Goal: Transaction & Acquisition: Purchase product/service

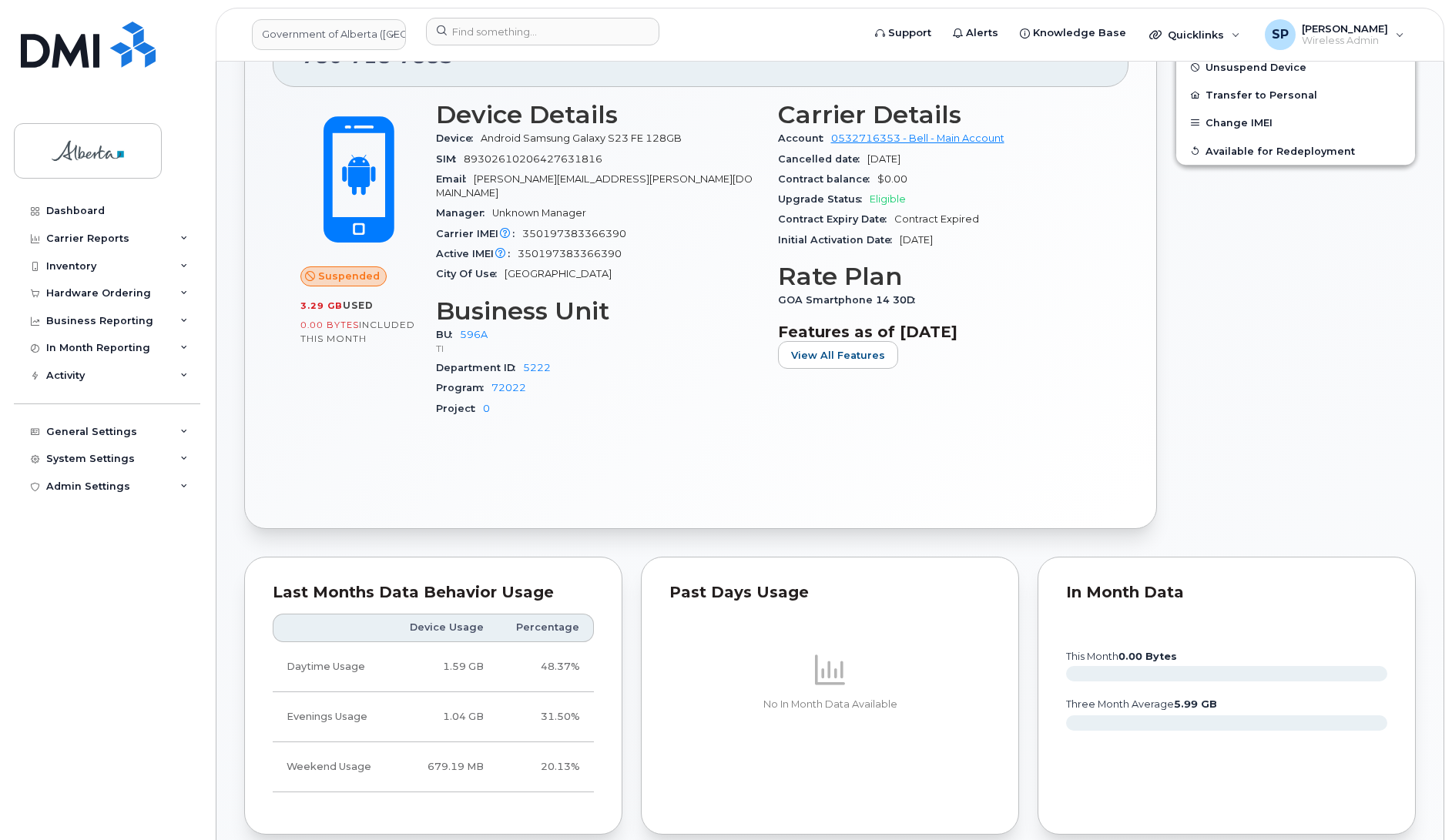
scroll to position [499, 0]
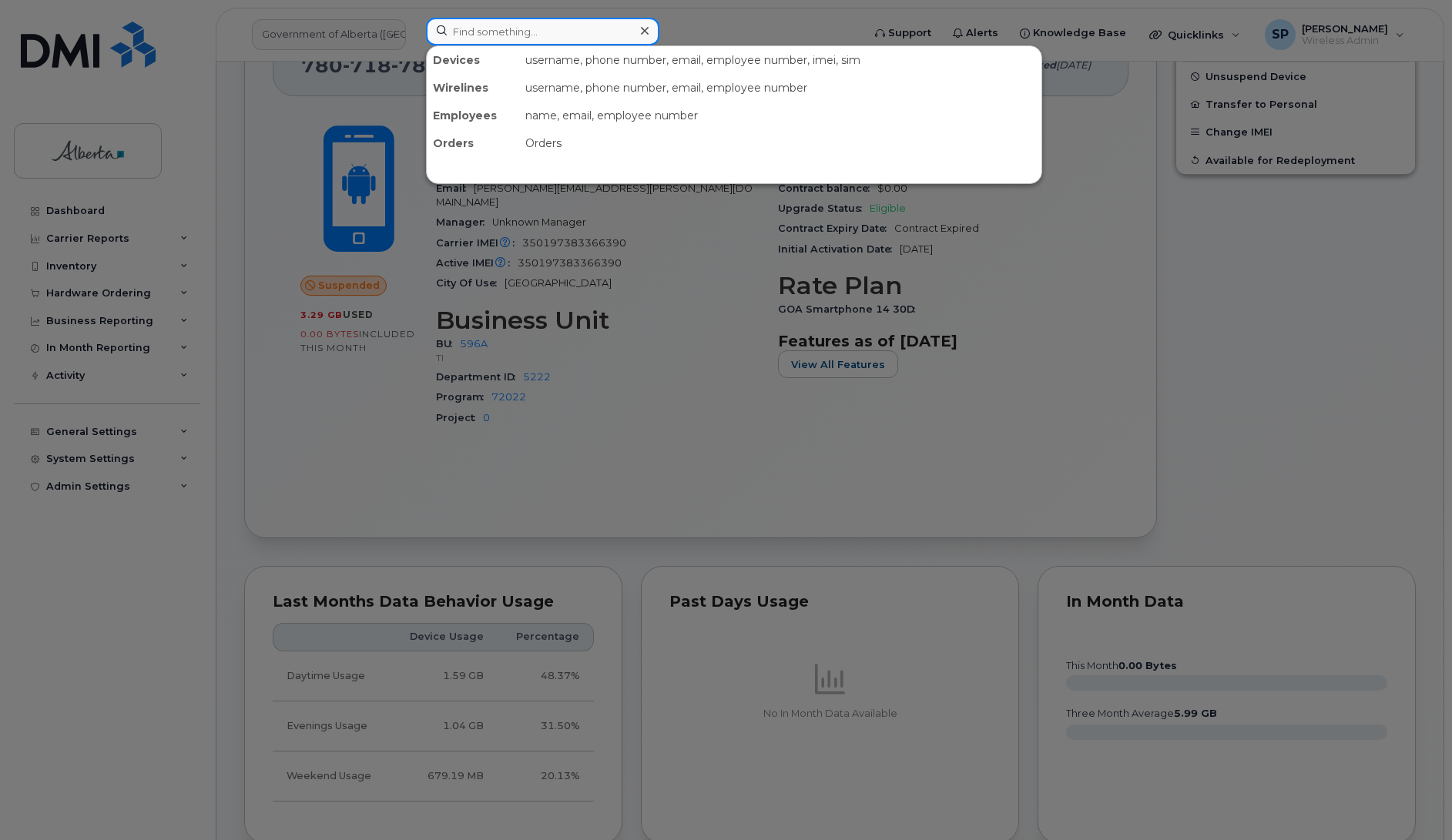
click at [536, 29] on input at bounding box center [542, 32] width 233 height 28
paste input "5875780350"
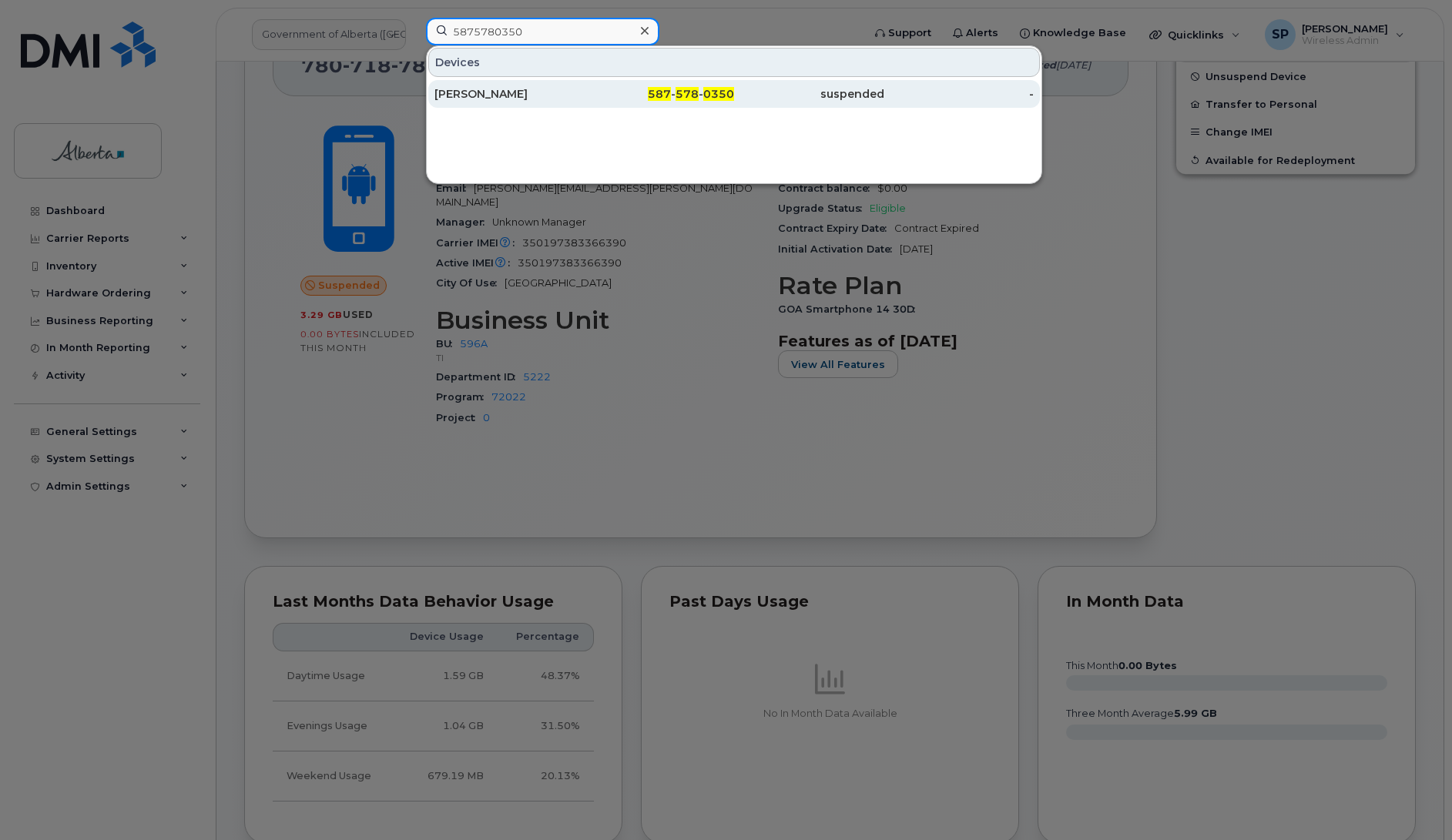
type input "5875780350"
click at [549, 99] on div "Darshan Khunkhun" at bounding box center [509, 94] width 150 height 15
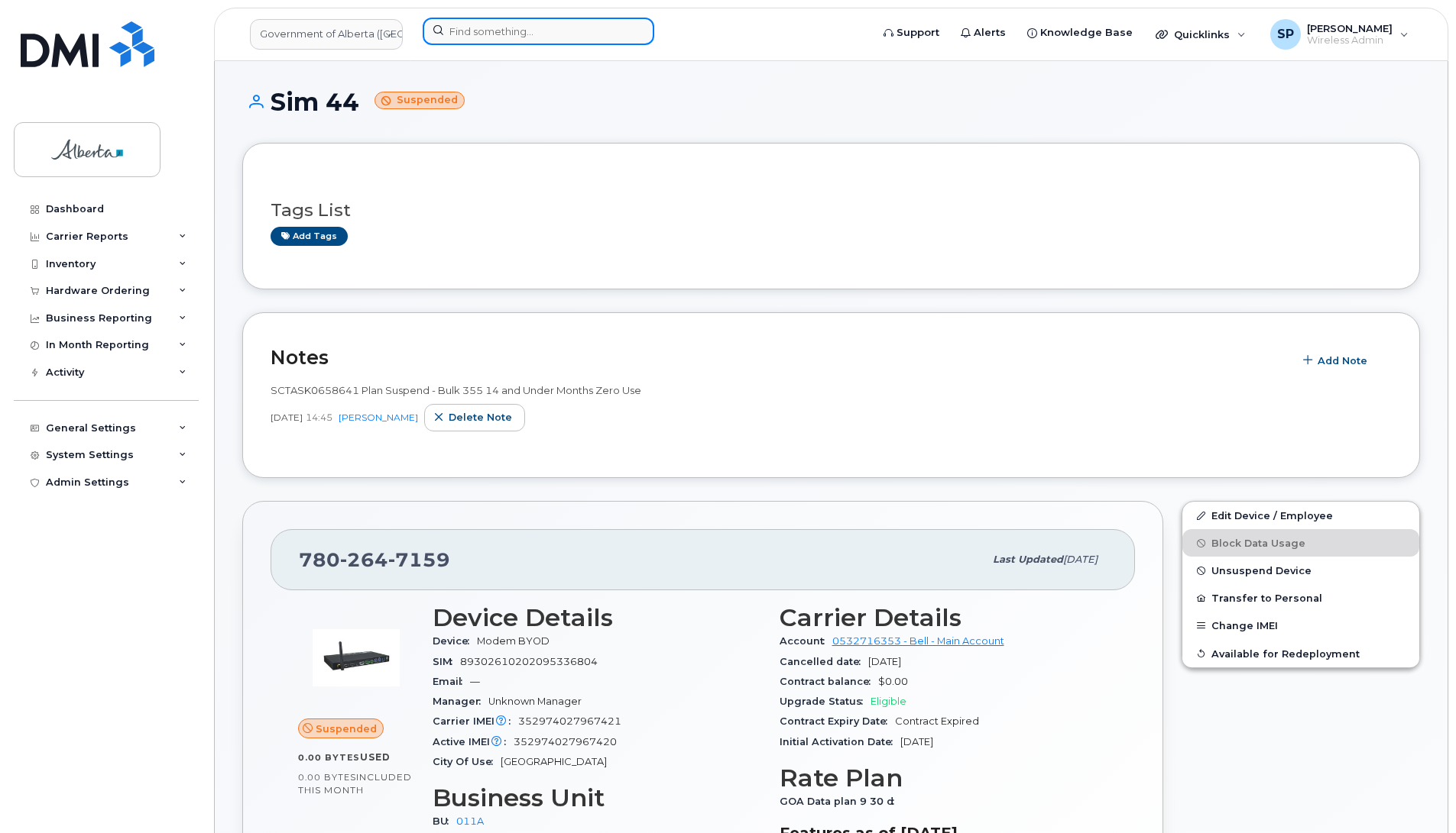
click at [462, 39] on input at bounding box center [538, 31] width 232 height 28
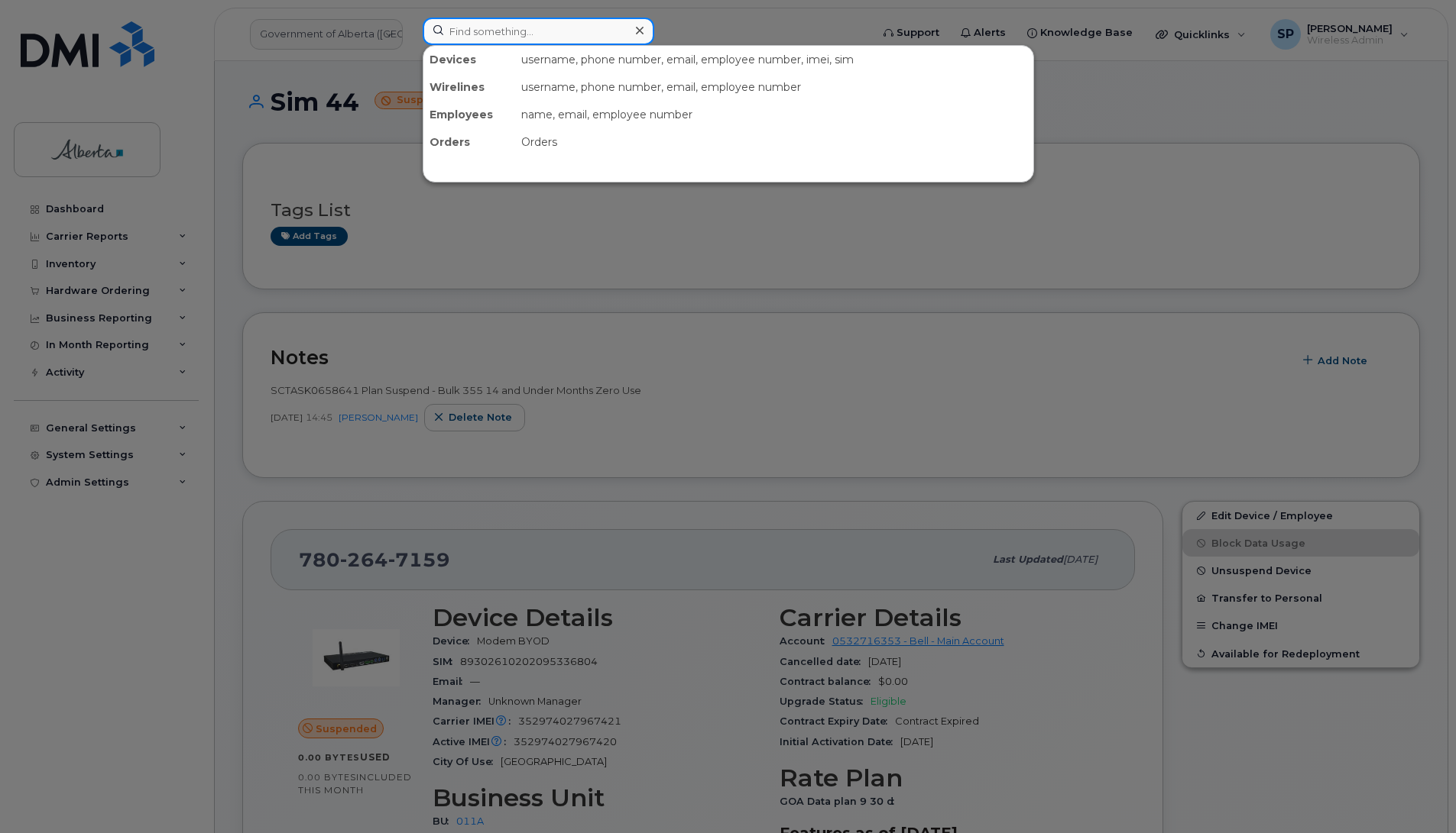
paste input "7804049310"
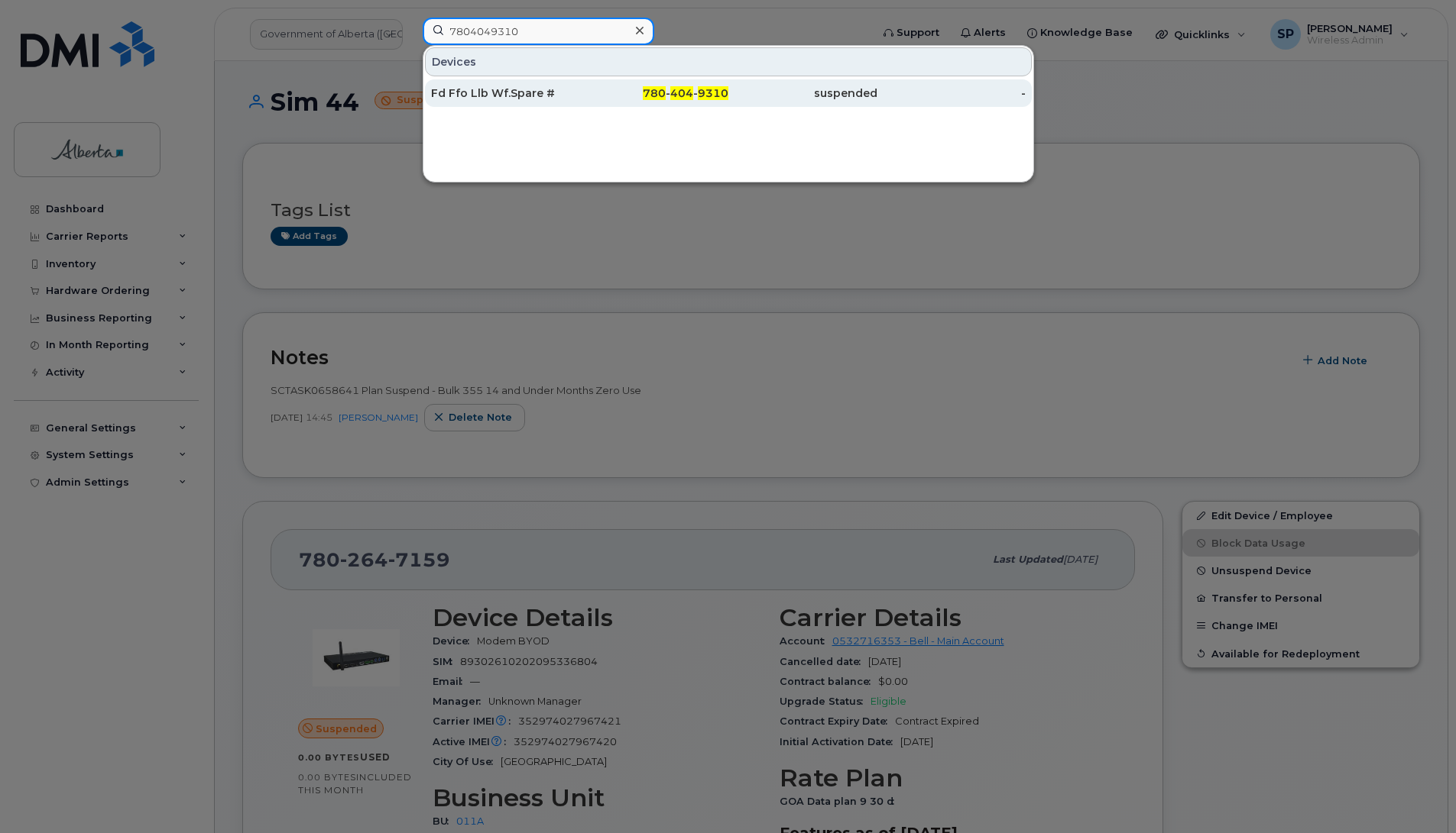
type input "7804049310"
click at [498, 97] on div "Fd Ffo Llb Wf.Spare #" at bounding box center [505, 93] width 149 height 15
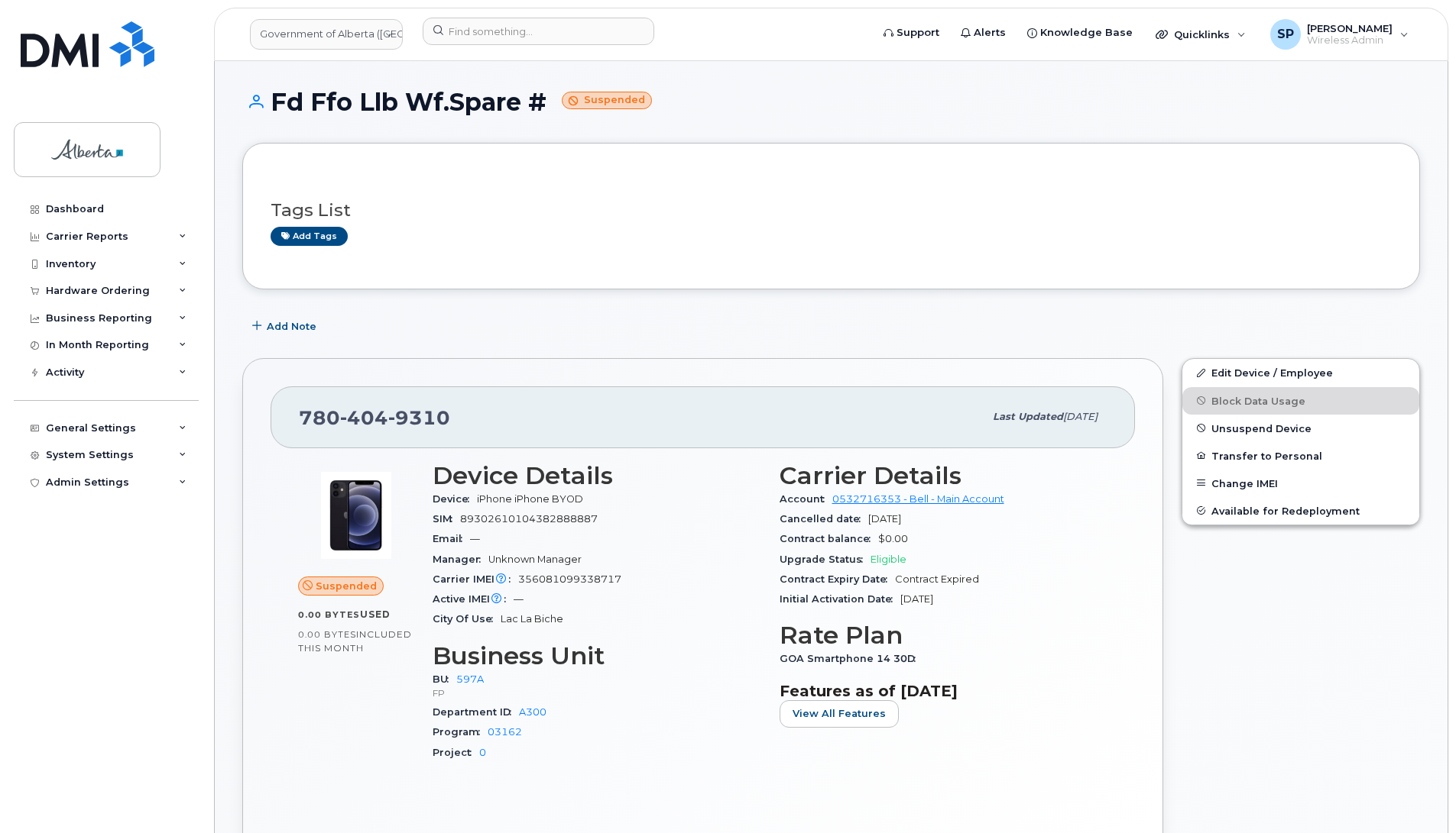
click at [10, 268] on div "Dashboard Carrier Reports Monthly Billing Data Daily Data Pooling Data Behavior…" at bounding box center [104, 416] width 207 height 833
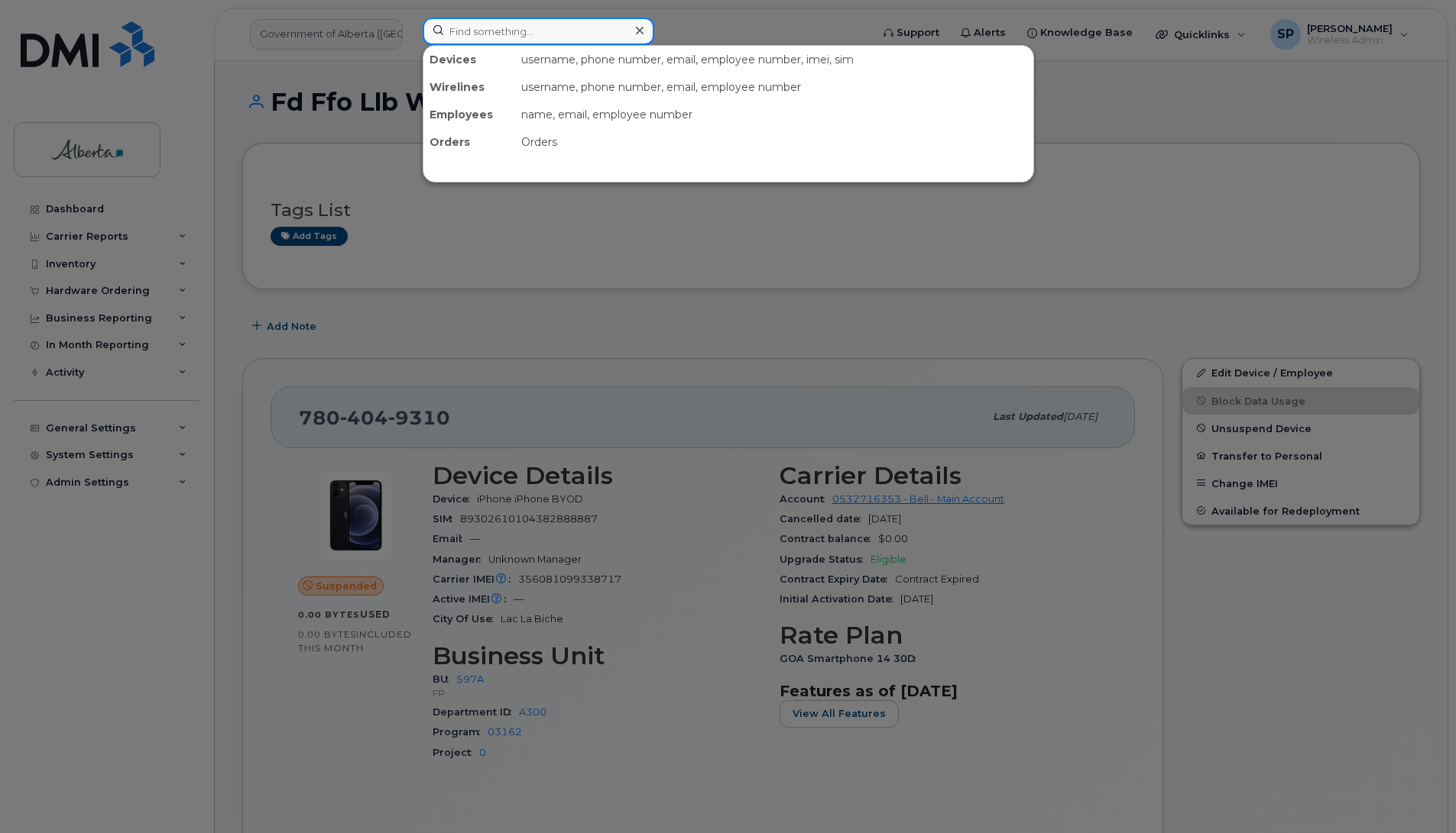
click at [455, 25] on input at bounding box center [538, 31] width 232 height 28
paste input "7807781609"
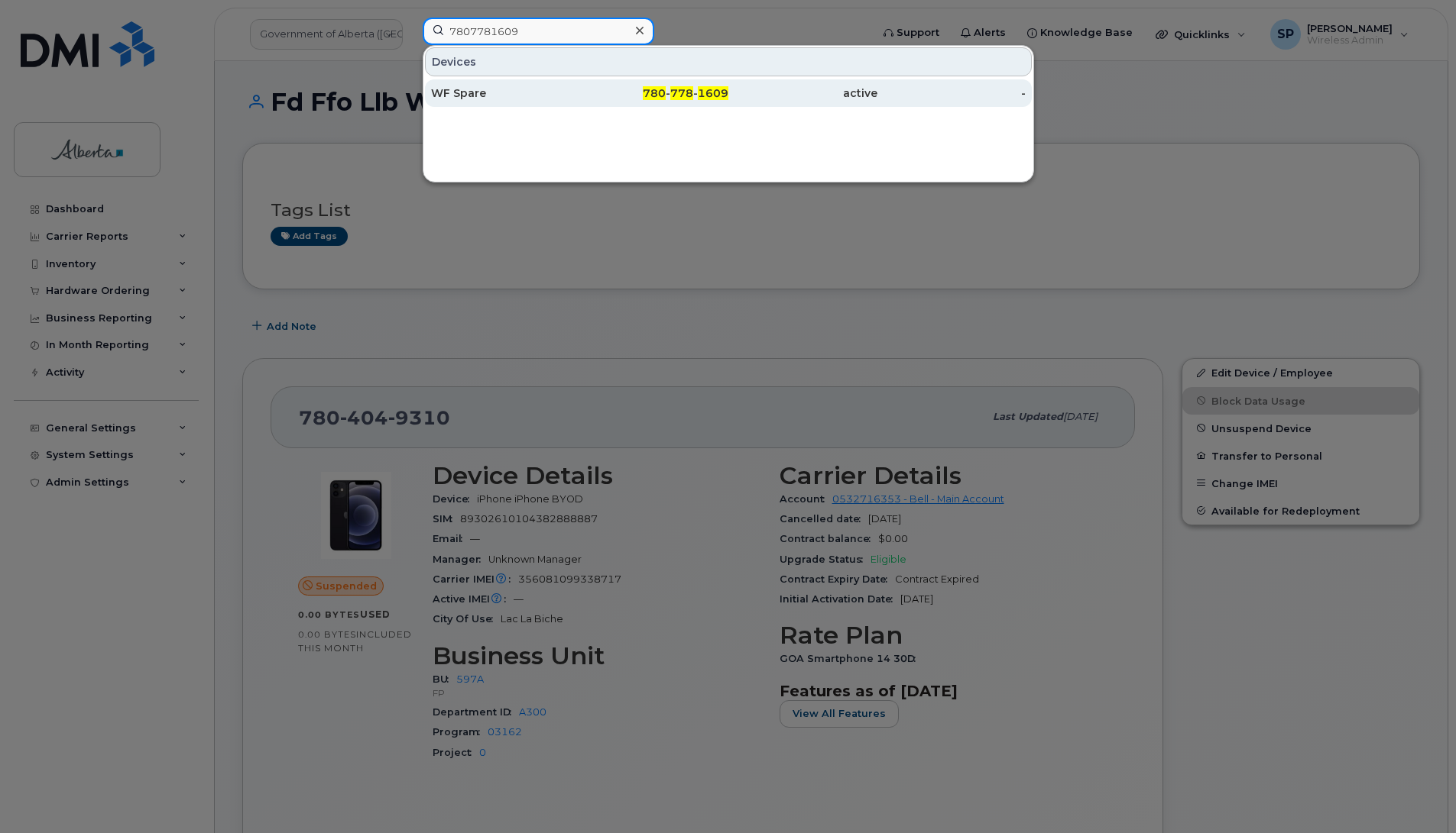
type input "7807781609"
click at [701, 93] on span "1609" at bounding box center [713, 93] width 31 height 14
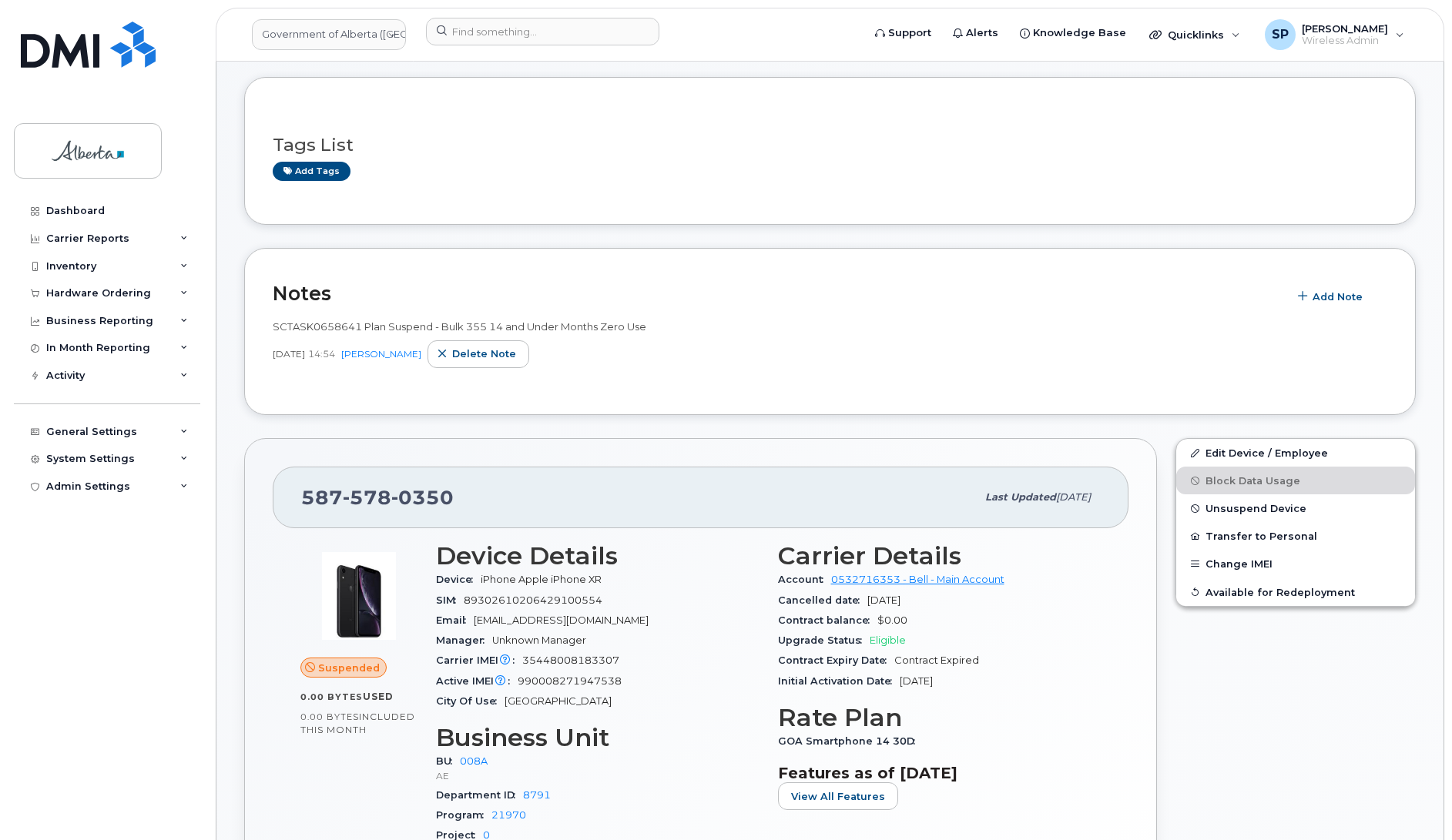
scroll to position [192, 0]
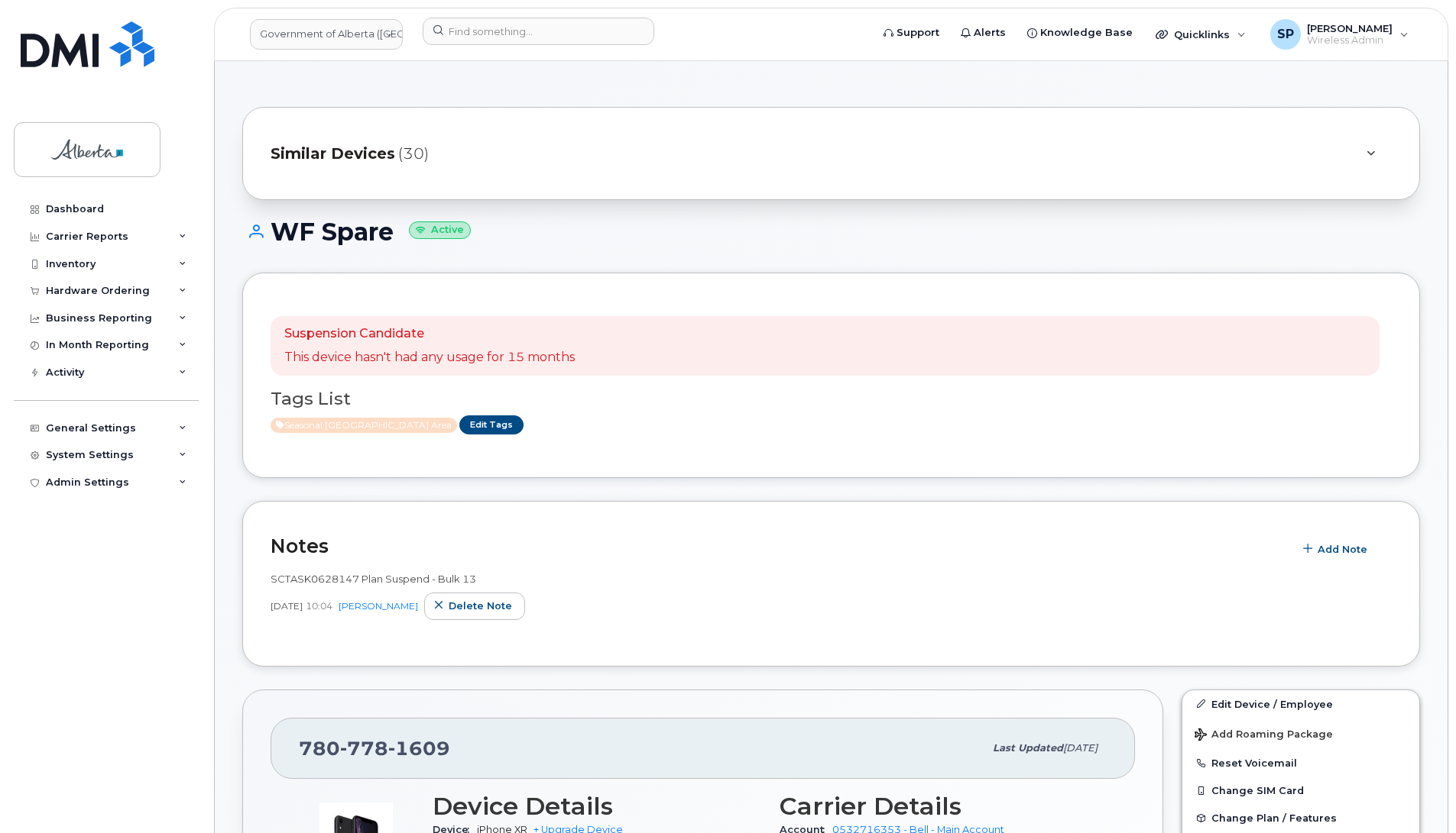
drag, startPoint x: 1454, startPoint y: 215, endPoint x: 1454, endPoint y: 349, distance: 134.0
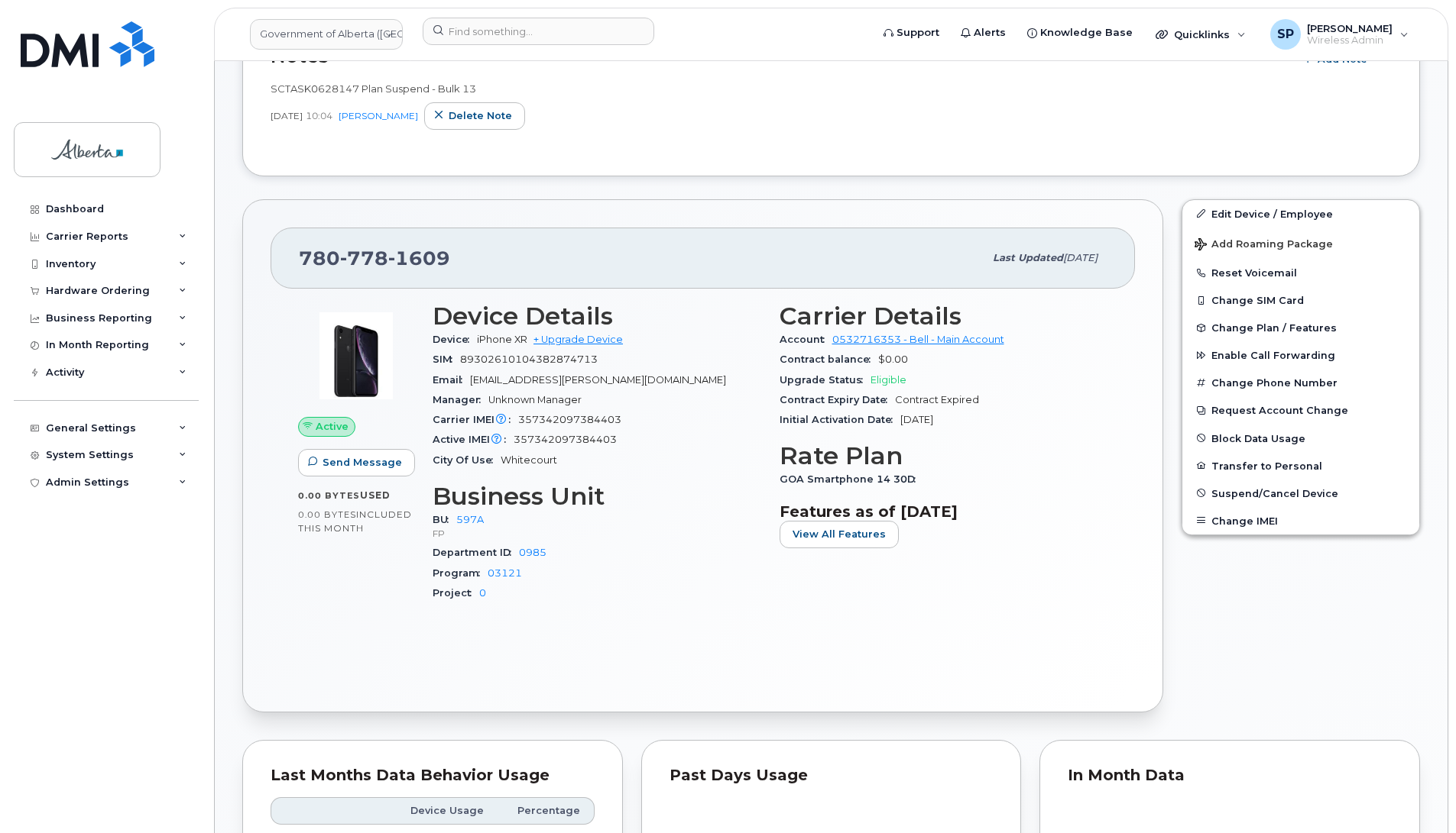
scroll to position [504, 0]
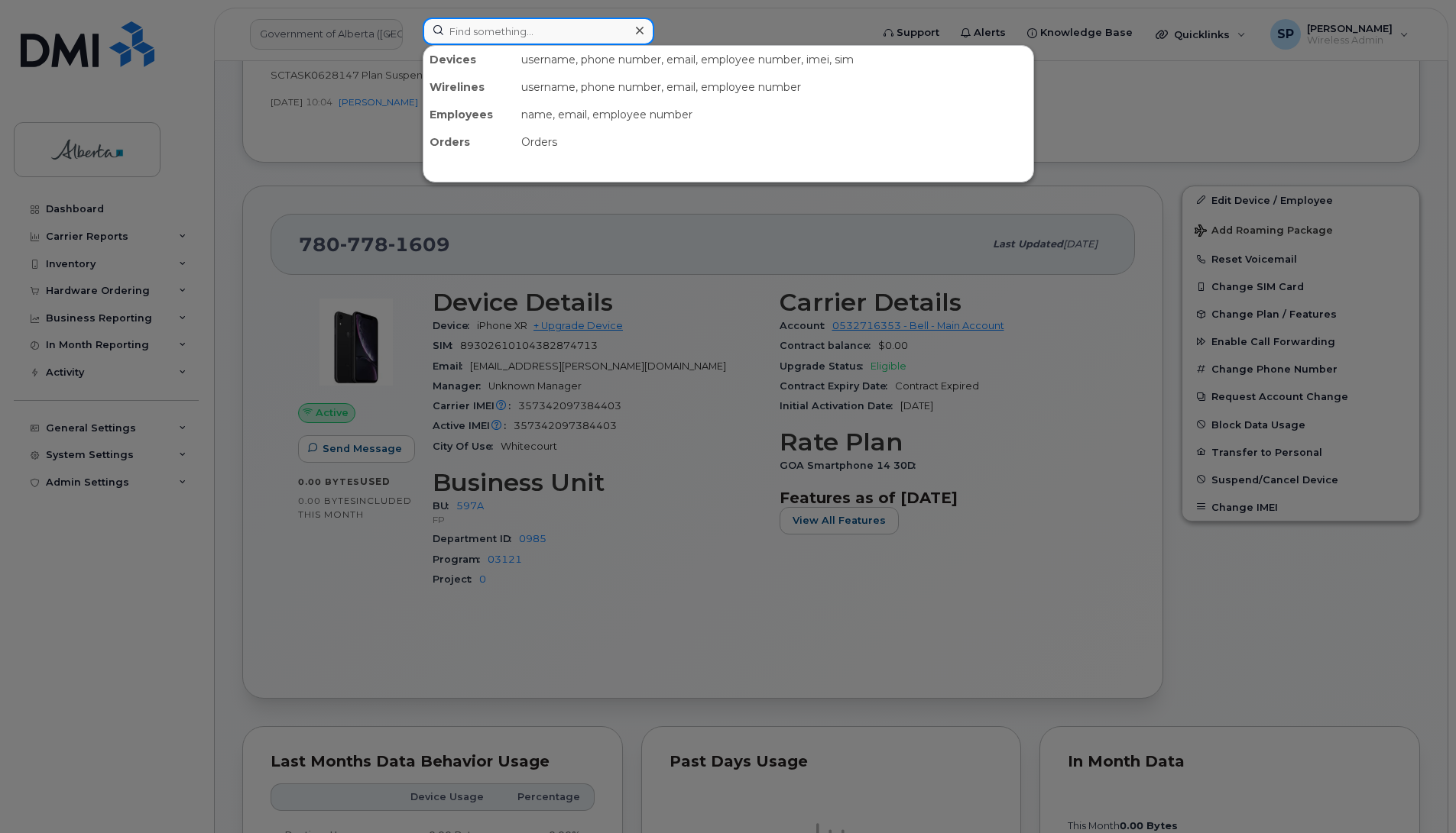
click at [495, 24] on input at bounding box center [538, 31] width 232 height 28
paste input "4035968587"
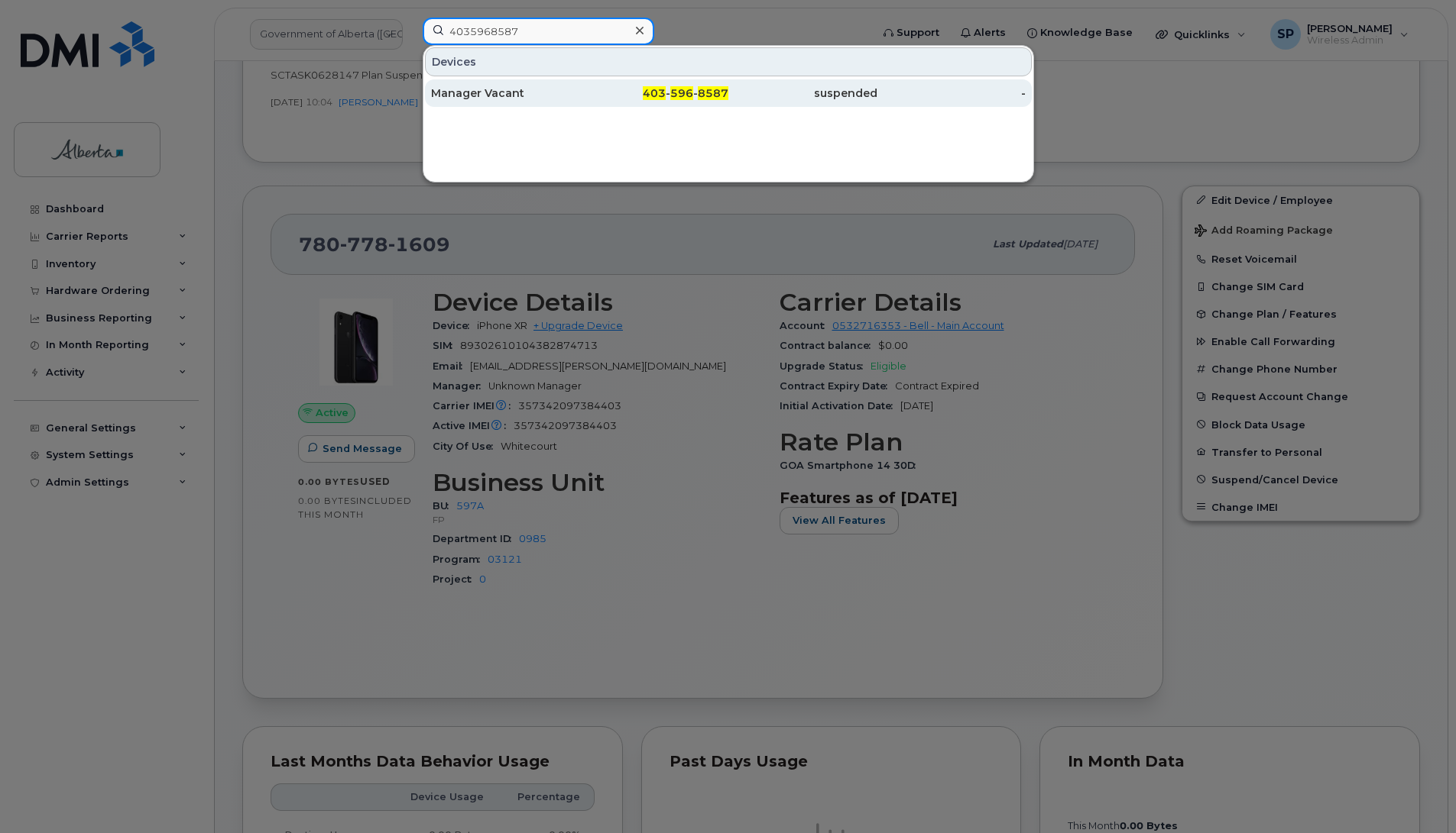
type input "4035968587"
click at [488, 97] on div "Manager Vacant" at bounding box center [505, 93] width 149 height 15
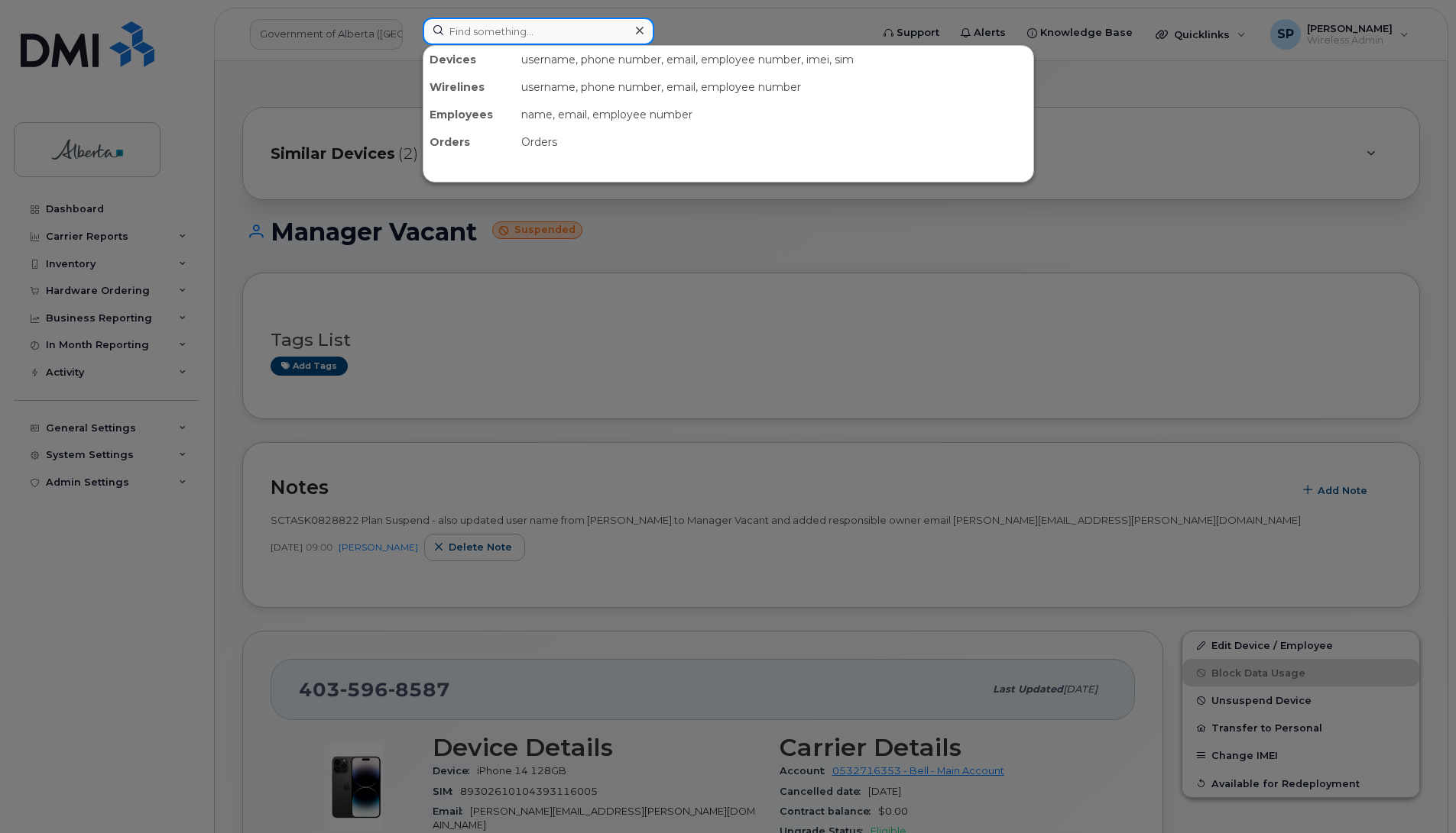
click at [478, 24] on input at bounding box center [538, 31] width 232 height 28
paste input "SCTASK0832129"
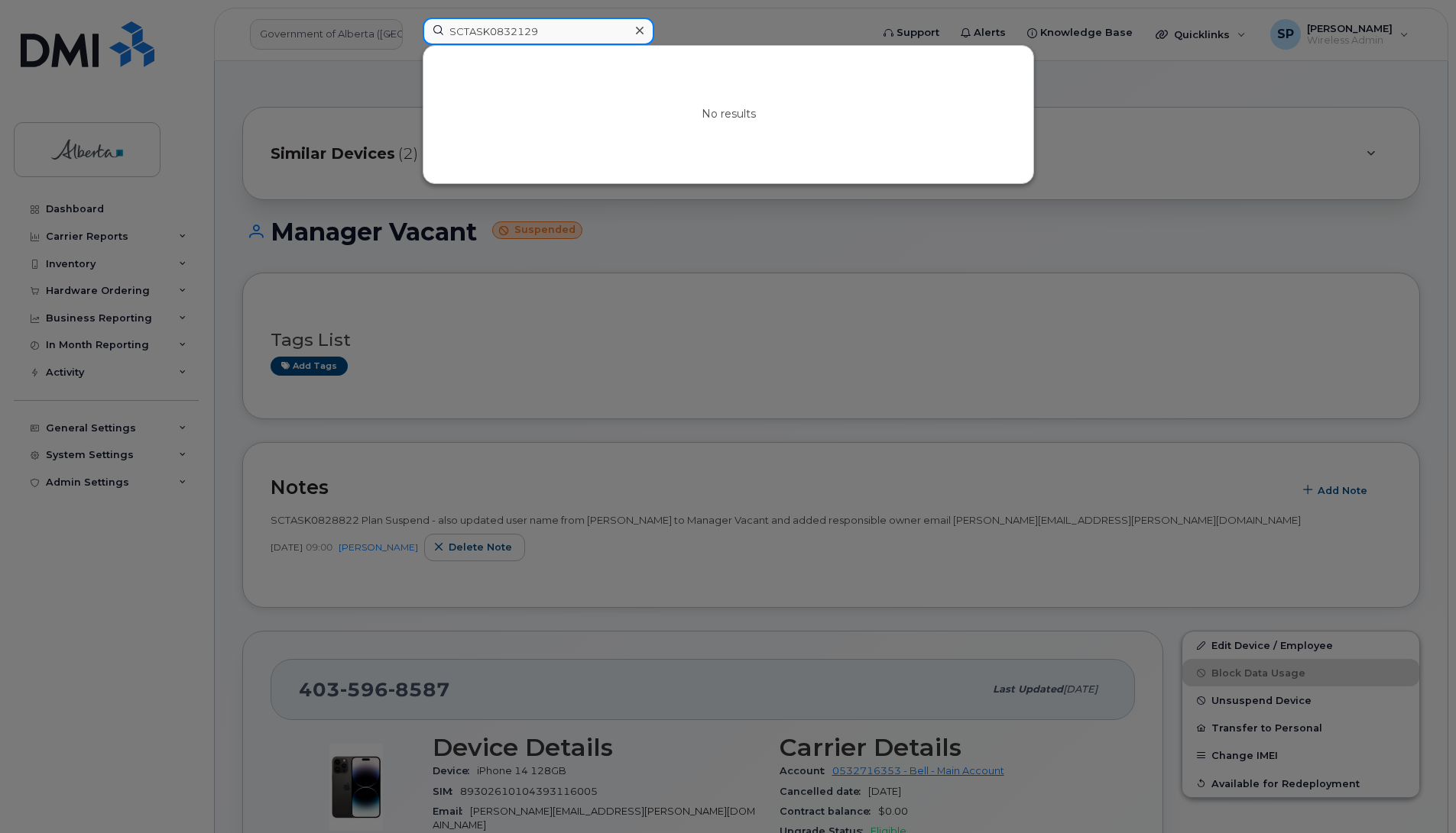
drag, startPoint x: 549, startPoint y: 32, endPoint x: 438, endPoint y: 29, distance: 111.0
click at [438, 29] on input "SCTASK0832129" at bounding box center [538, 31] width 232 height 28
paste input "5873856594"
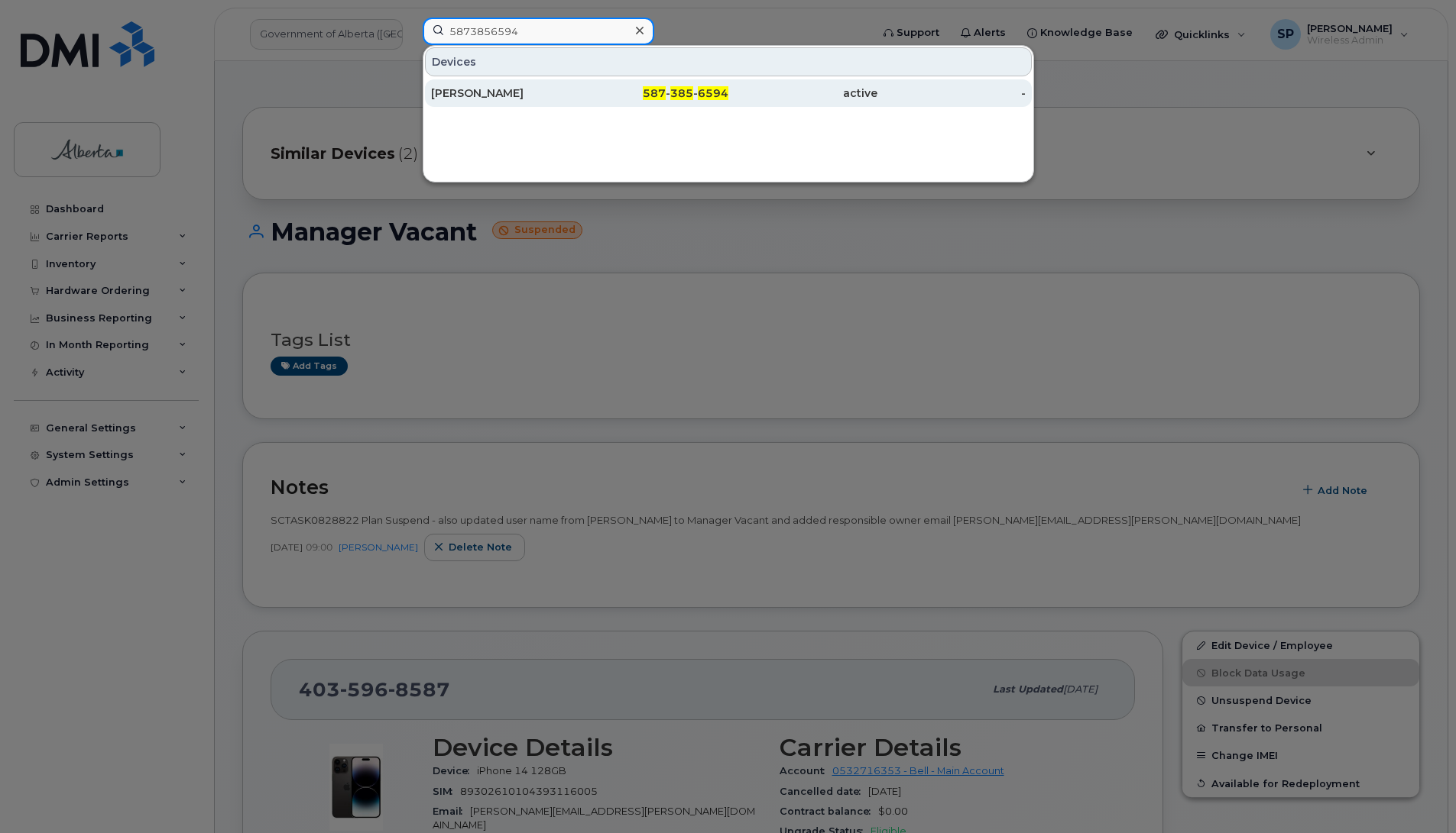
type input "5873856594"
click at [506, 96] on div "[PERSON_NAME]" at bounding box center [505, 93] width 149 height 15
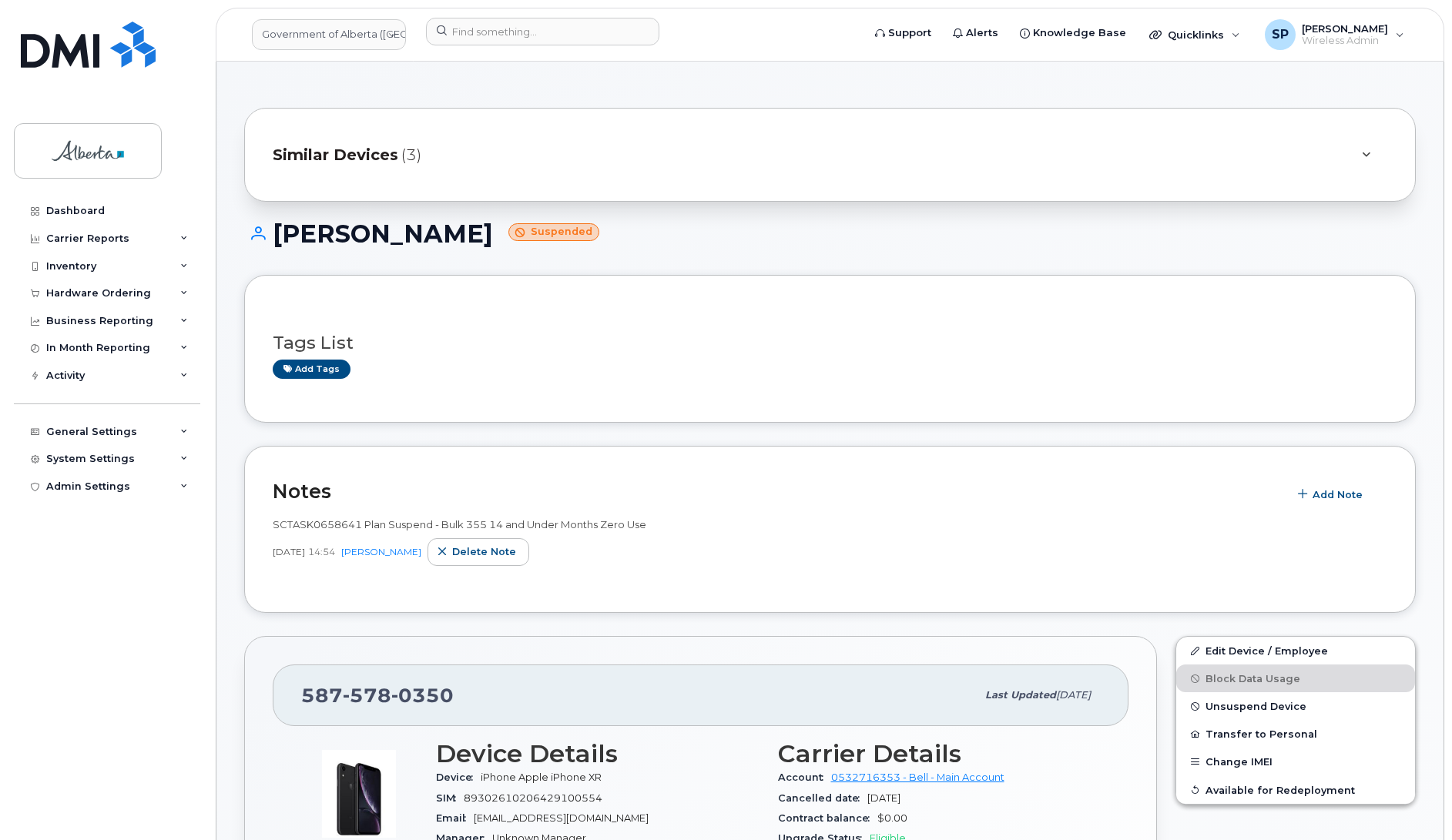
scroll to position [192, 0]
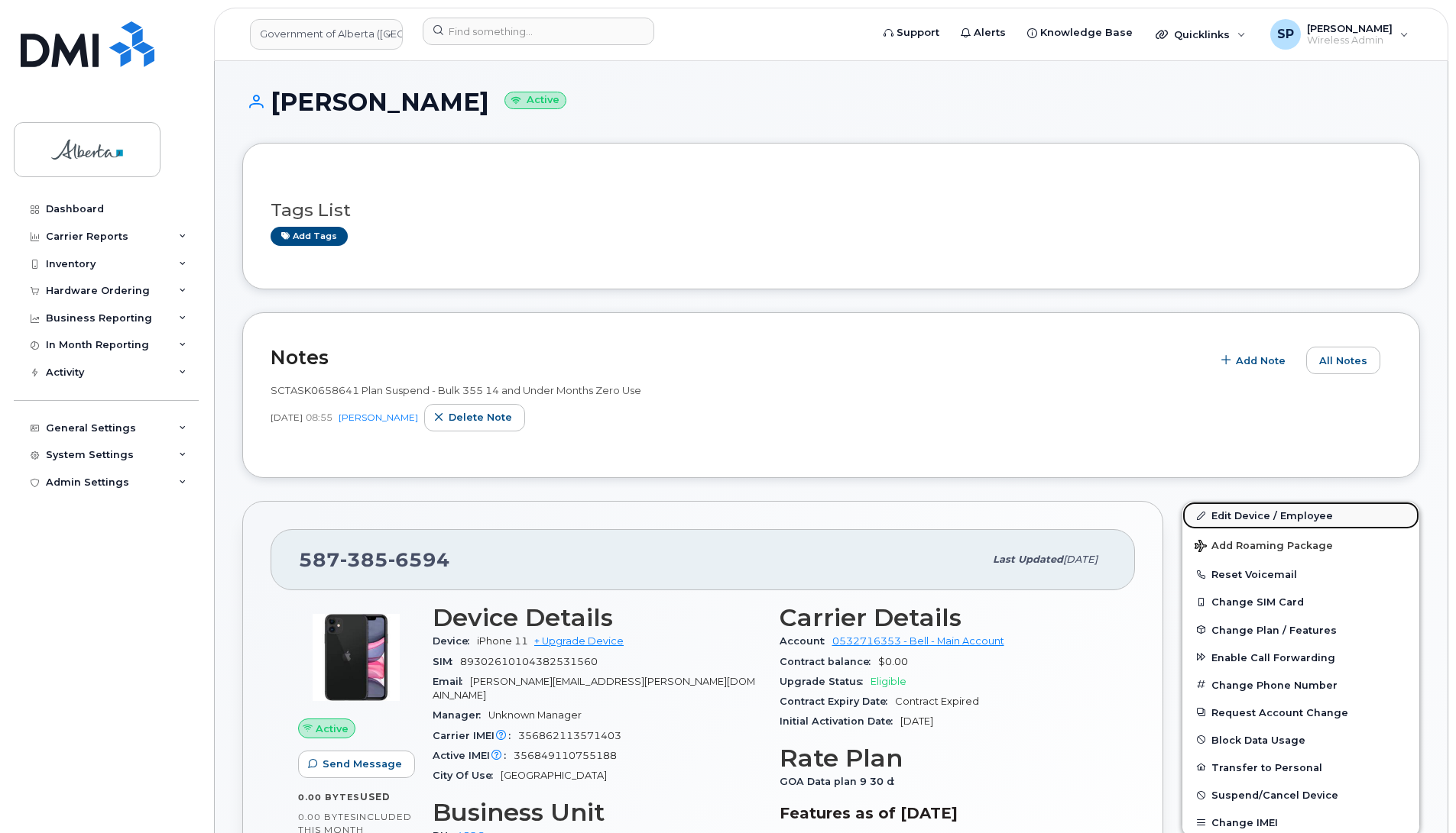
click at [1247, 518] on link "Edit Device / Employee" at bounding box center [1300, 516] width 237 height 28
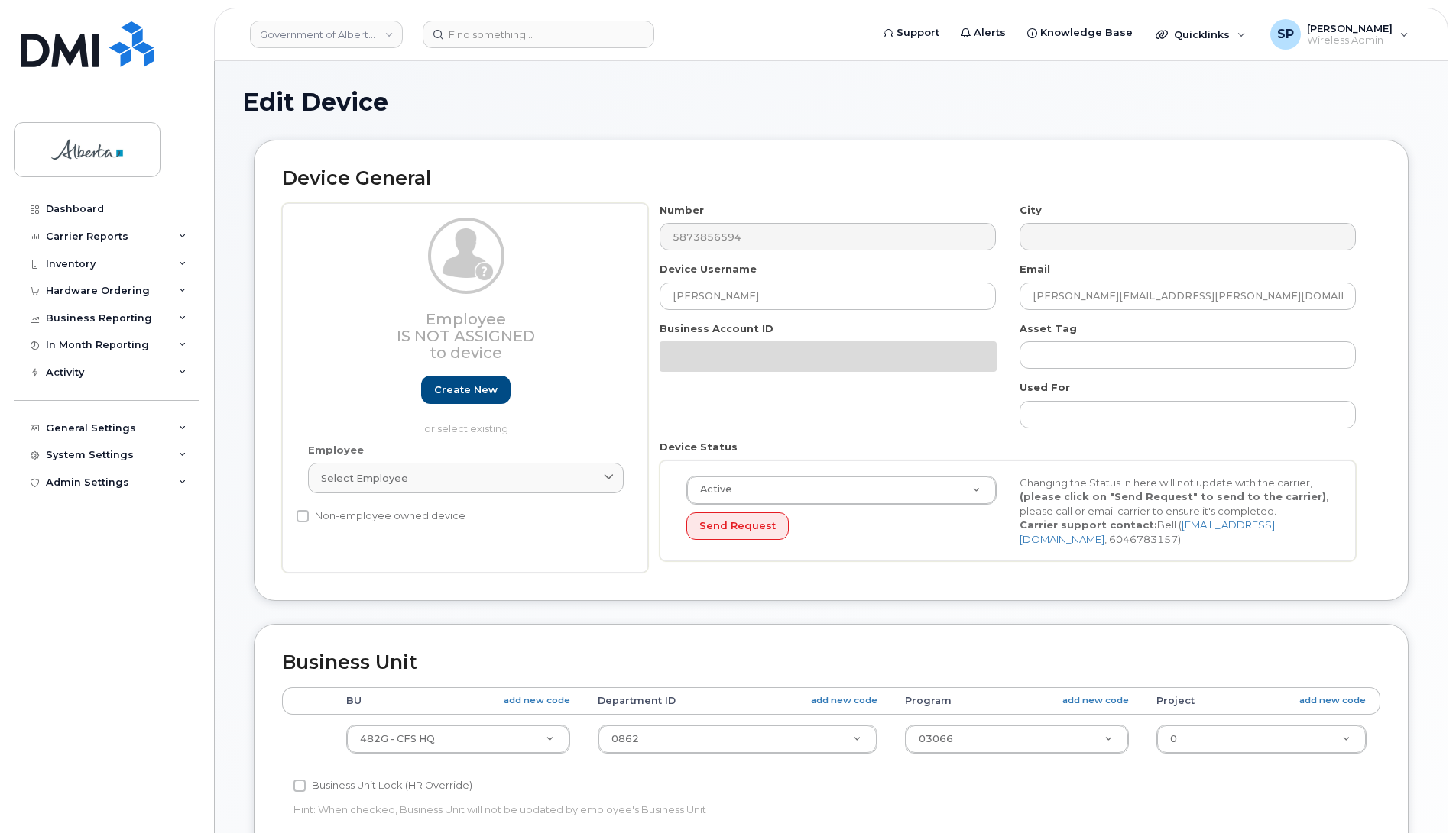
select select "4120337"
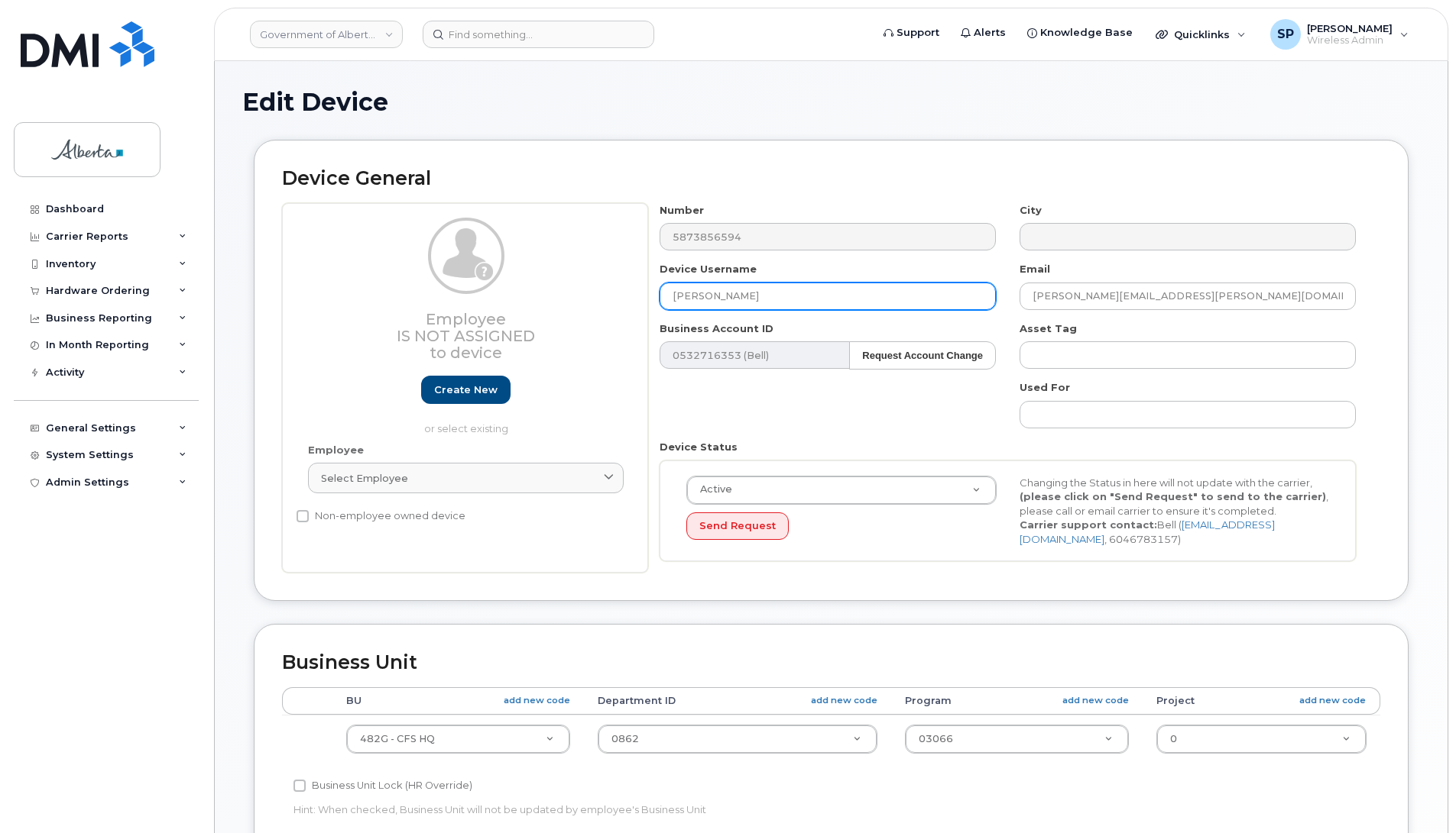
drag, startPoint x: 766, startPoint y: 292, endPoint x: 610, endPoint y: 313, distance: 157.4
click at [610, 313] on div "Employee Is not assigned to device Create new or select existing Employee Selec…" at bounding box center [831, 388] width 1098 height 370
paste input "Jillian Hamilt"
type input "[PERSON_NAME]"
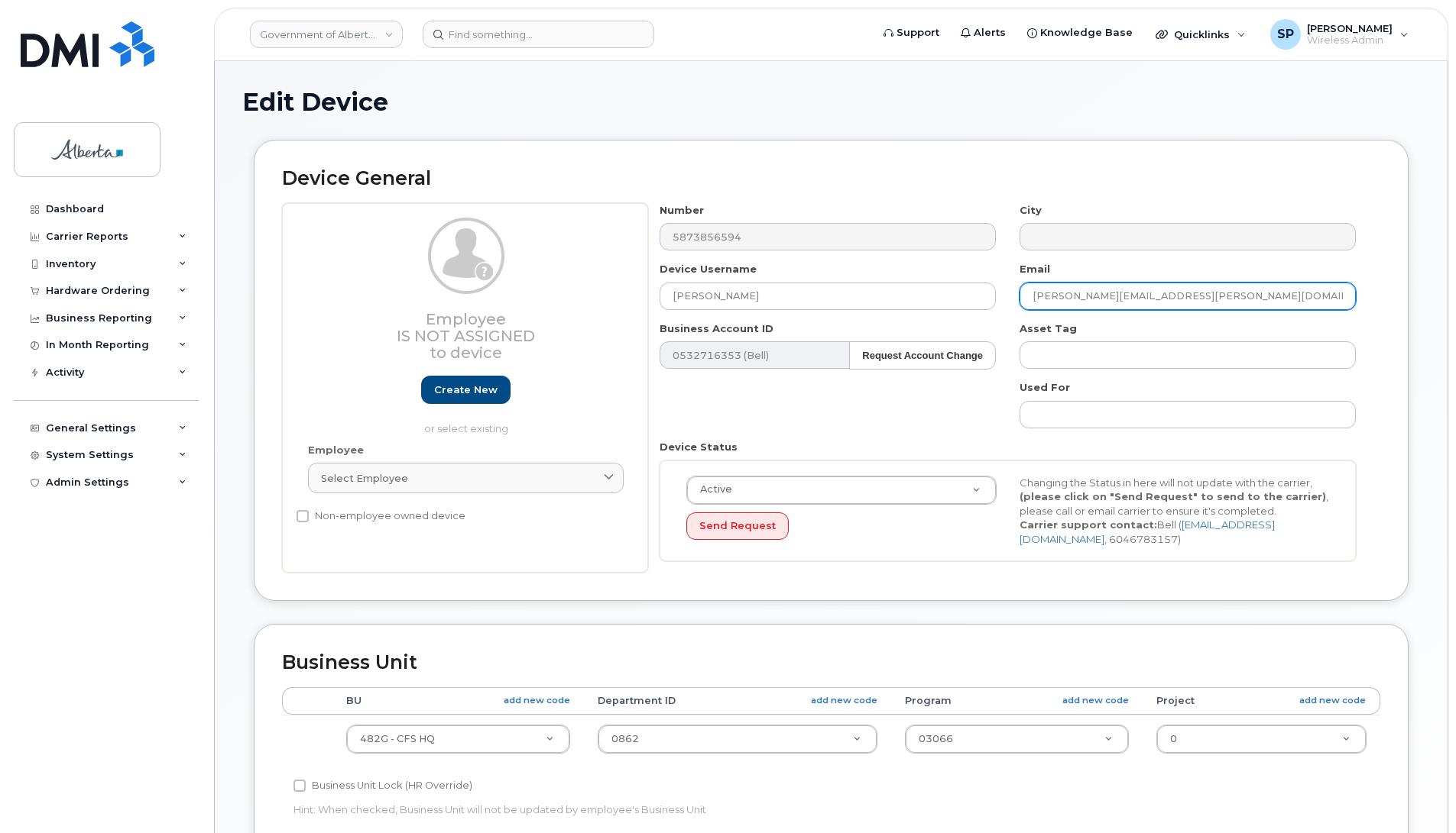
drag, startPoint x: 1200, startPoint y: 290, endPoint x: 981, endPoint y: 320, distance: 221.0
click at [981, 320] on div "Number 5873856594 City Device Username Jillian Hamilton Email kirby.valgardson@…" at bounding box center [1007, 388] width 720 height 370
paste input "Jillian.Hamilt"
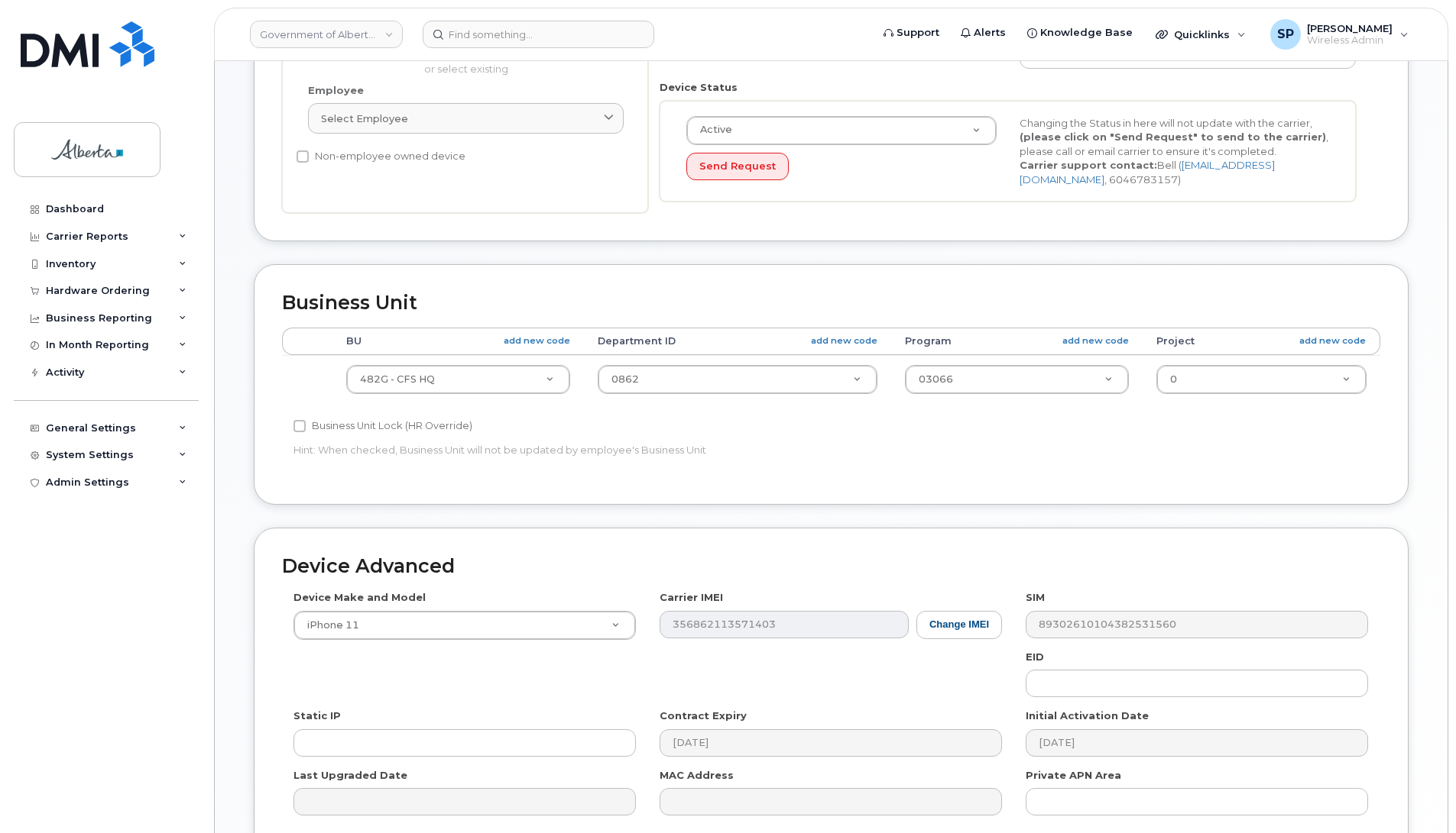
scroll to position [407, 0]
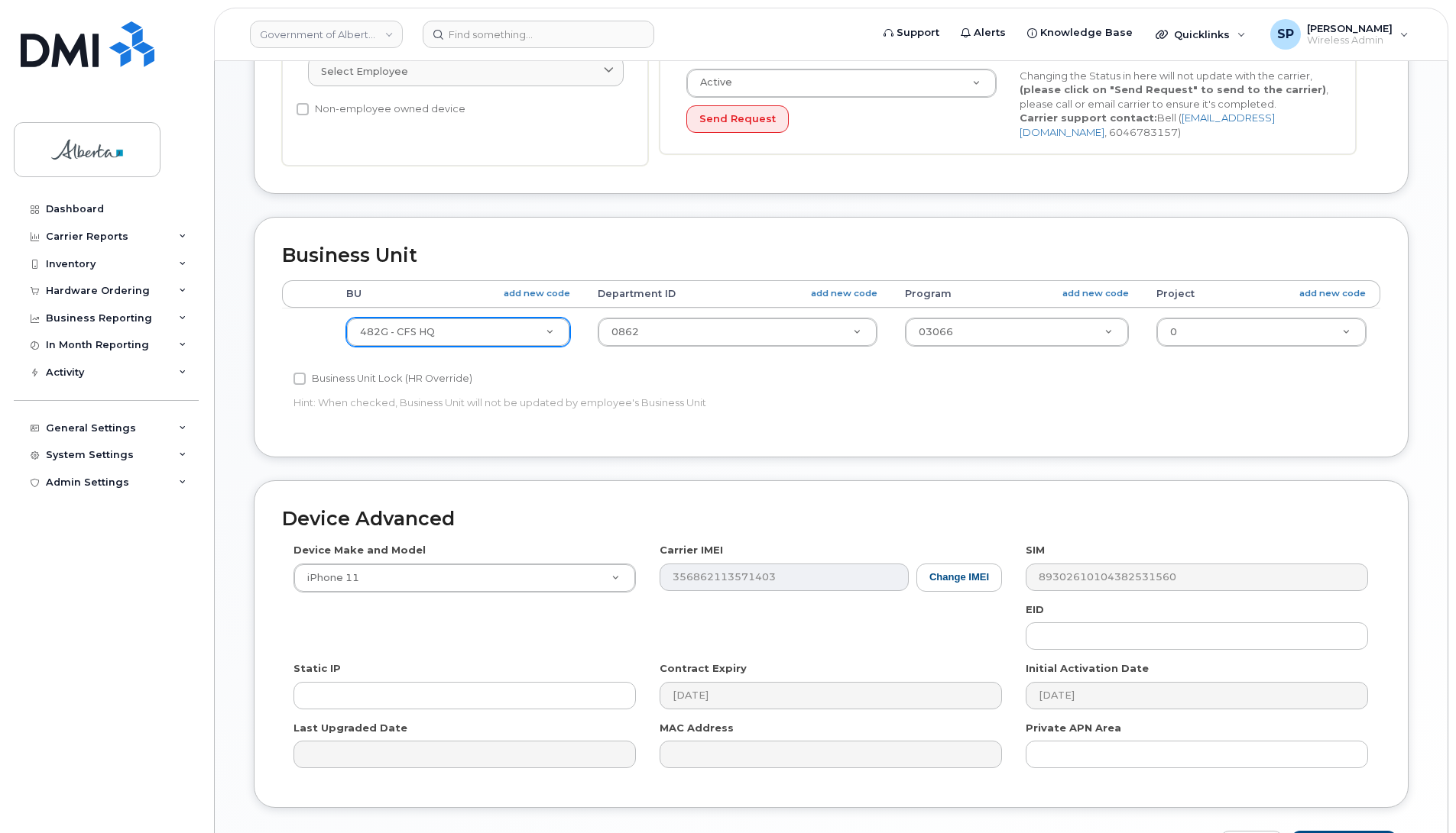
type input "[PERSON_NAME][EMAIL_ADDRESS][PERSON_NAME][DOMAIN_NAME]"
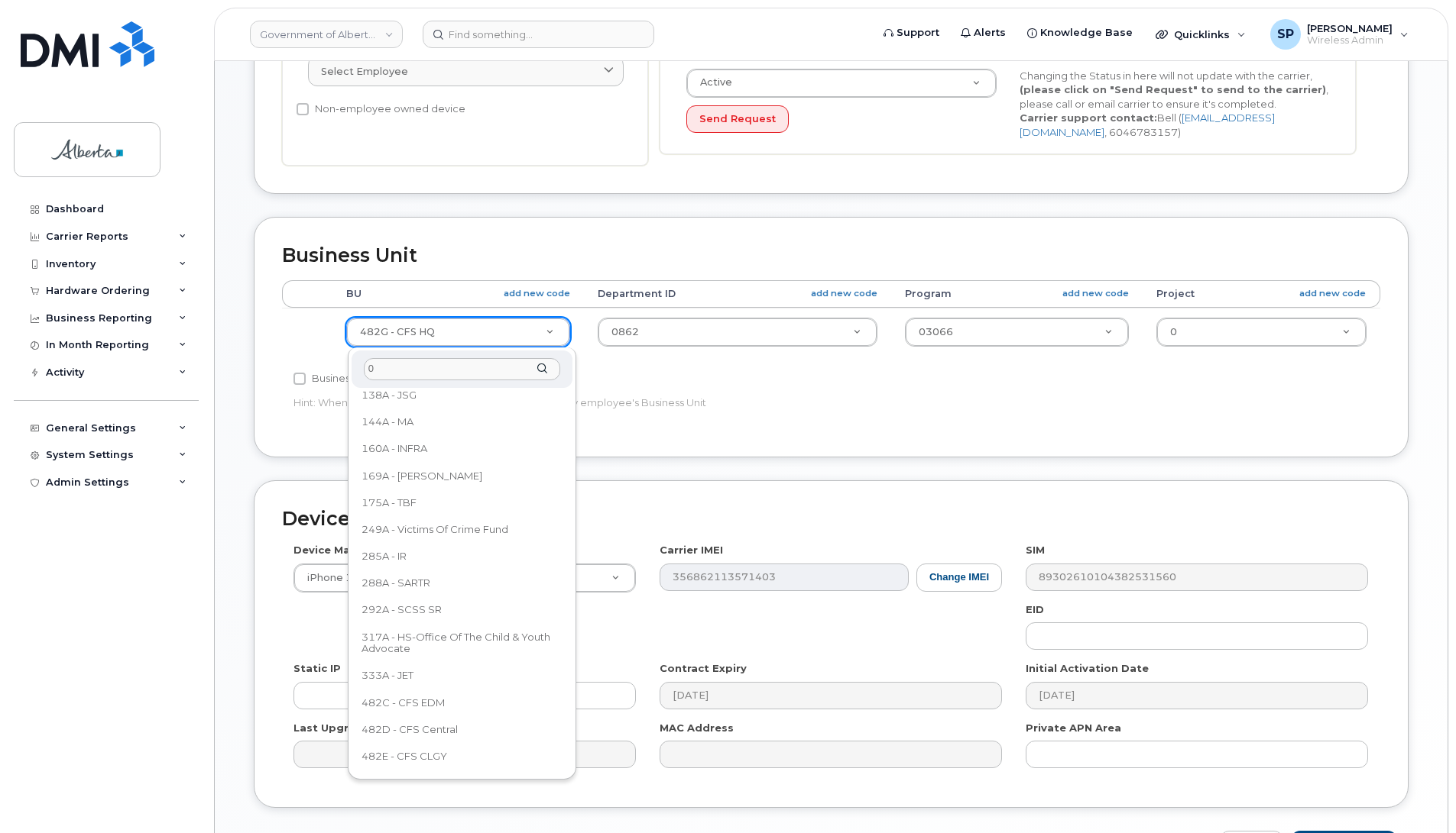
scroll to position [0, 0]
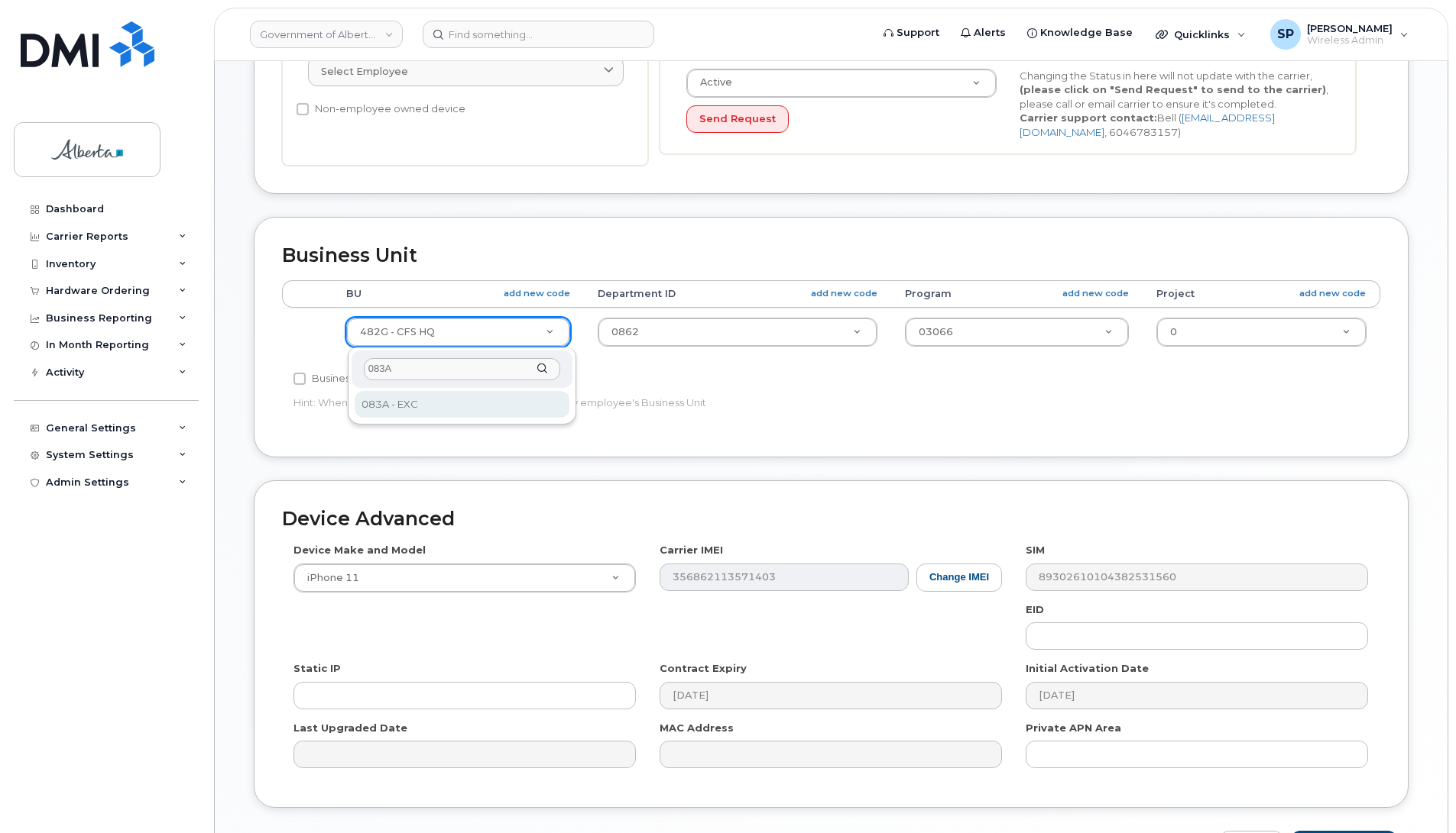
type input "083A"
select select "4733126"
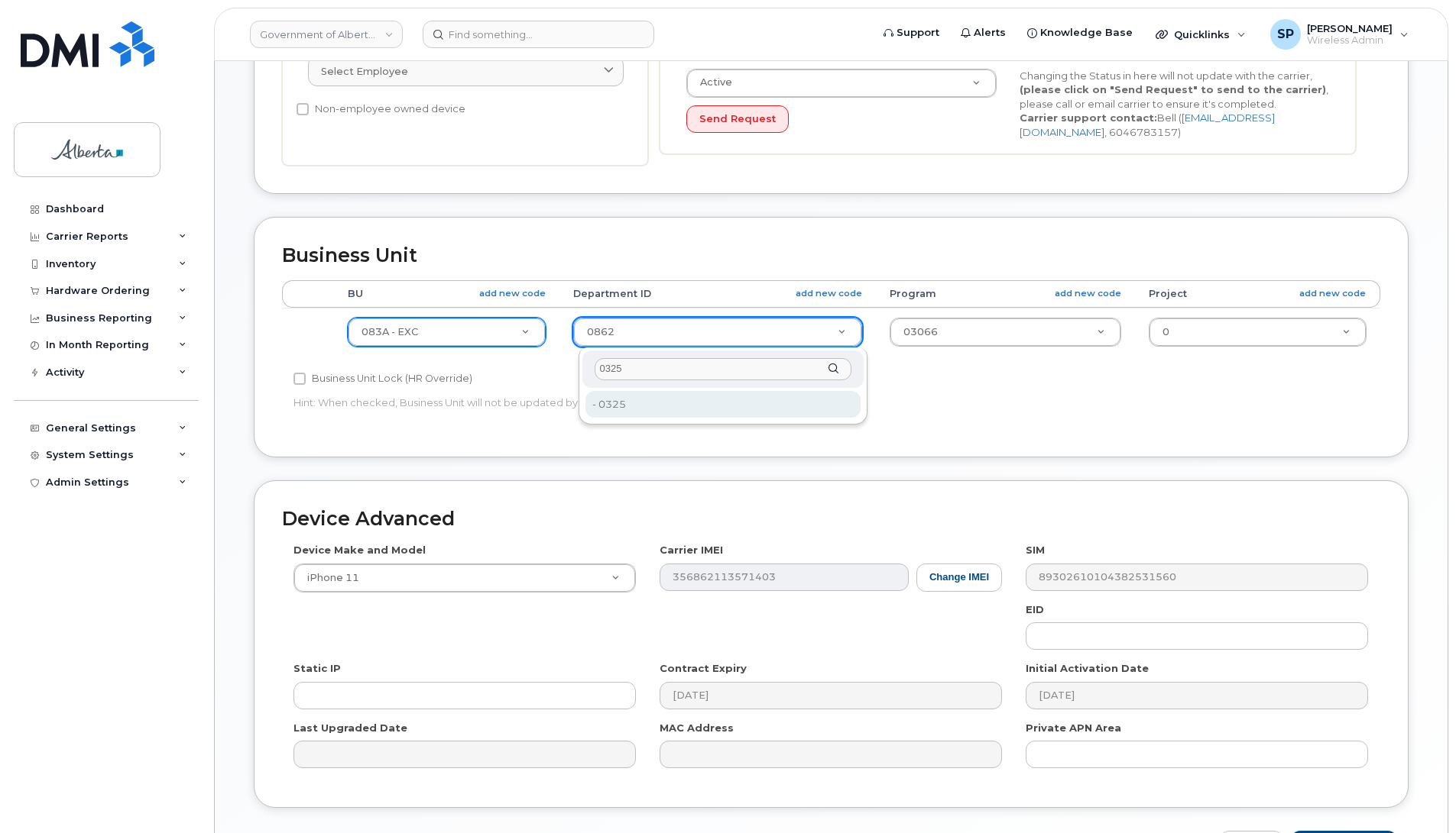
type input "0325"
type input "4752176"
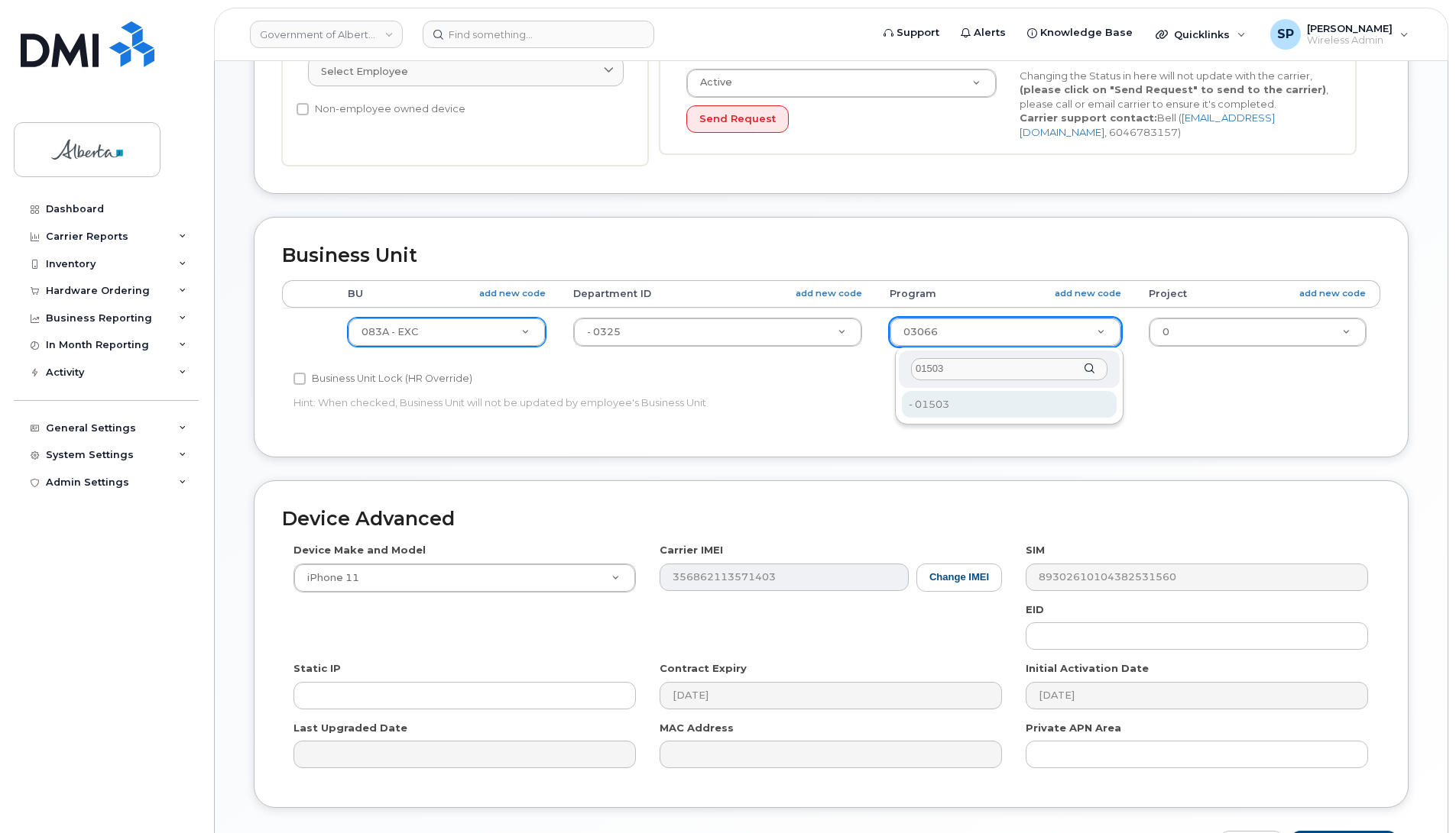
type input "01503"
type input "4753162"
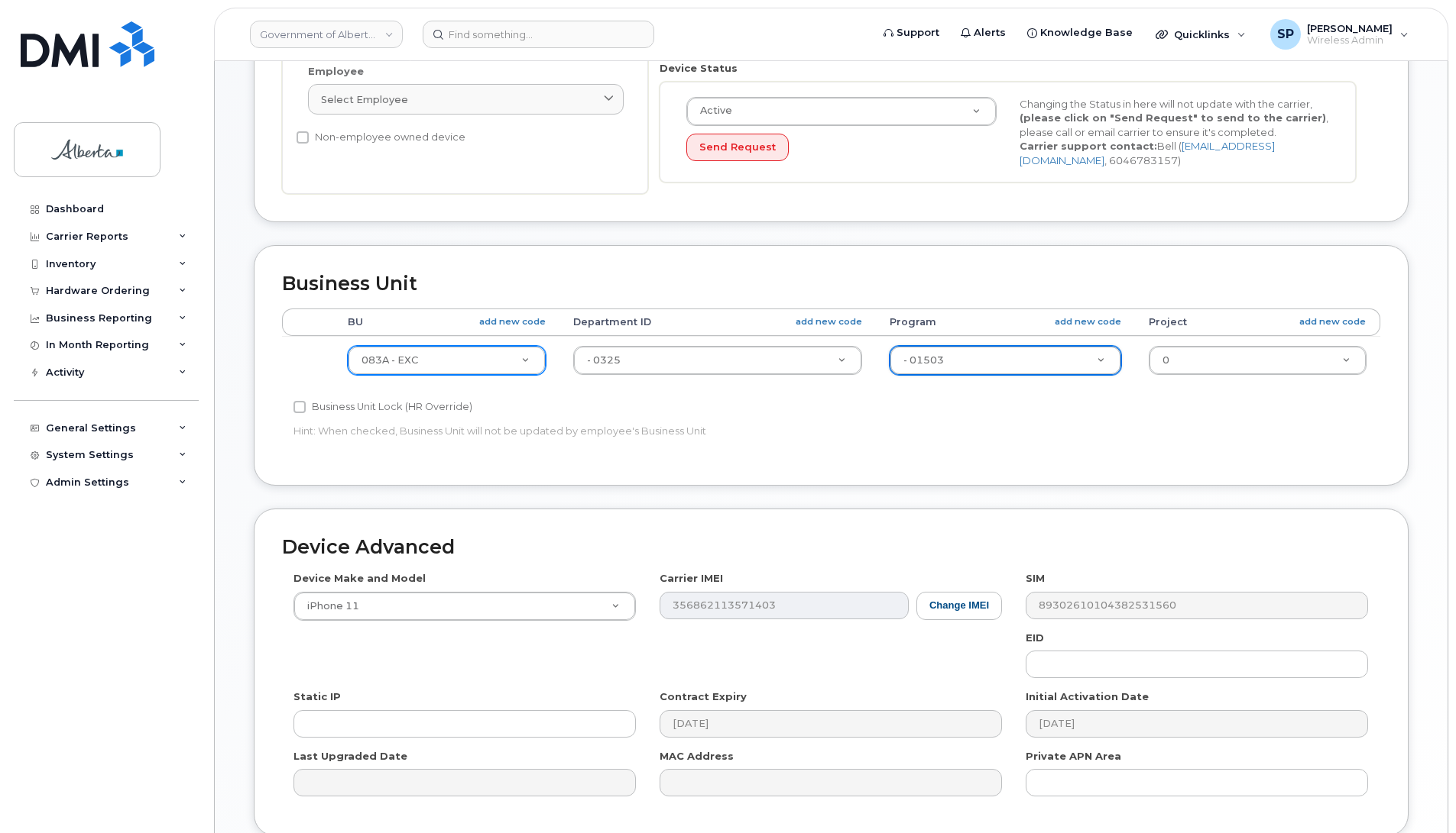
scroll to position [513, 0]
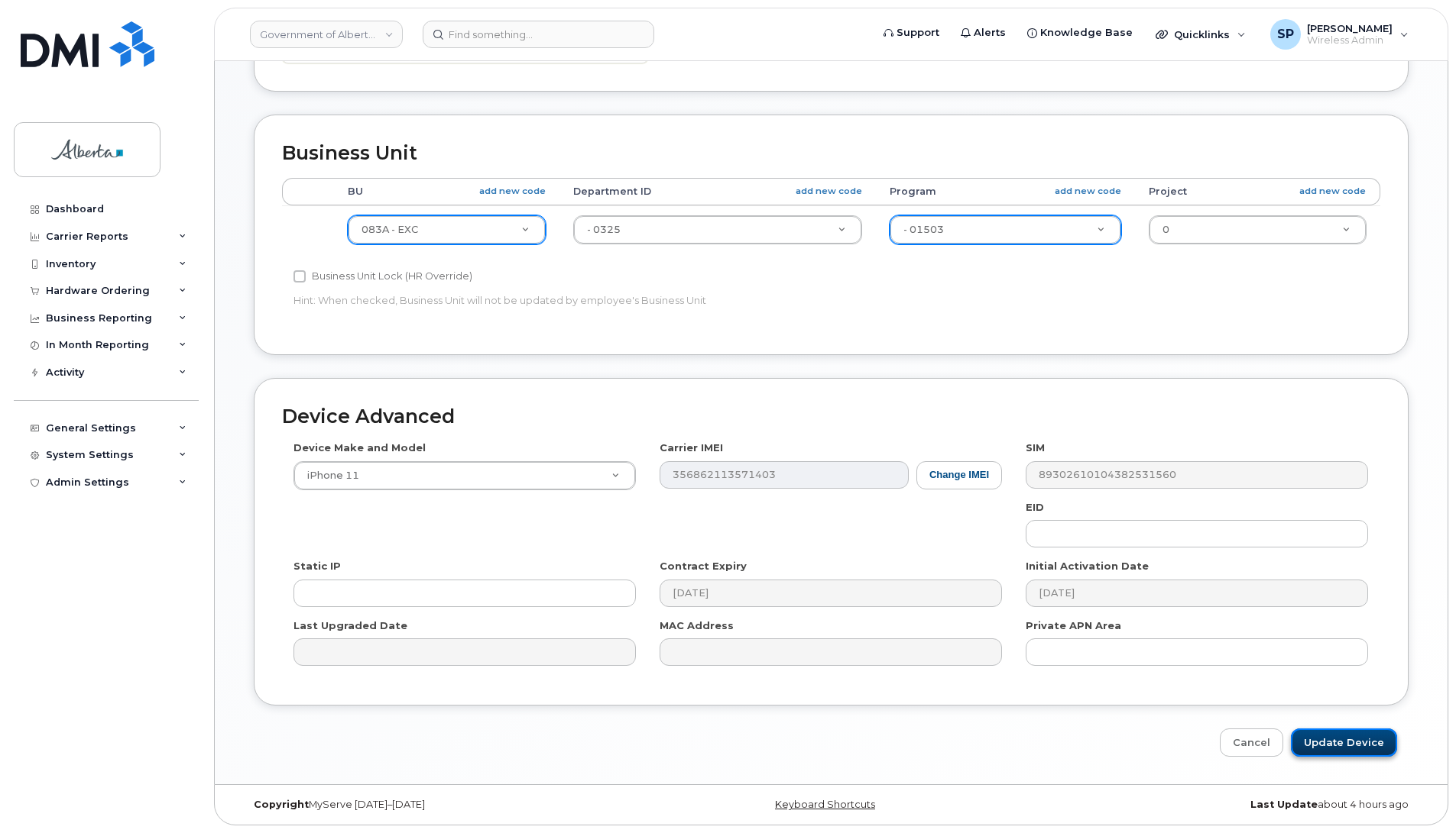
drag, startPoint x: 1361, startPoint y: 737, endPoint x: 1324, endPoint y: 734, distance: 37.1
click at [1361, 738] on input "Update Device" at bounding box center [1343, 743] width 107 height 28
type input "Saving..."
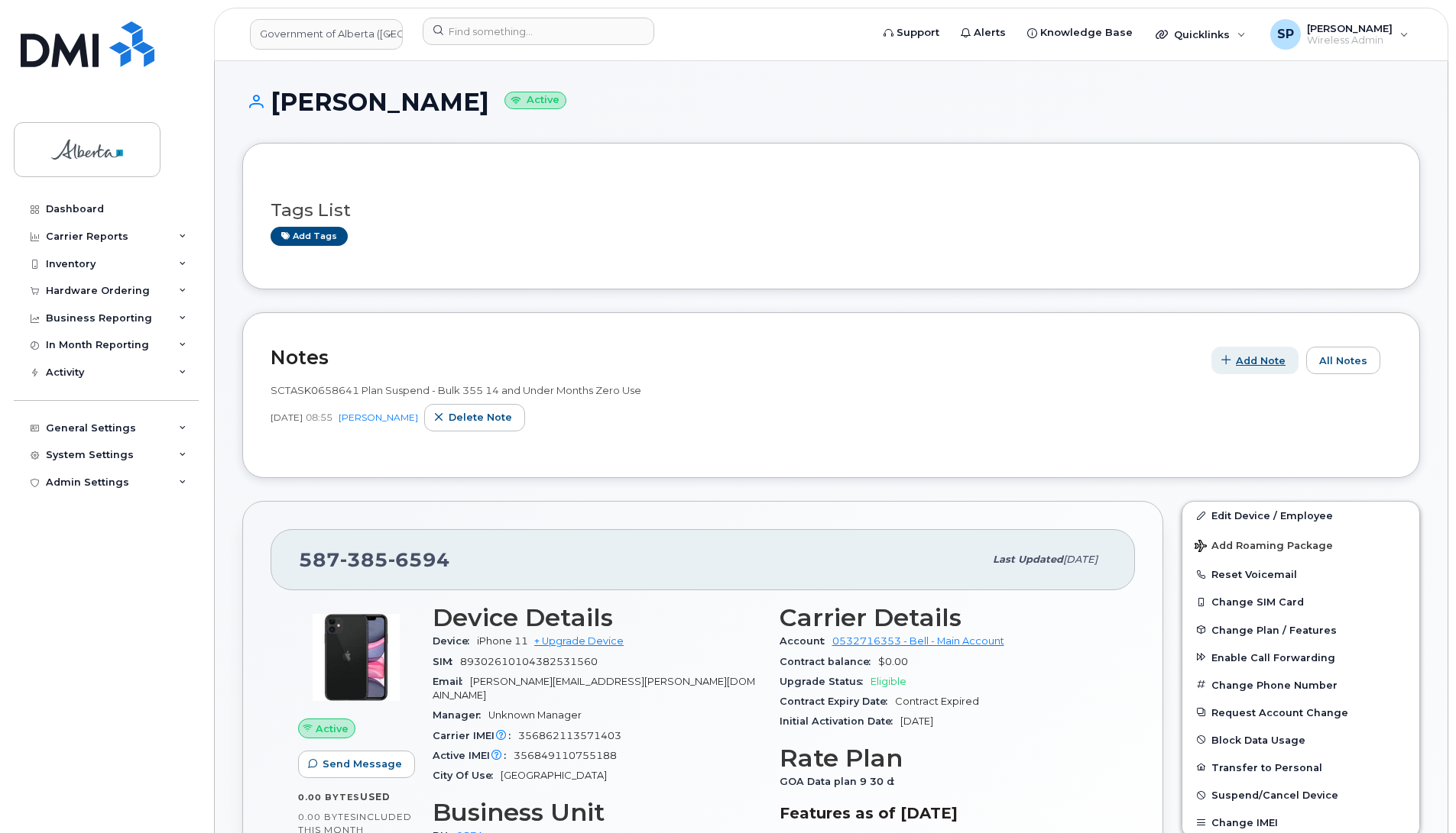
click at [1267, 363] on span "Add Note" at bounding box center [1260, 360] width 50 height 15
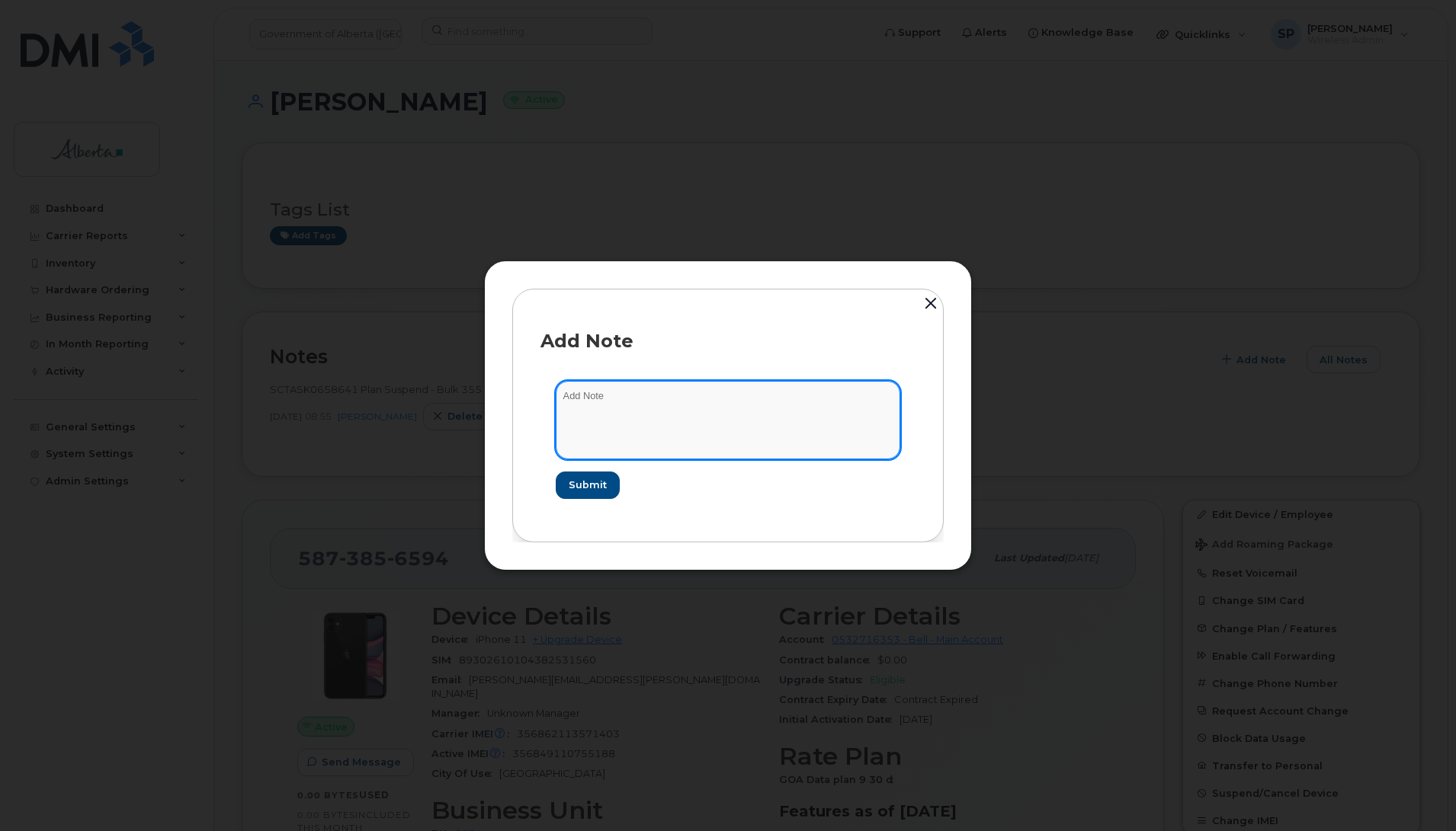
click at [765, 433] on textarea at bounding box center [728, 420] width 344 height 78
paste textarea "SCTASK0832129 5873856594 DO NOT DELETE THIS NUMBER - BEING REASSIGNED to Jillia…"
type textarea "SCTASK0832129 5873856594 DO NOT DELETE THIS NUMBER - BEING REASSIGNED to Jillia…"
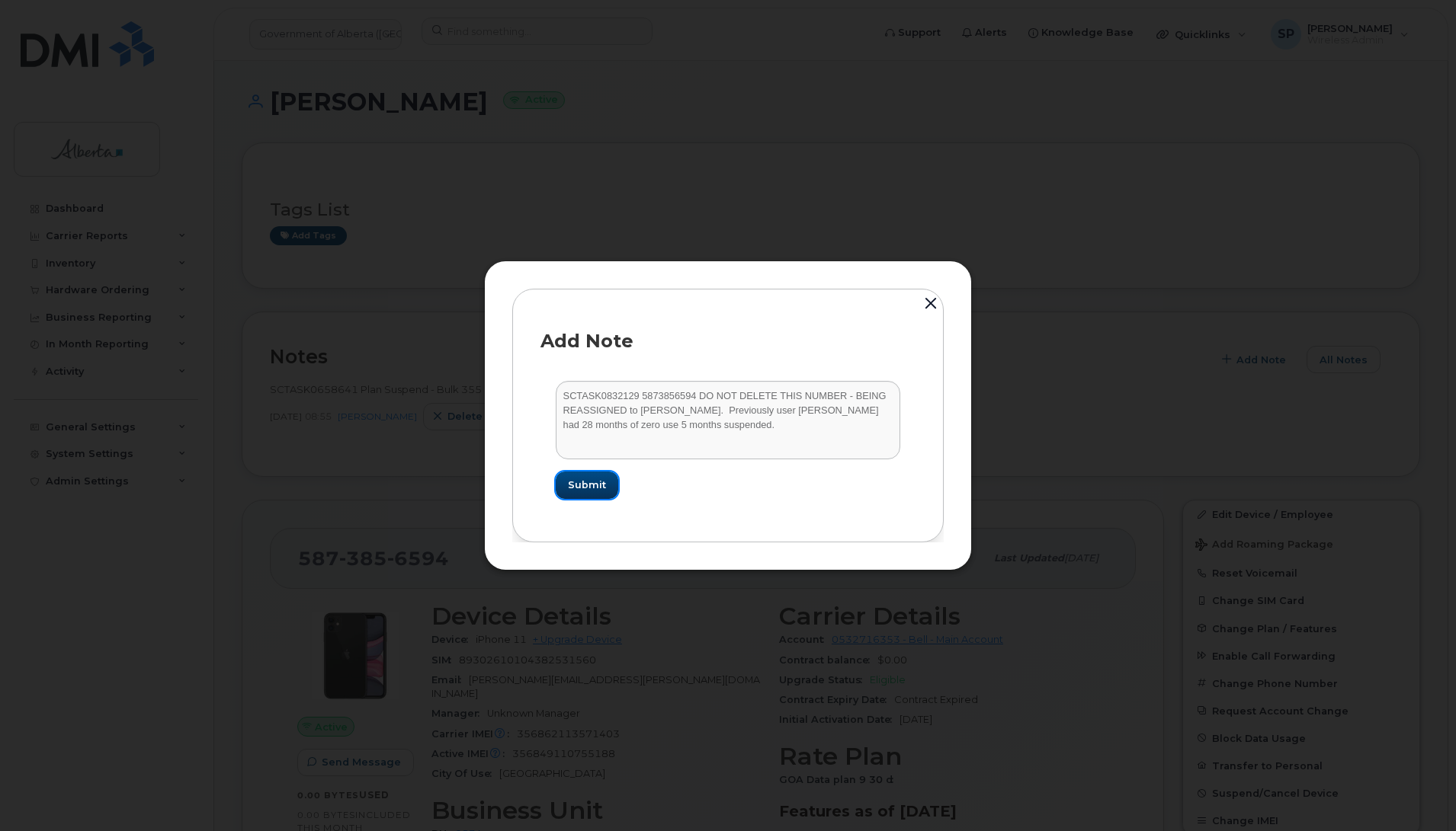
click at [575, 485] on span "Submit" at bounding box center [587, 485] width 38 height 15
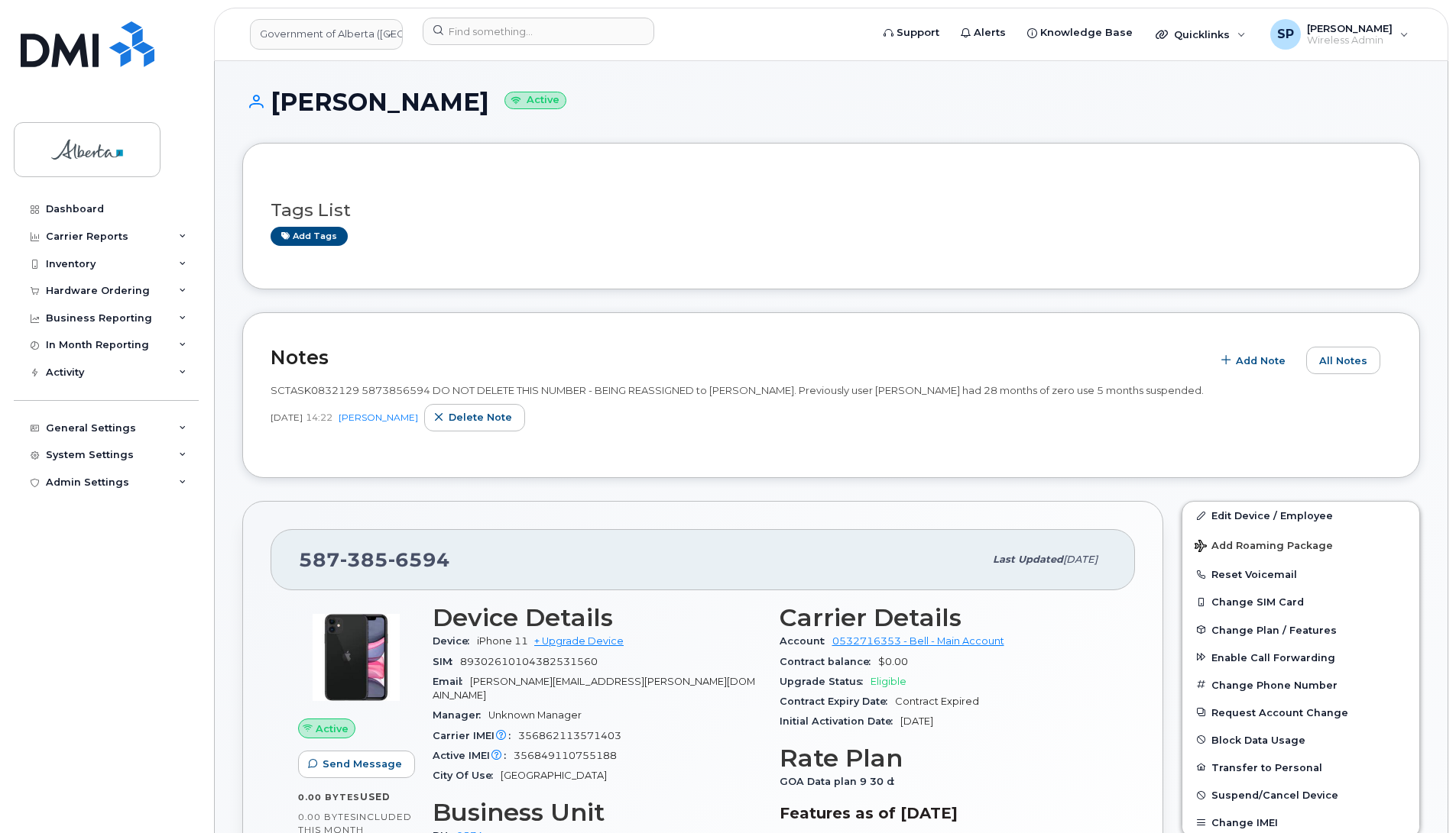
drag, startPoint x: 1215, startPoint y: 383, endPoint x: 260, endPoint y: 395, distance: 955.1
click at [260, 395] on div "Notes Add Note All Notes SCTASK0832129 5873856594 DO NOT DELETE THIS NUMBER - B…" at bounding box center [831, 395] width 1178 height 166
copy span "SCTASK0832129 5873856594 DO NOT DELETE THIS NUMBER - BEING REASSIGNED to Jillia…"
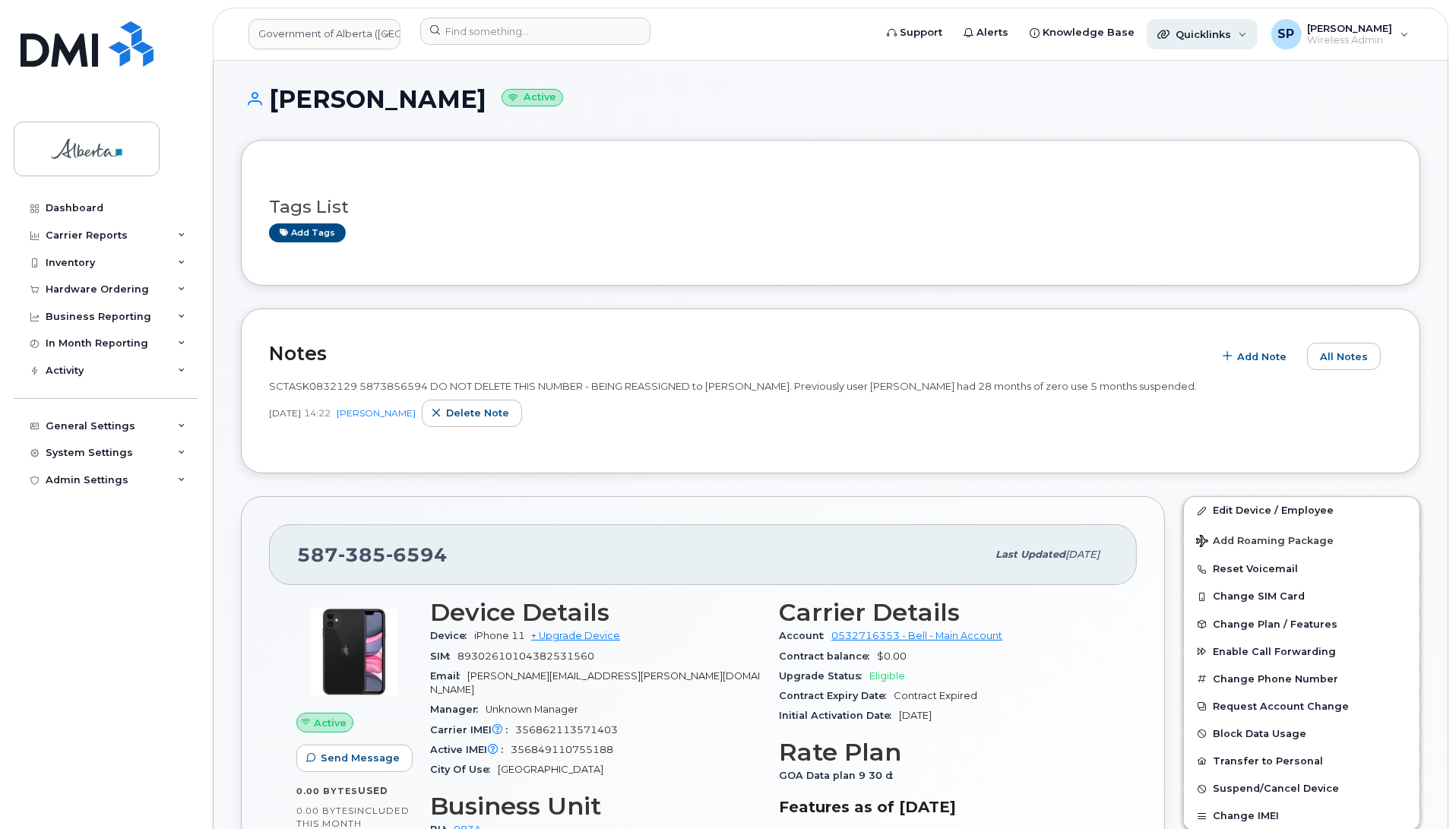
click at [1195, 35] on span "Quicklinks" at bounding box center [1203, 34] width 56 height 12
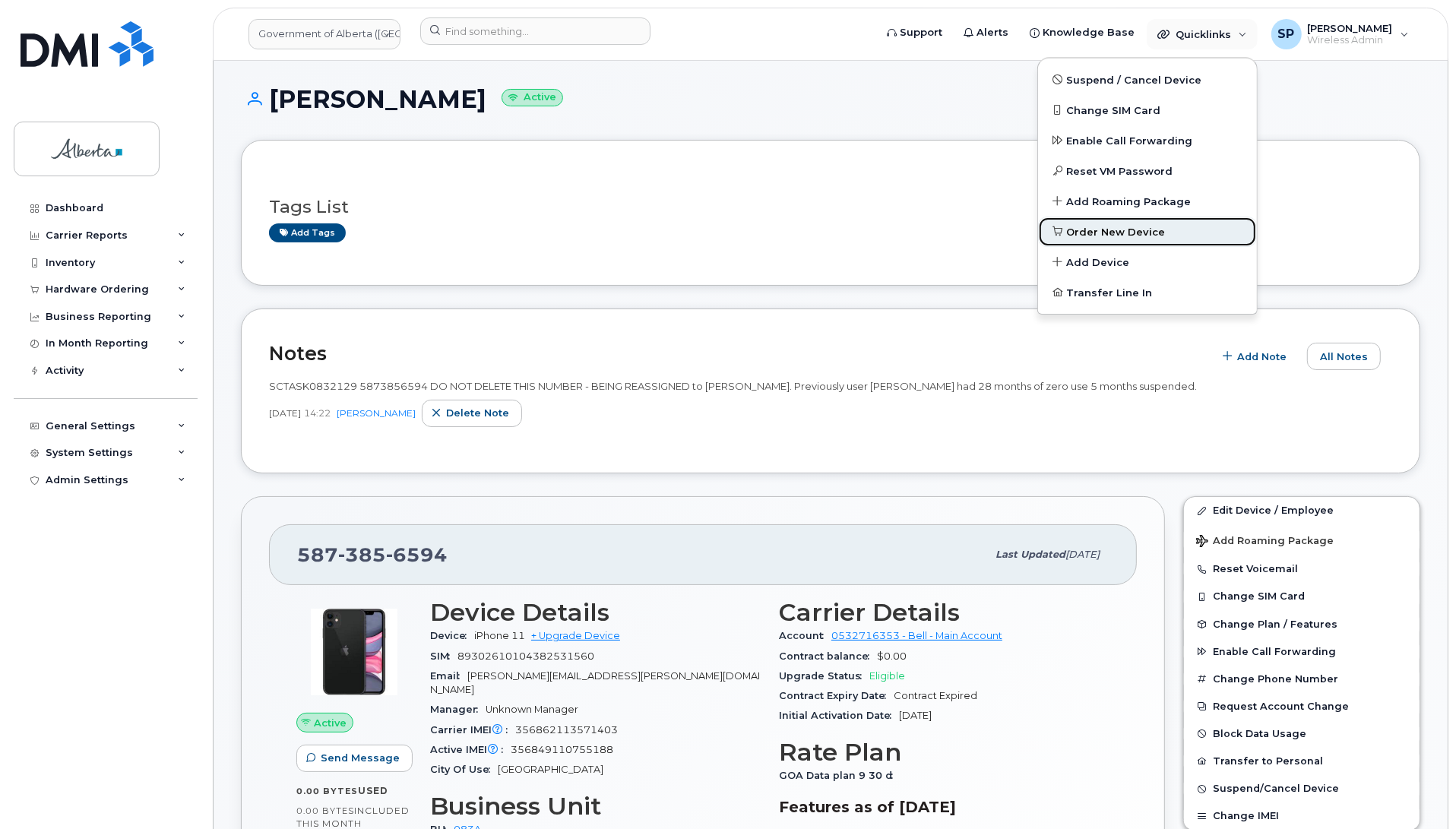
click at [1085, 230] on span "Order New Device" at bounding box center [1116, 233] width 99 height 15
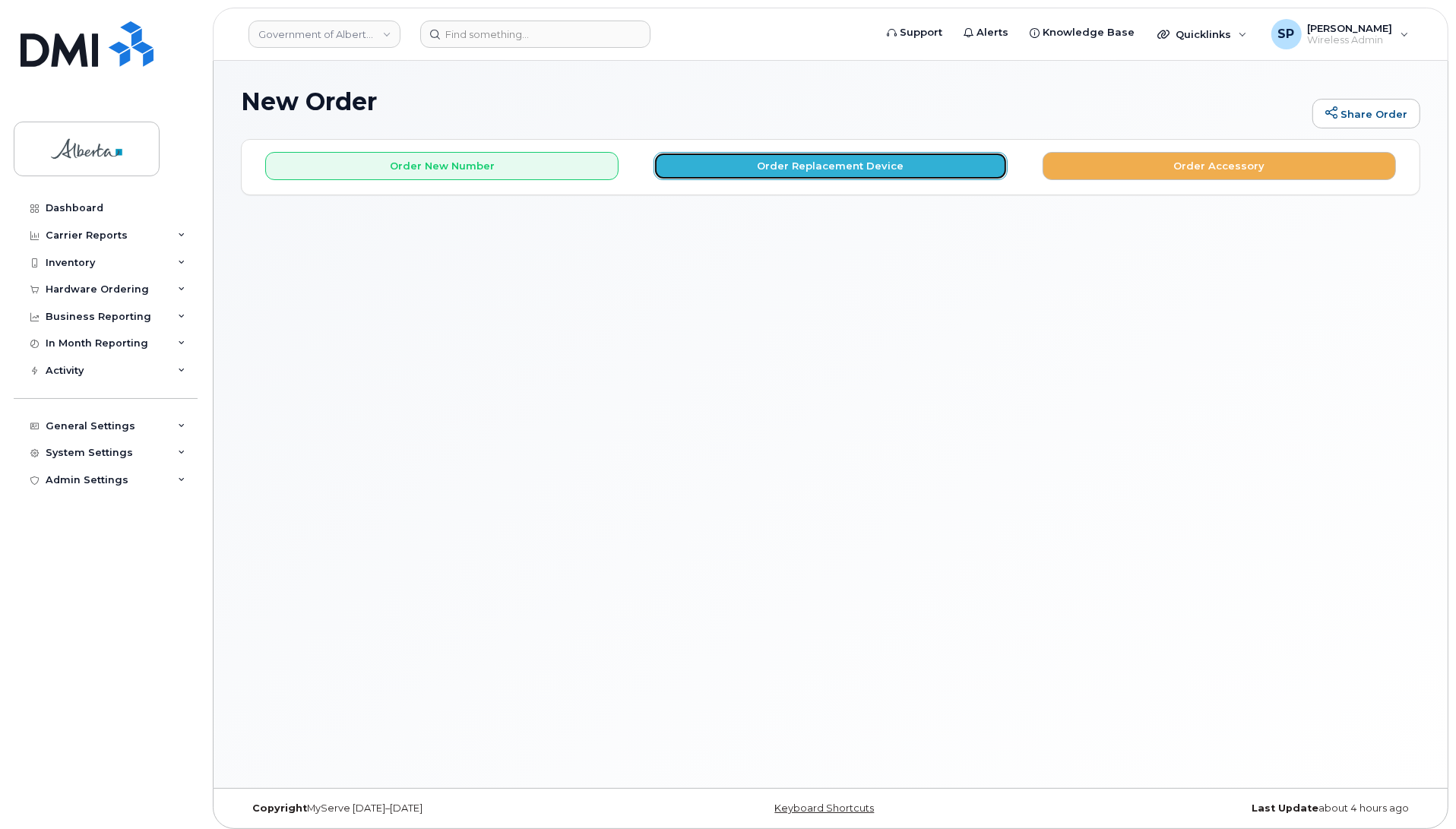
click at [816, 168] on button "Order Replacement Device" at bounding box center [829, 165] width 353 height 28
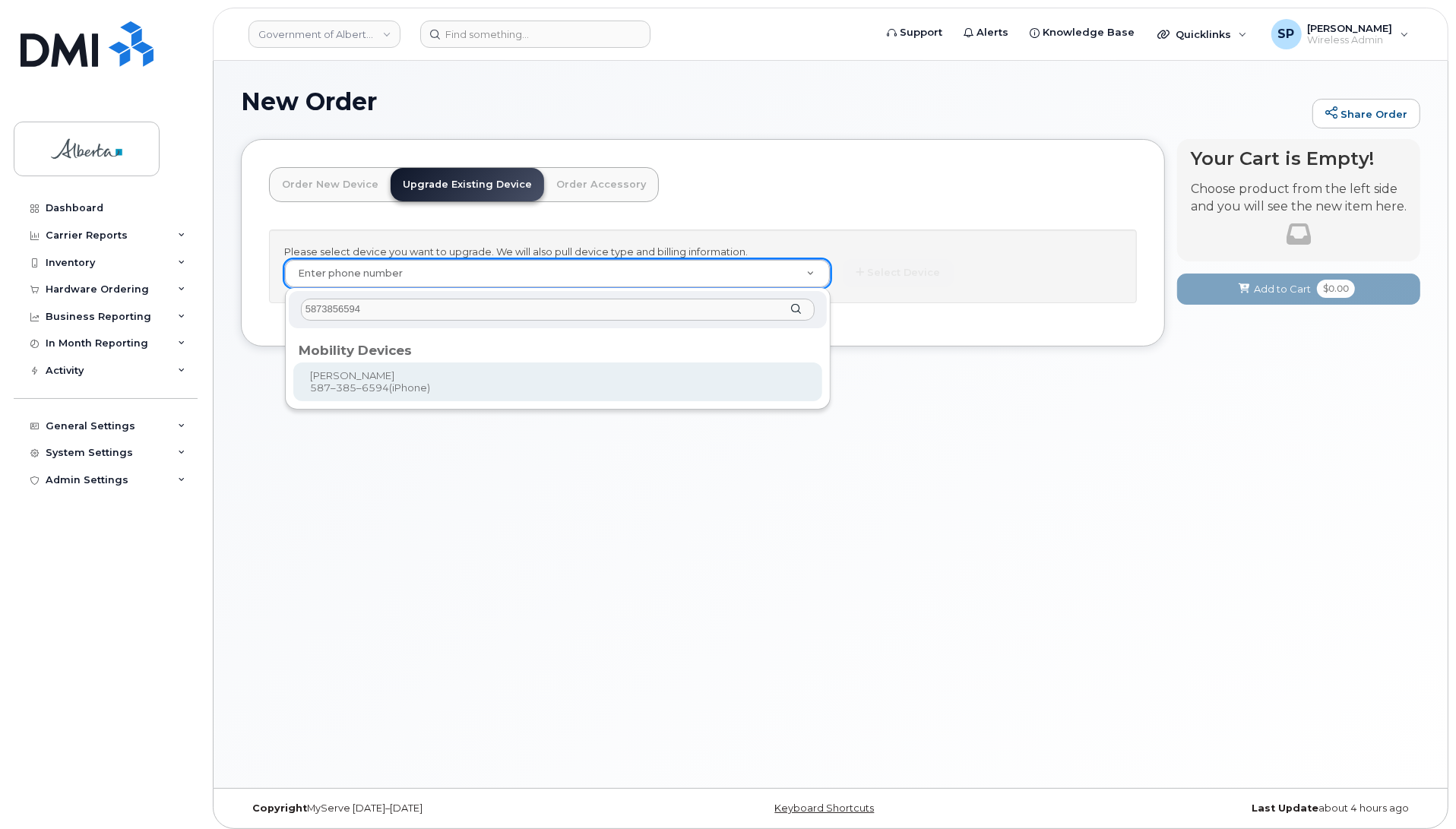
type input "5873856594"
type input "837574"
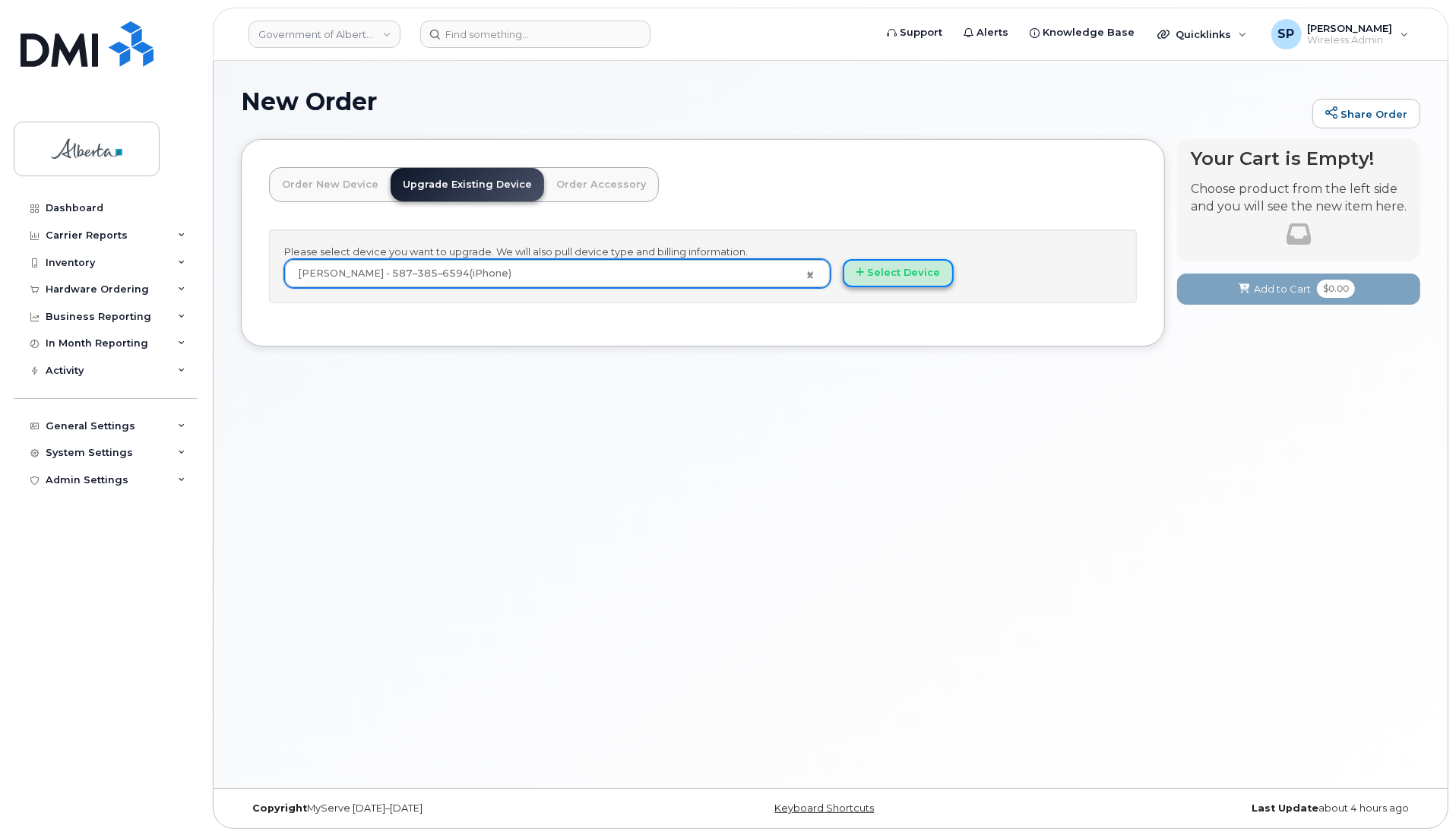
click at [914, 272] on button "Select Device" at bounding box center [898, 273] width 111 height 28
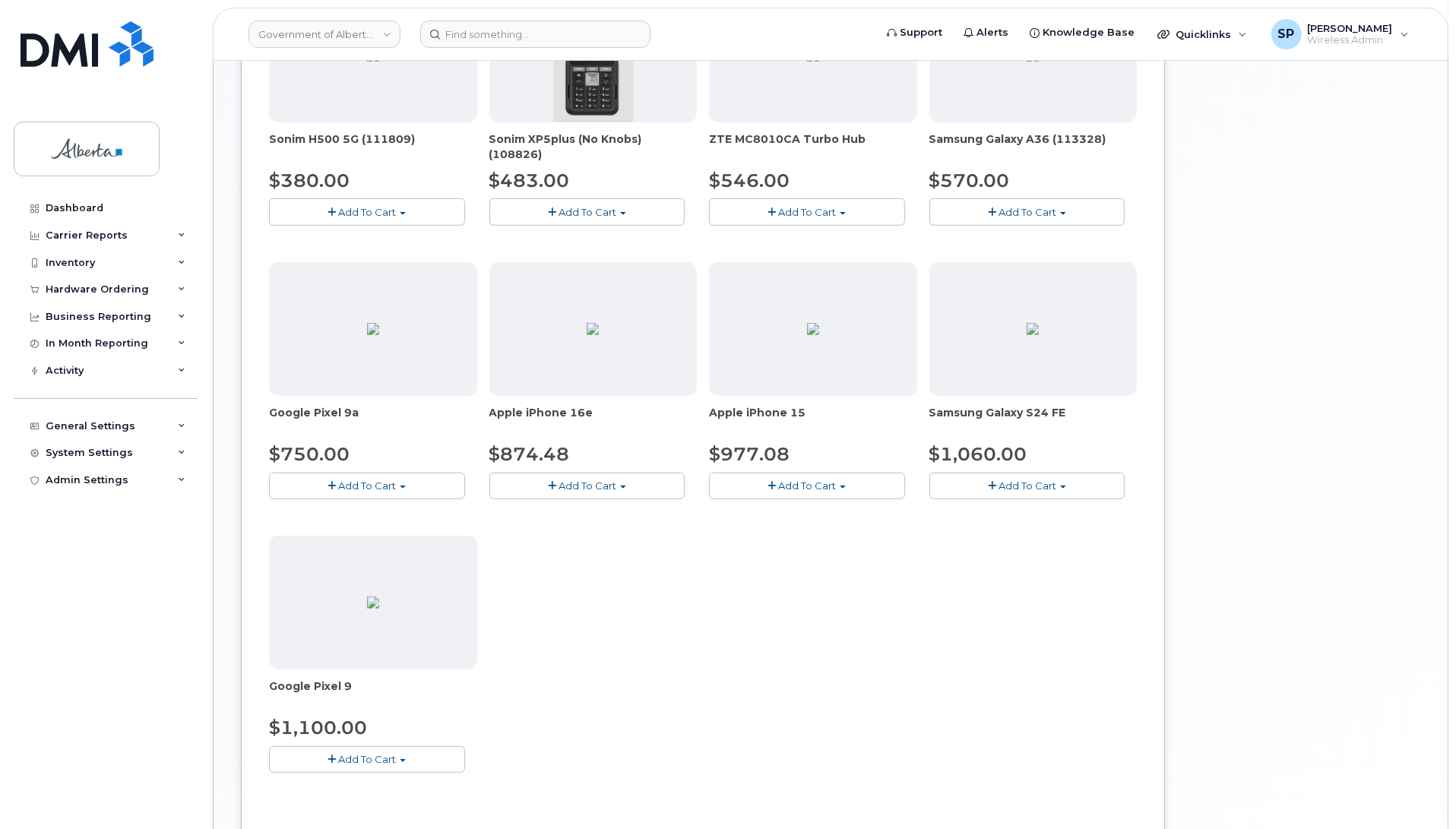
scroll to position [594, 0]
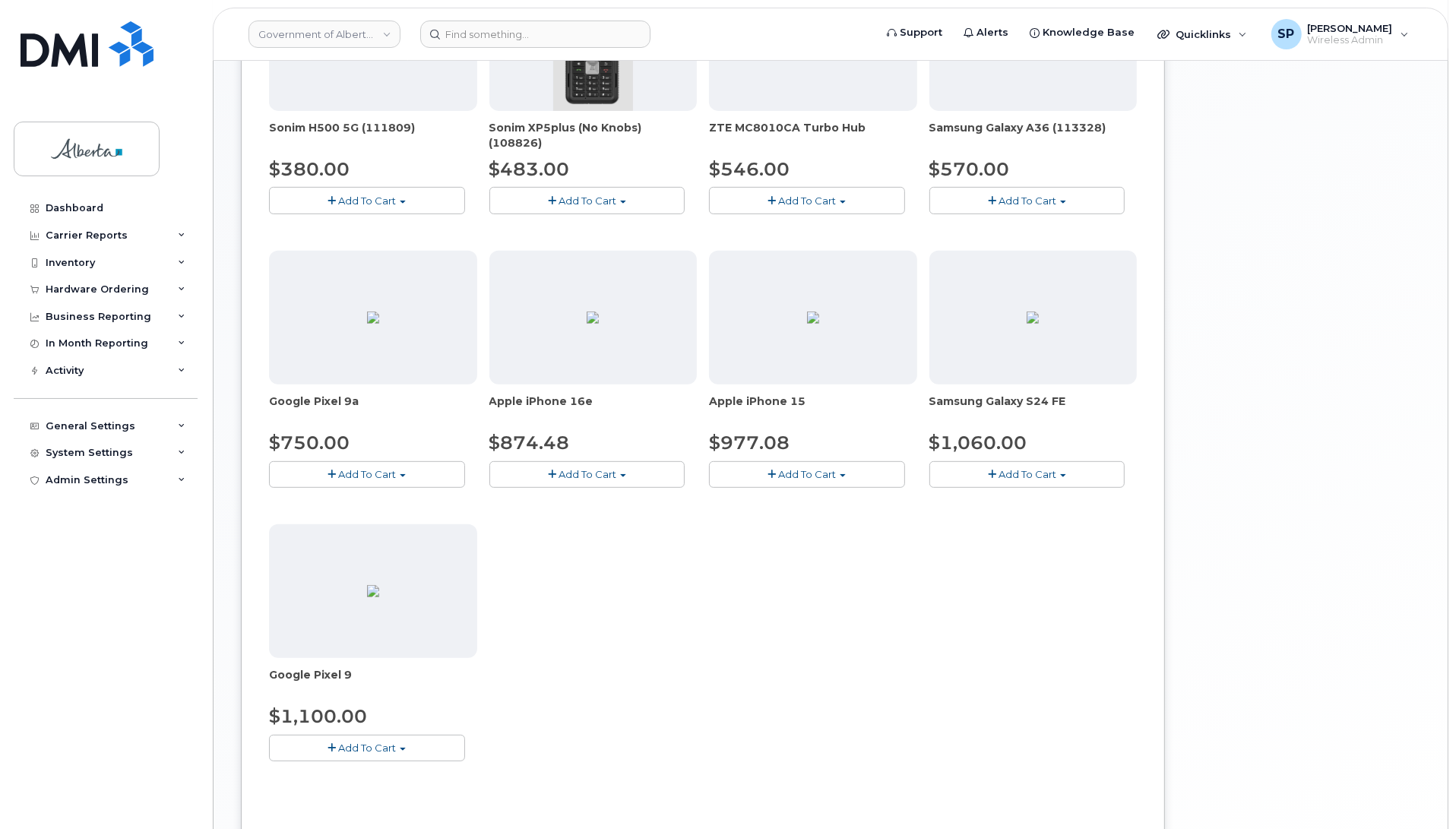
click at [570, 477] on span "Add To Cart" at bounding box center [588, 474] width 58 height 12
click at [556, 527] on link "$874.48 - 30-day upgrade (128GB model)" at bounding box center [614, 522] width 242 height 19
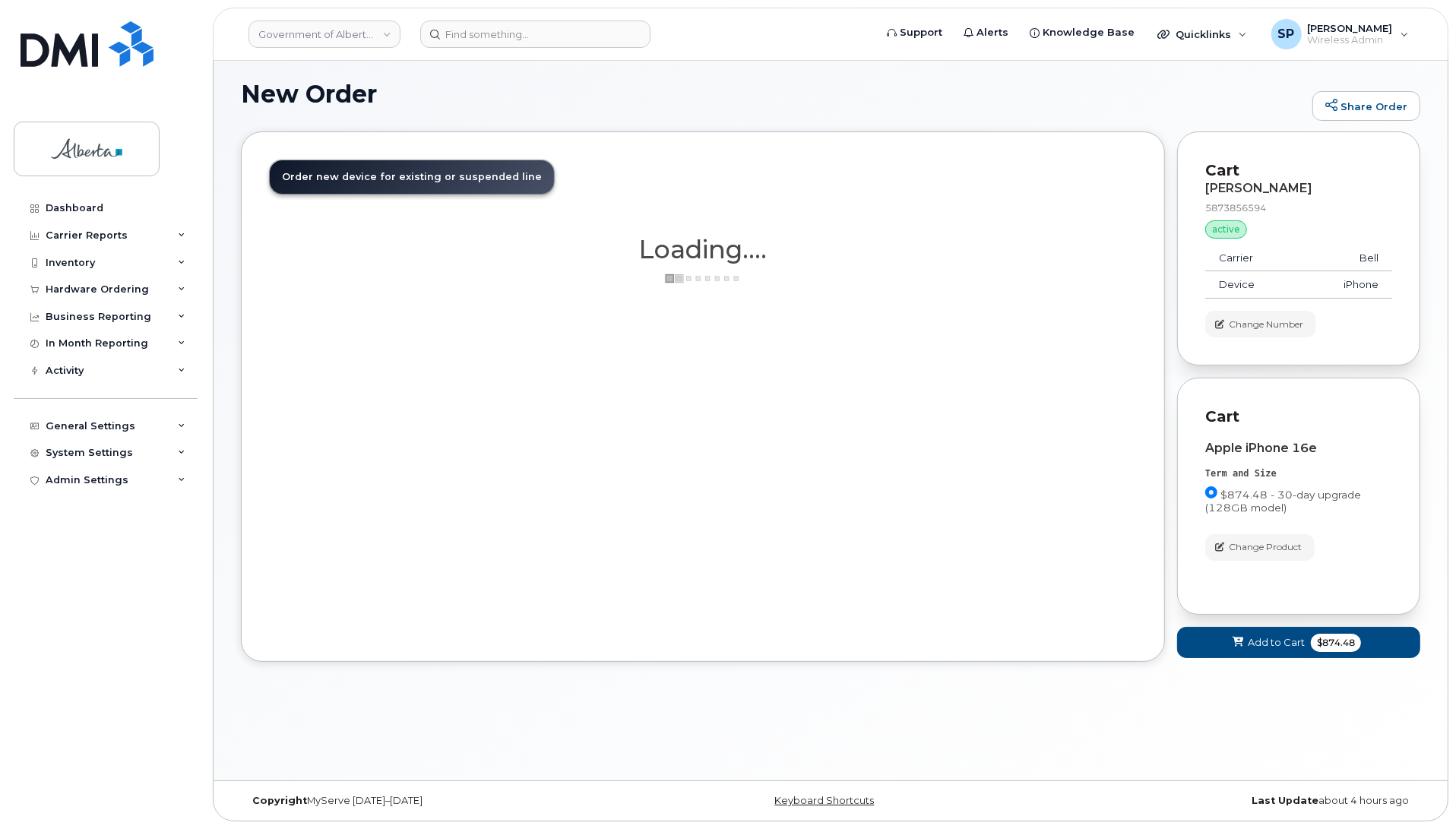
scroll to position [8, 0]
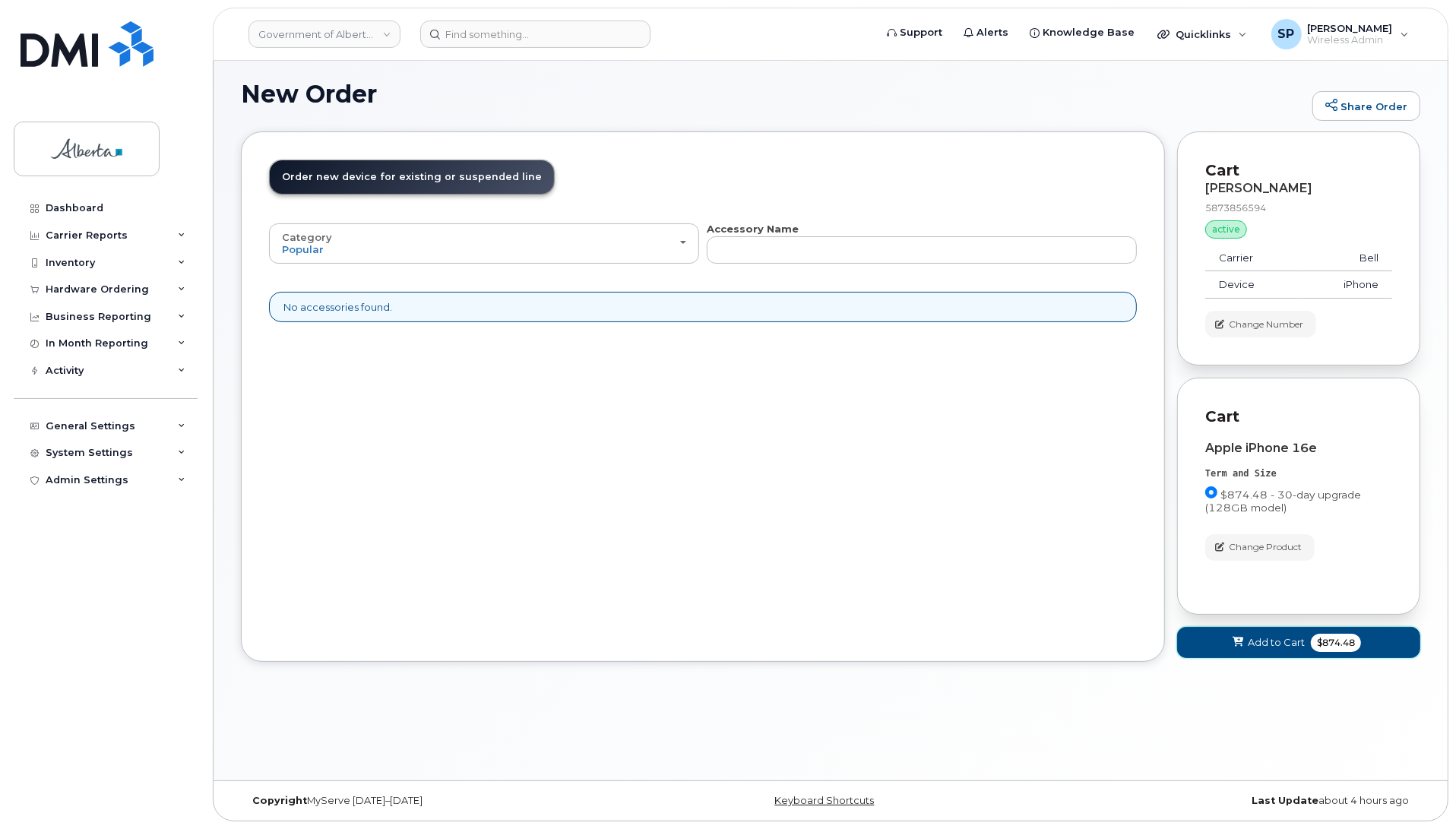
click at [1249, 646] on span "Add to Cart" at bounding box center [1276, 642] width 57 height 14
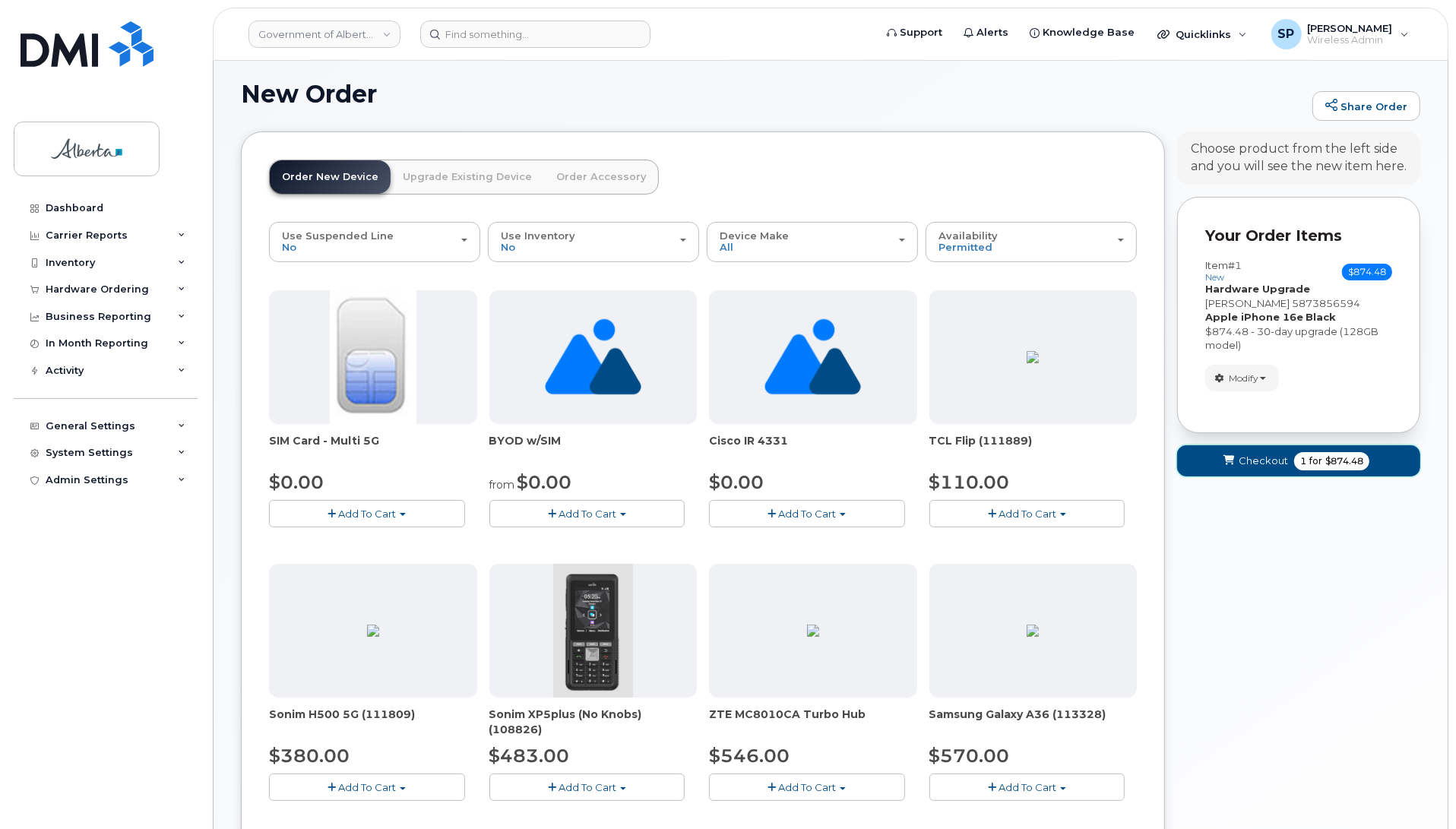
click at [1254, 462] on span "Checkout" at bounding box center [1263, 461] width 50 height 14
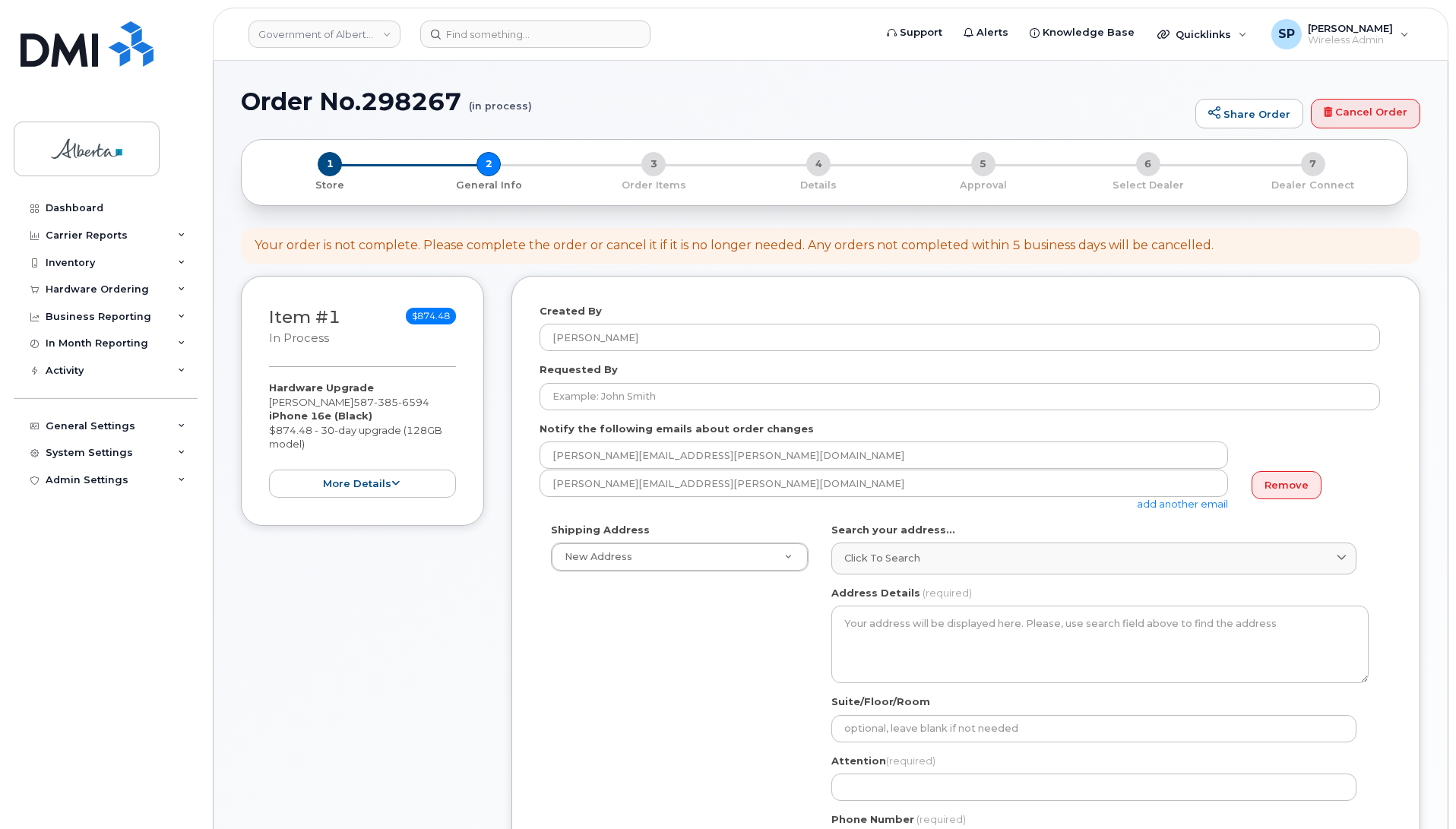
select select
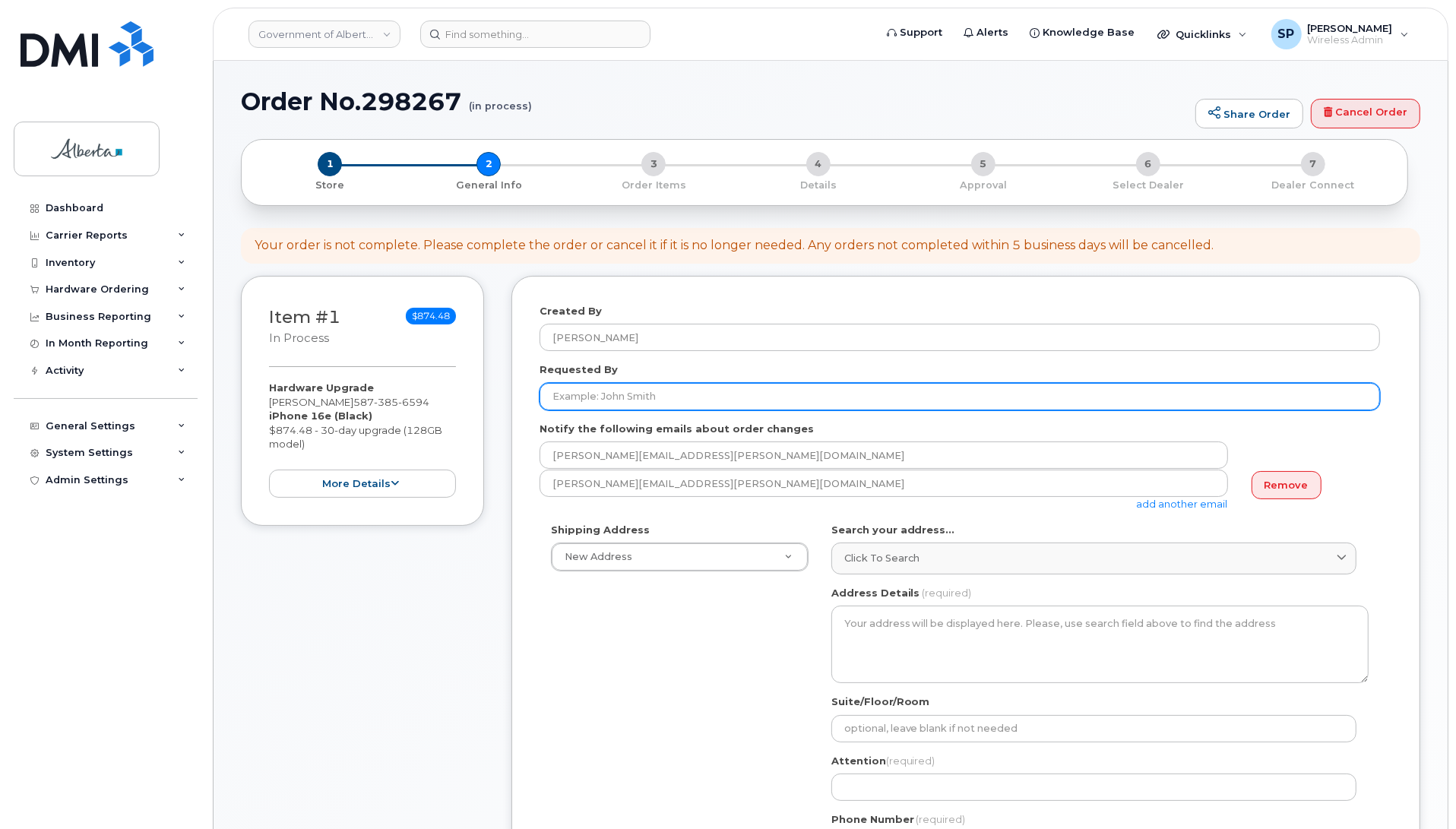
click at [614, 390] on input "Requested By" at bounding box center [960, 397] width 840 height 27
paste input "[PERSON_NAME]"
type input "[PERSON_NAME]"
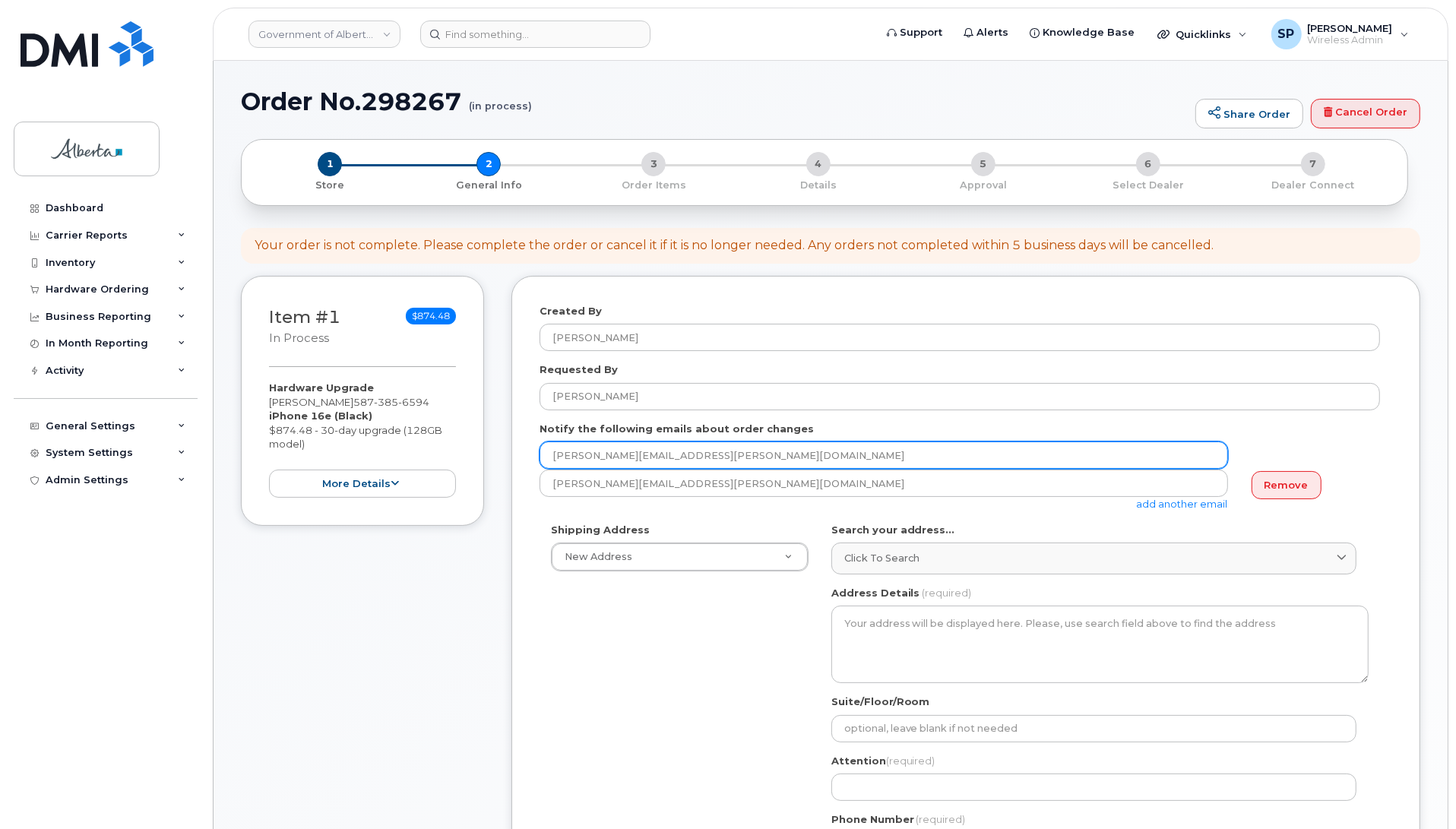
drag, startPoint x: 720, startPoint y: 451, endPoint x: 544, endPoint y: 450, distance: 176.0
click at [544, 450] on input "[PERSON_NAME][EMAIL_ADDRESS][PERSON_NAME][DOMAIN_NAME]" at bounding box center [884, 455] width 688 height 27
paste input "Sherry.Paziuk"
type input "Sherry.Paziuk@gov.ab.ca"
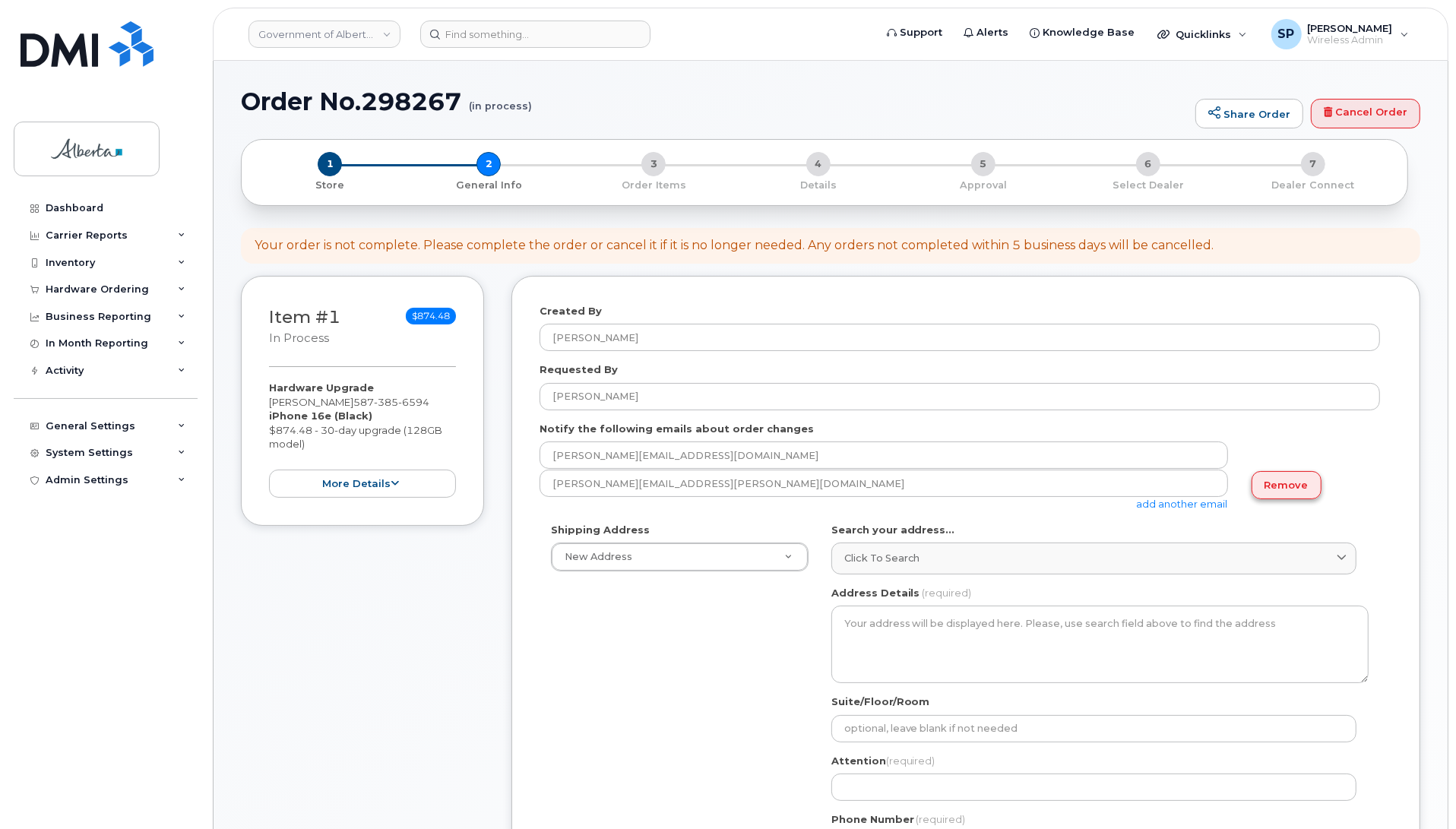
click at [1288, 485] on link "Remove" at bounding box center [1287, 485] width 70 height 28
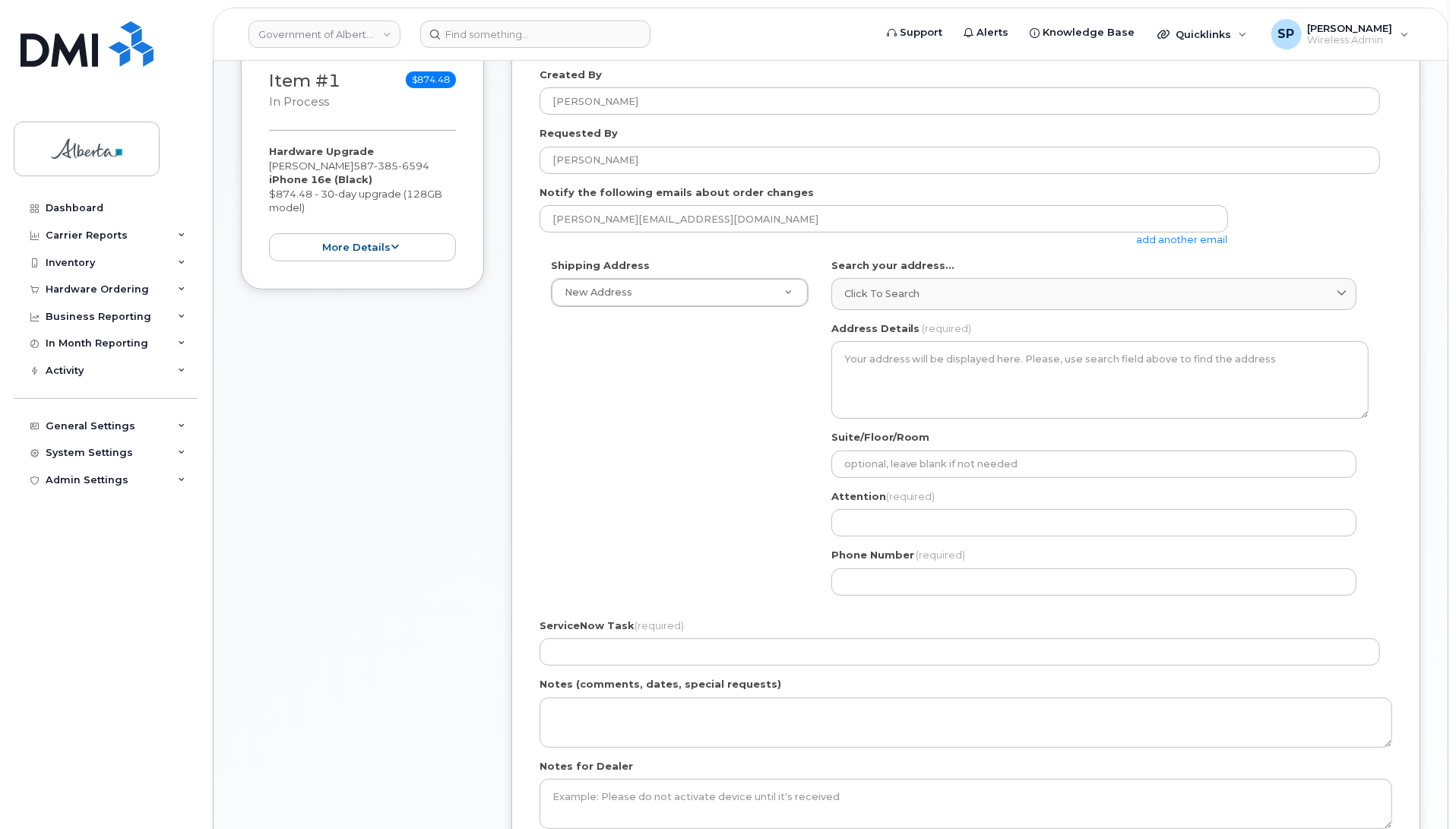
scroll to position [242, 0]
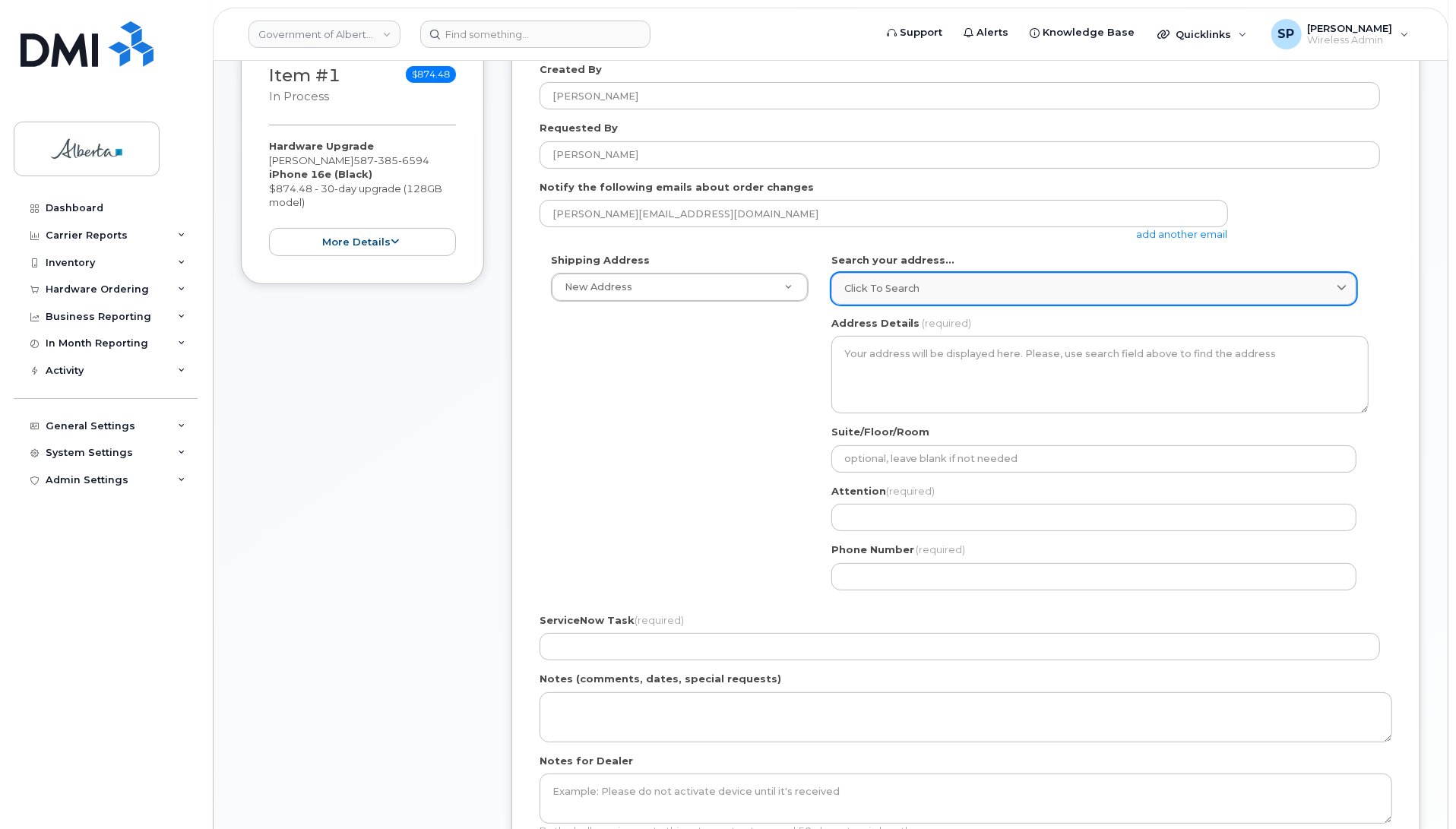
click at [864, 287] on span "Click to search" at bounding box center [882, 288] width 76 height 14
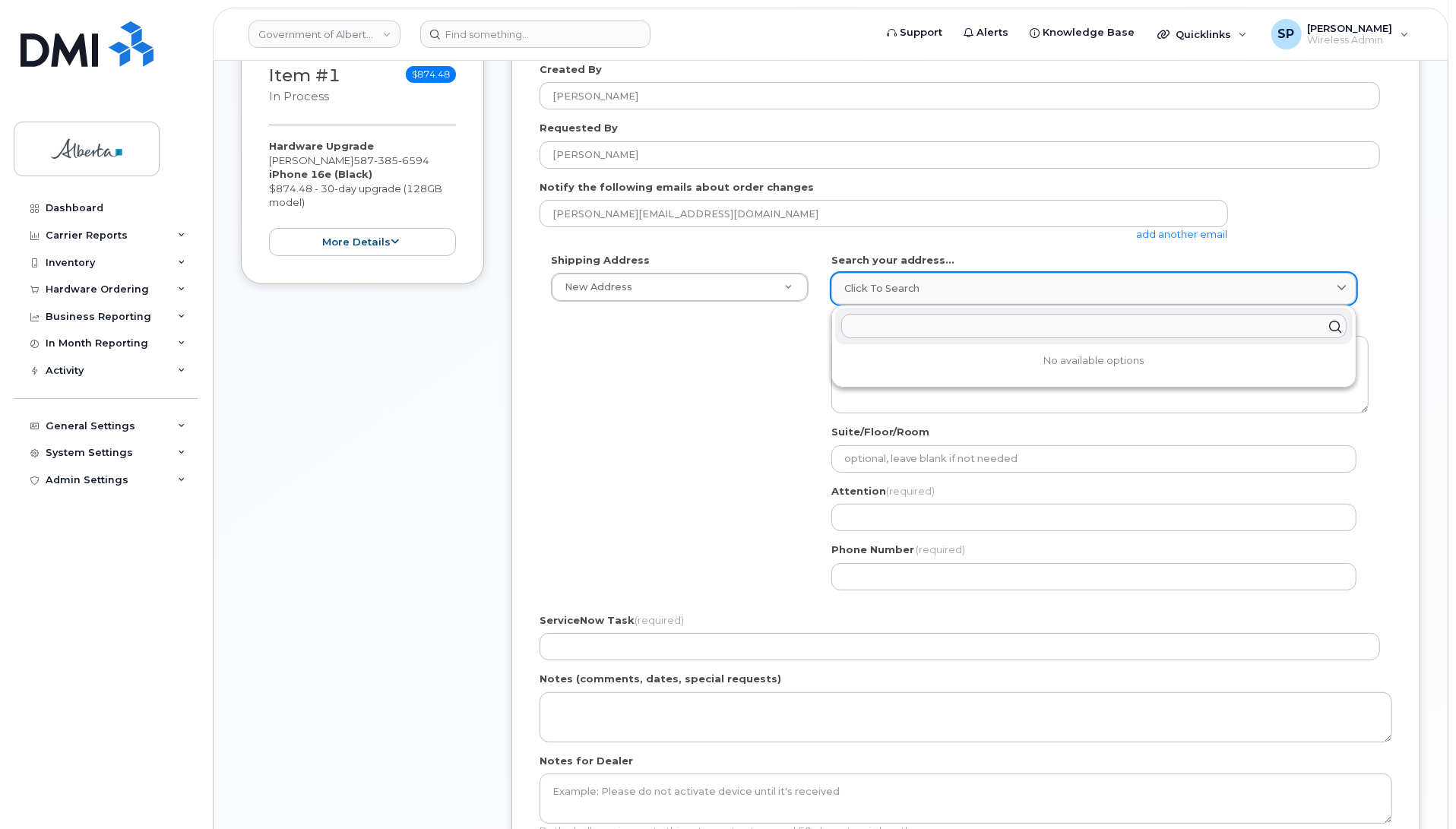
paste input "9820 - 107 Street"
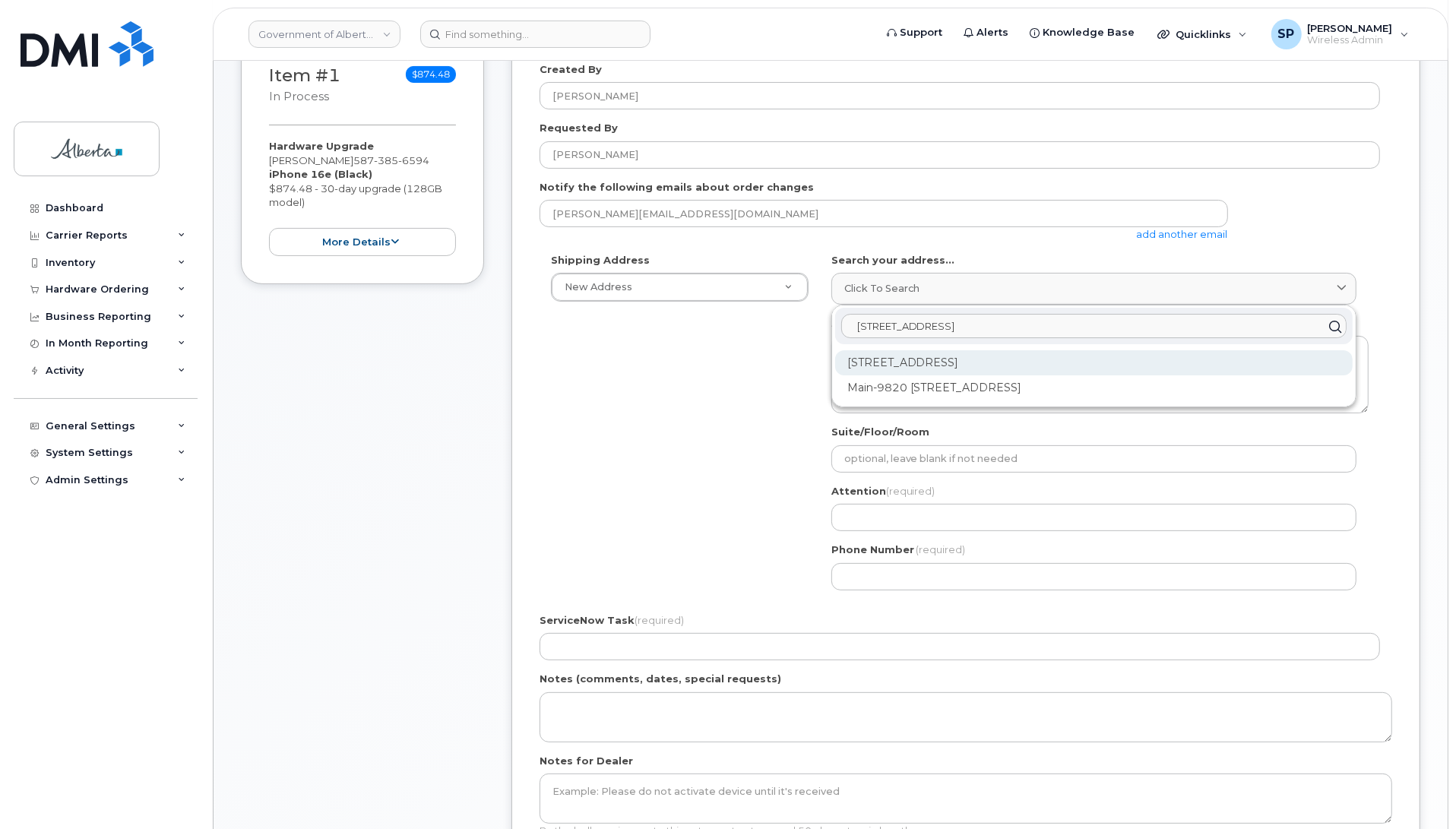
type input "9820 - 107 Street"
click at [874, 370] on div "9820 107 St NW Edmonton AB T5K 1E7" at bounding box center [1093, 362] width 518 height 25
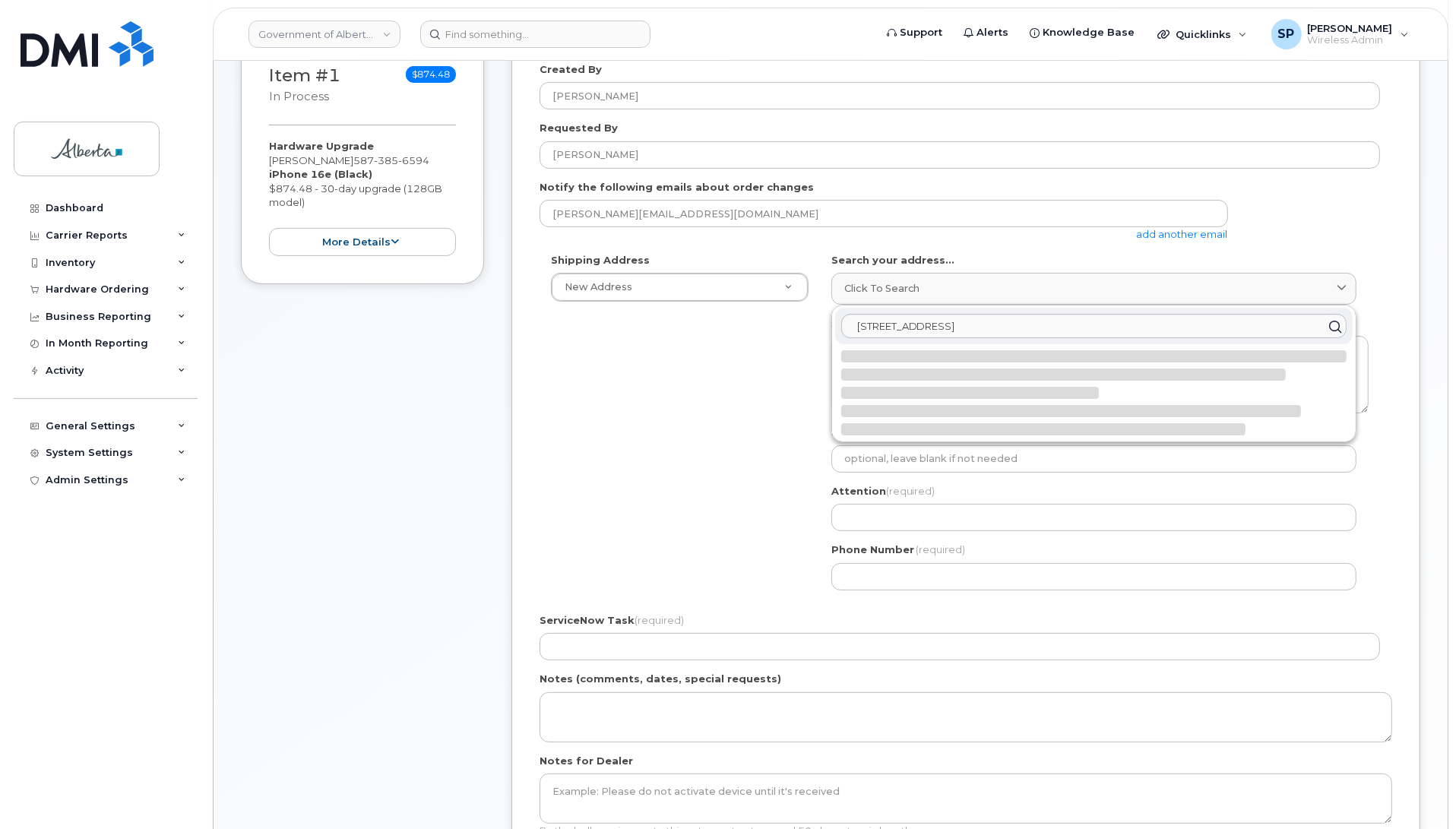
select select
type textarea "9820 107 St NW EDMONTON AB T5K 1E7 CANADA"
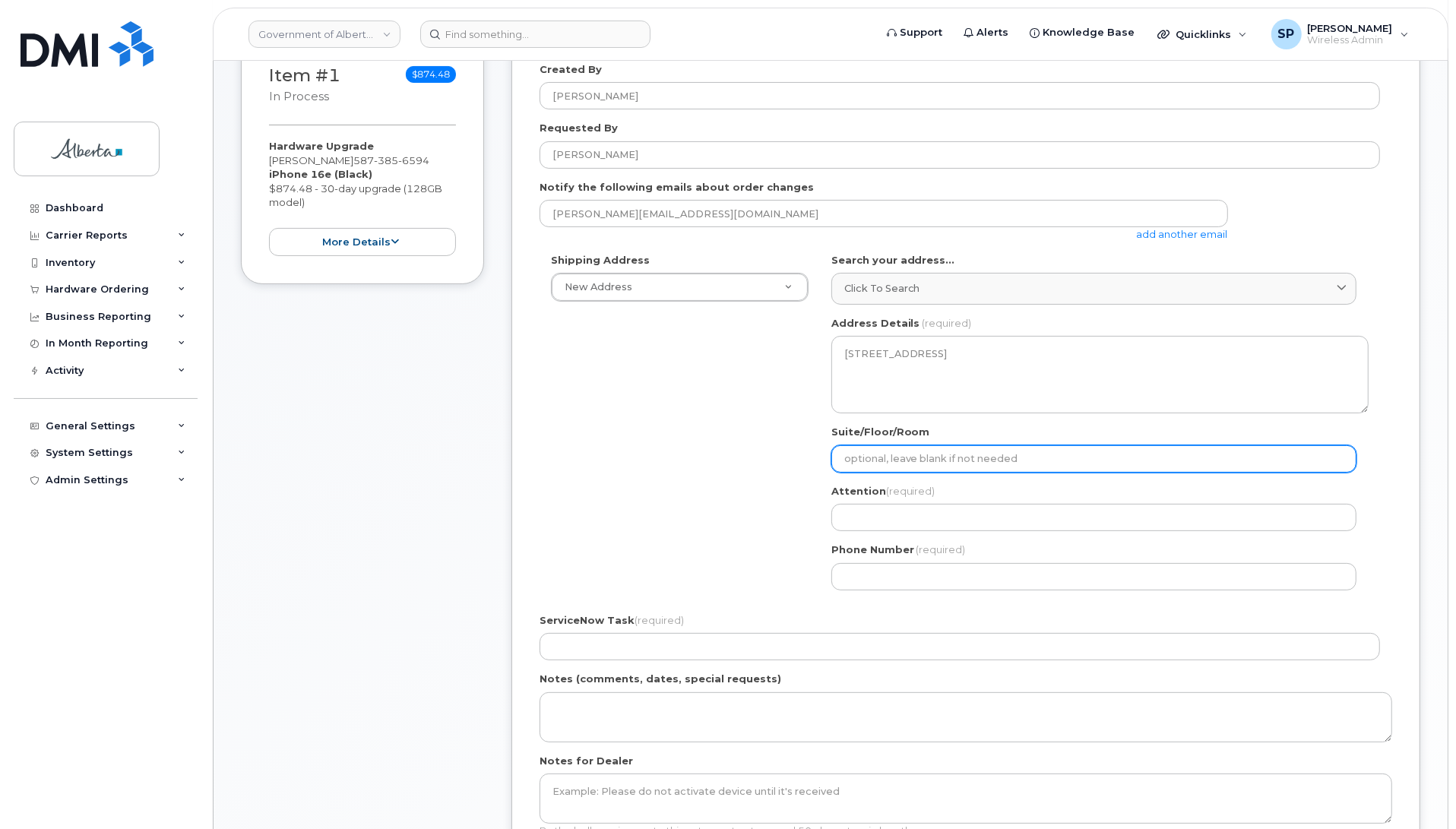
click at [880, 457] on input "Suite/Floor/Room" at bounding box center [1093, 459] width 525 height 27
type input "7th Floor"
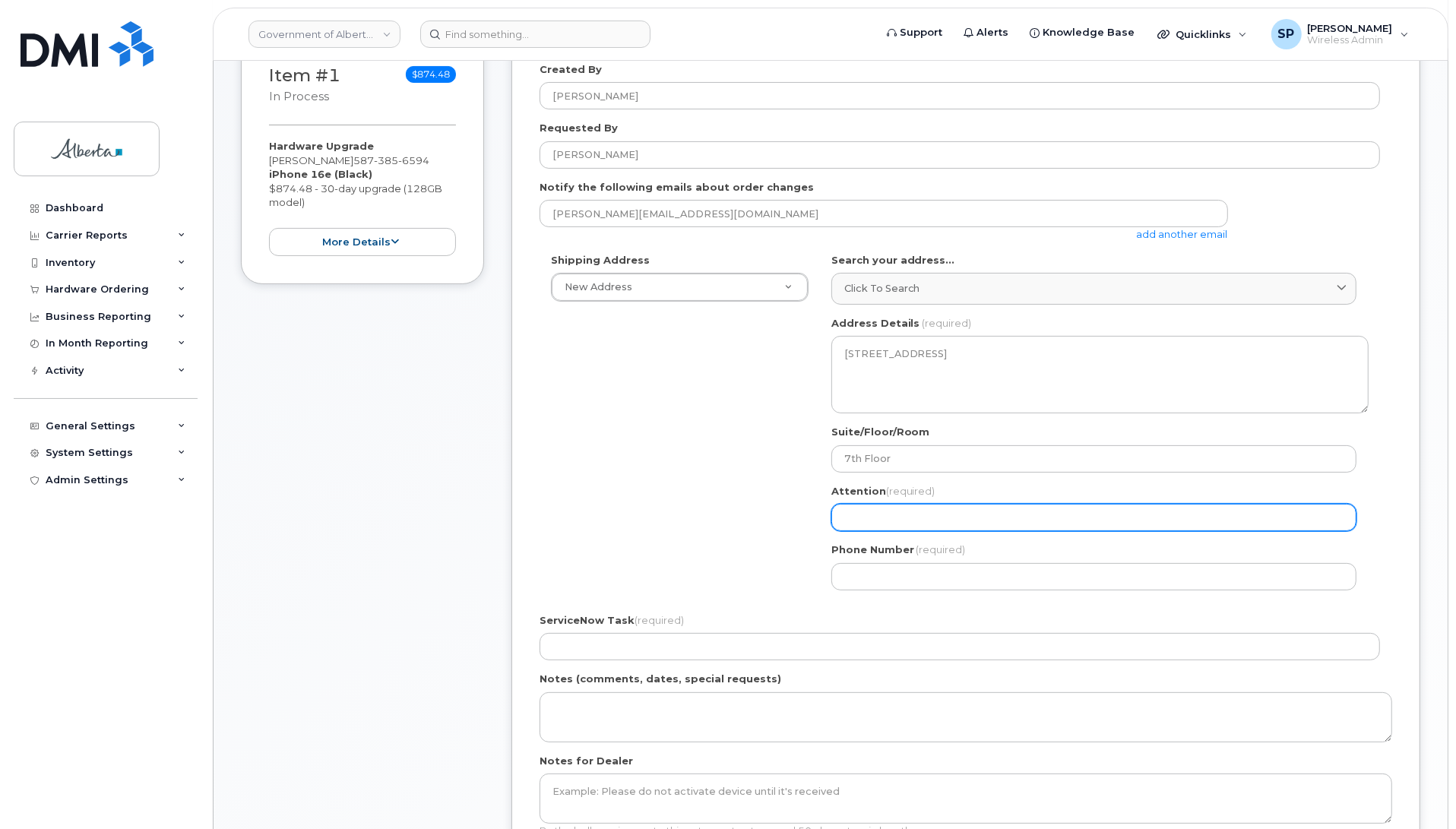
click at [848, 519] on input "Attention (required)" at bounding box center [1093, 518] width 525 height 27
click at [870, 514] on input "Attention (required)" at bounding box center [1093, 518] width 525 height 27
paste input "[PERSON_NAME]"
select select
type input "[PERSON_NAME]"
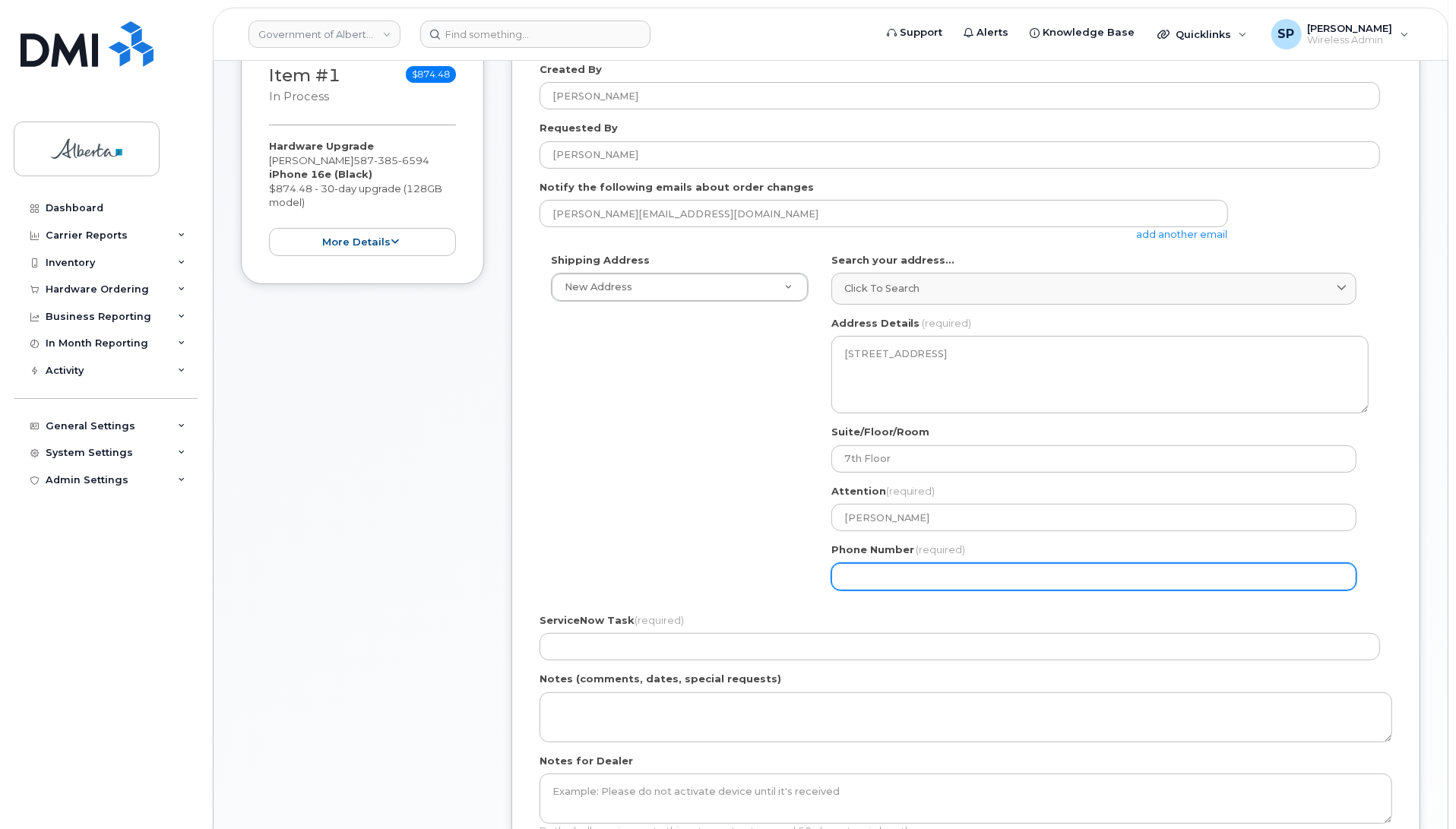
click at [868, 578] on input "Phone Number" at bounding box center [1093, 577] width 525 height 27
click at [848, 570] on input "Phone Number" at bounding box center [1093, 577] width 525 height 27
paste input "7804056428"
select select
type input "7804056428"
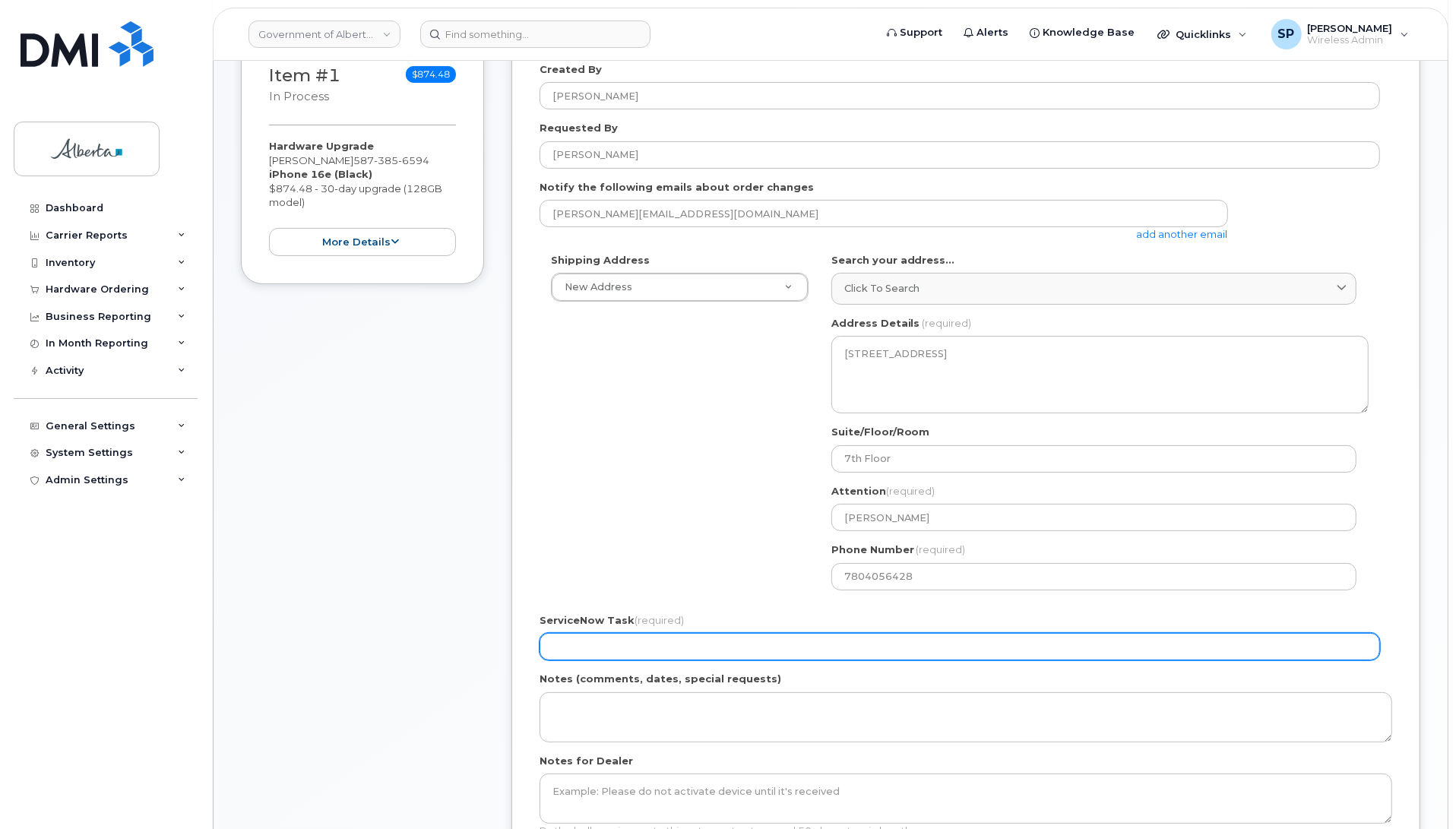
click at [610, 644] on input "ServiceNow Task (required)" at bounding box center [960, 647] width 840 height 27
paste input "SCTASK0832129"
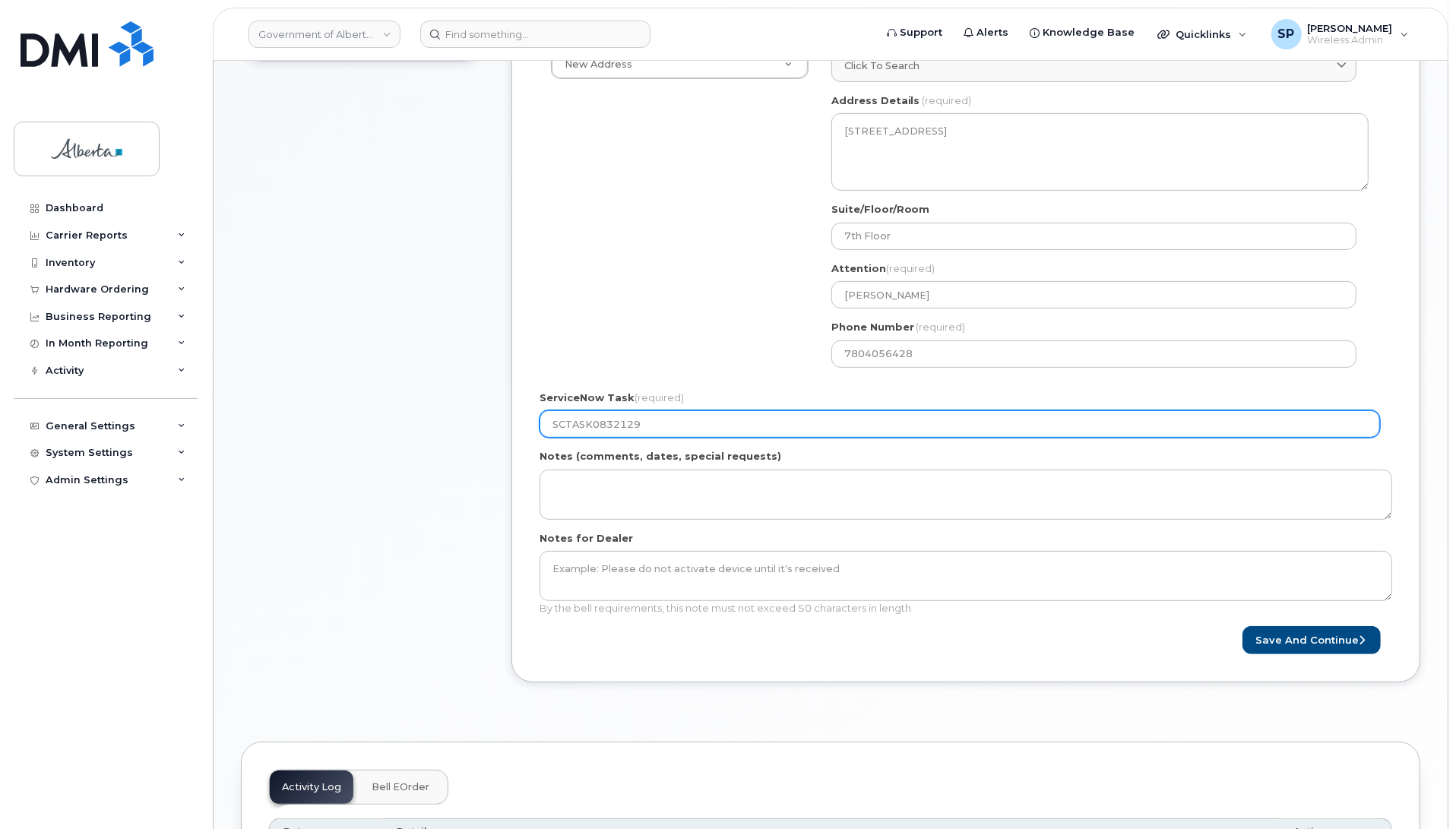
scroll to position [500, 0]
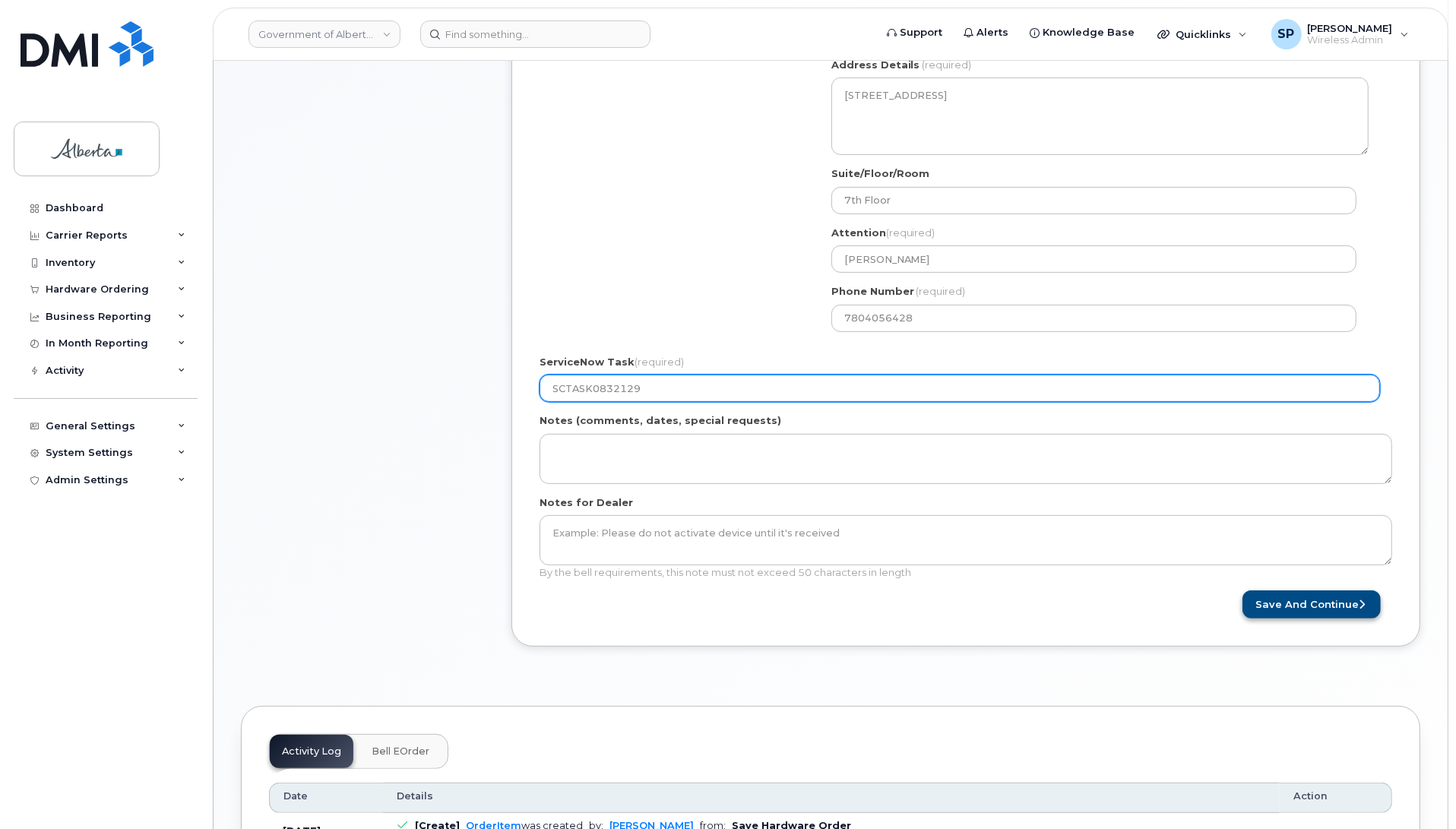
type input "SCTASK0832129"
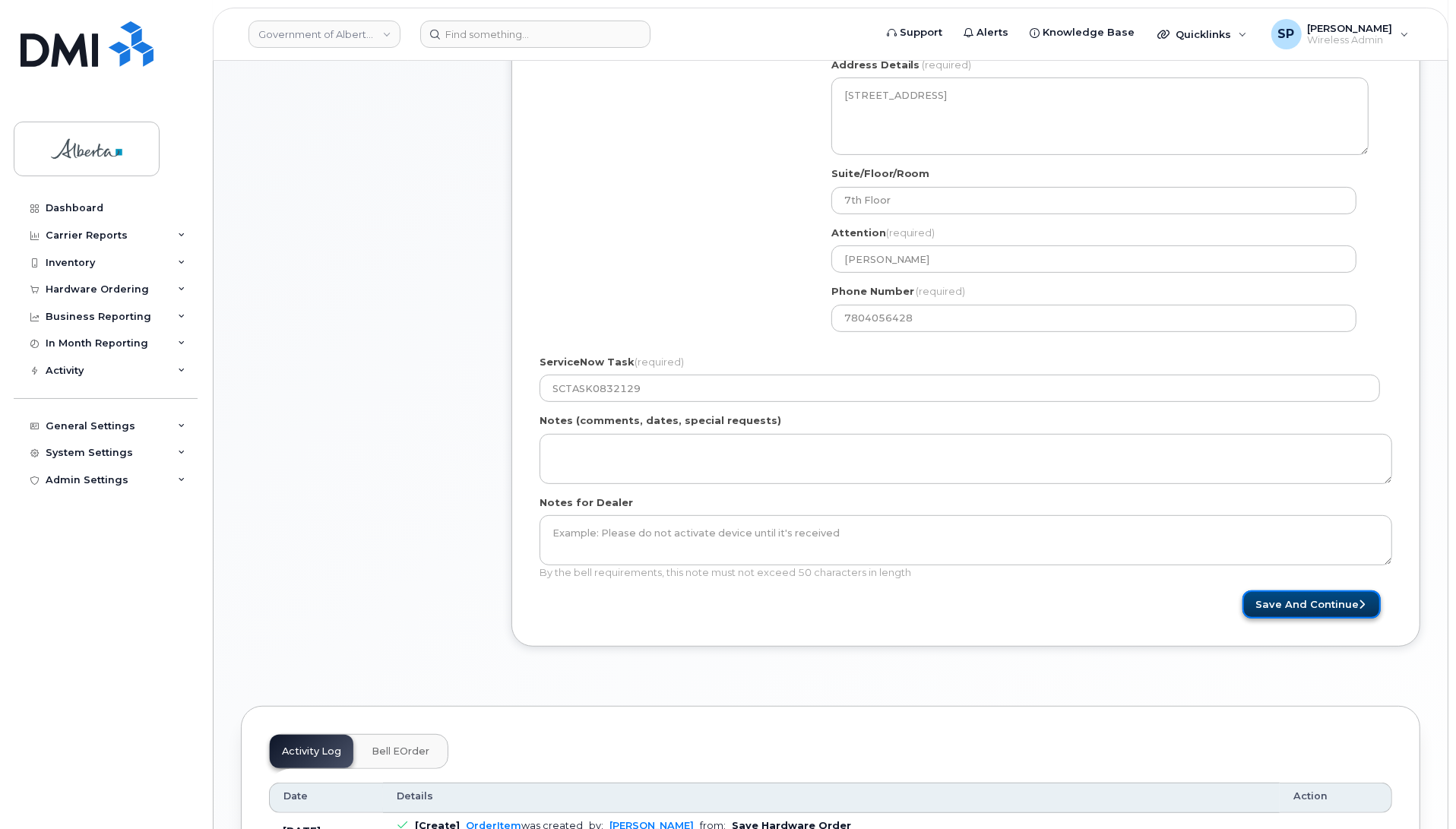
click at [1286, 602] on button "Save and Continue" at bounding box center [1311, 604] width 138 height 28
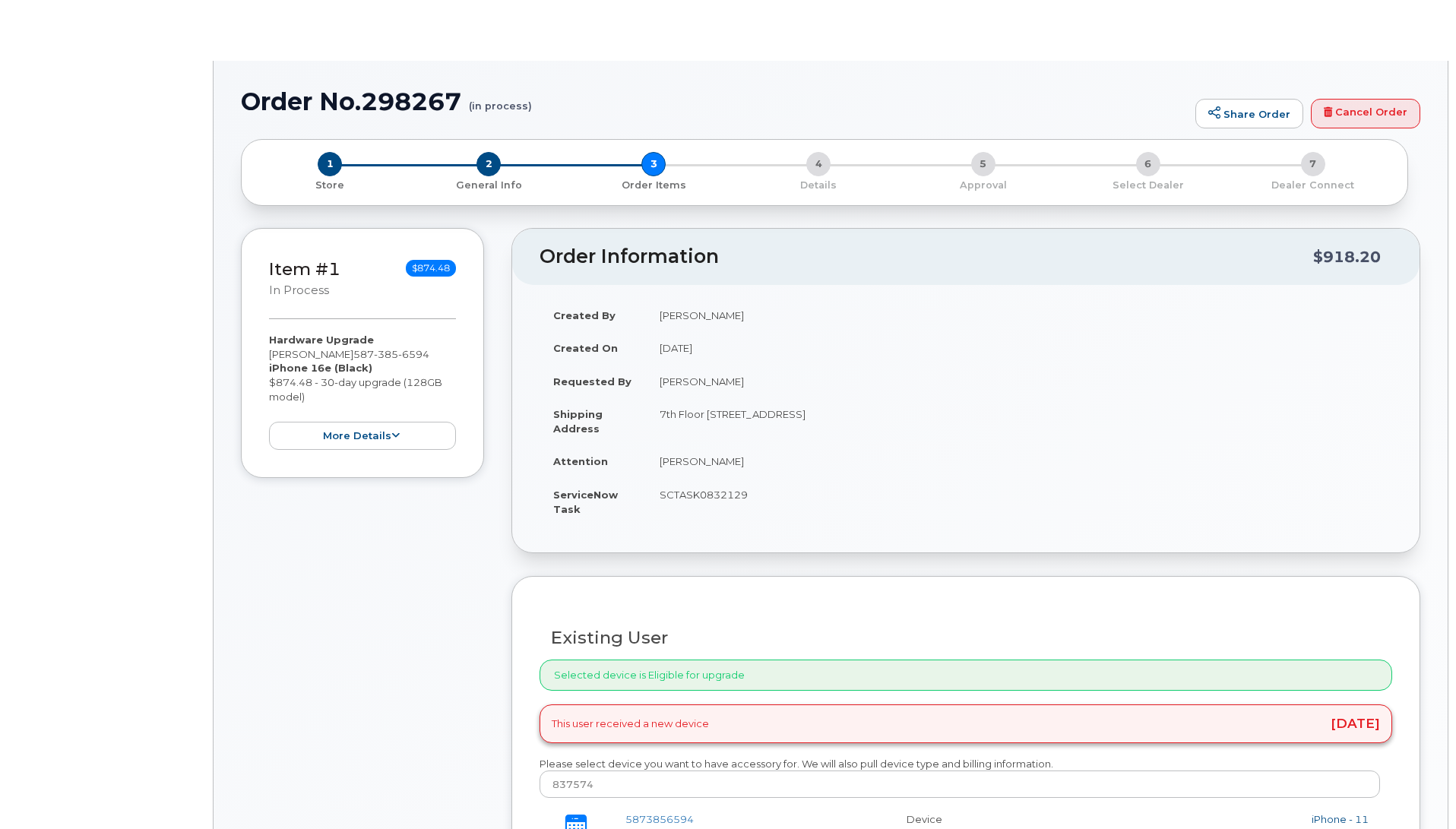
type input "[PERSON_NAME]"
type input "[PERSON_NAME][EMAIL_ADDRESS][PERSON_NAME][DOMAIN_NAME]"
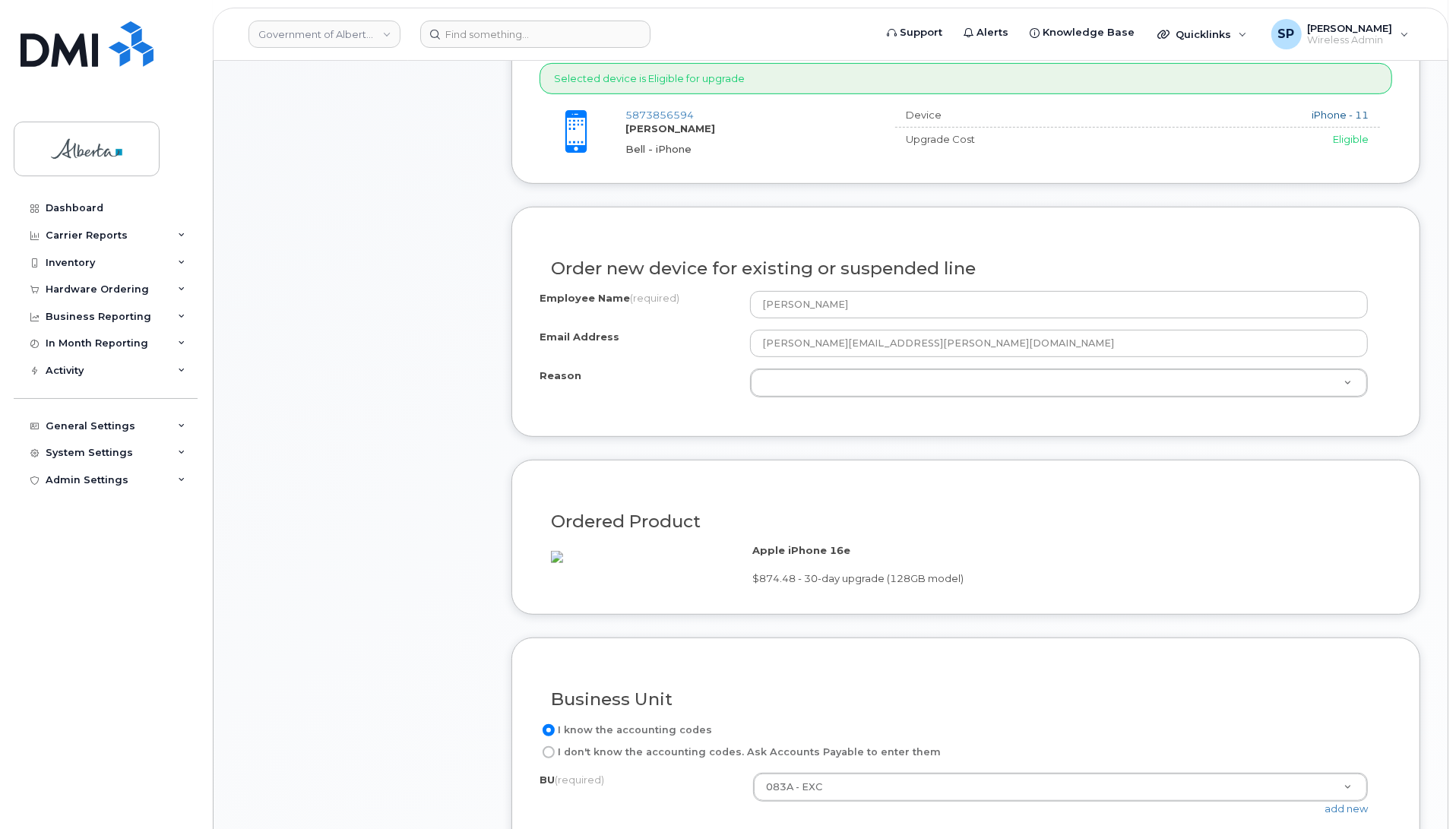
scroll to position [656, 0]
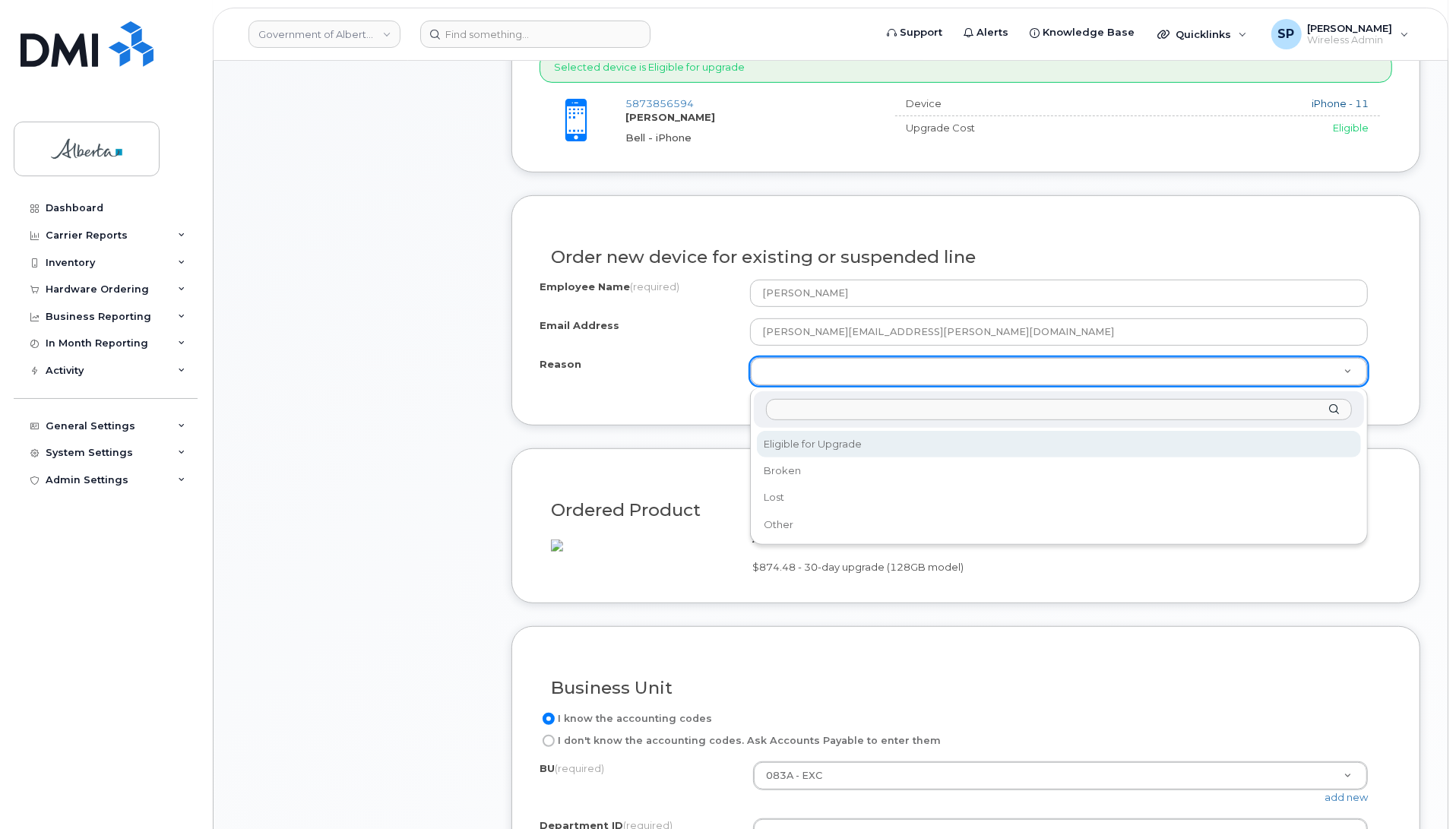
select select "eligible_for_upgrade"
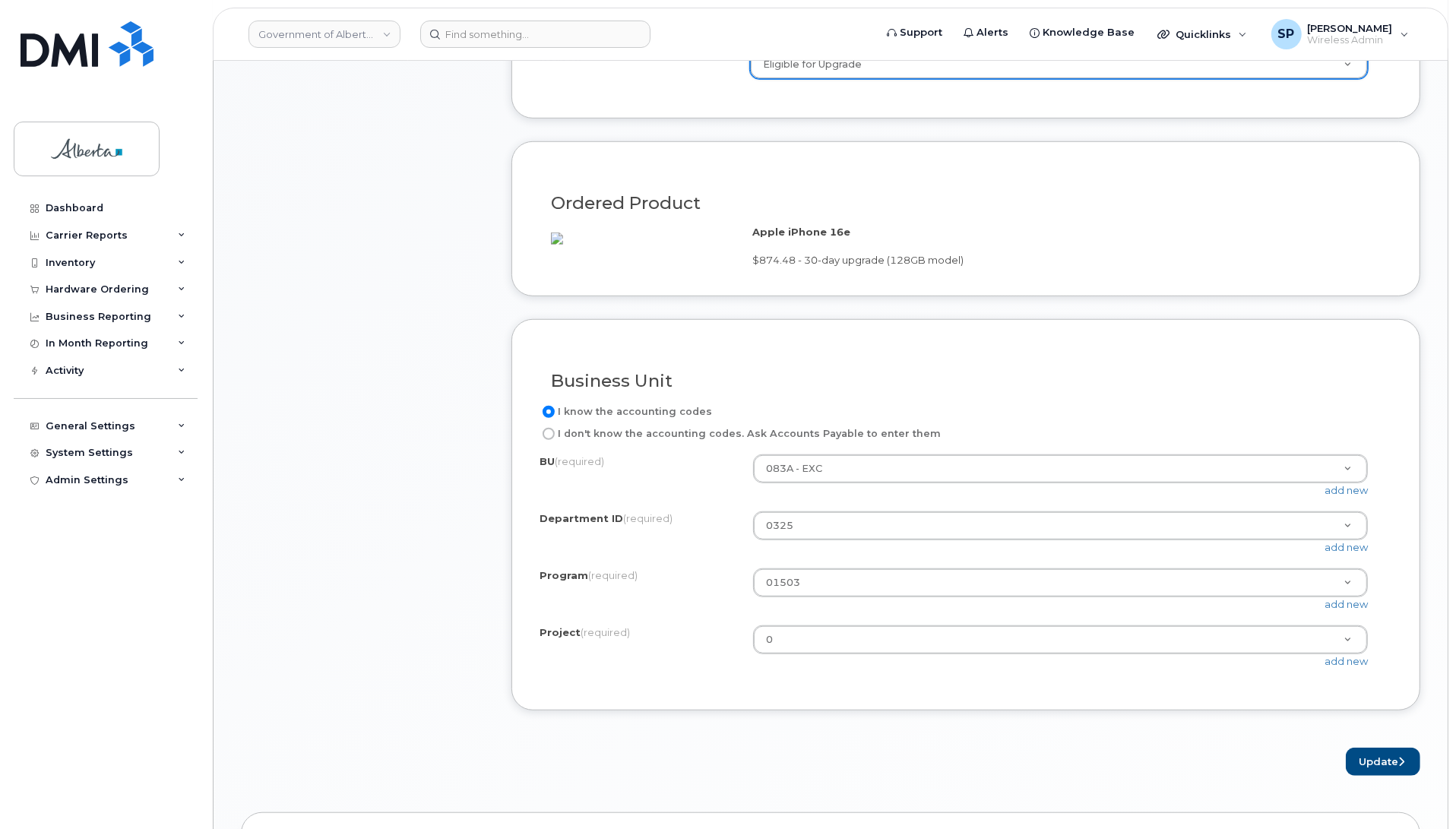
scroll to position [1024, 0]
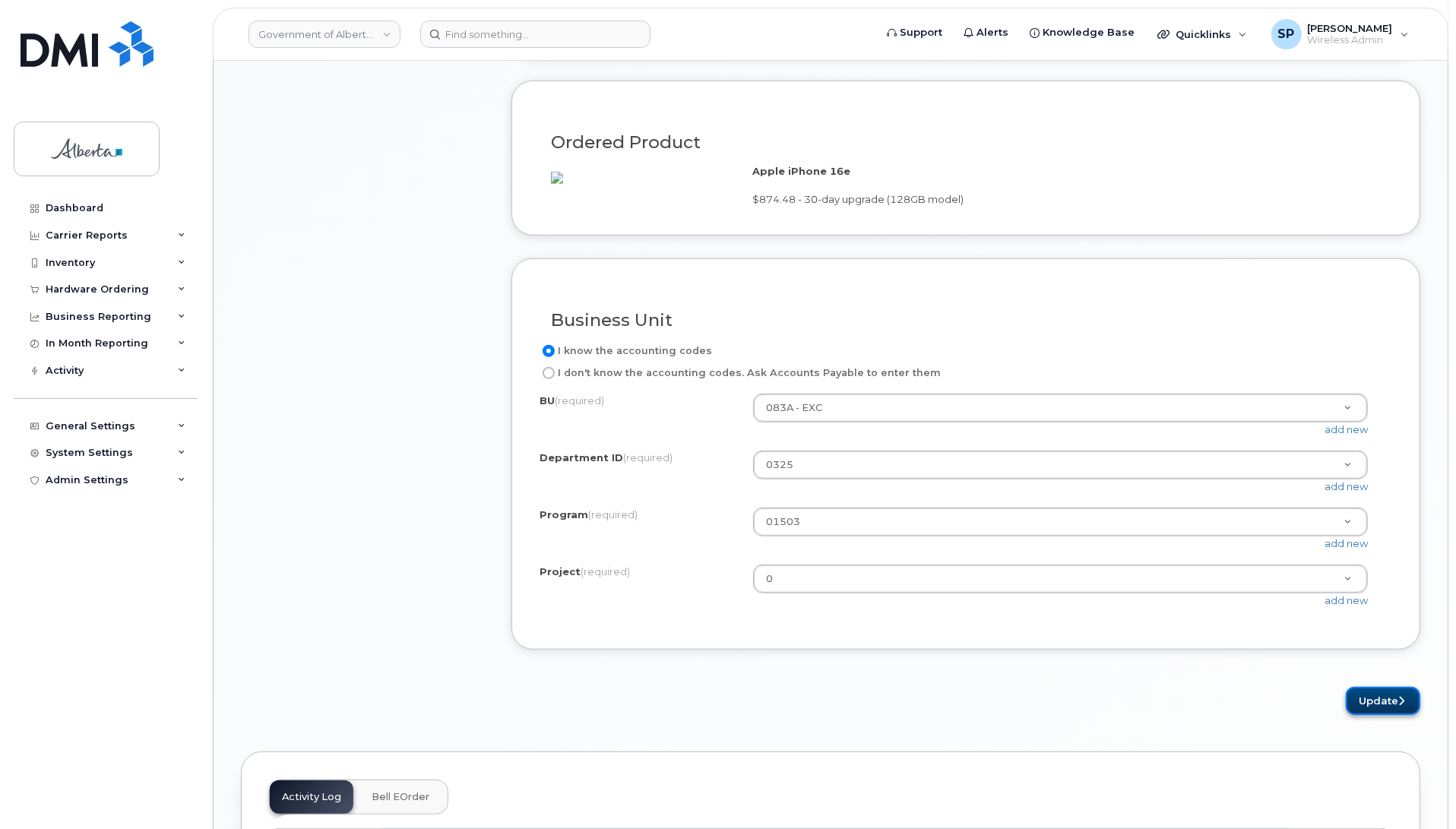
click at [1376, 715] on button "Update" at bounding box center [1383, 701] width 75 height 28
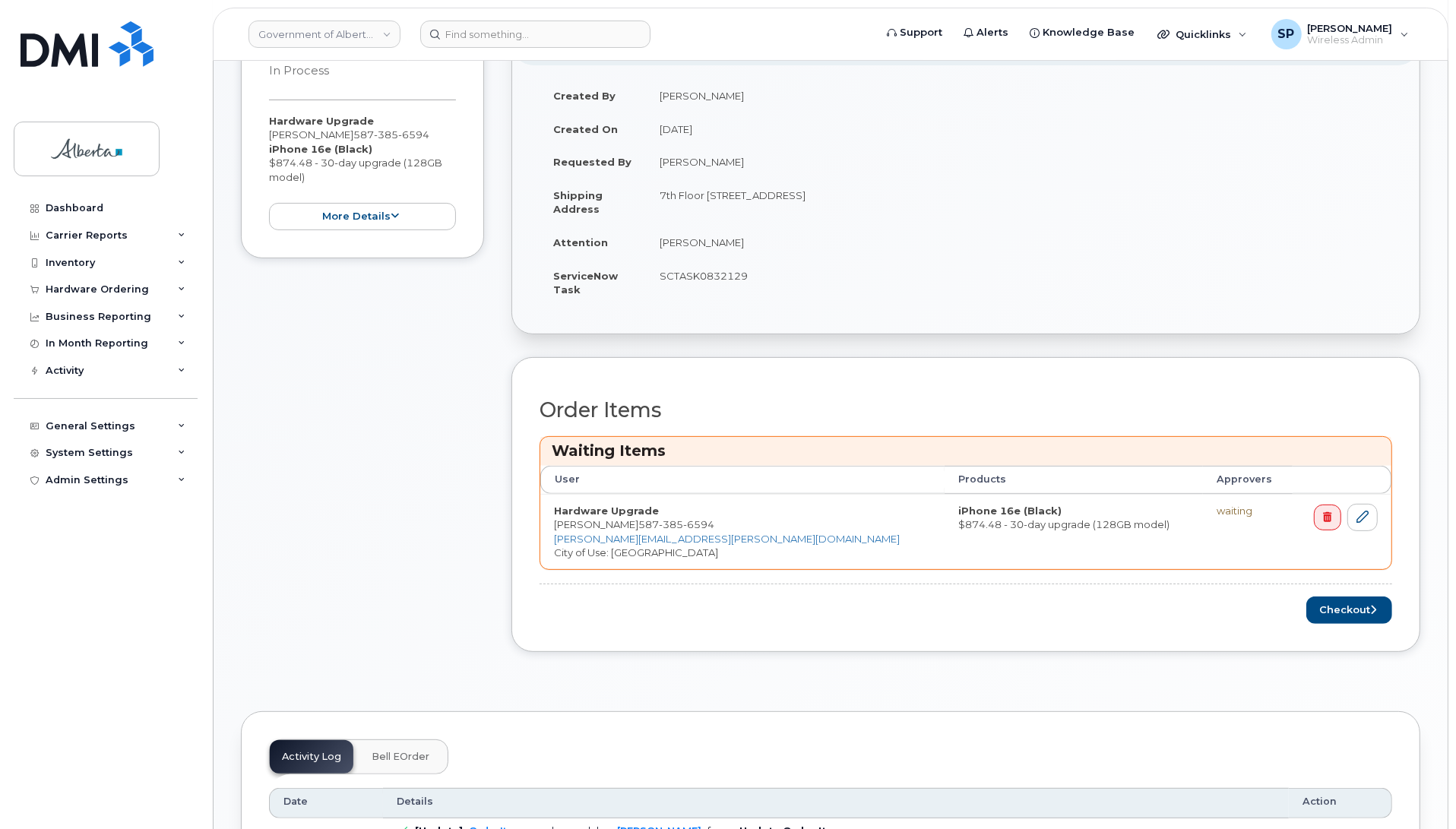
scroll to position [343, 0]
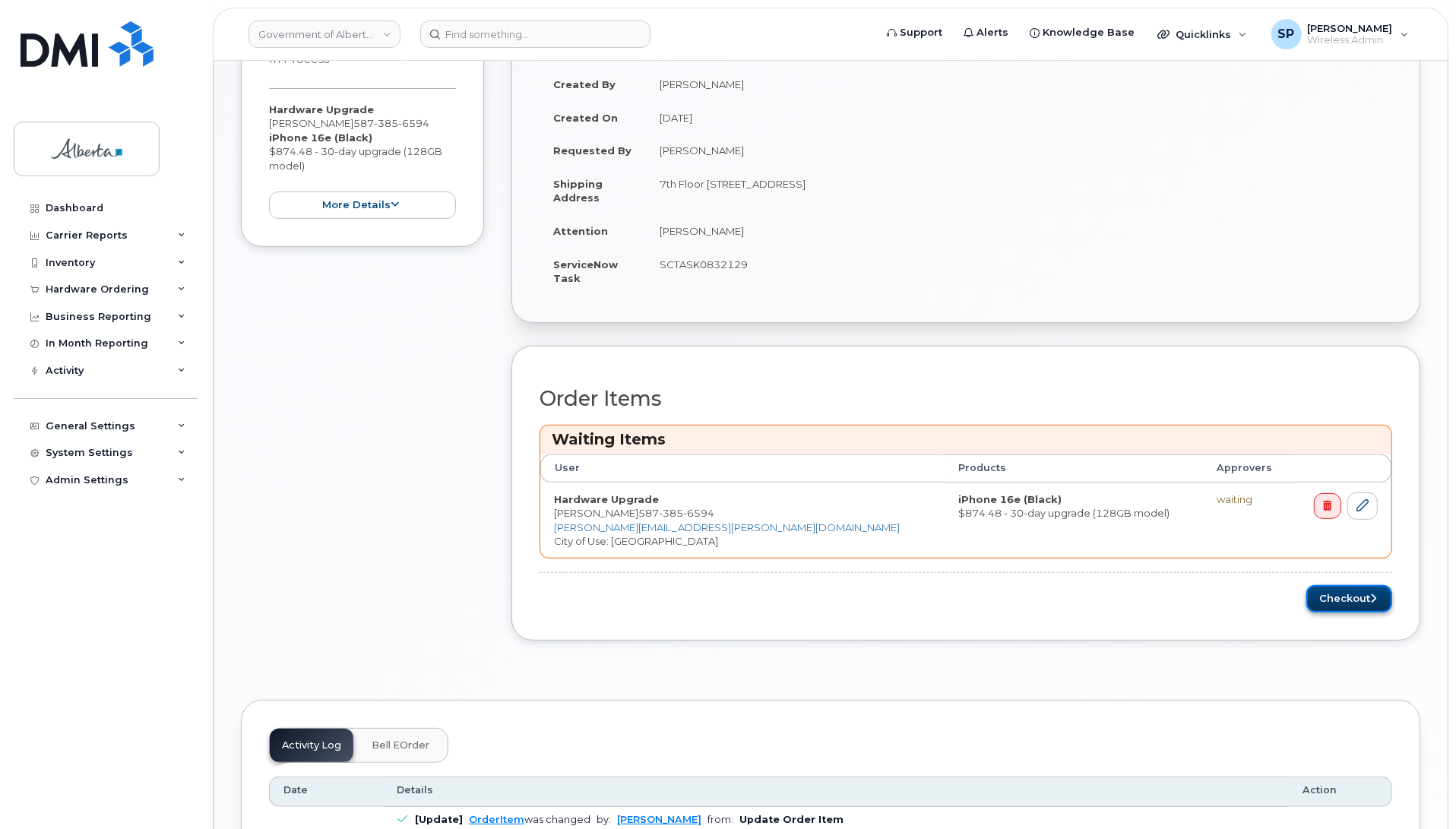
click at [1343, 599] on button "Checkout" at bounding box center [1349, 599] width 86 height 28
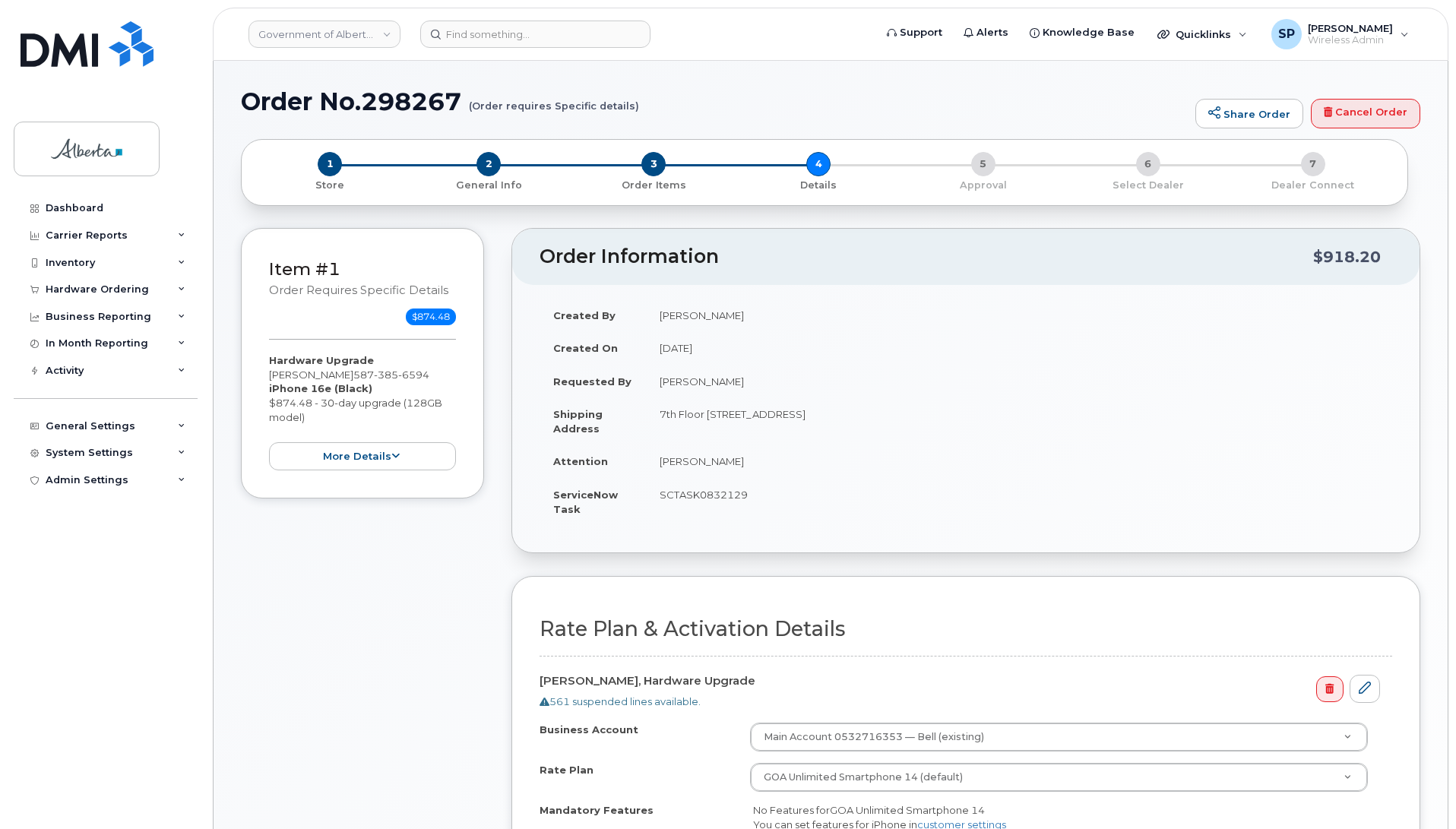
select select
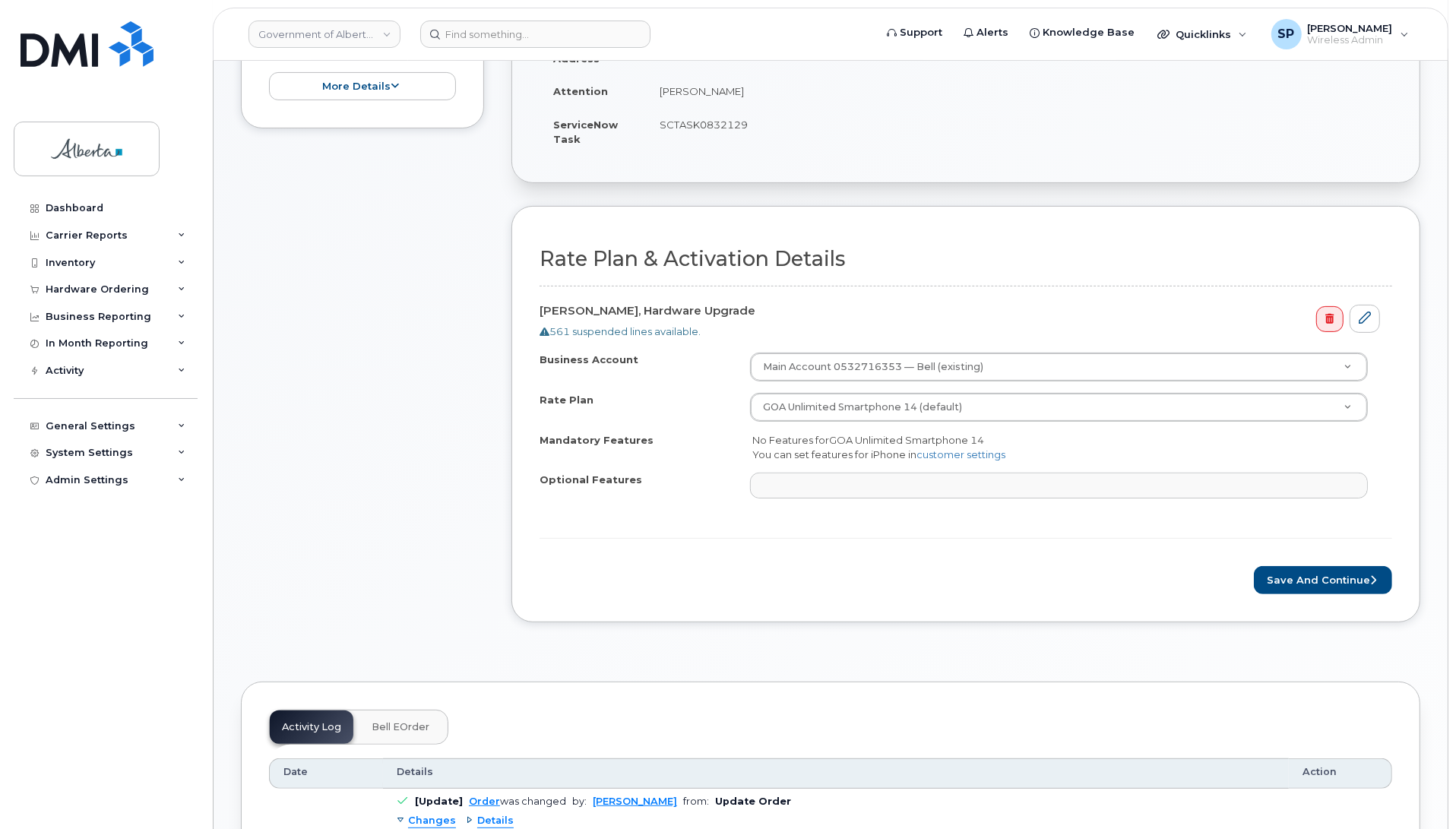
scroll to position [373, 0]
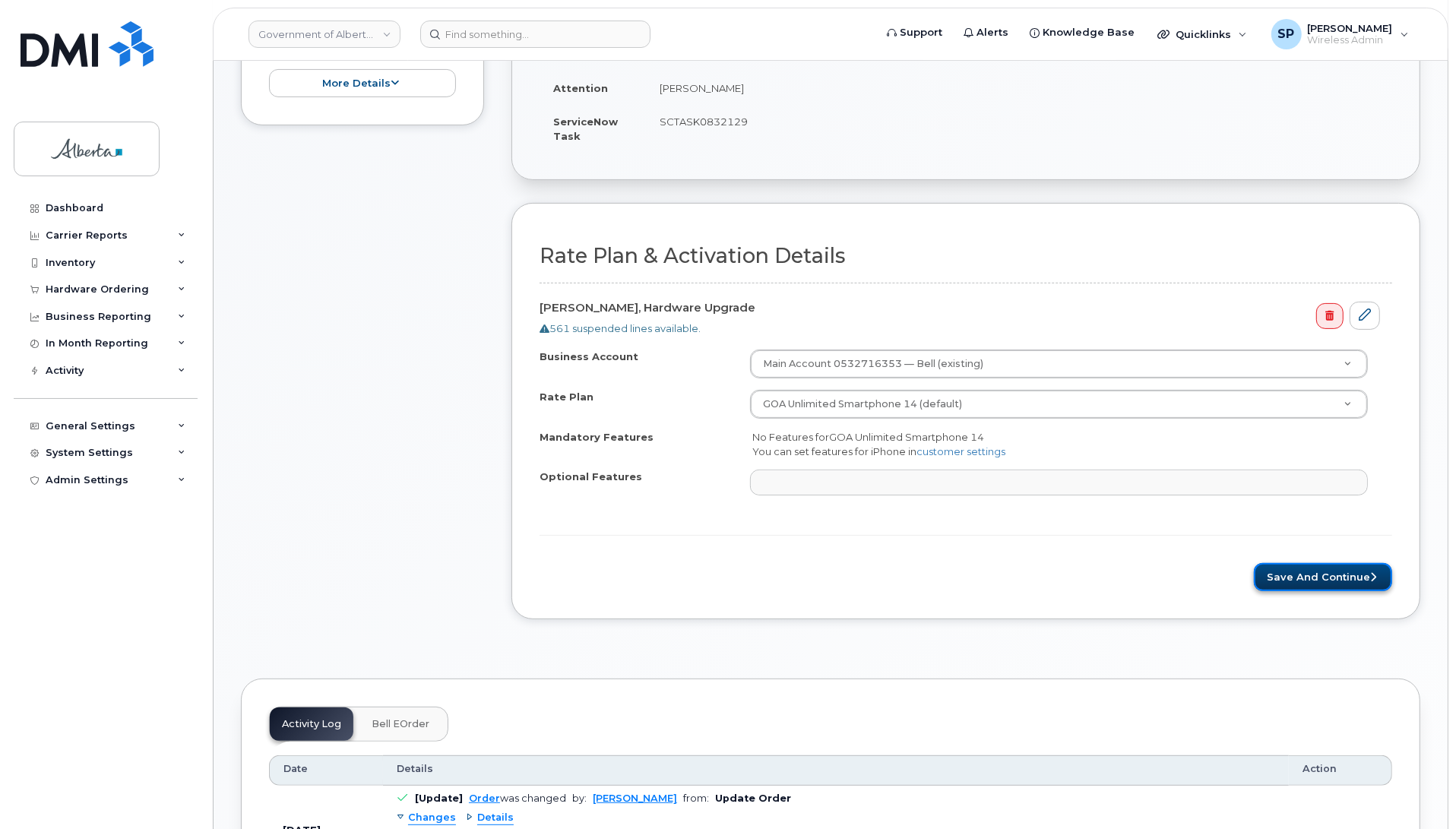
click at [1326, 581] on button "Save and Continue" at bounding box center [1323, 577] width 138 height 28
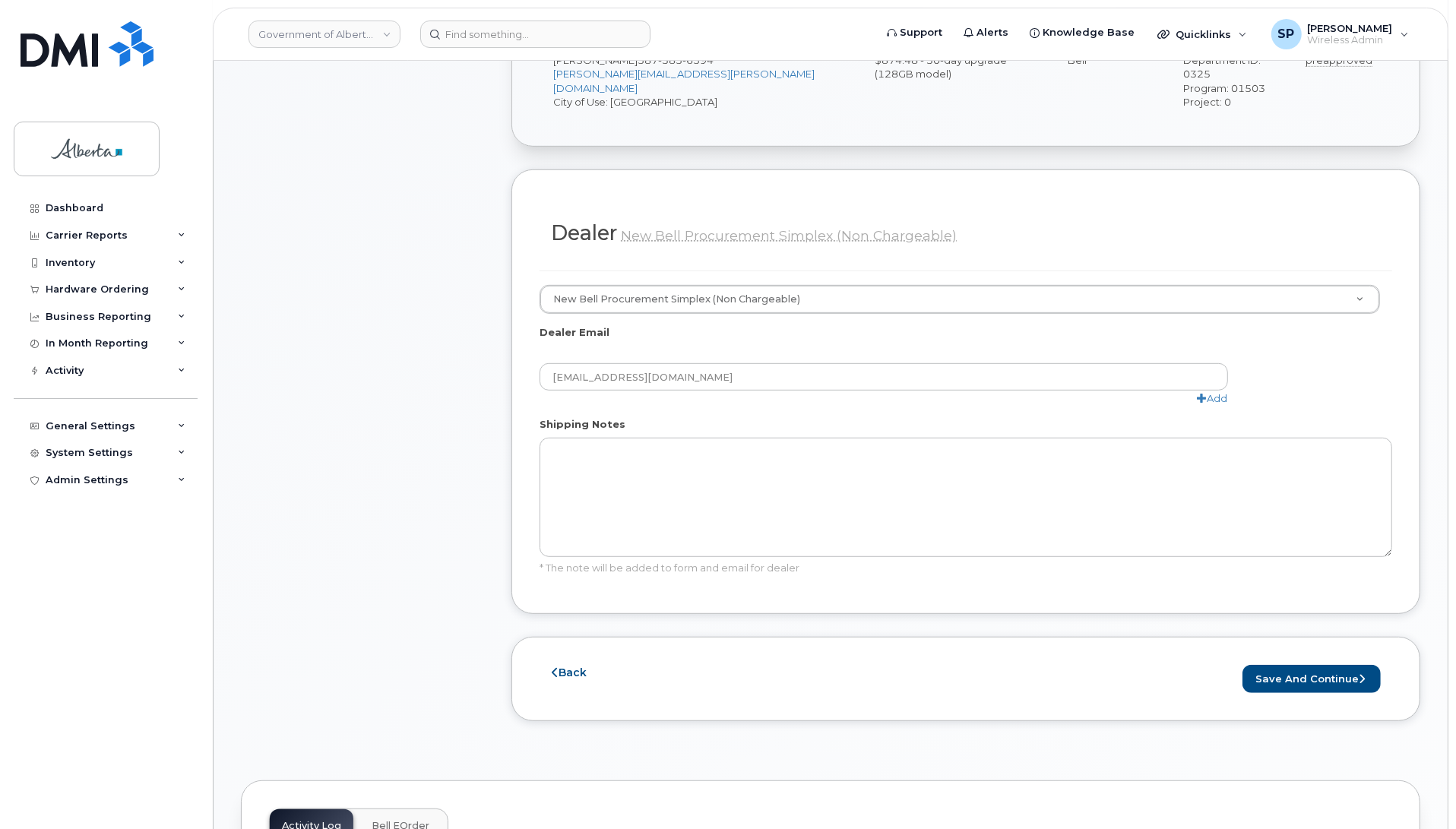
scroll to position [676, 0]
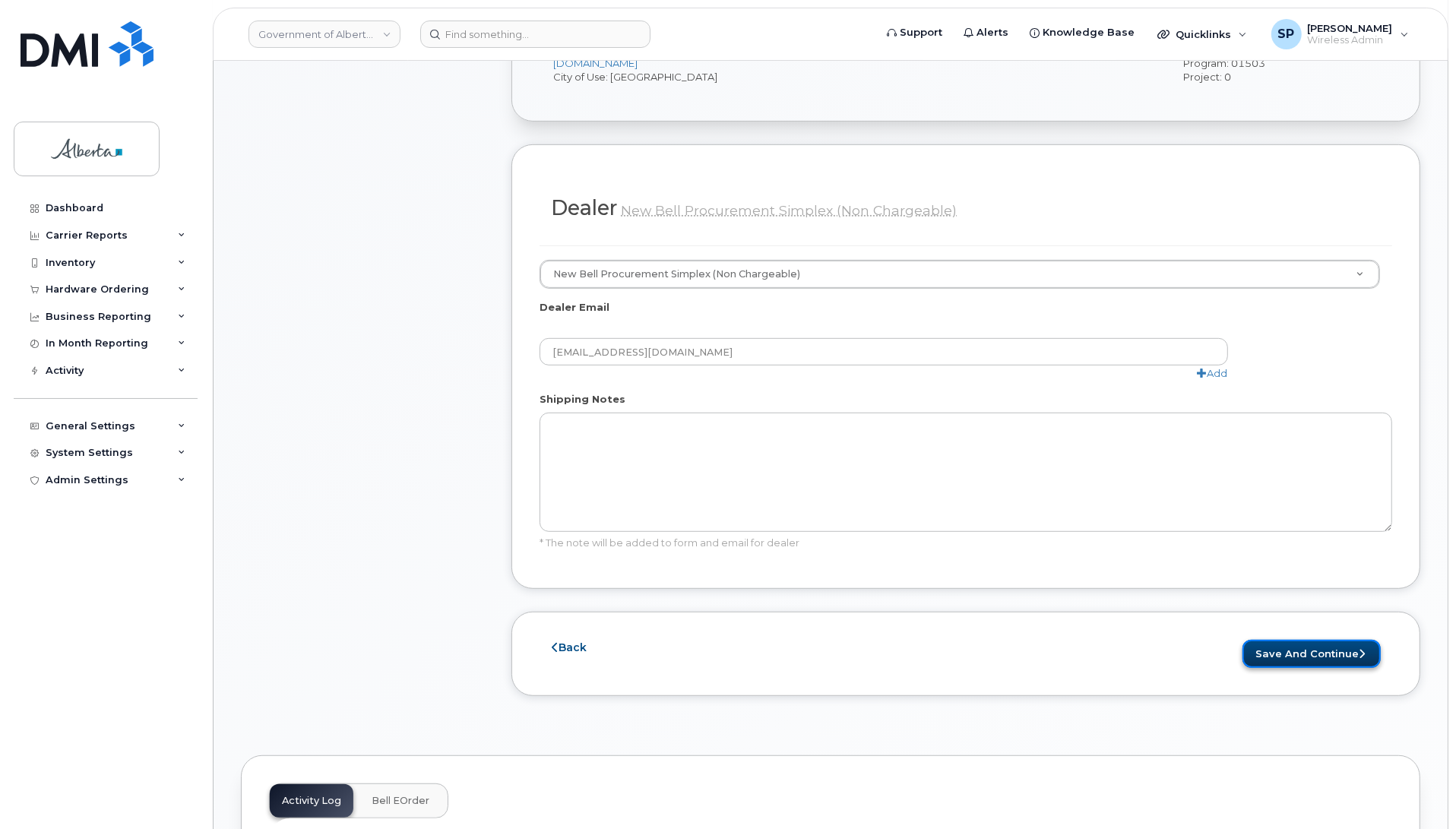
click at [1301, 640] on button "Save and Continue" at bounding box center [1311, 654] width 138 height 28
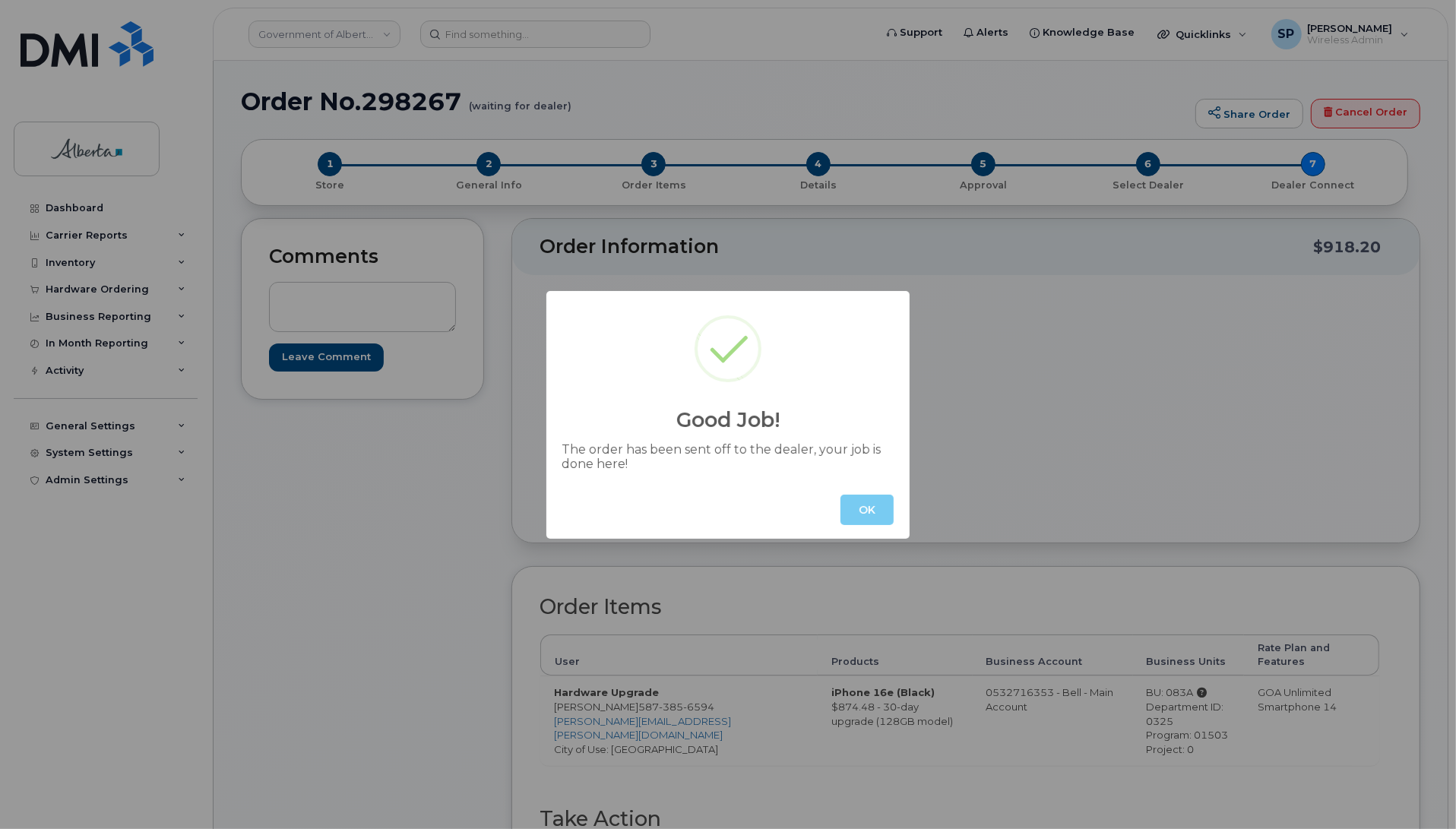
click at [871, 513] on button "OK" at bounding box center [867, 510] width 53 height 31
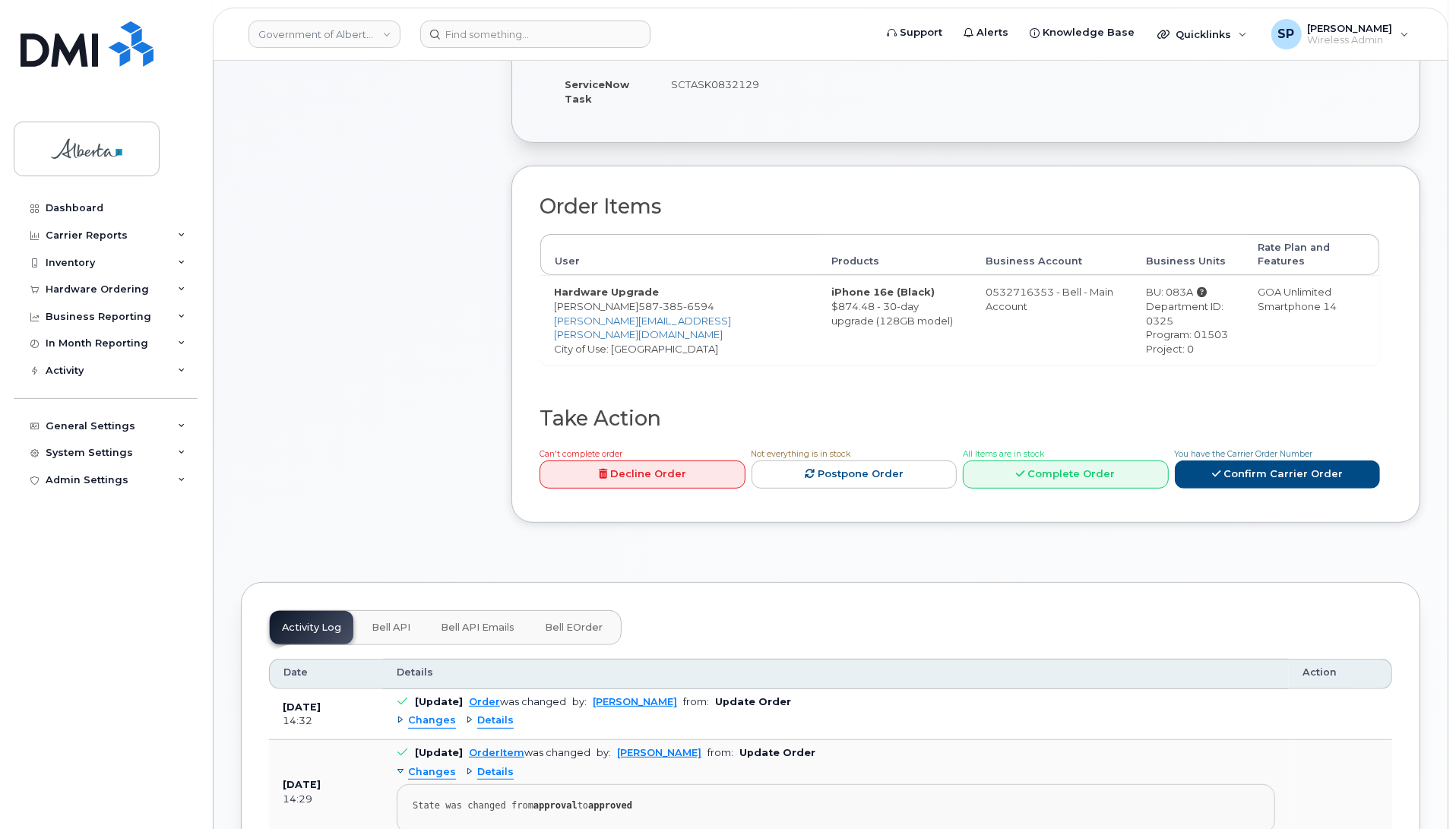
scroll to position [487, 0]
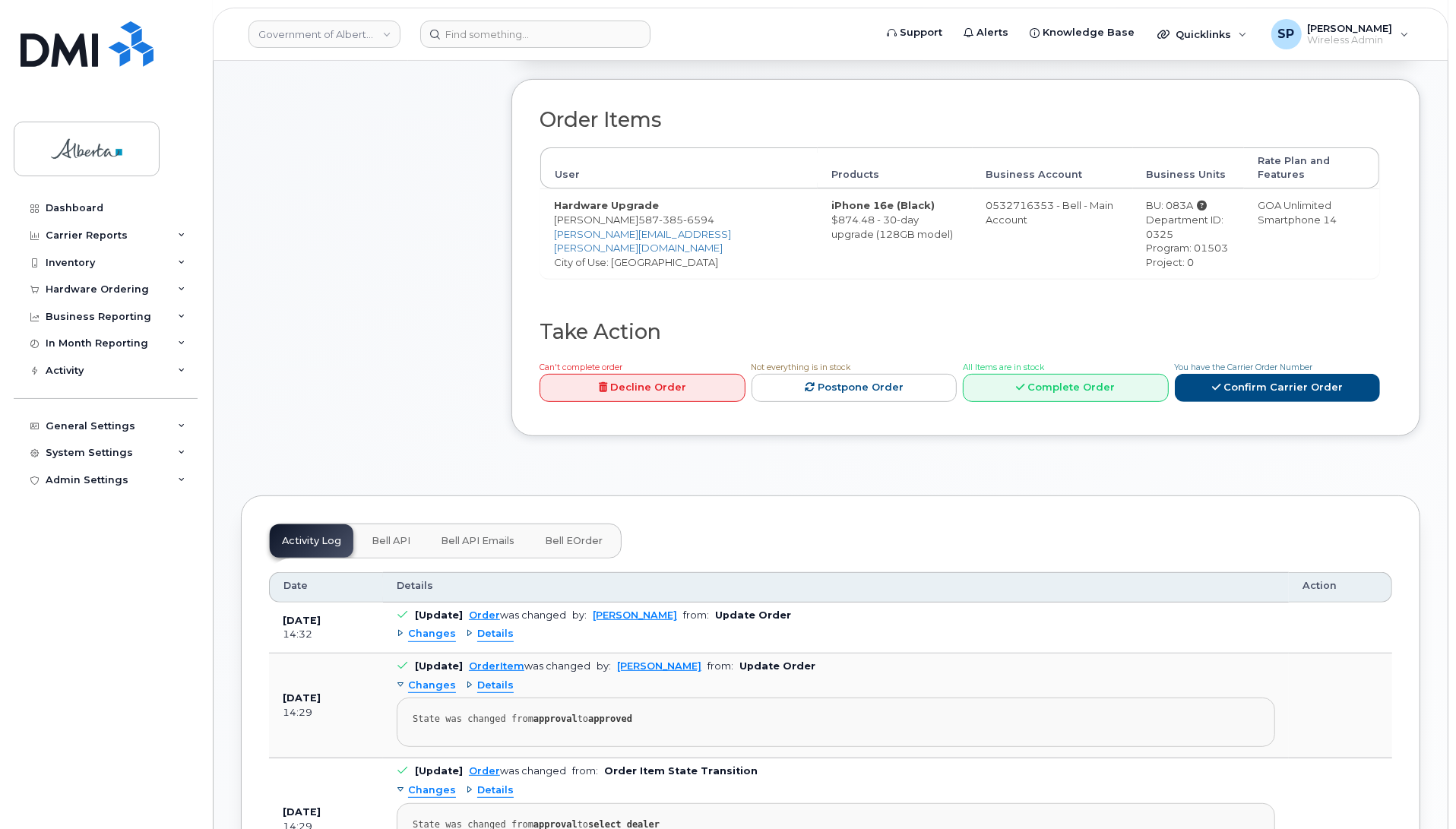
click at [396, 535] on span "Bell API" at bounding box center [390, 541] width 39 height 12
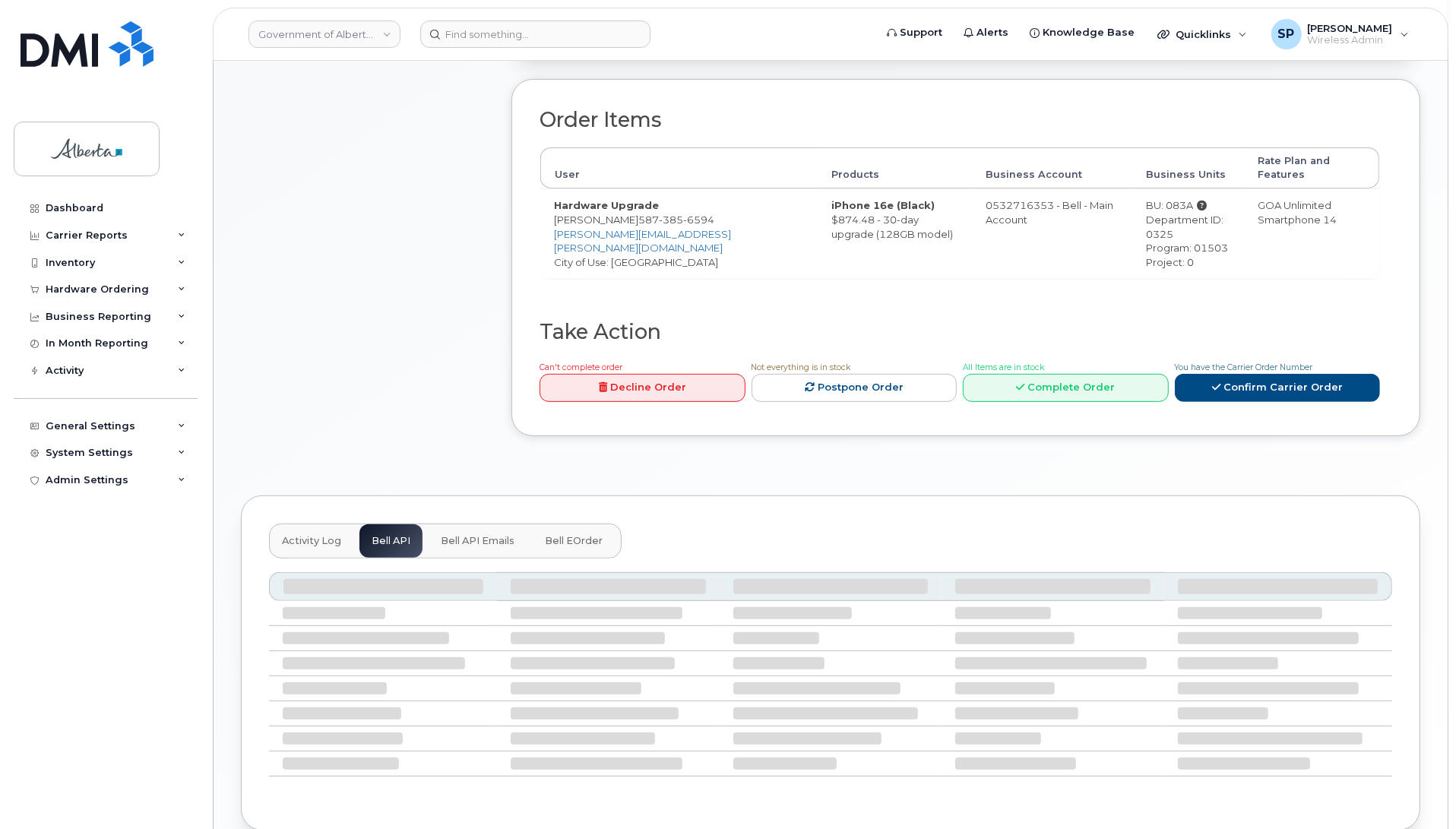
scroll to position [380, 0]
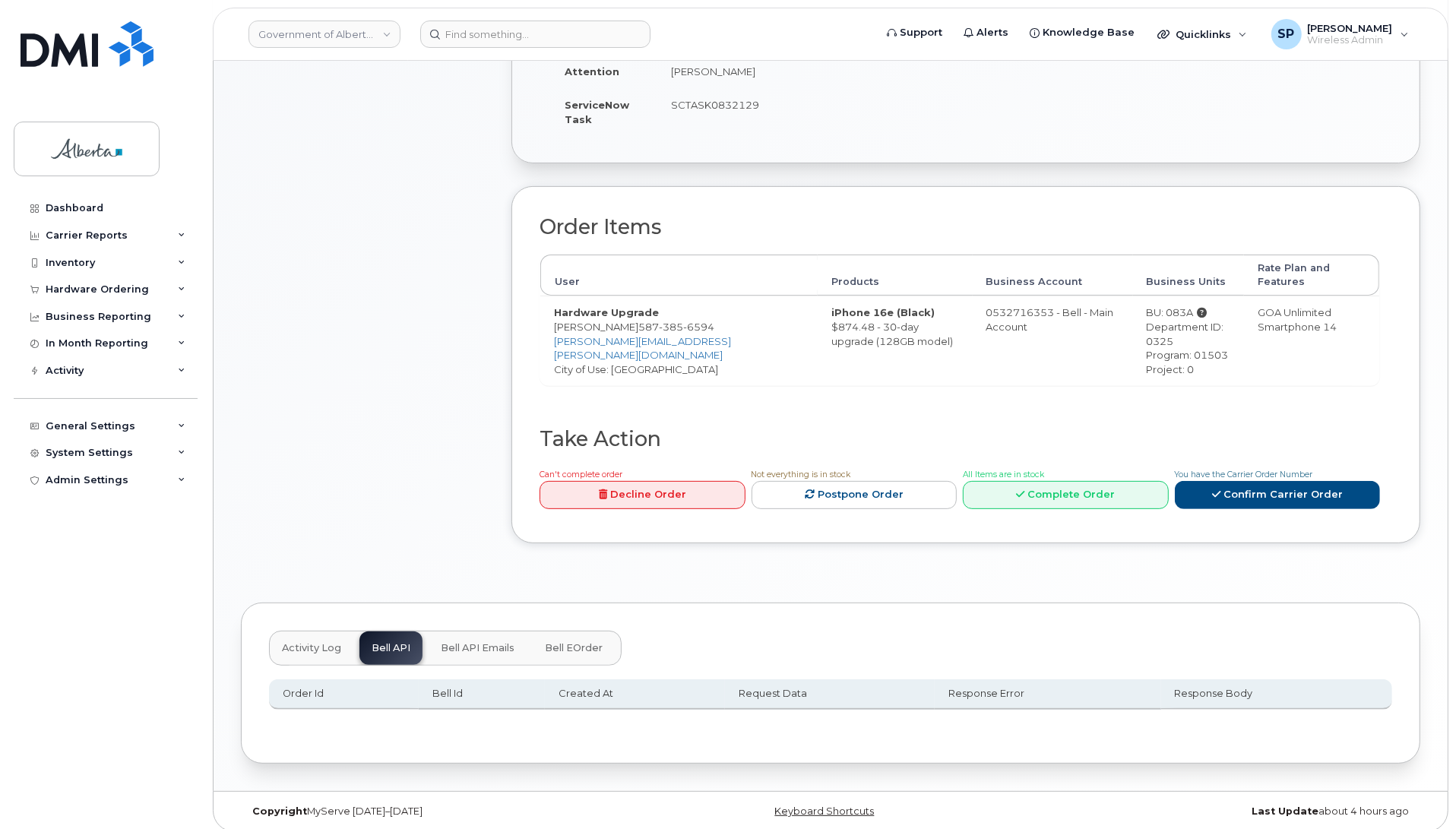
click at [299, 642] on span "Activity Log" at bounding box center [312, 648] width 59 height 12
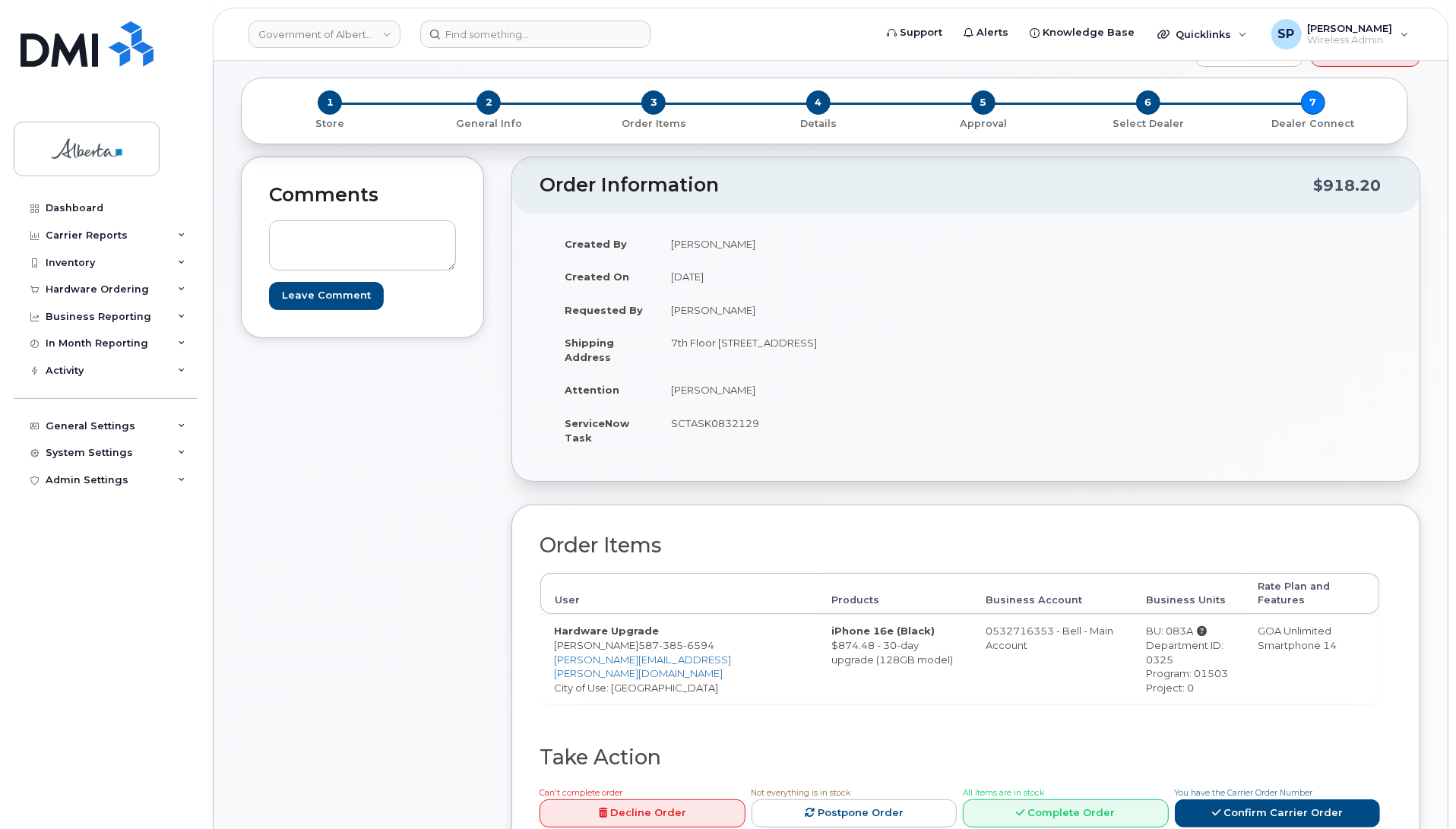
scroll to position [0, 0]
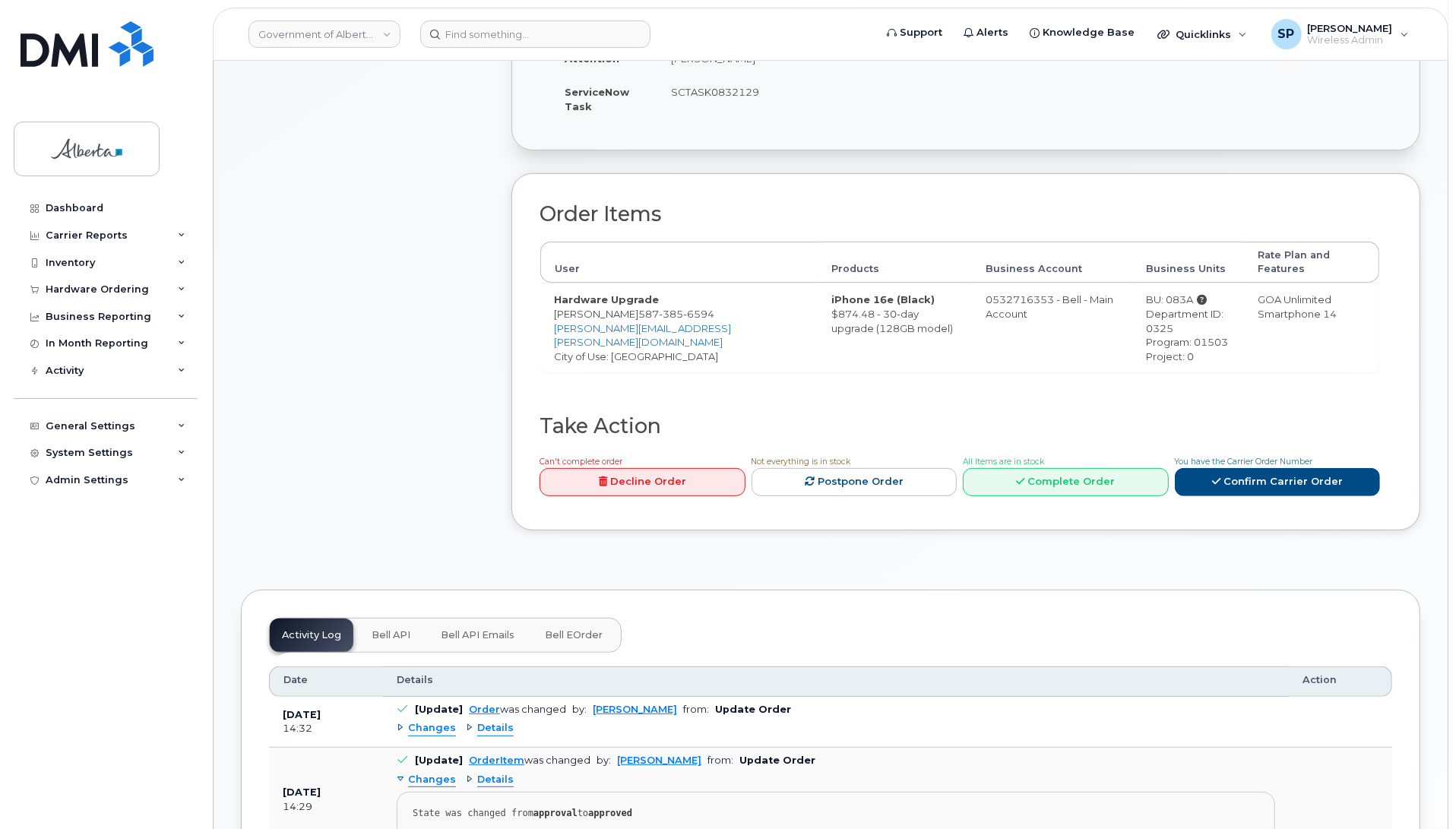
scroll to position [395, 0]
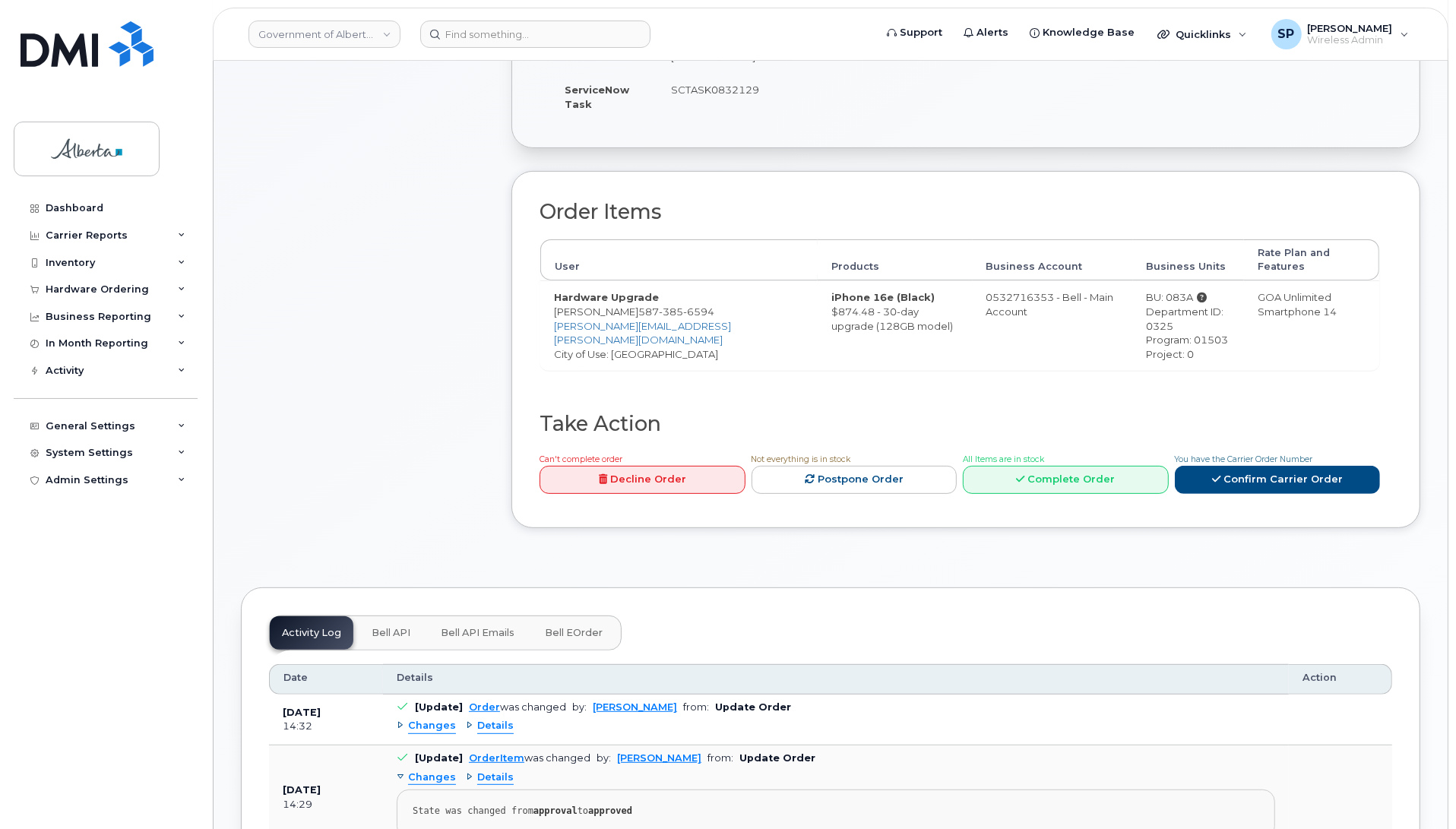
click at [400, 627] on span "Bell API" at bounding box center [390, 633] width 39 height 12
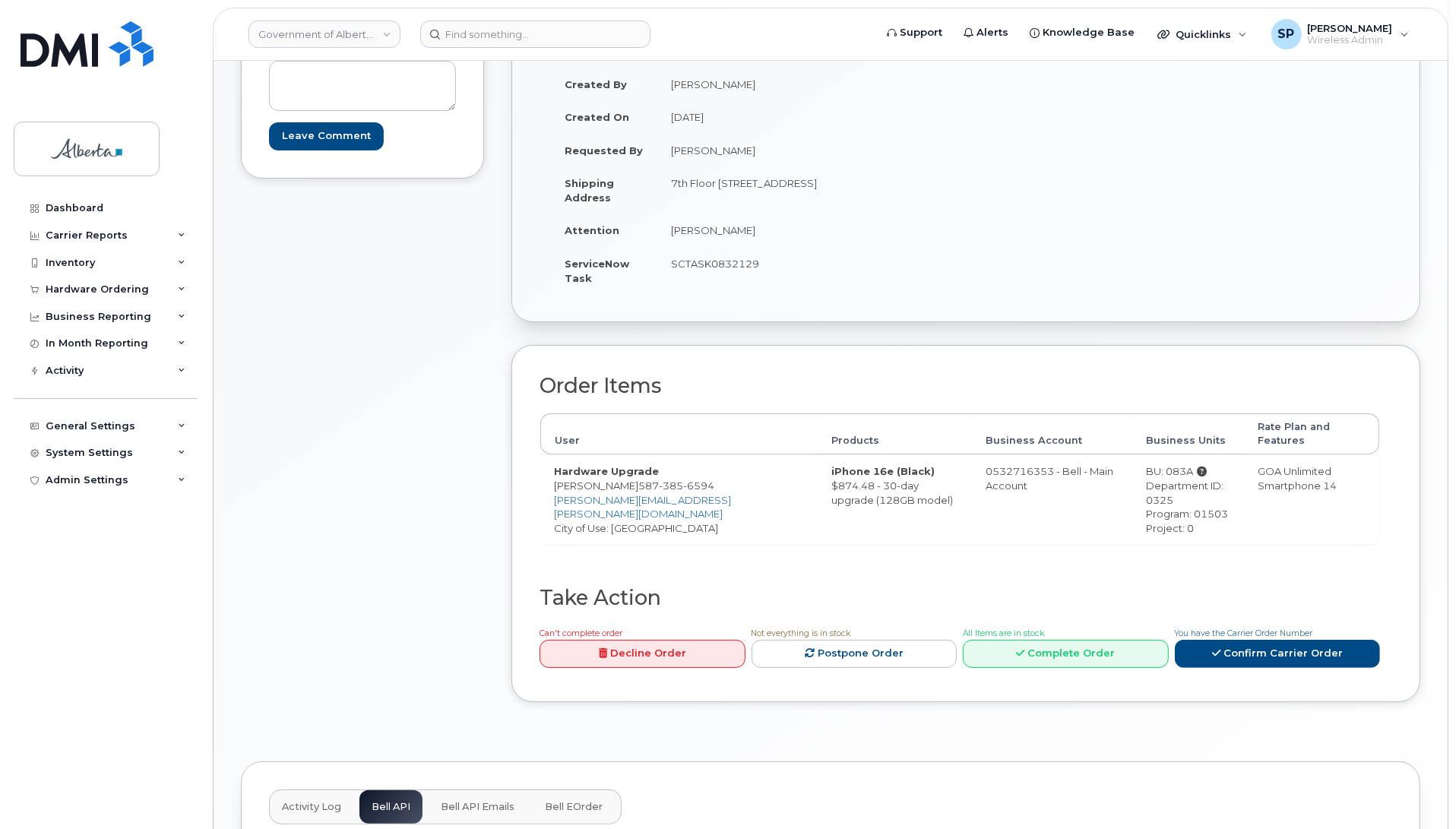
scroll to position [0, 0]
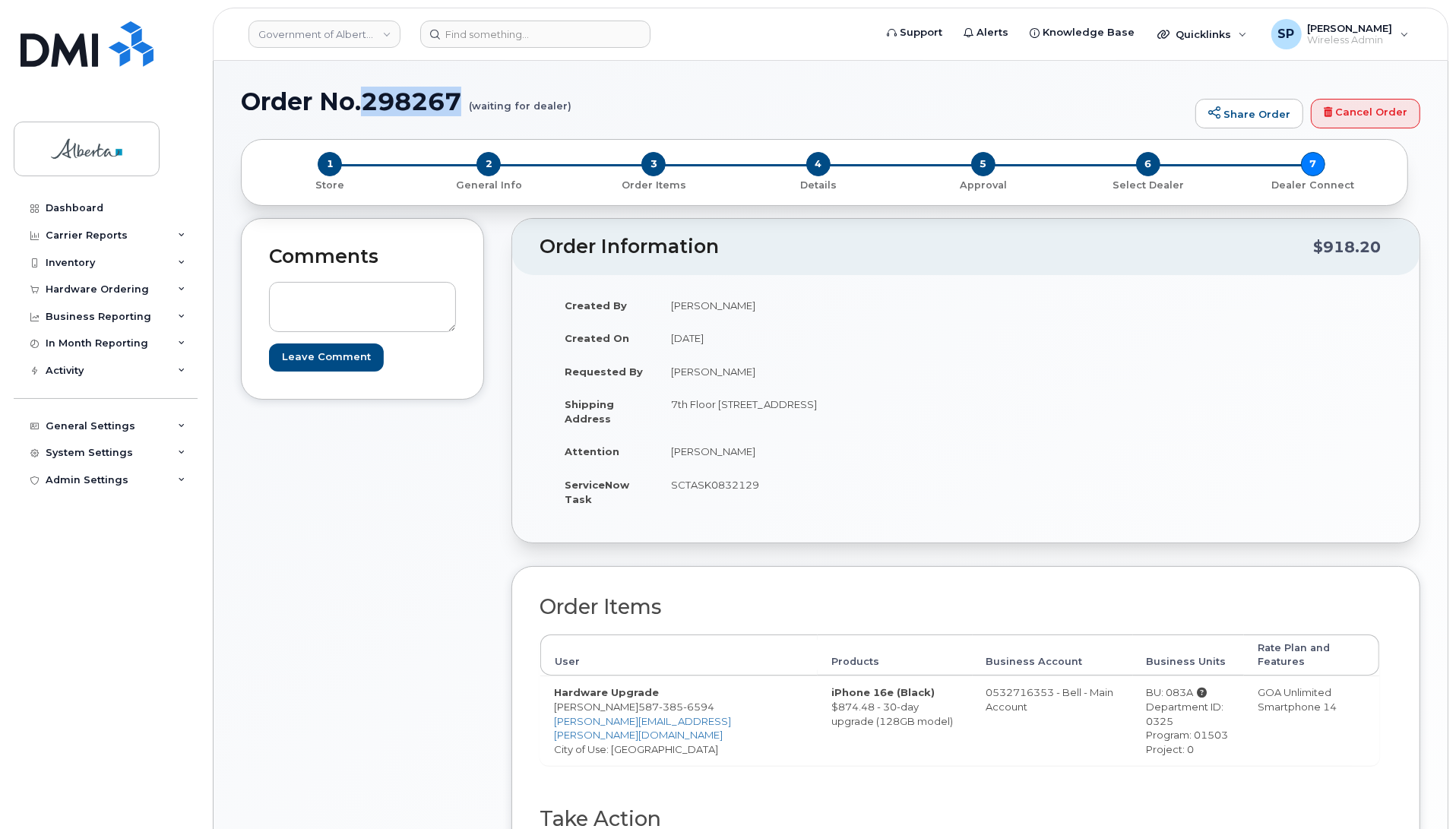
drag, startPoint x: 462, startPoint y: 101, endPoint x: 367, endPoint y: 101, distance: 95.0
click at [367, 101] on h1 "Order No.298267 (waiting for dealer)" at bounding box center [714, 101] width 947 height 27
copy h1 "298267"
click at [576, 36] on input at bounding box center [535, 34] width 230 height 27
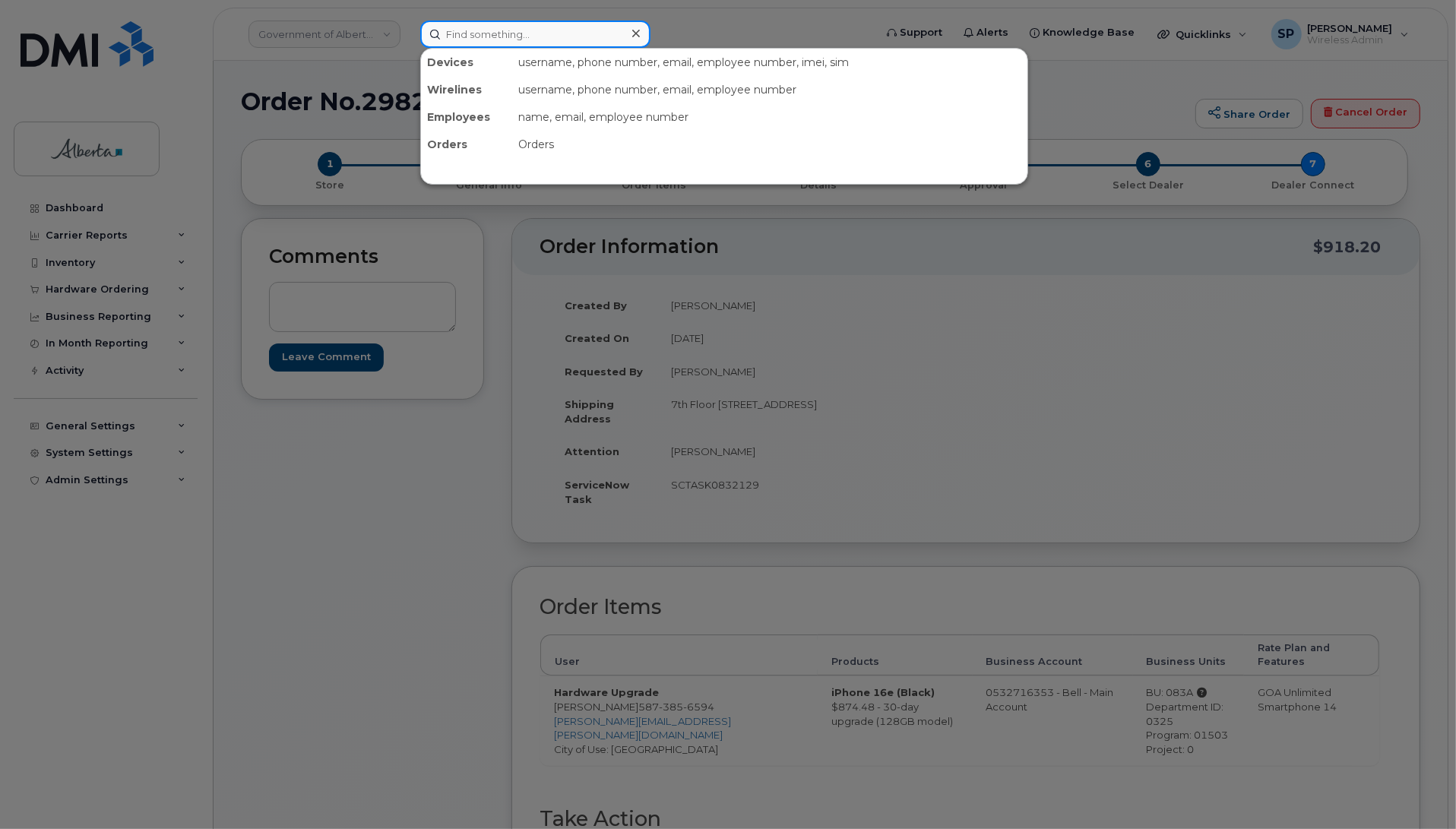
paste input "358893170351783"
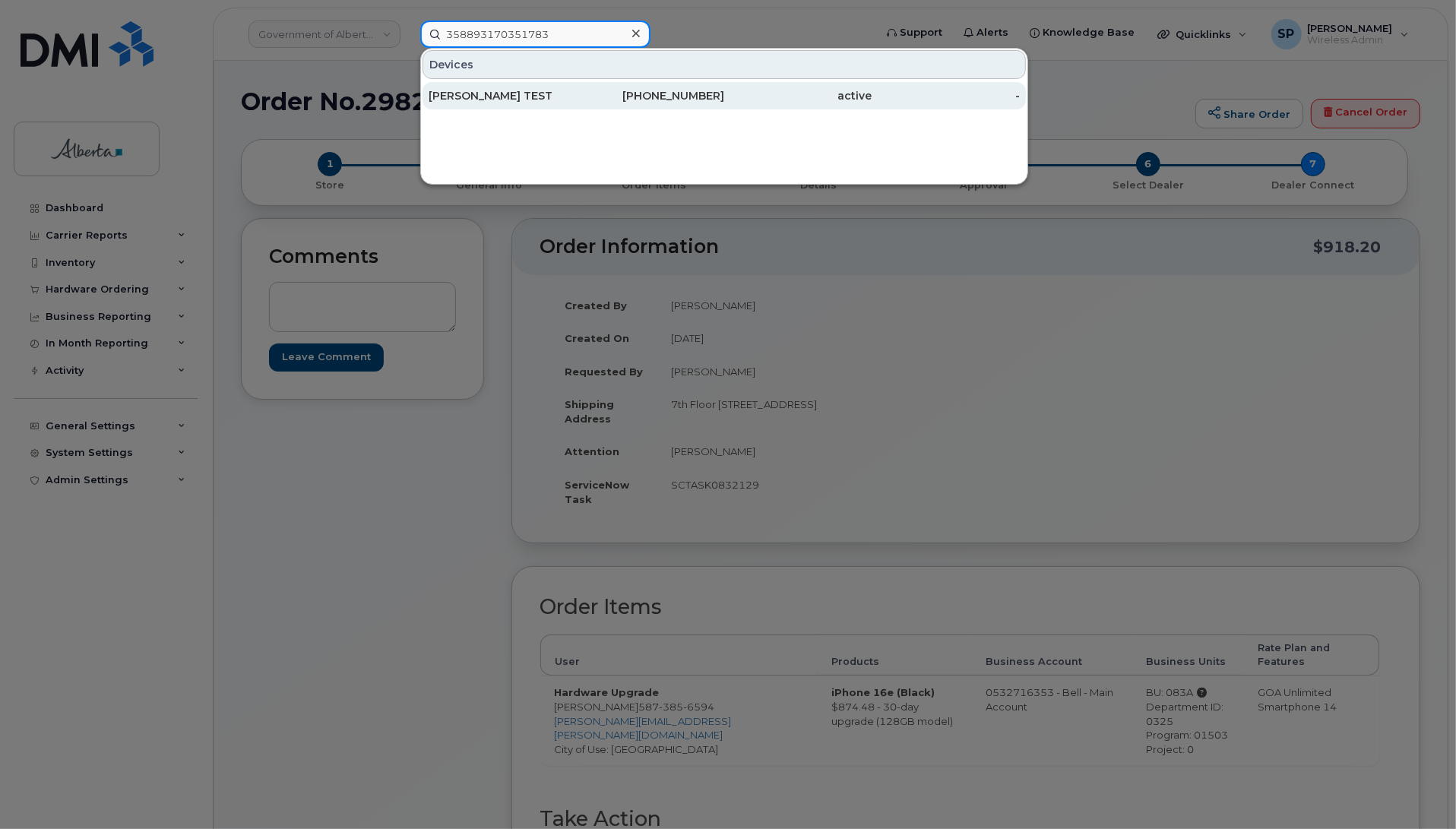
type input "358893170351783"
click at [481, 94] on div "[PERSON_NAME] TEST" at bounding box center [502, 96] width 148 height 15
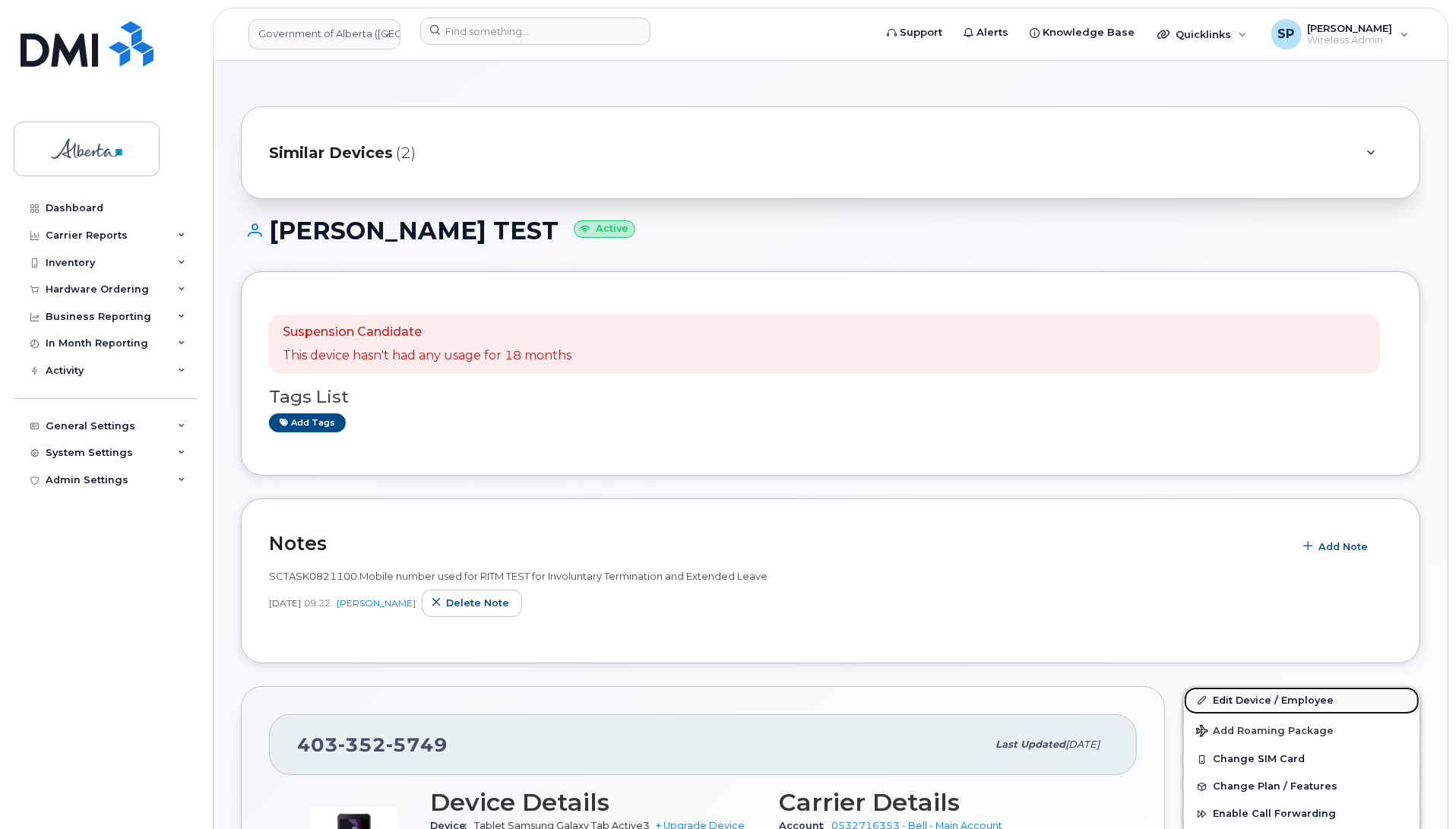
click at [1228, 702] on link "Edit Device / Employee" at bounding box center [1301, 701] width 236 height 27
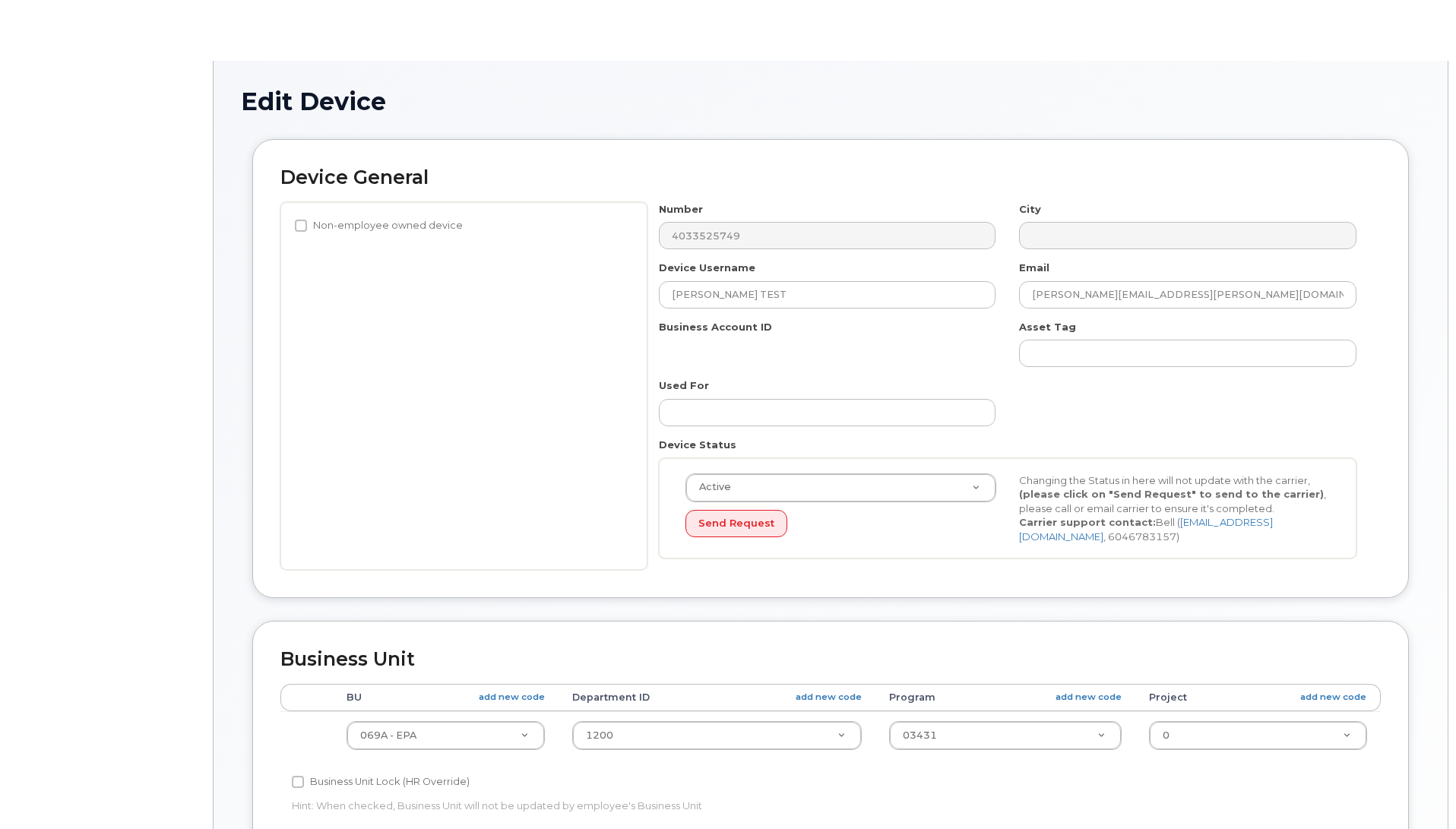
select select "4120331"
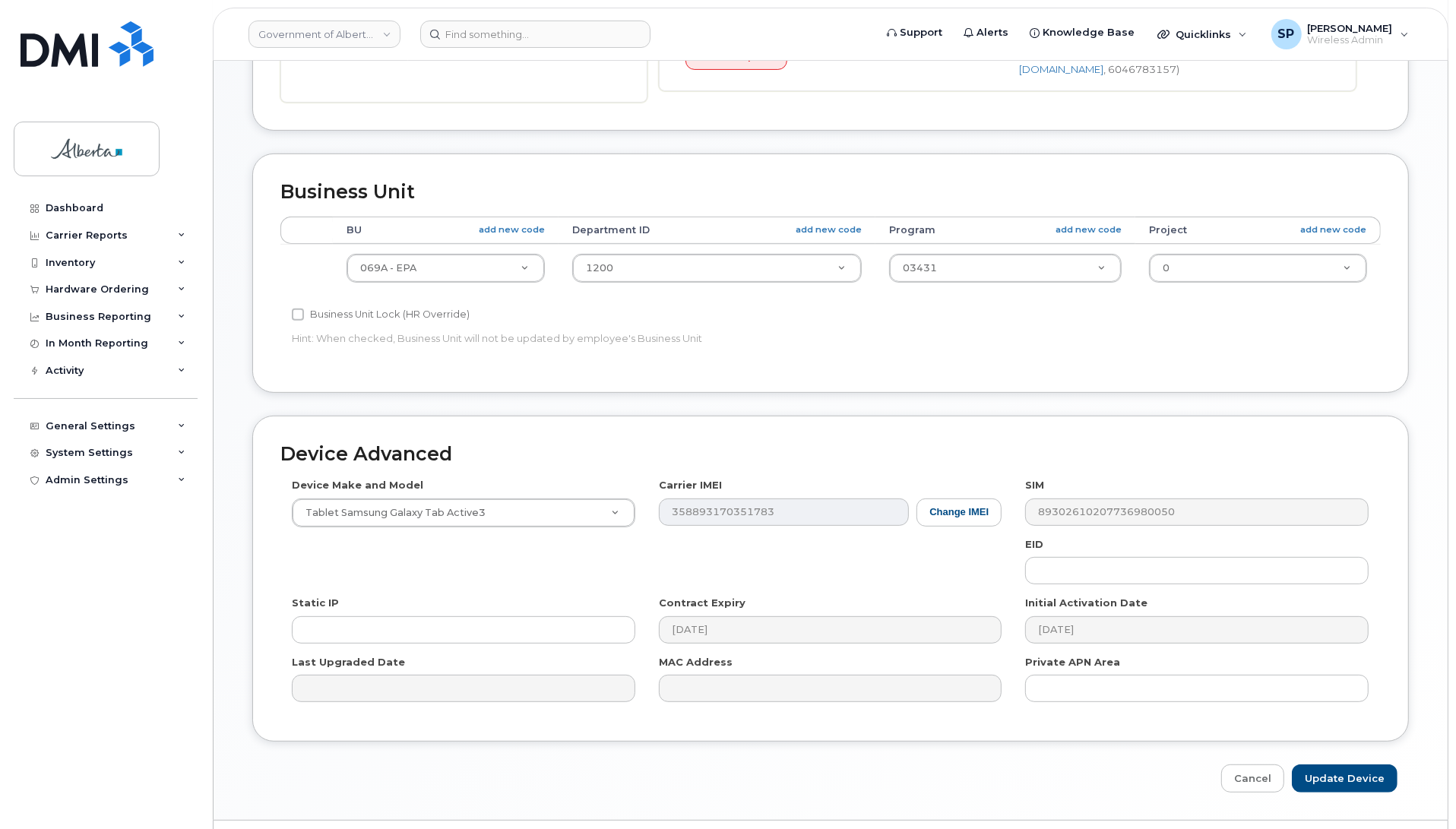
scroll to position [510, 0]
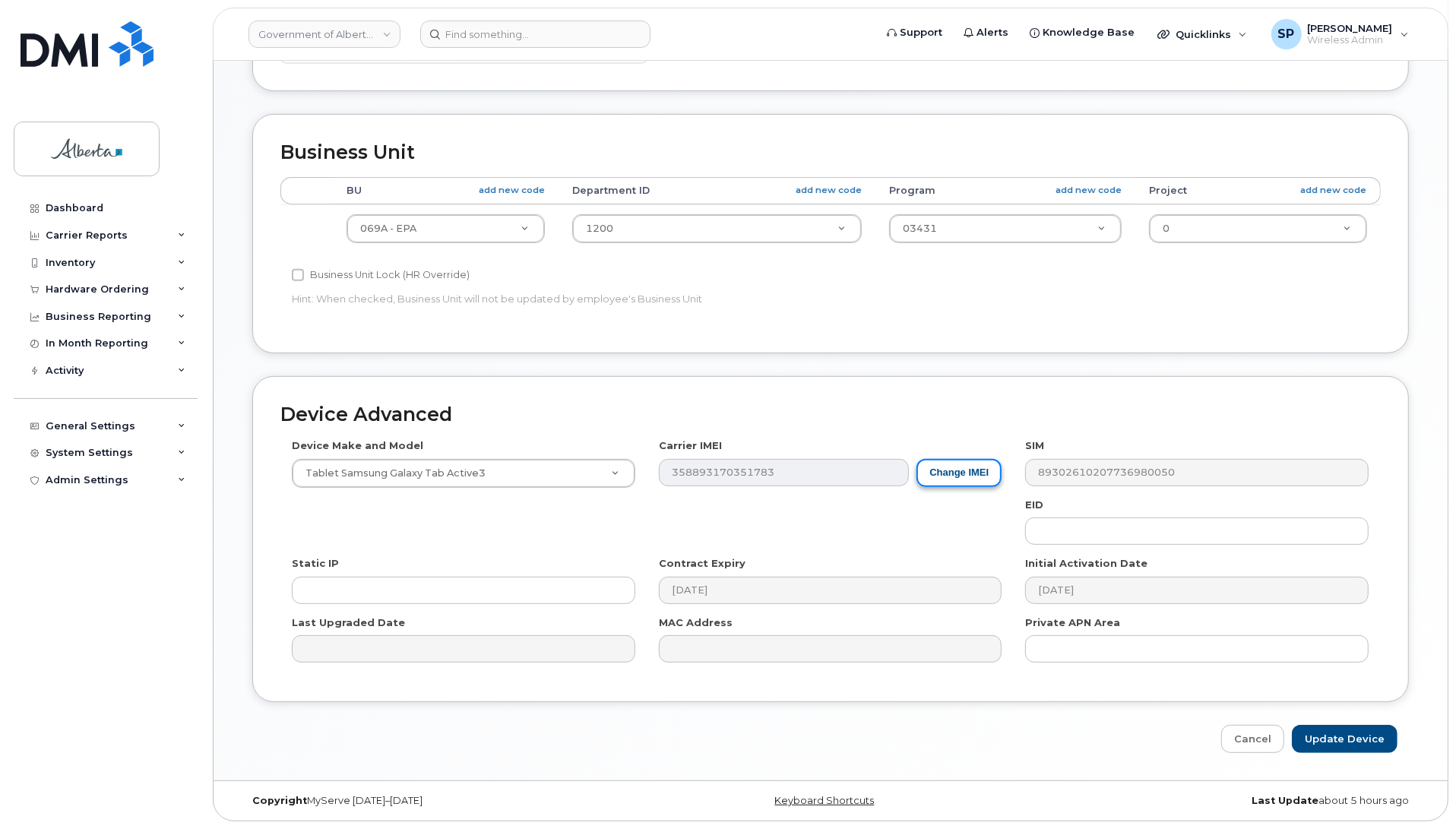
click at [939, 484] on button "Change IMEI" at bounding box center [959, 473] width 85 height 28
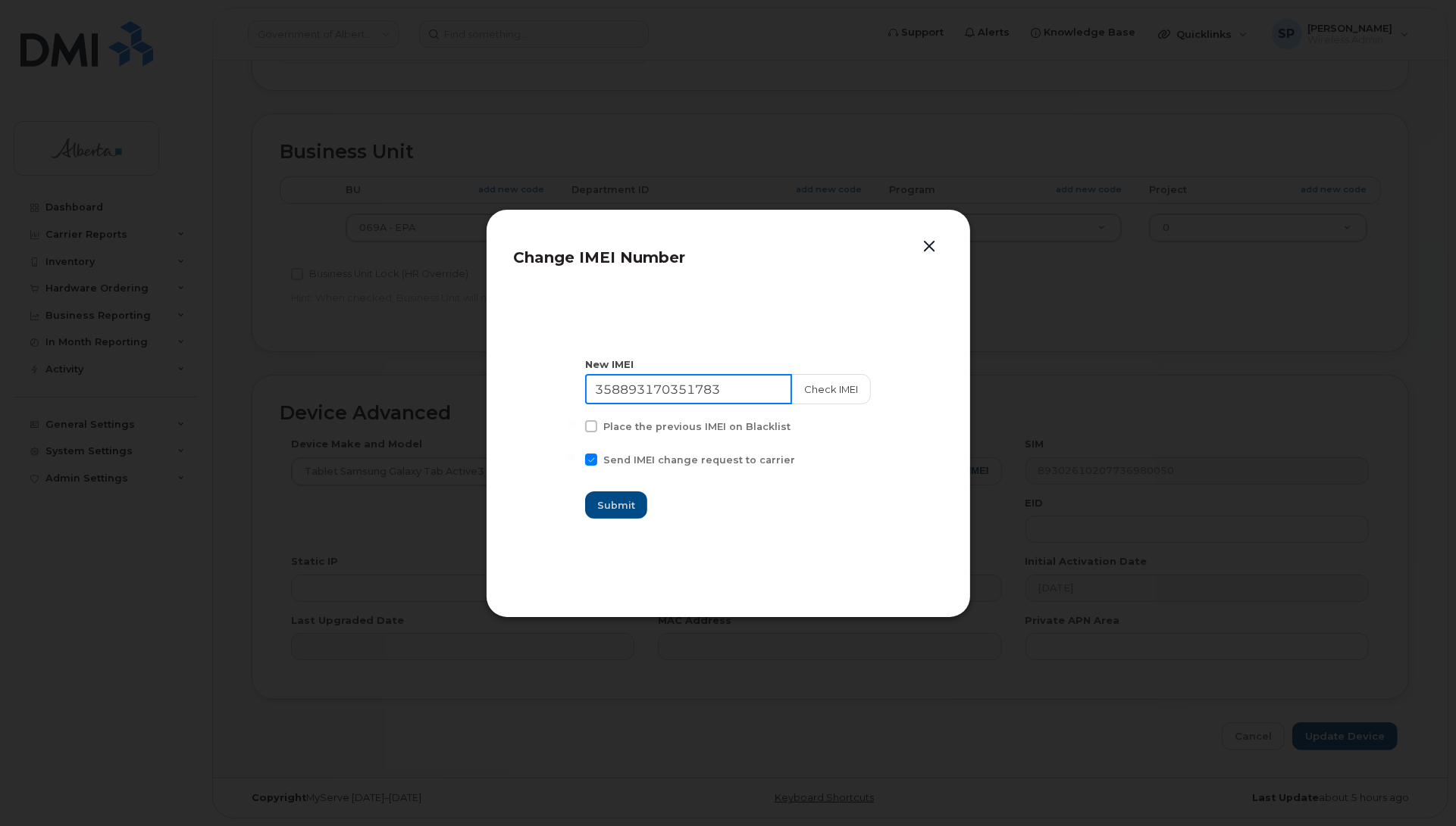
drag, startPoint x: 739, startPoint y: 383, endPoint x: 457, endPoint y: 384, distance: 282.0
click at [455, 383] on div "Change IMEI Number New IMEI 358893170351783 Check IMEI Place the previous IMEI …" at bounding box center [728, 413] width 1456 height 826
paste input "674317"
type input "358893170674317"
click at [817, 387] on button "Check IMEI" at bounding box center [830, 389] width 80 height 30
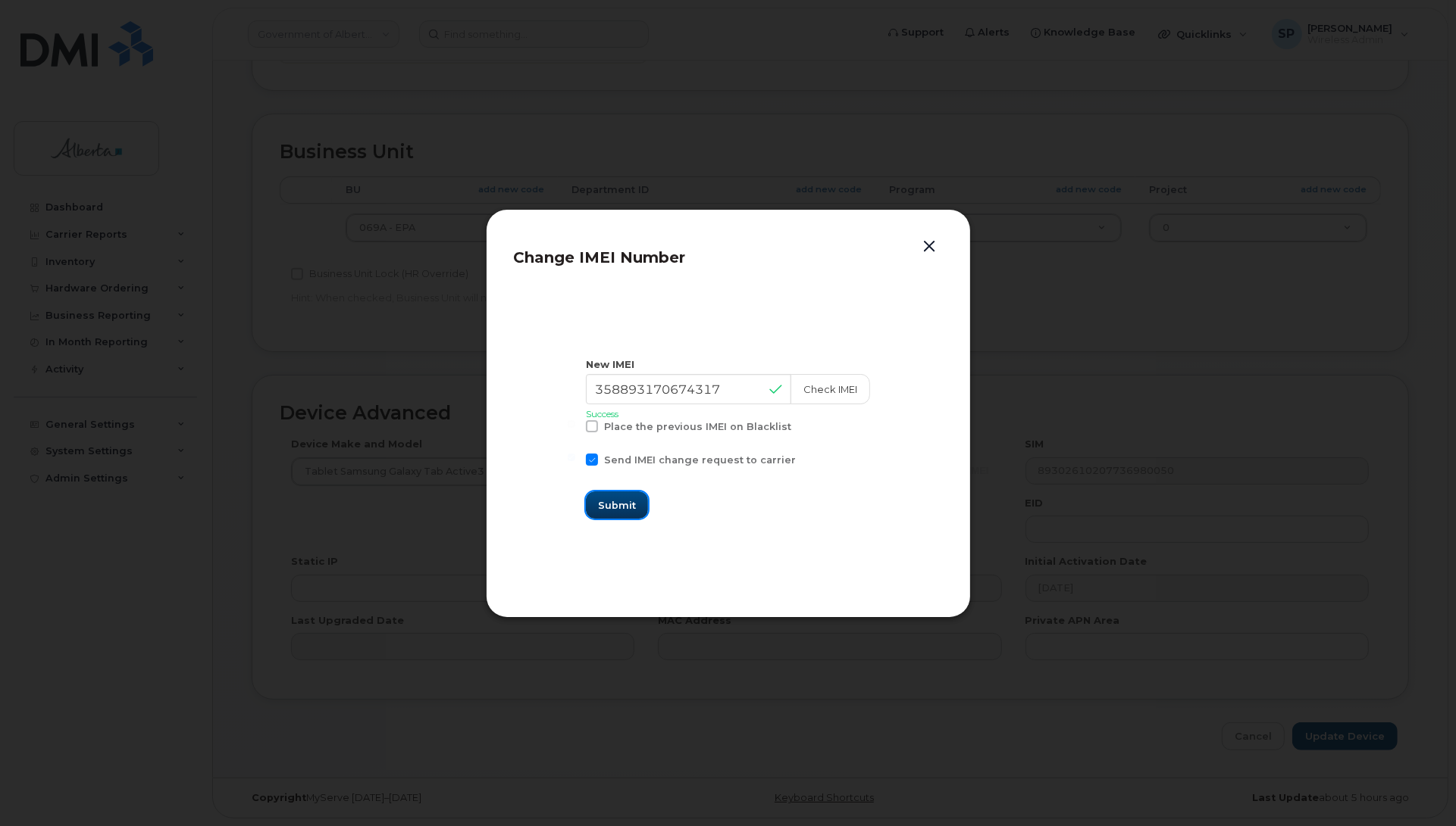
click at [620, 511] on span "Submit" at bounding box center [617, 505] width 38 height 14
type input "358893170674317"
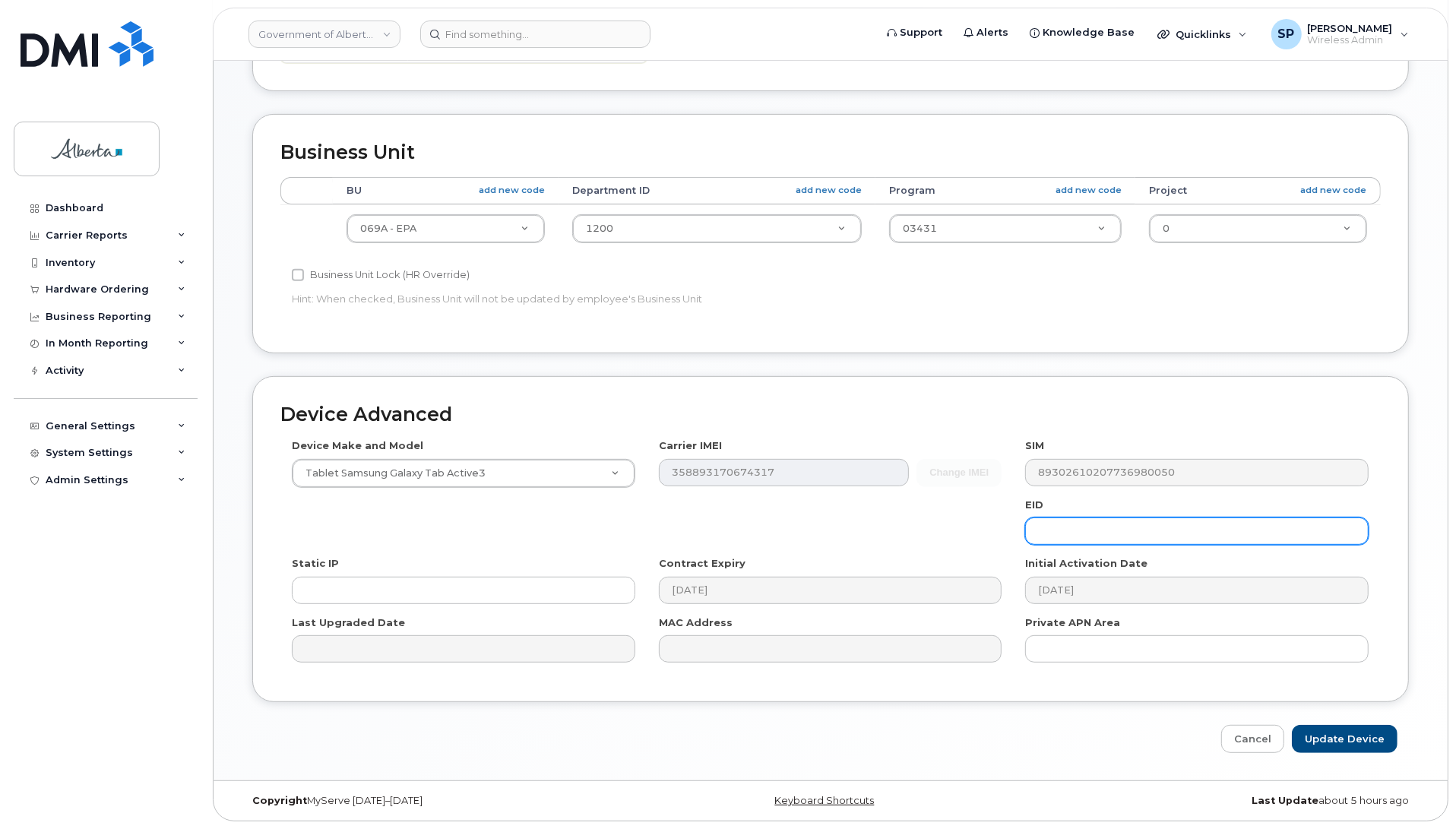
click at [1147, 525] on input "text" at bounding box center [1197, 532] width 343 height 27
paste input "89033023427100000000053654233081"
type input "89033023427100000000053654233081"
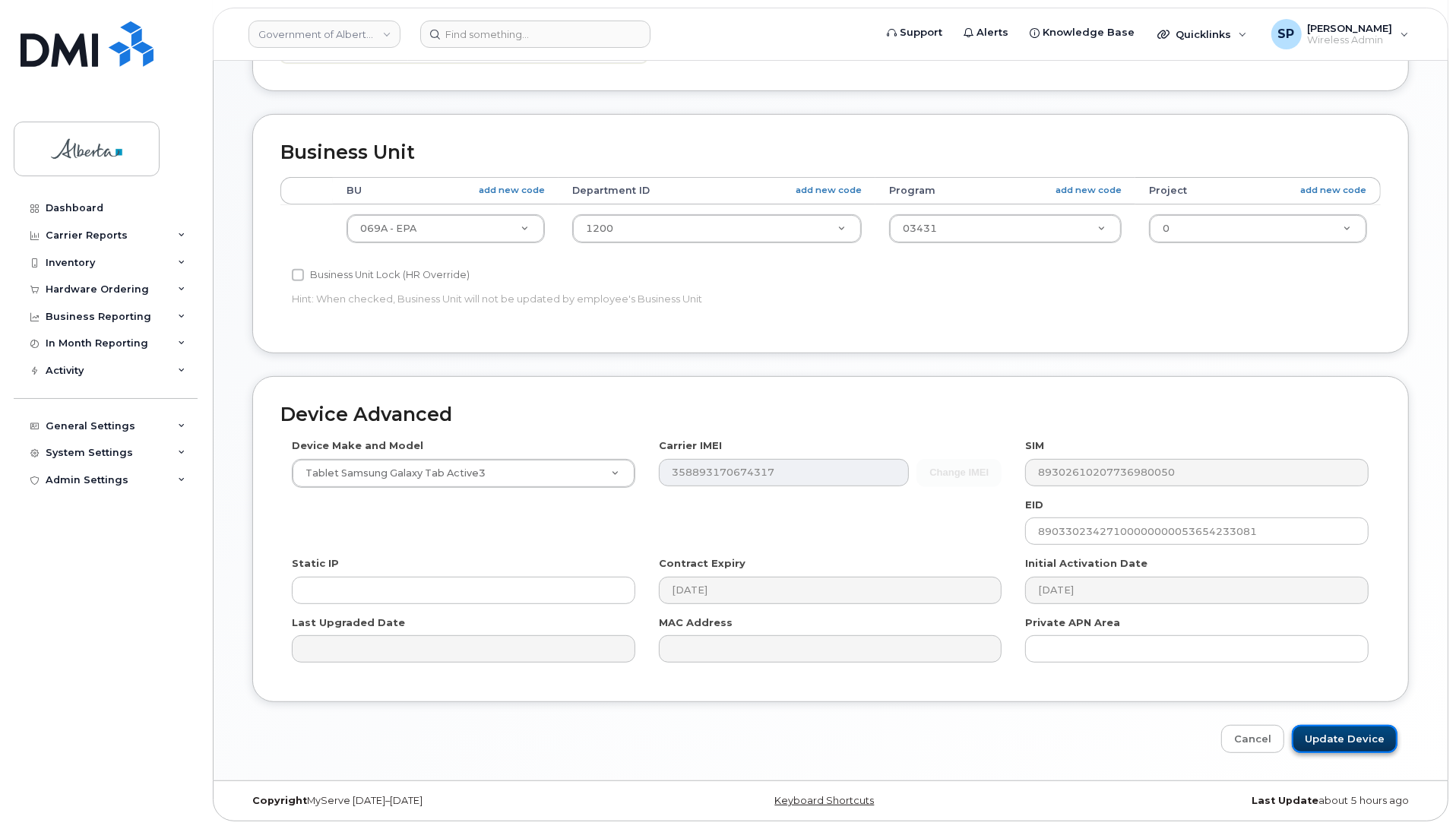
click at [1342, 737] on input "Update Device" at bounding box center [1344, 739] width 106 height 28
type input "Saving..."
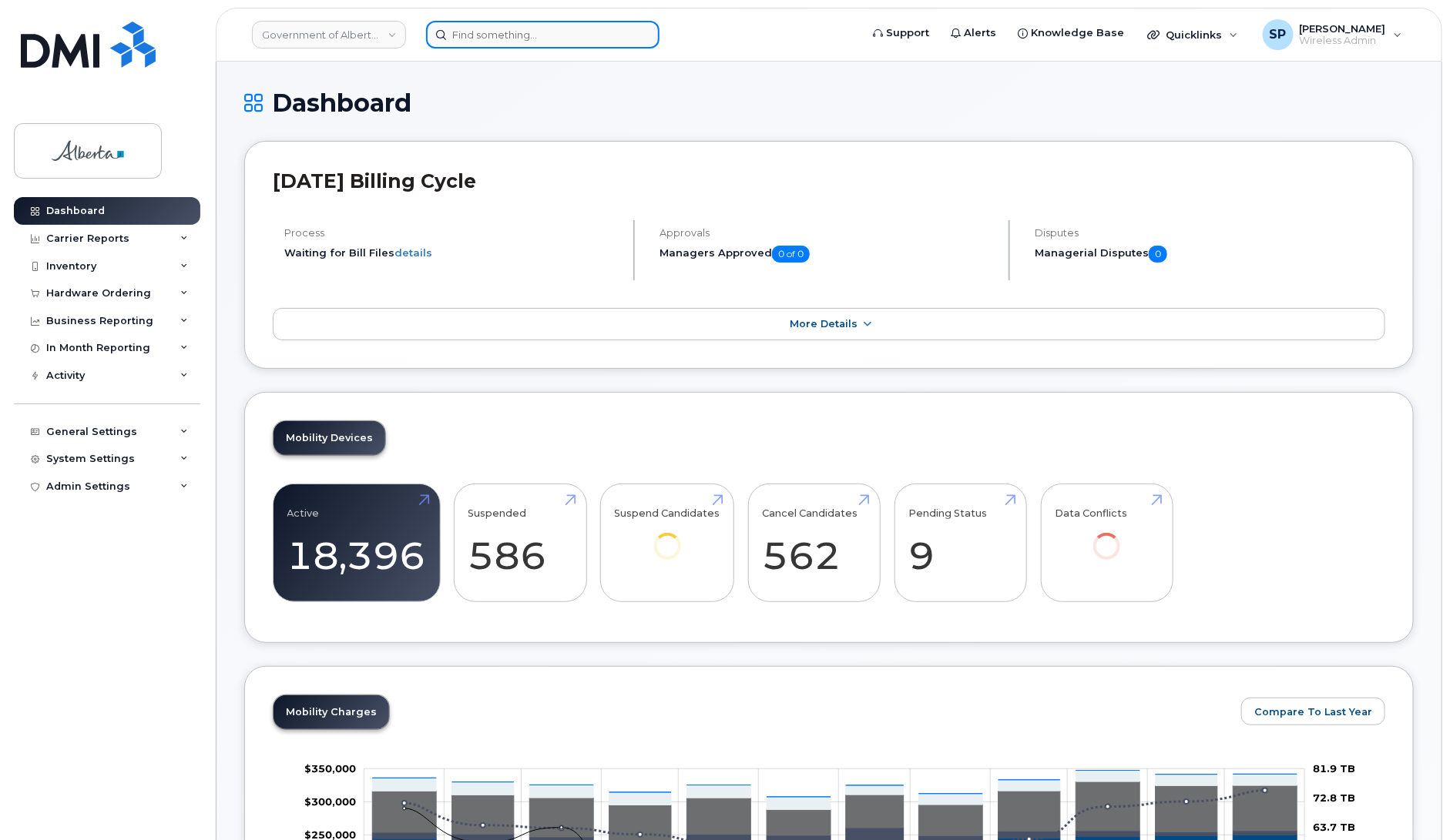
click at [526, 27] on input at bounding box center [543, 35] width 233 height 28
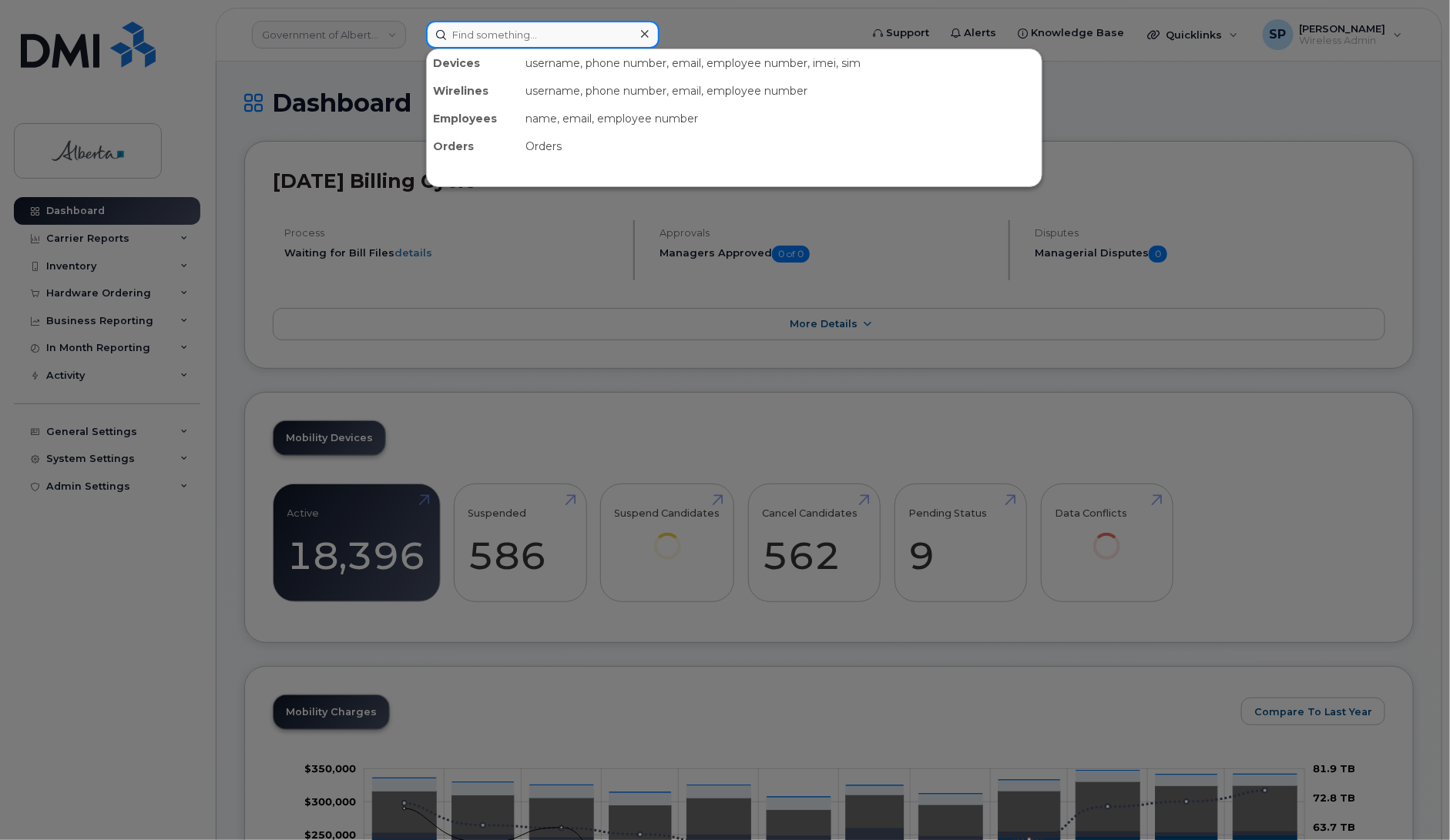
paste input "89033023427100000000053654233081"
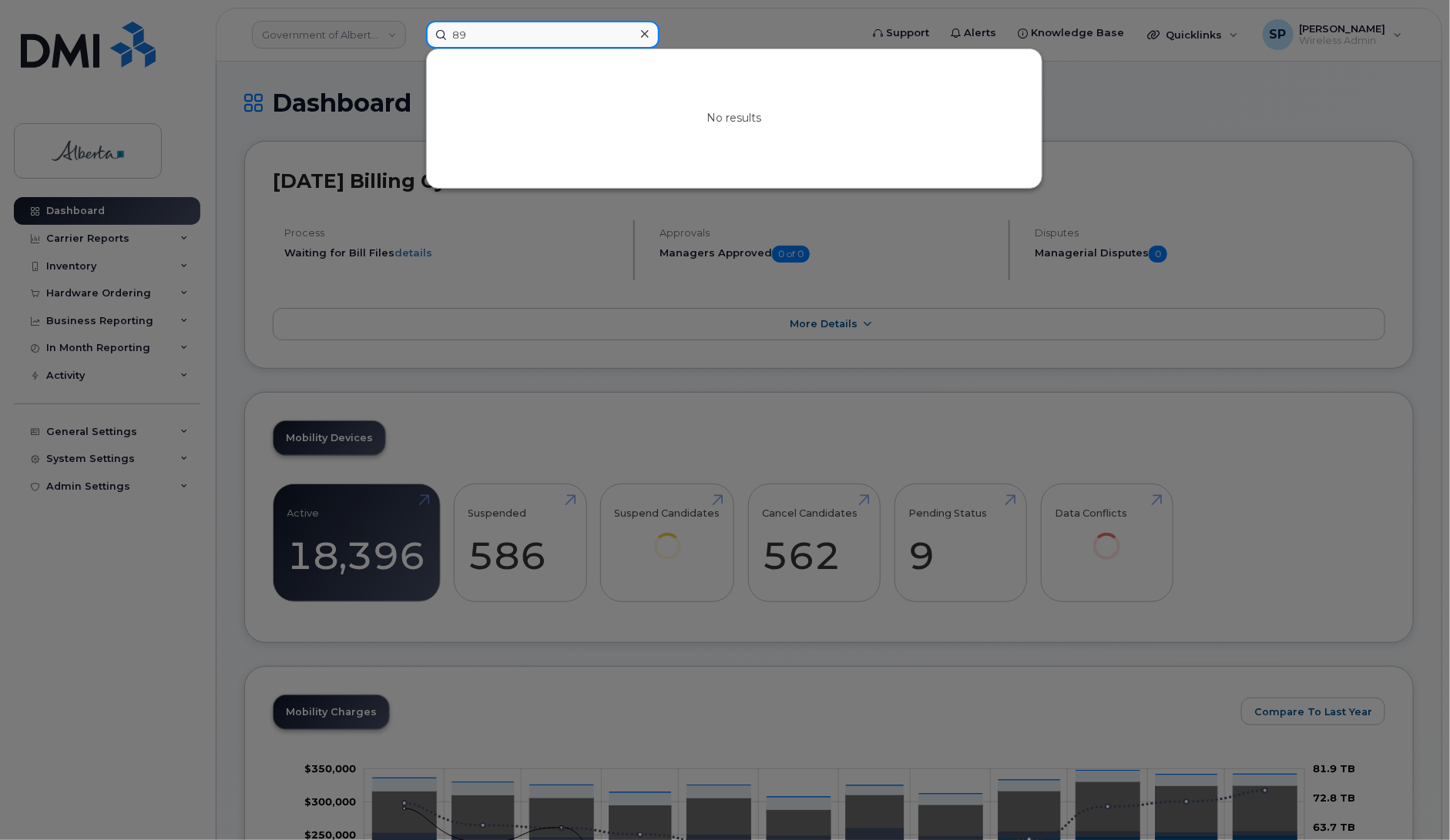
type input "8"
click at [501, 35] on input at bounding box center [543, 35] width 233 height 28
paste input "358893170674317"
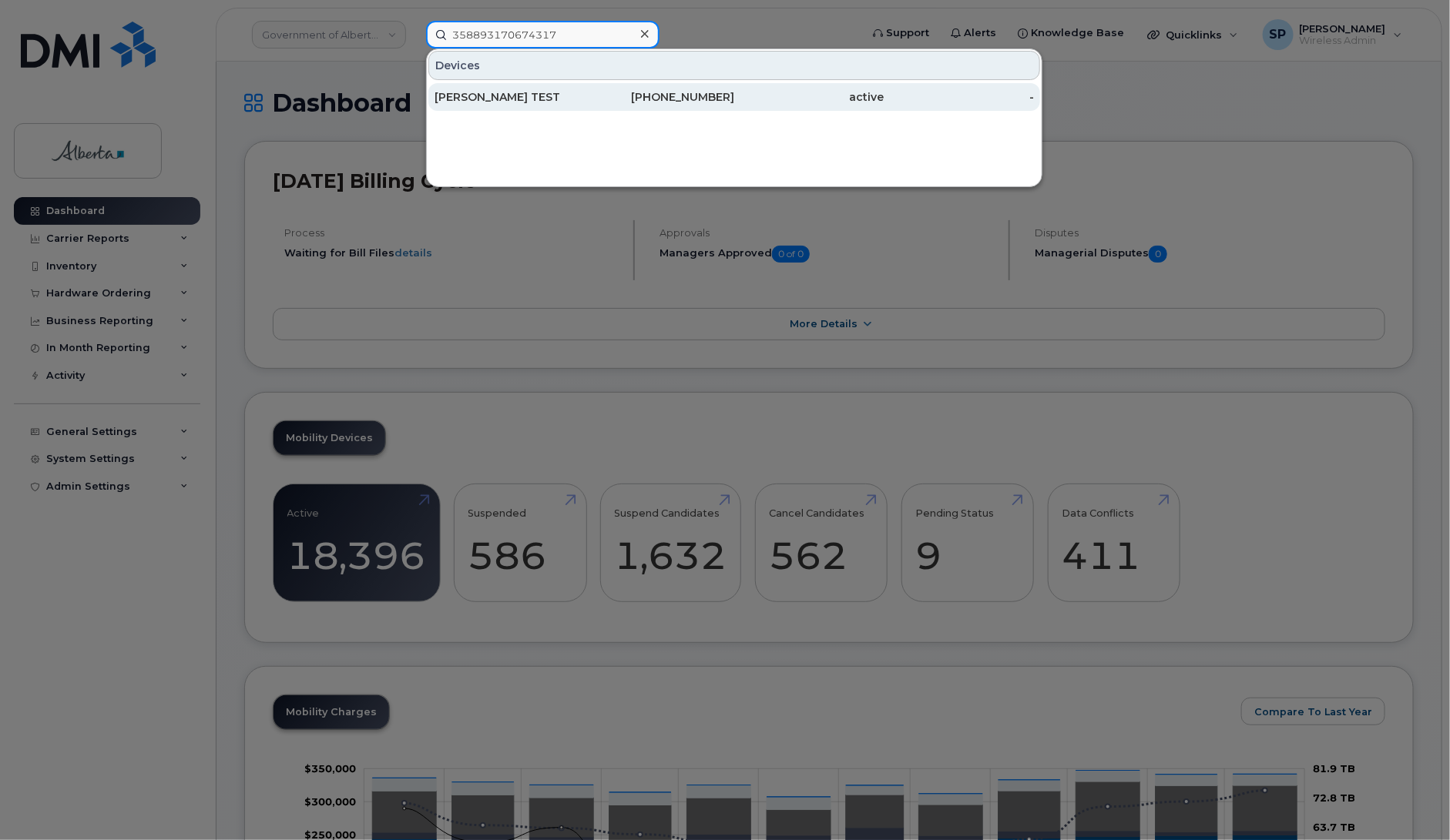
type input "358893170674317"
click at [505, 97] on div "[PERSON_NAME] TEST" at bounding box center [509, 97] width 150 height 15
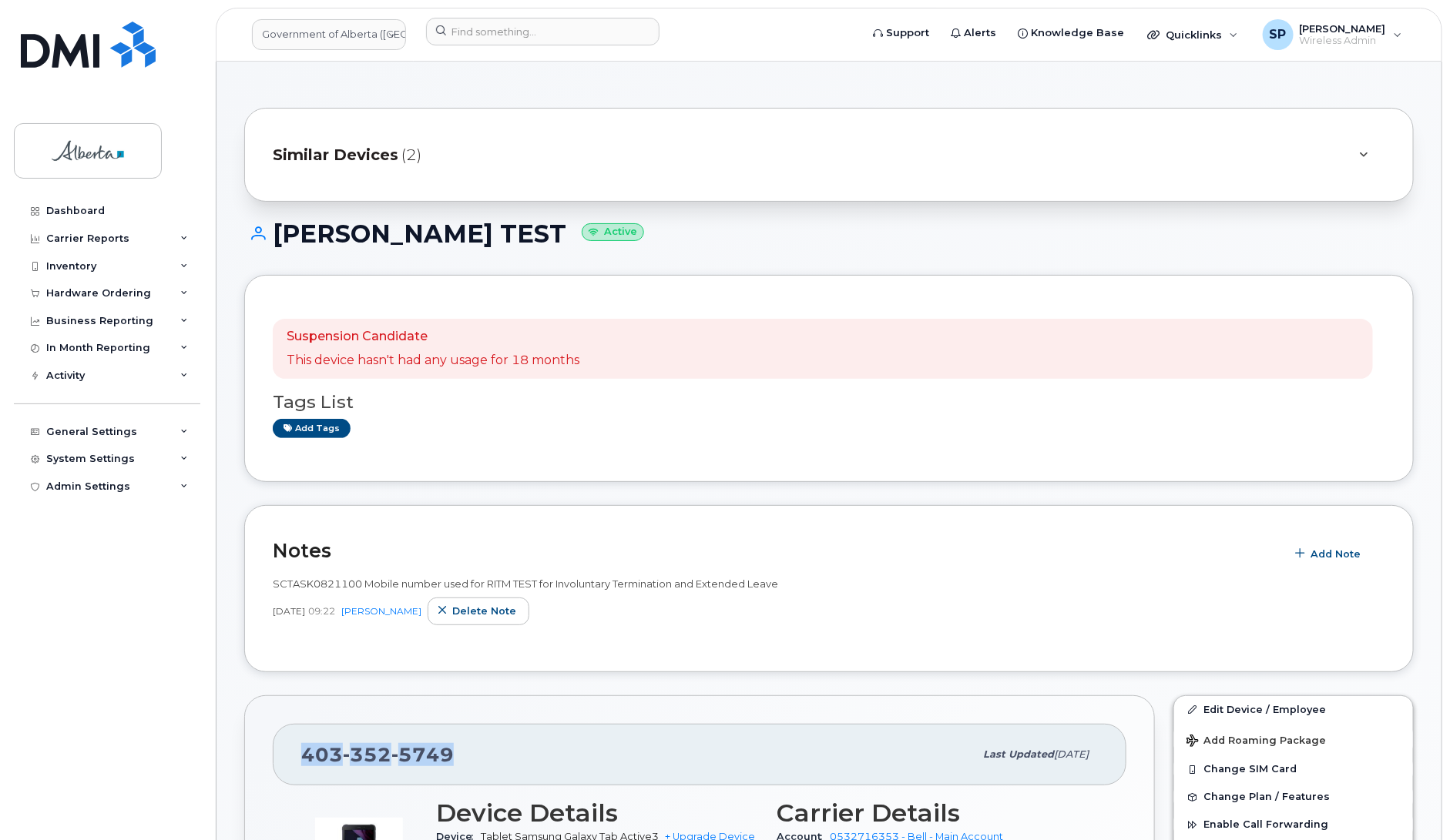
drag, startPoint x: 451, startPoint y: 760, endPoint x: 305, endPoint y: 764, distance: 146.1
click at [305, 764] on span "403 352 5749" at bounding box center [377, 755] width 152 height 23
copy span "403 352 5749"
click at [672, 438] on div "Add tags" at bounding box center [822, 428] width 1100 height 19
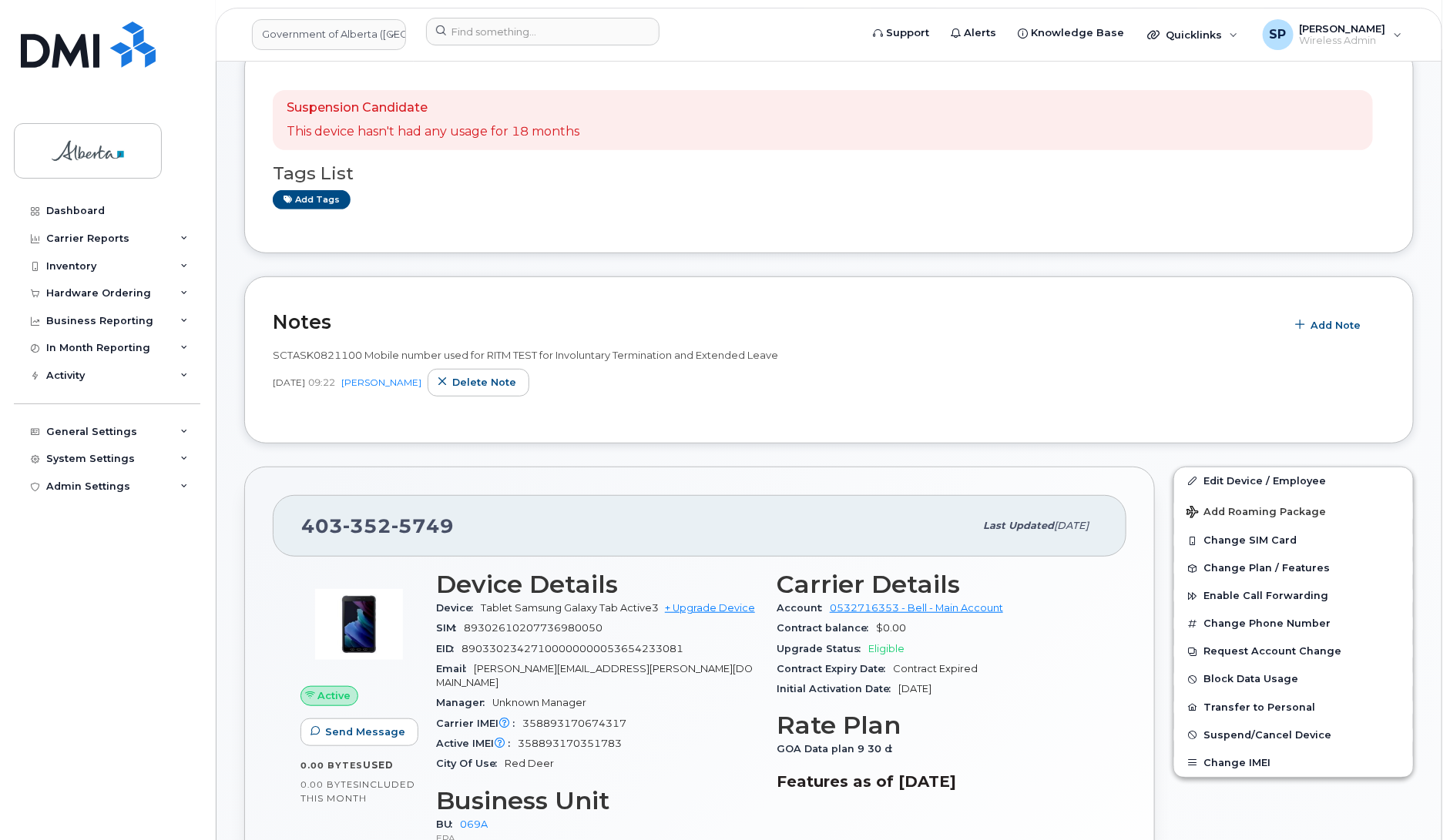
scroll to position [262, 0]
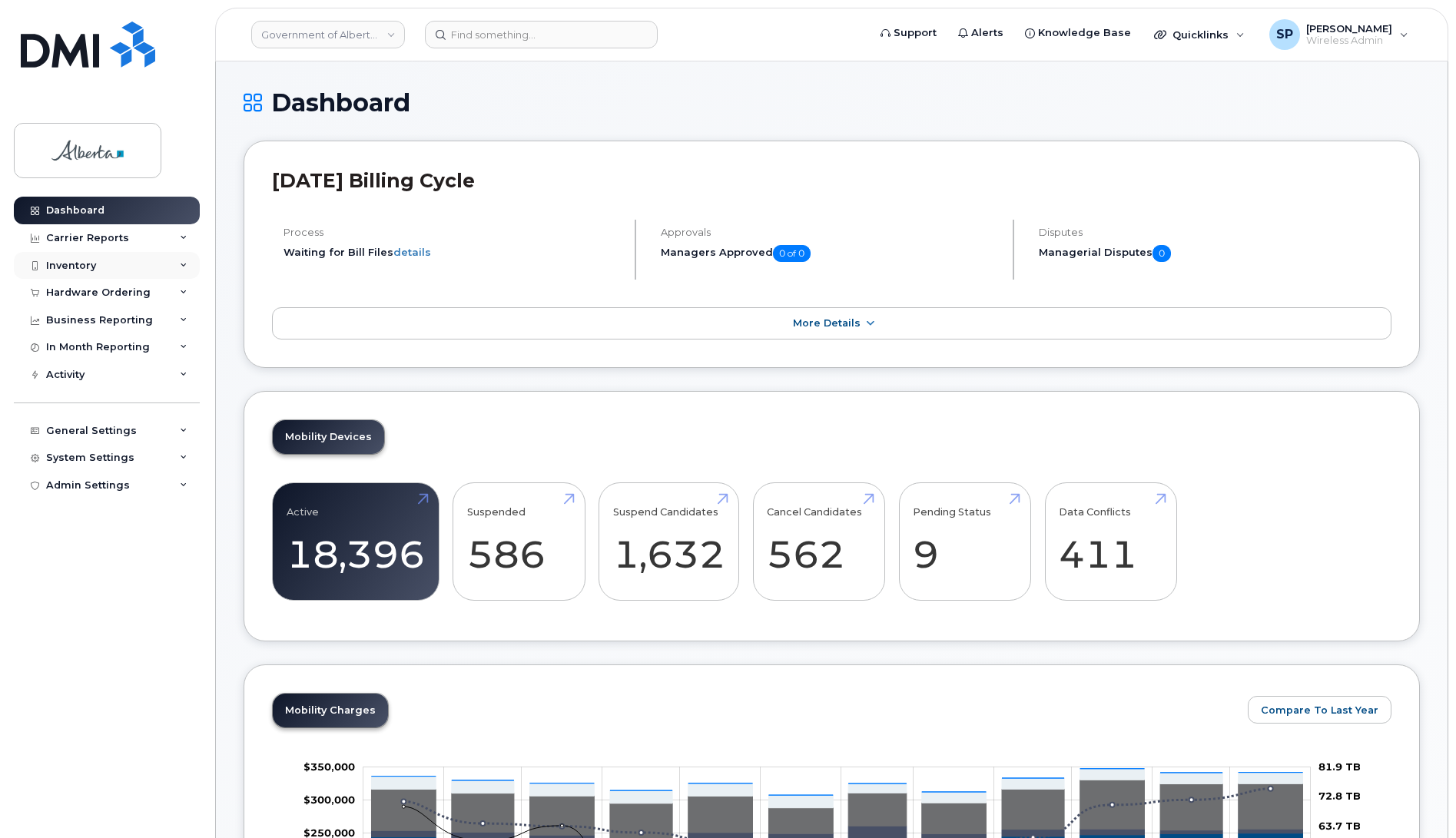
click at [81, 267] on div "Inventory" at bounding box center [71, 266] width 50 height 12
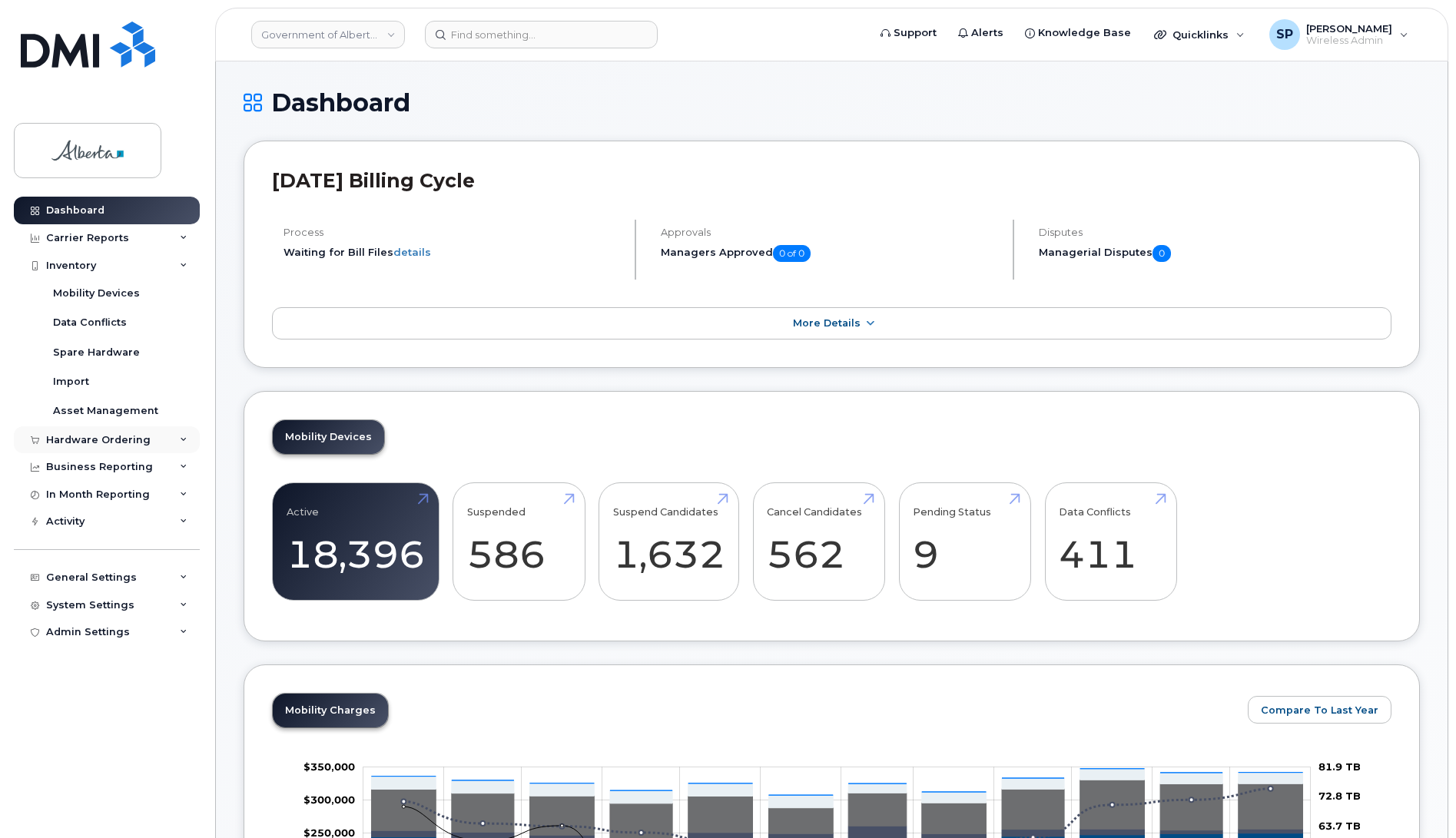
click at [73, 443] on div "Hardware Ordering" at bounding box center [99, 440] width 105 height 12
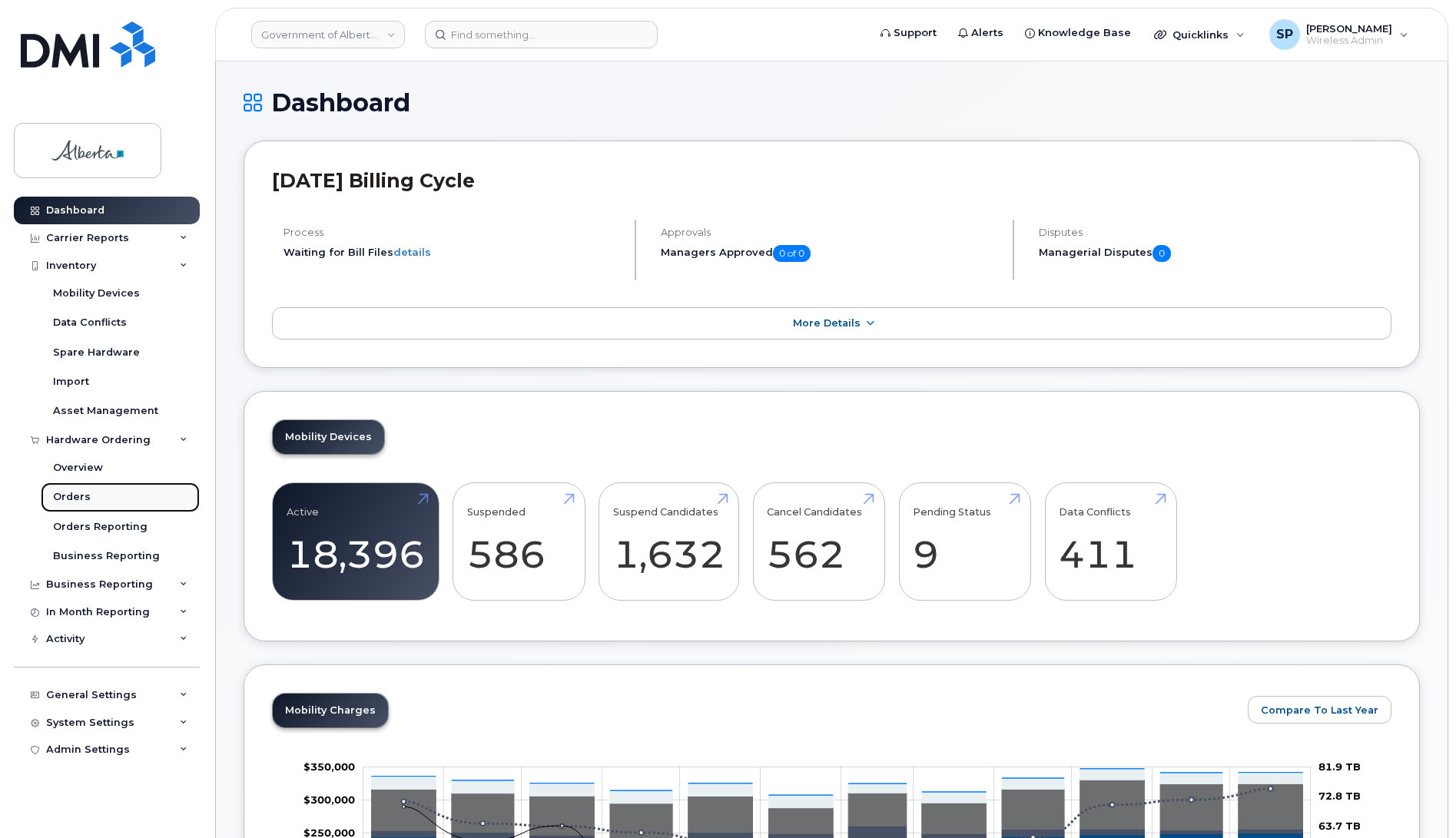
click at [71, 496] on div "Orders" at bounding box center [72, 497] width 38 height 14
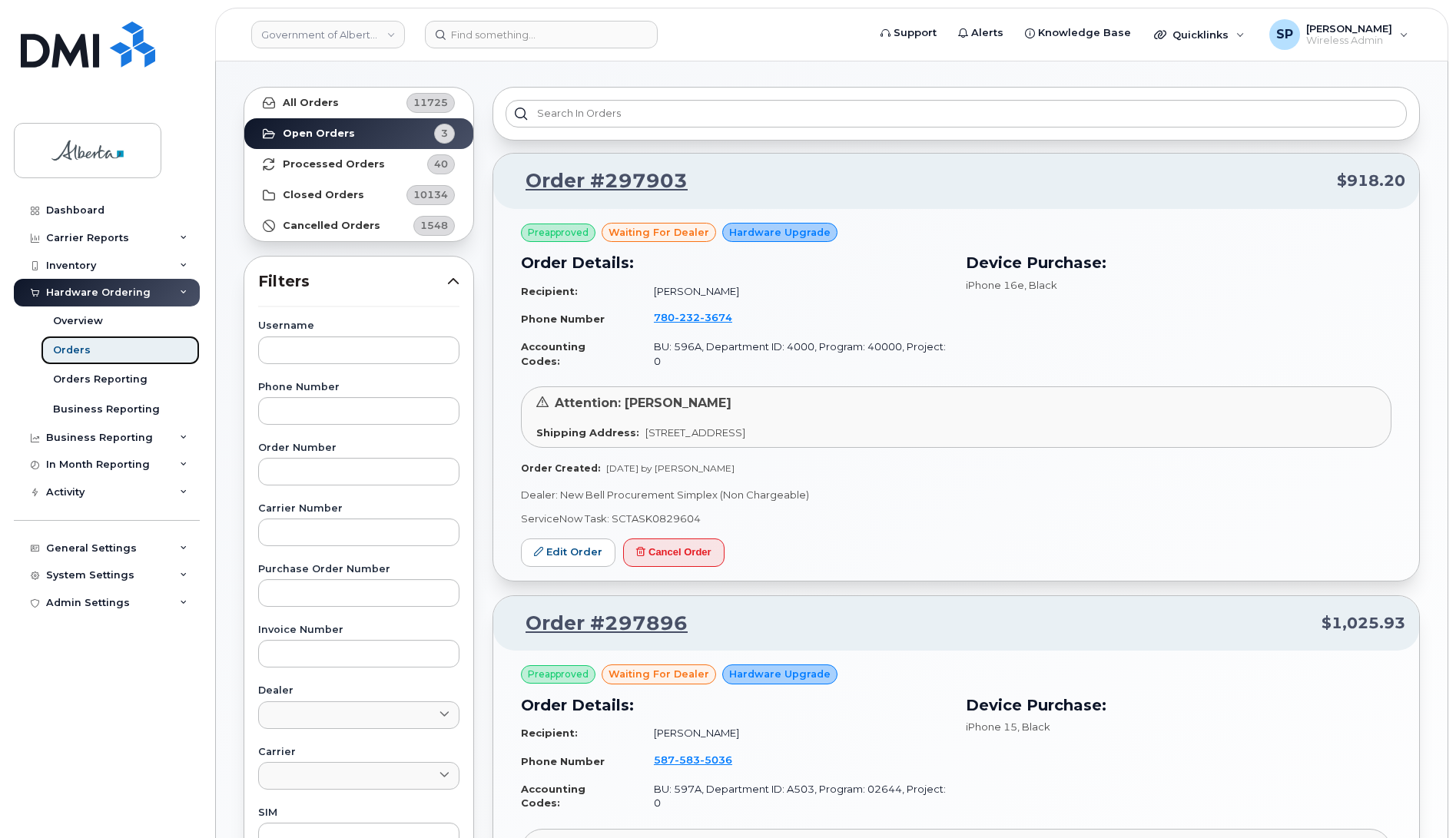
scroll to position [39, 0]
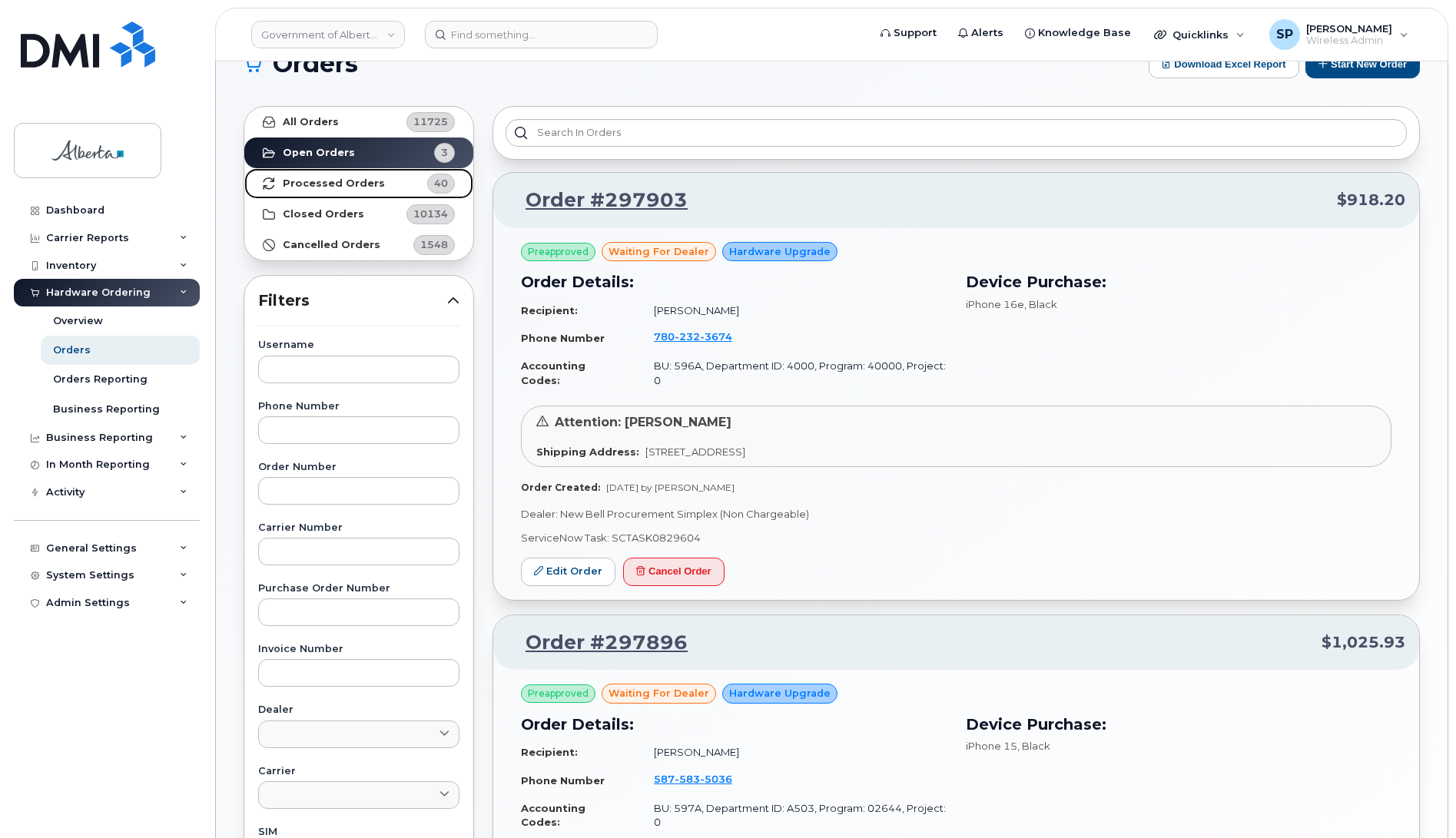
click at [359, 182] on strong "Processed Orders" at bounding box center [334, 183] width 103 height 12
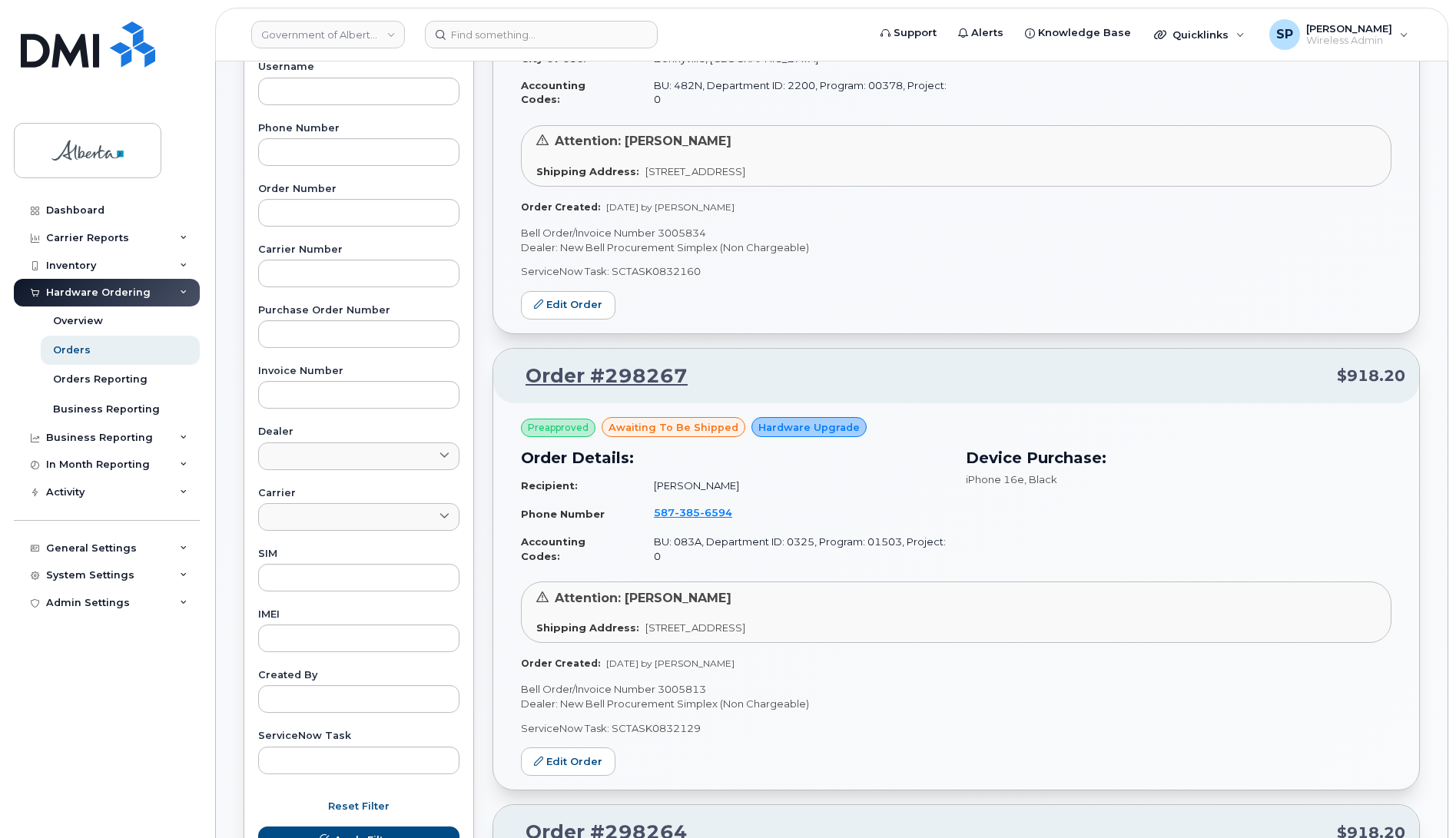
scroll to position [323, 0]
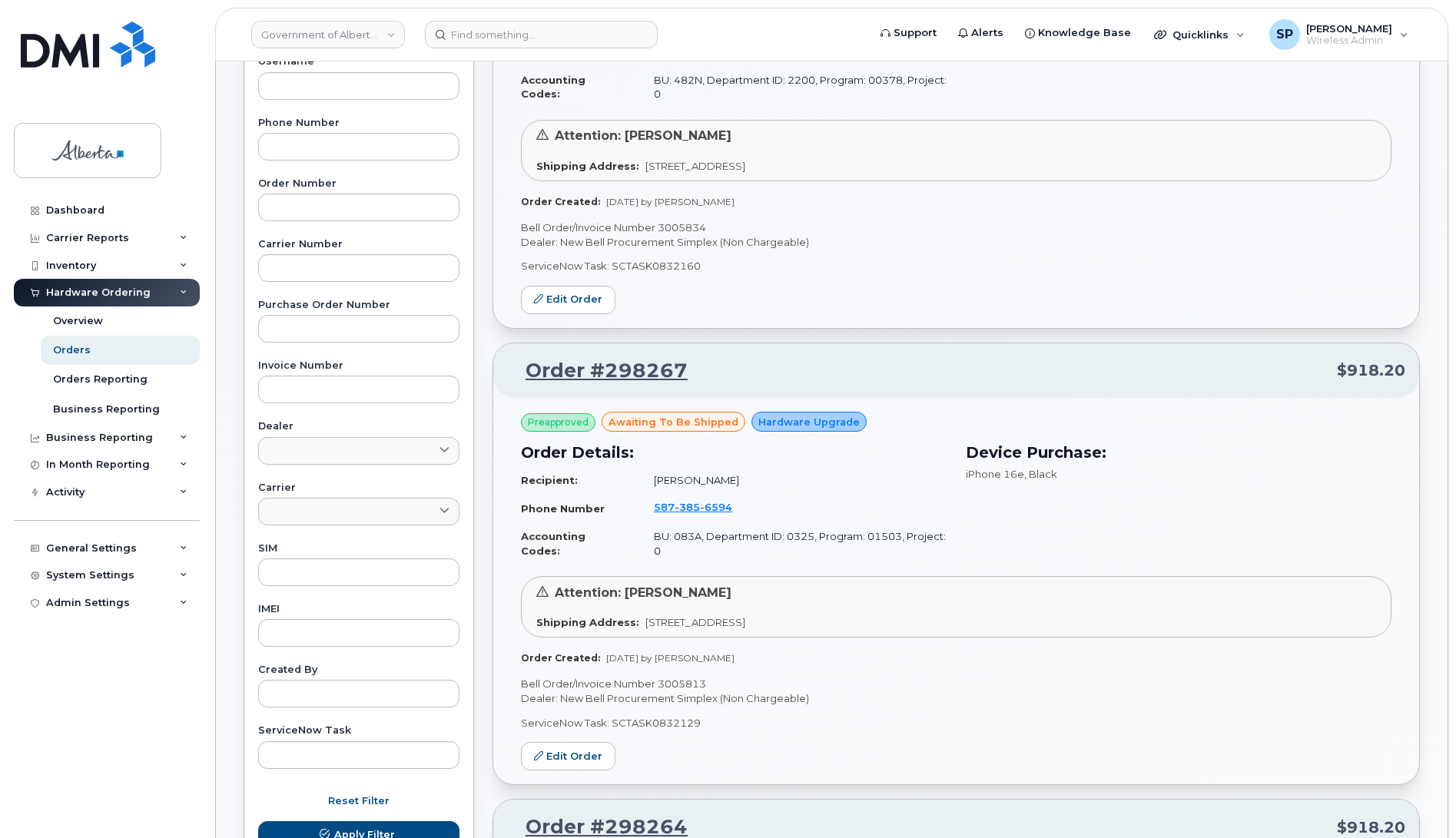
click at [703, 723] on p "ServiceNow Task: SCTASK0832129" at bounding box center [956, 723] width 870 height 15
drag, startPoint x: 711, startPoint y: 678, endPoint x: 658, endPoint y: 688, distance: 53.9
click at [658, 688] on p "Bell Order/Invoice Number 3005813" at bounding box center [956, 684] width 870 height 15
copy p "3005813"
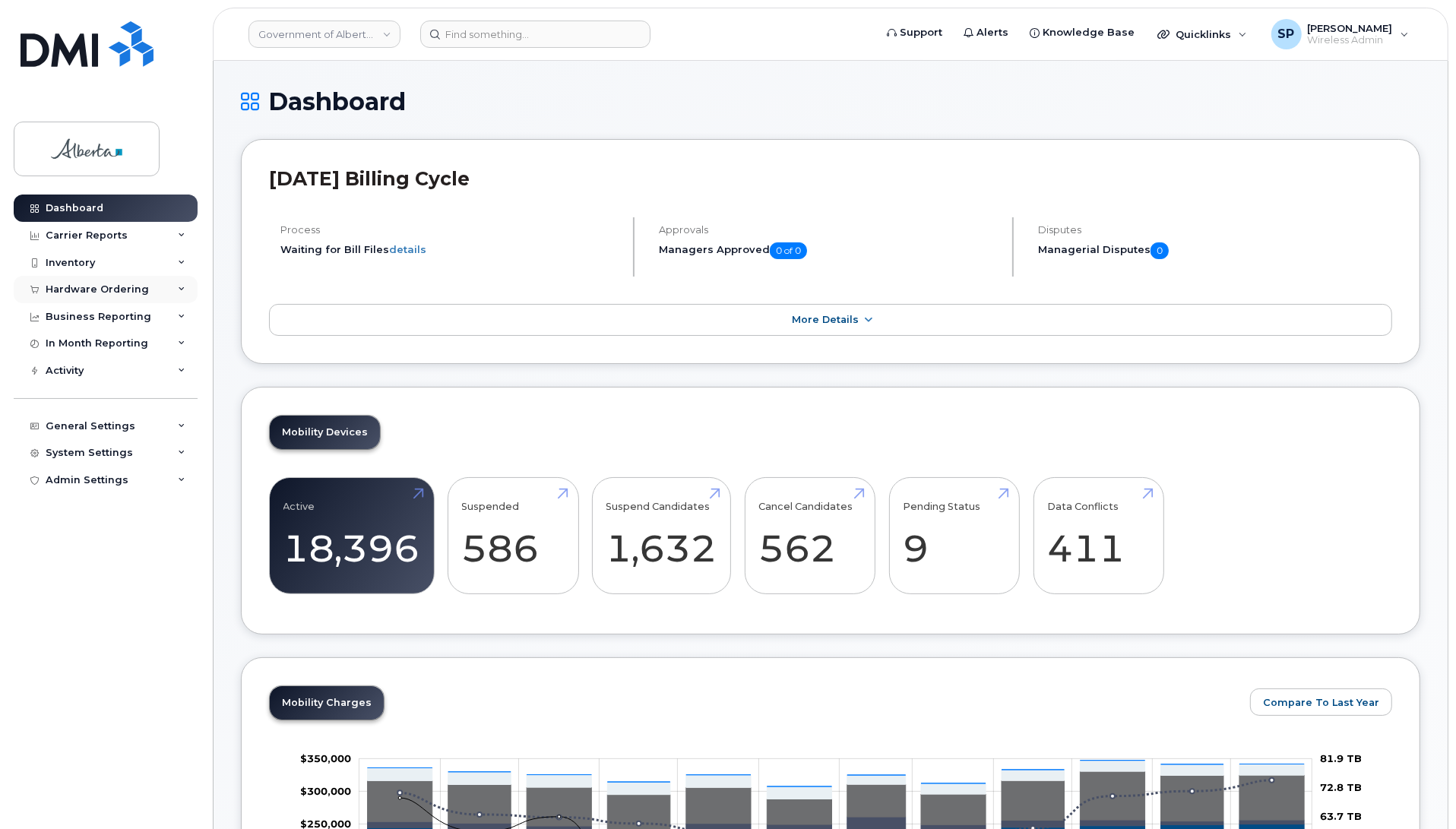
click at [116, 289] on div "Hardware Ordering" at bounding box center [98, 290] width 104 height 12
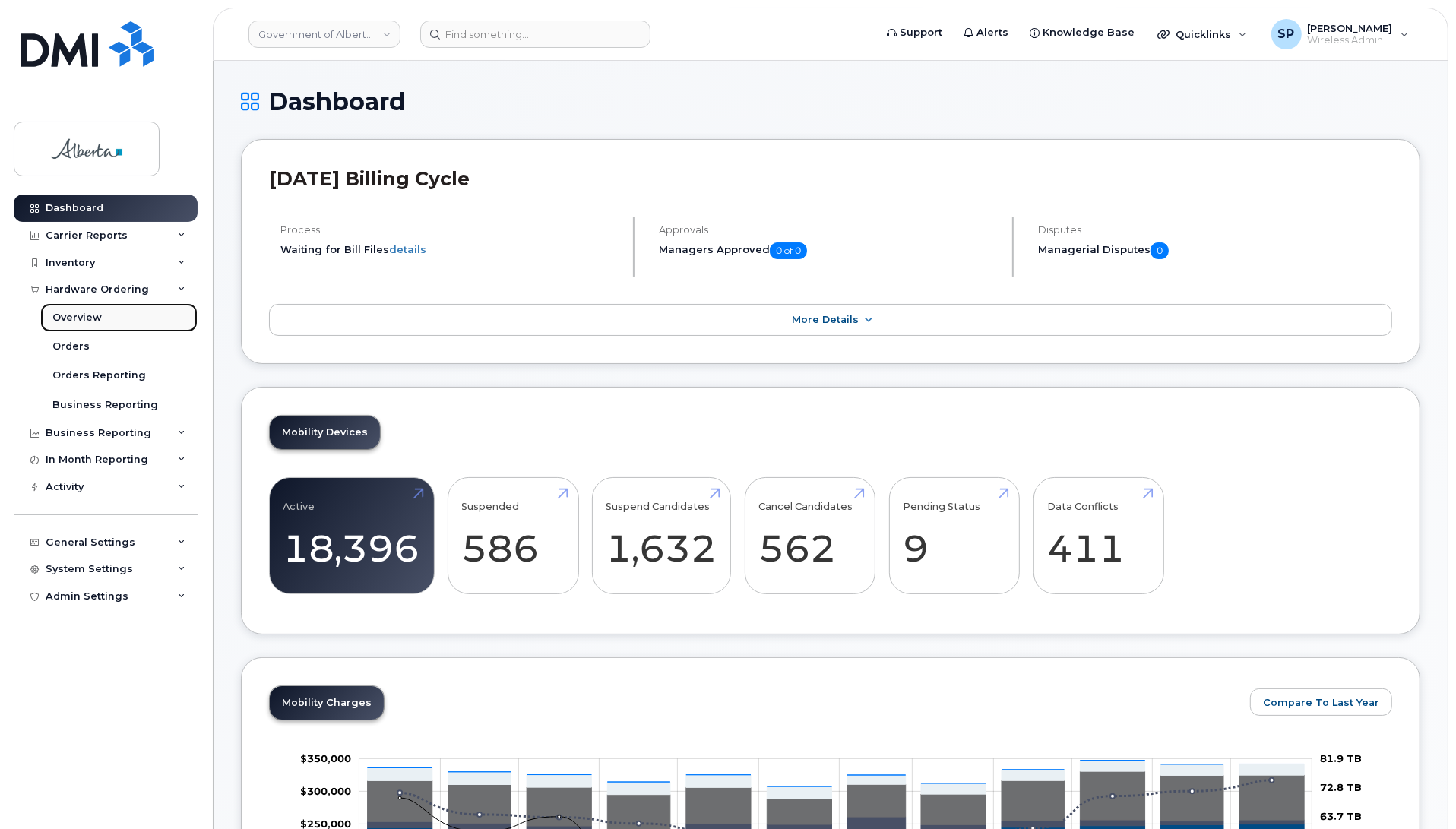
click at [69, 316] on div "Overview" at bounding box center [77, 318] width 50 height 14
click at [79, 342] on div "Orders" at bounding box center [71, 347] width 37 height 14
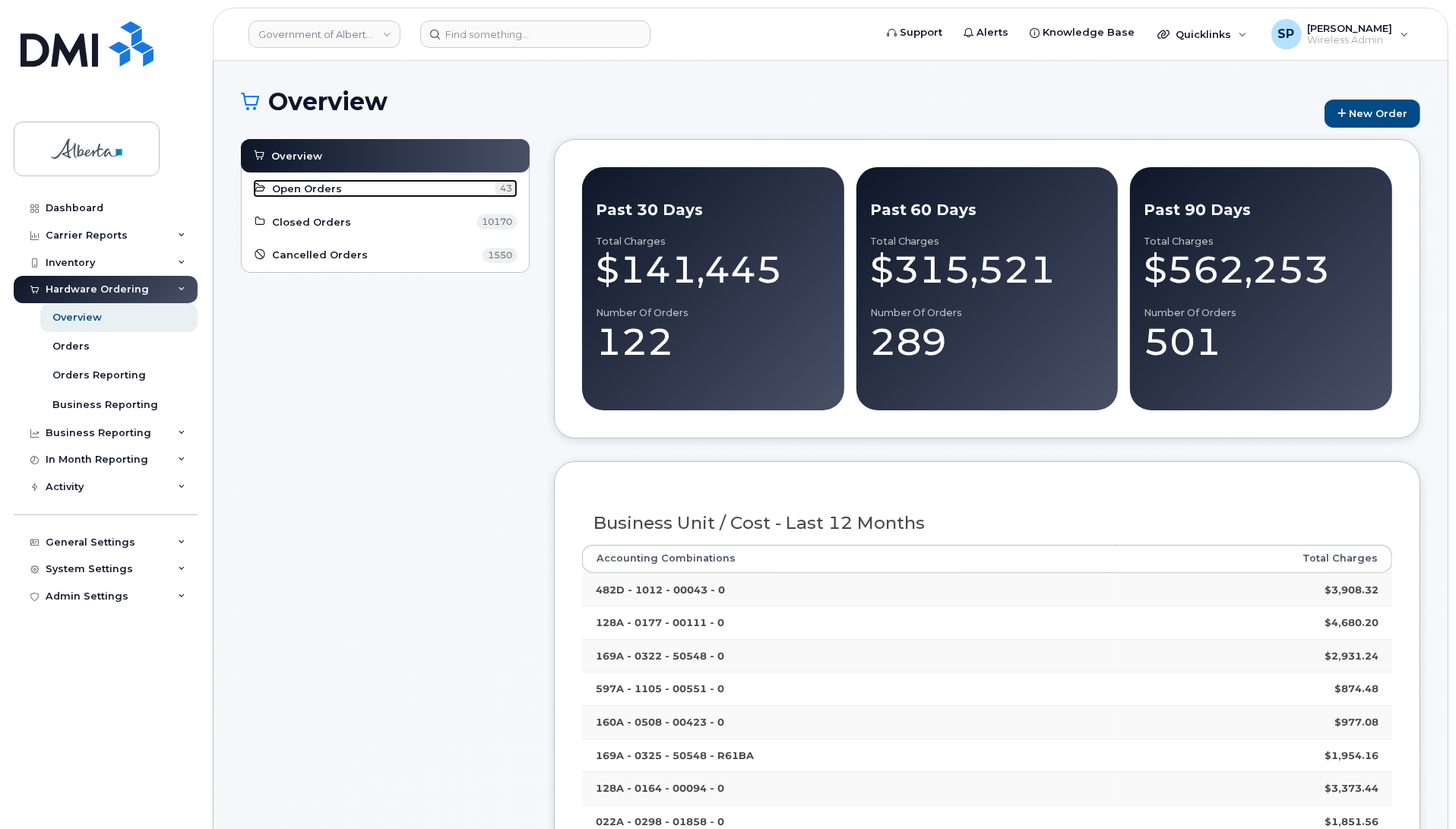
click at [348, 186] on link "Open Orders 43" at bounding box center [385, 188] width 265 height 18
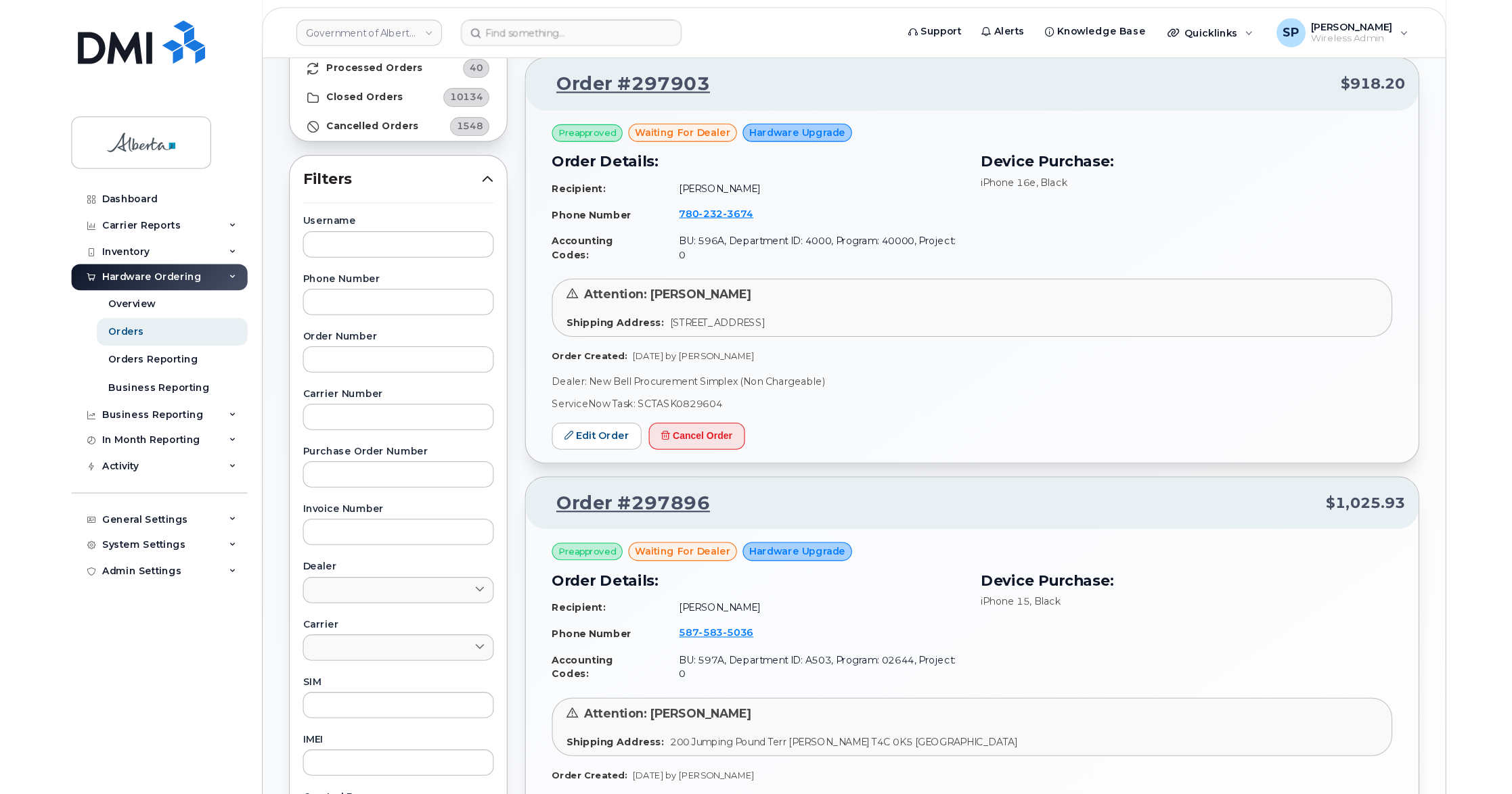
scroll to position [132, 0]
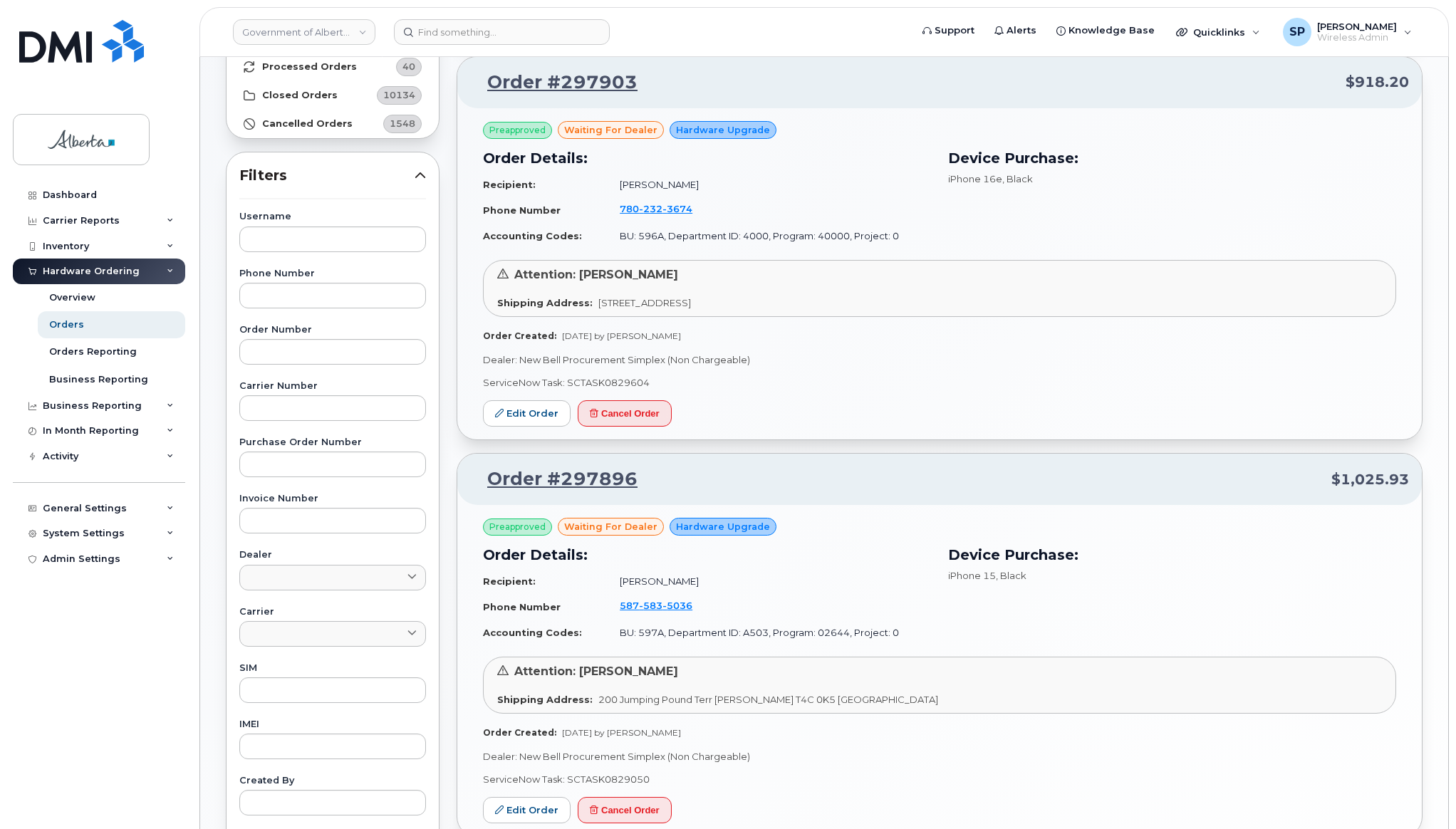
click at [1252, 753] on p "Dealer: New Bell Procurement Simplex (Non Chargeable)" at bounding box center [940, 757] width 913 height 14
click at [517, 29] on input at bounding box center [502, 32] width 216 height 26
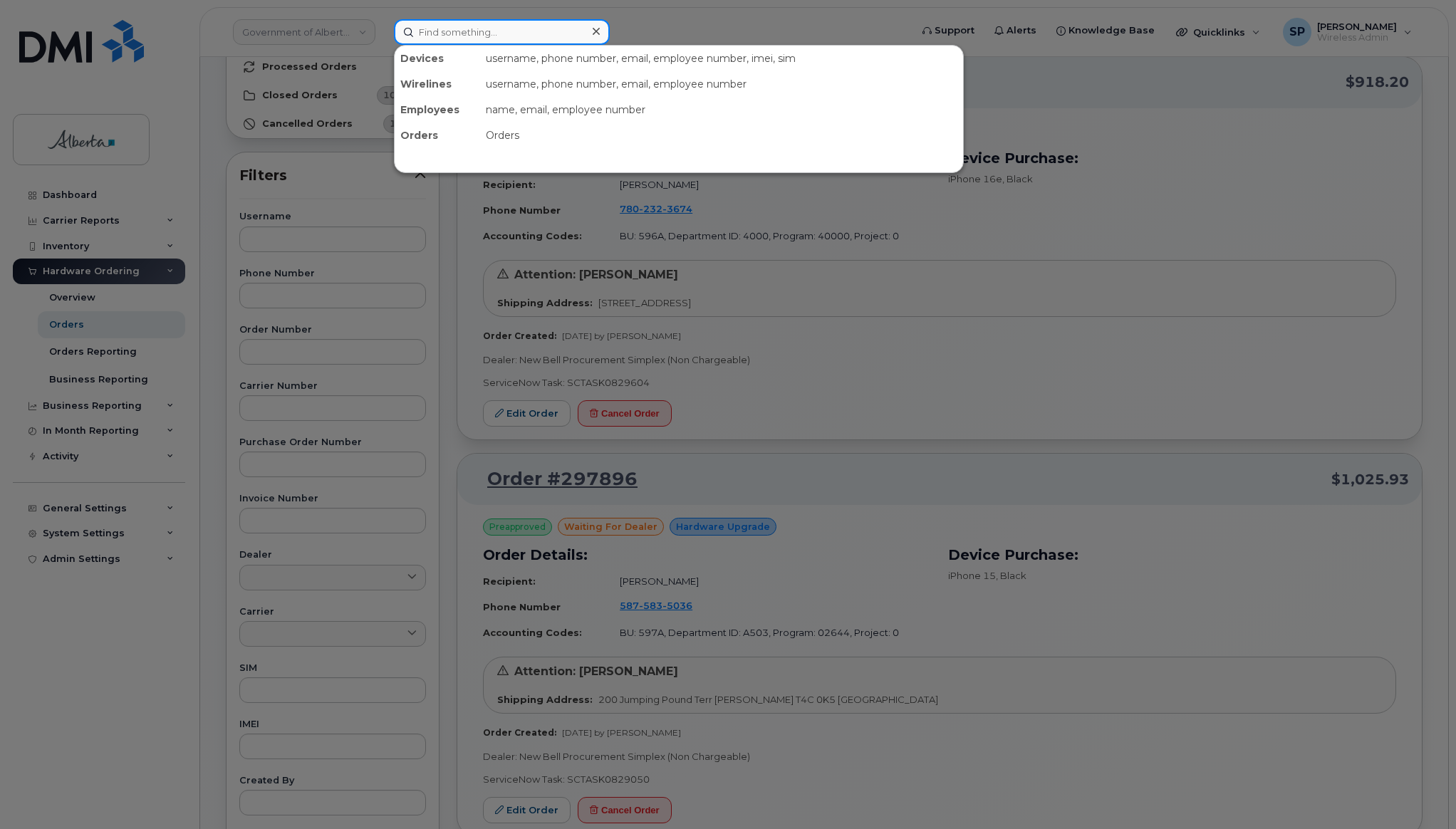
paste input "kevin wiens"
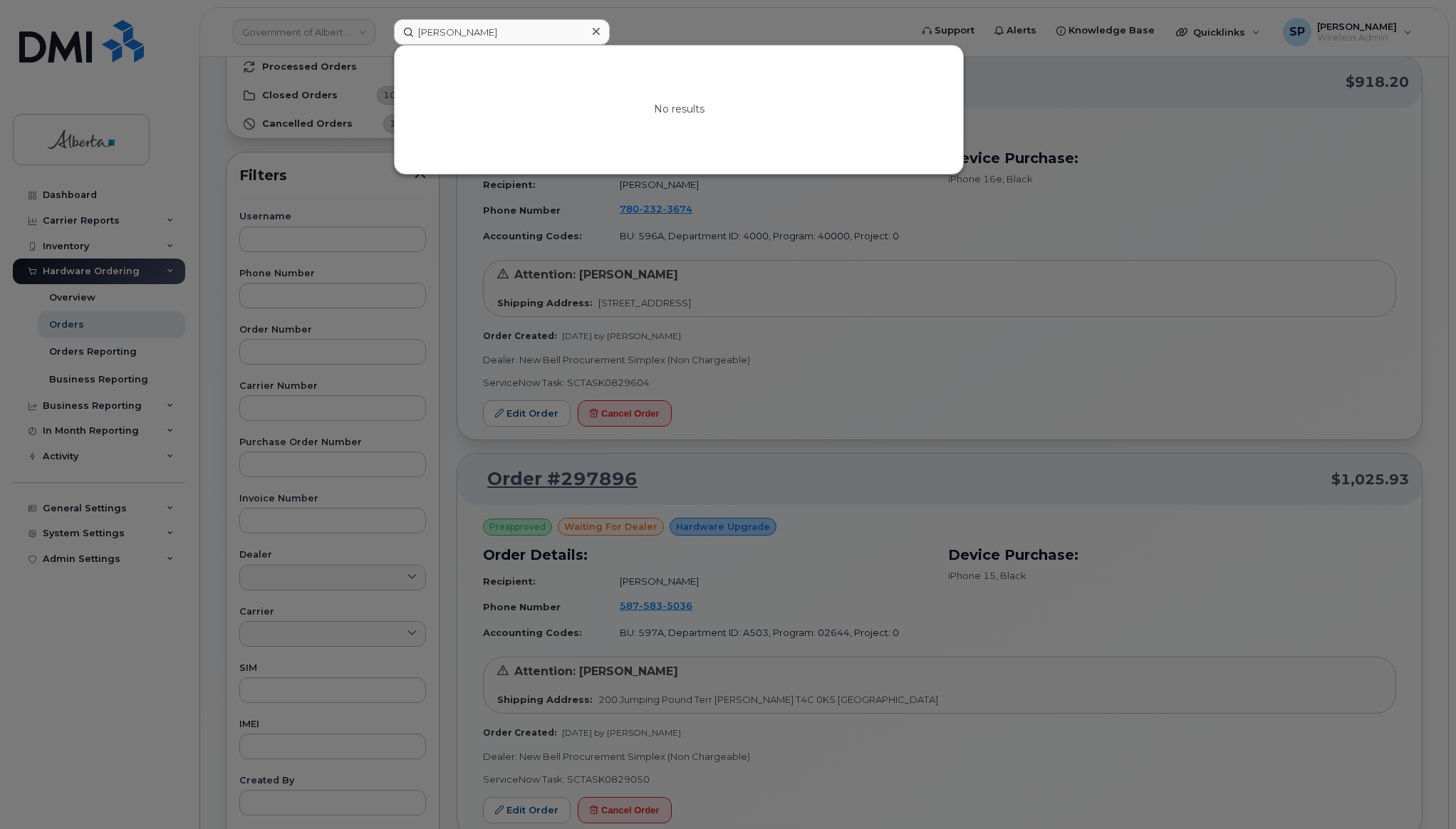
click at [824, 174] on div at bounding box center [728, 414] width 1456 height 829
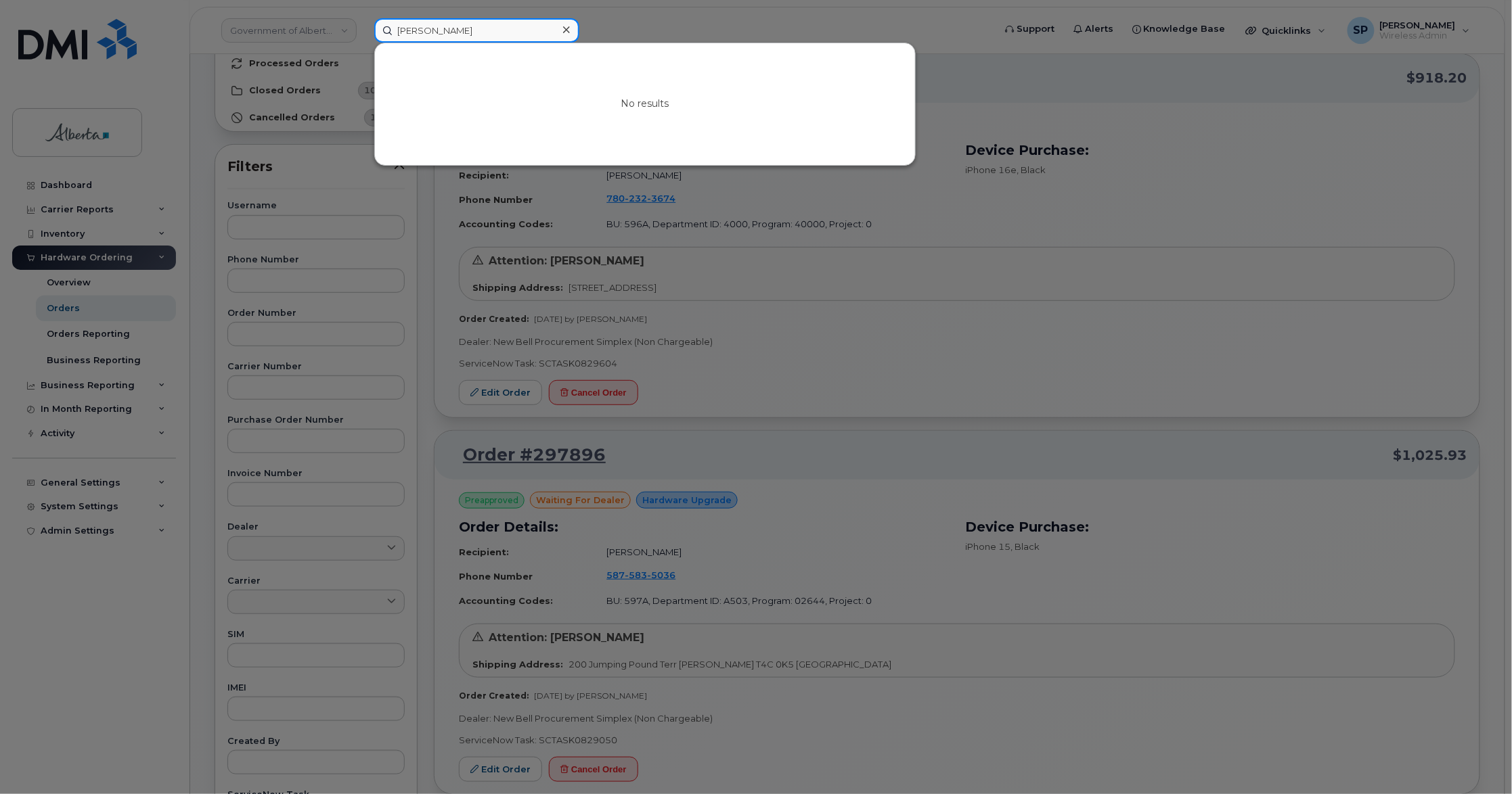
click at [412, 25] on input "kevin wiens" at bounding box center [477, 31] width 205 height 24
drag, startPoint x: 466, startPoint y: 26, endPoint x: 318, endPoint y: 35, distance: 148.3
click at [363, 35] on div "kevin wiens No results" at bounding box center [679, 31] width 632 height 24
paste input "7802372774"
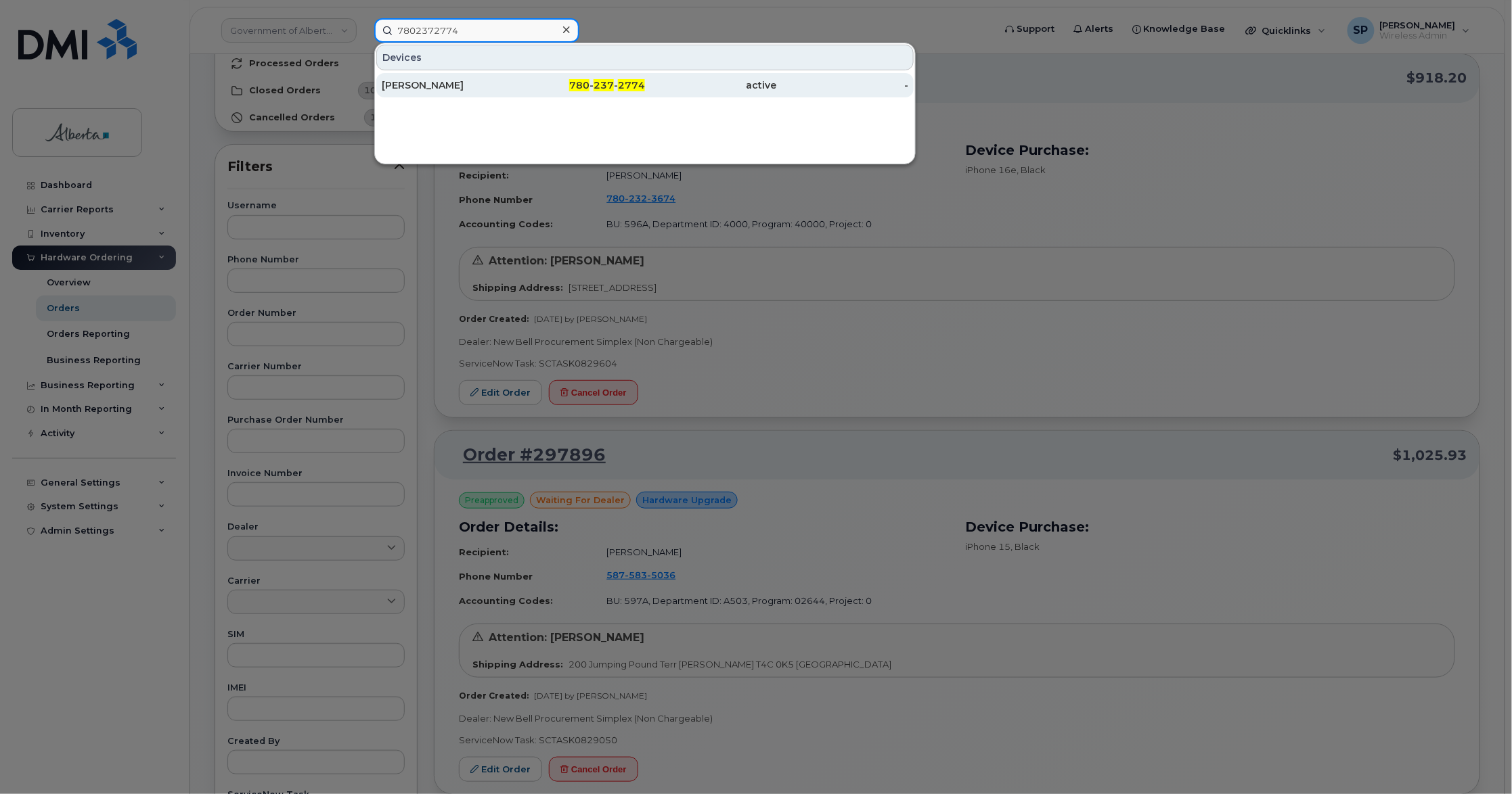
type input "7802372774"
click at [406, 82] on div "[PERSON_NAME]" at bounding box center [447, 86] width 132 height 14
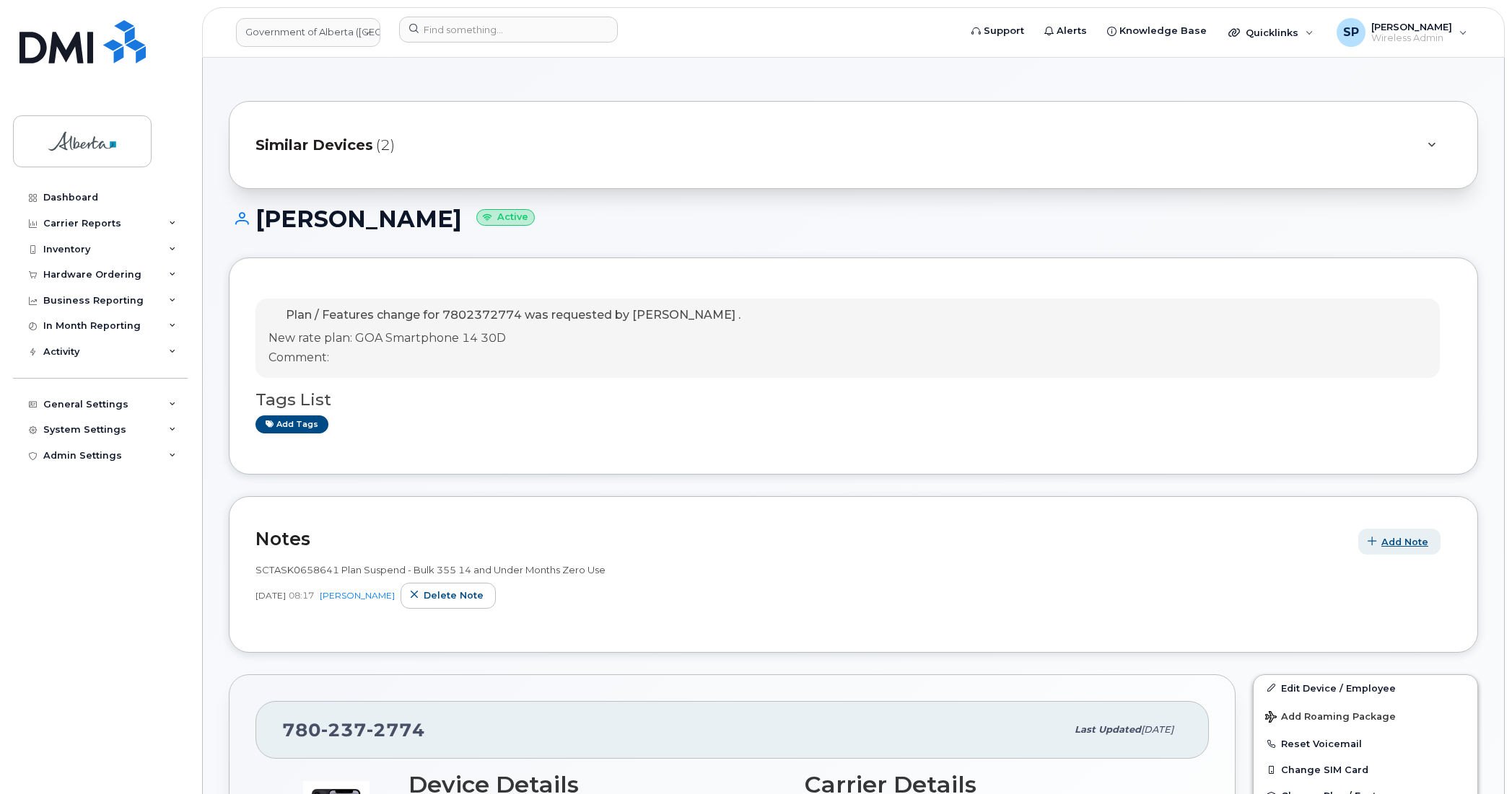
click at [1402, 540] on span "Add Note" at bounding box center [1405, 542] width 47 height 14
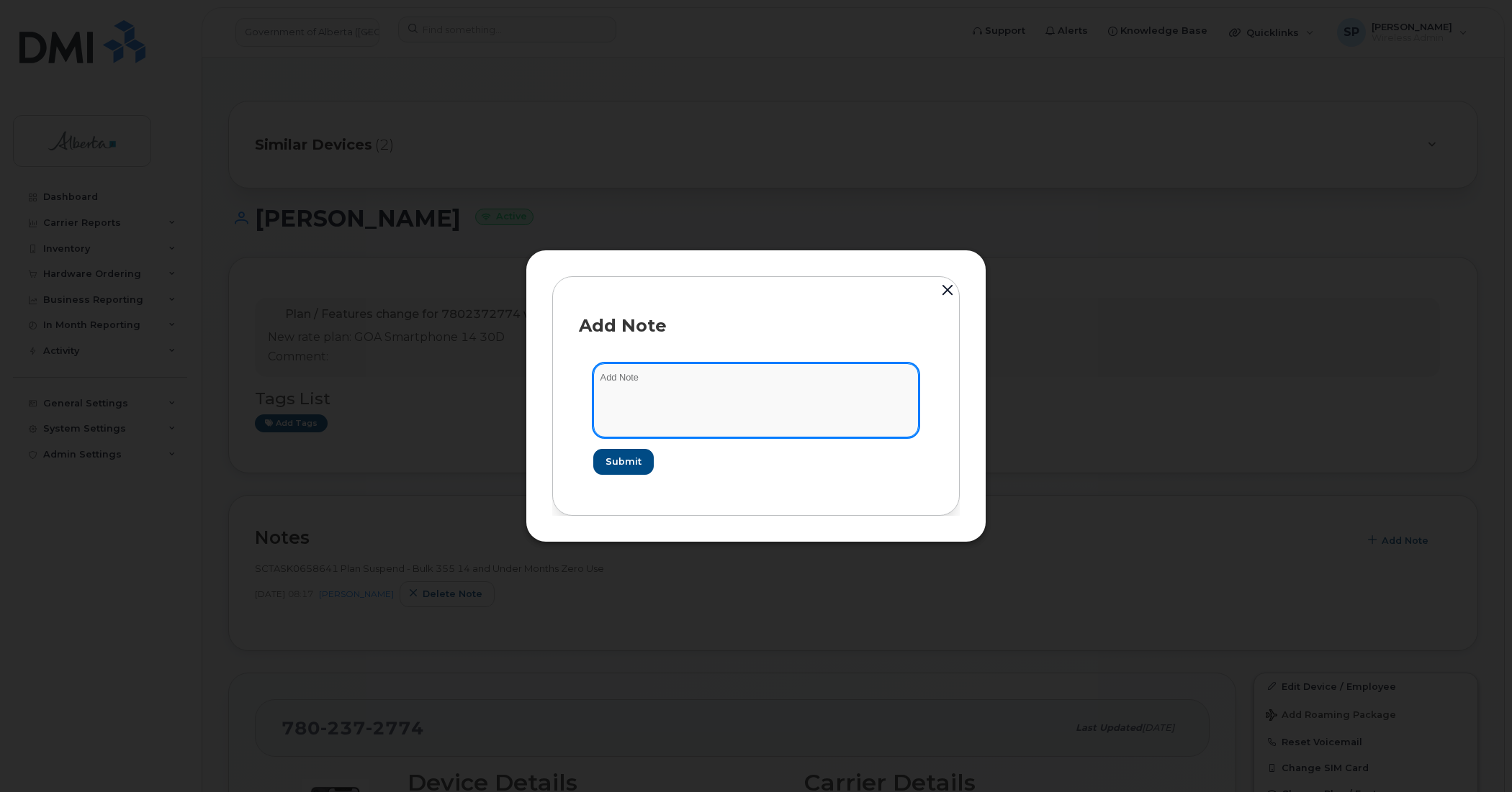
click at [655, 390] on textarea at bounding box center [756, 400] width 325 height 74
paste textarea "SCTASK0832235 7802372774 DO NOT DELETE THIS NUMBER - BEING REASSIGNED to [PERSO…"
type textarea "SCTASK0832235 7802372774 DO NOT DELETE THIS NUMBER - BEING REASSIGNED to [PERSO…"
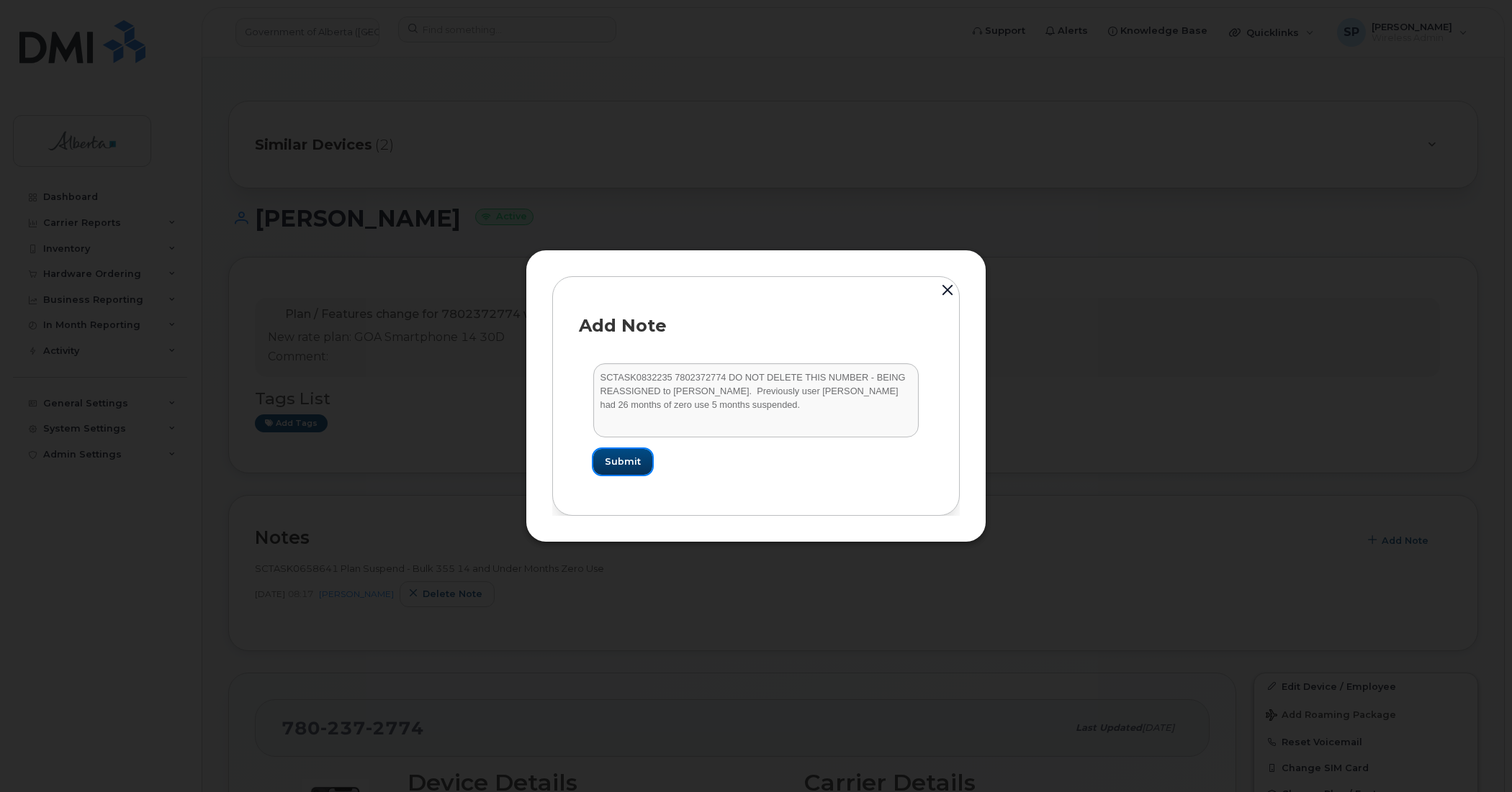
click at [637, 462] on span "Submit" at bounding box center [623, 461] width 36 height 14
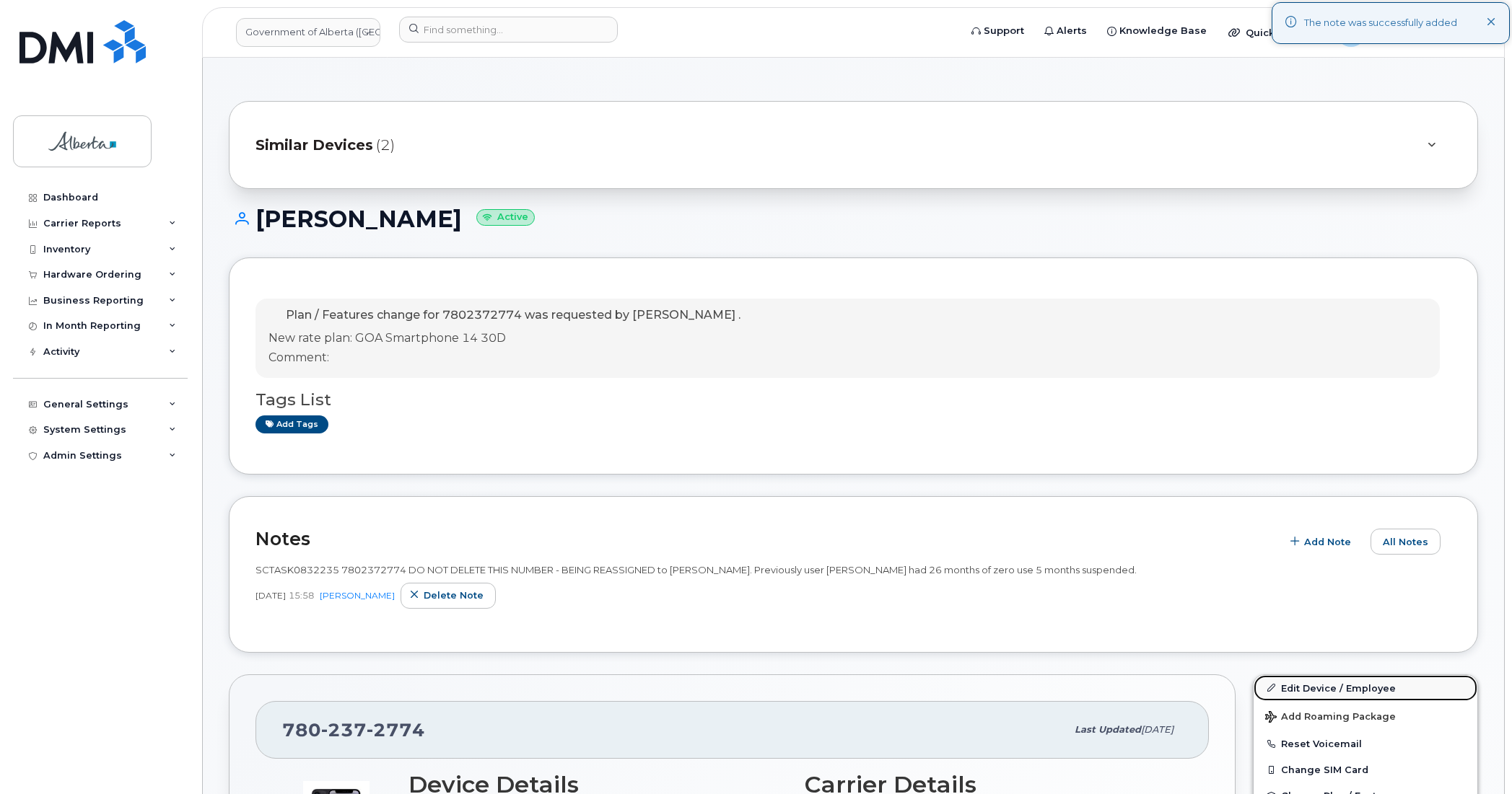
click at [1310, 688] on link "Edit Device / Employee" at bounding box center [1365, 688] width 224 height 26
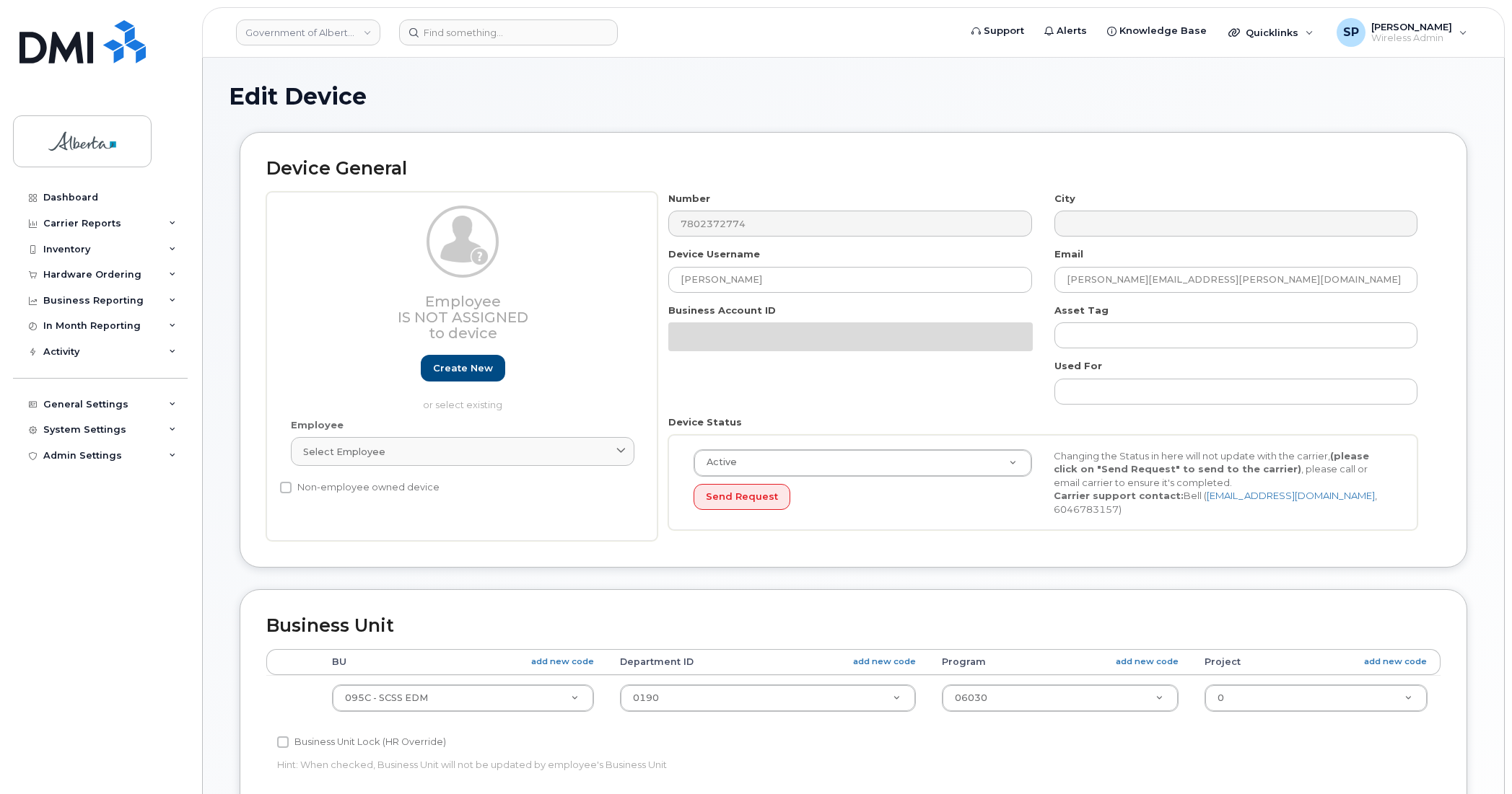
select select "4749748"
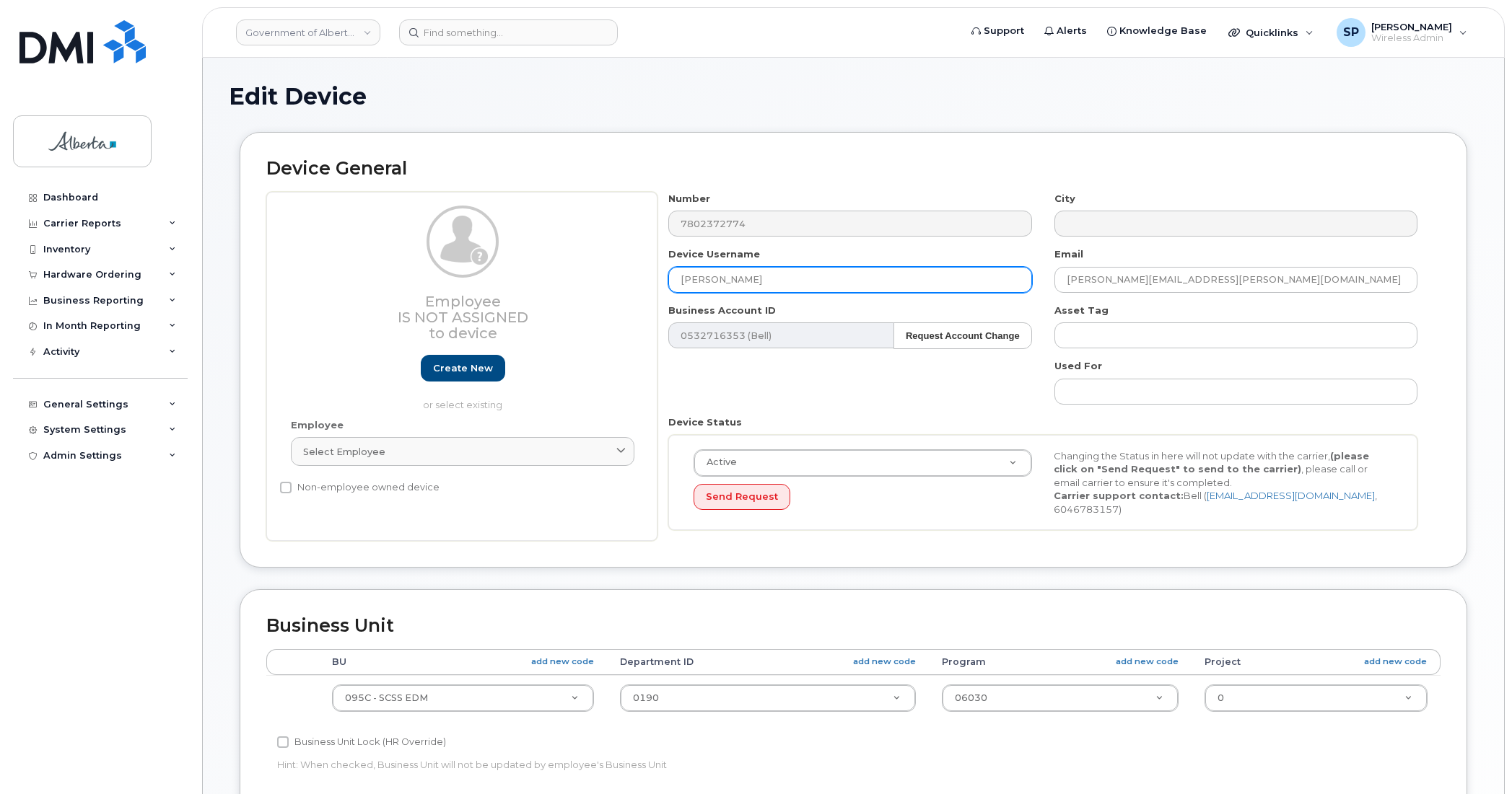
drag, startPoint x: 737, startPoint y: 269, endPoint x: 602, endPoint y: 279, distance: 135.4
click at [604, 279] on div "Employee Is not assigned to device Create new or select existing Employee Selec…" at bounding box center [854, 366] width 1175 height 350
paste input "Kevin Wiens"
type input "Kevin Wiens"
drag, startPoint x: 1196, startPoint y: 274, endPoint x: 1010, endPoint y: 280, distance: 186.1
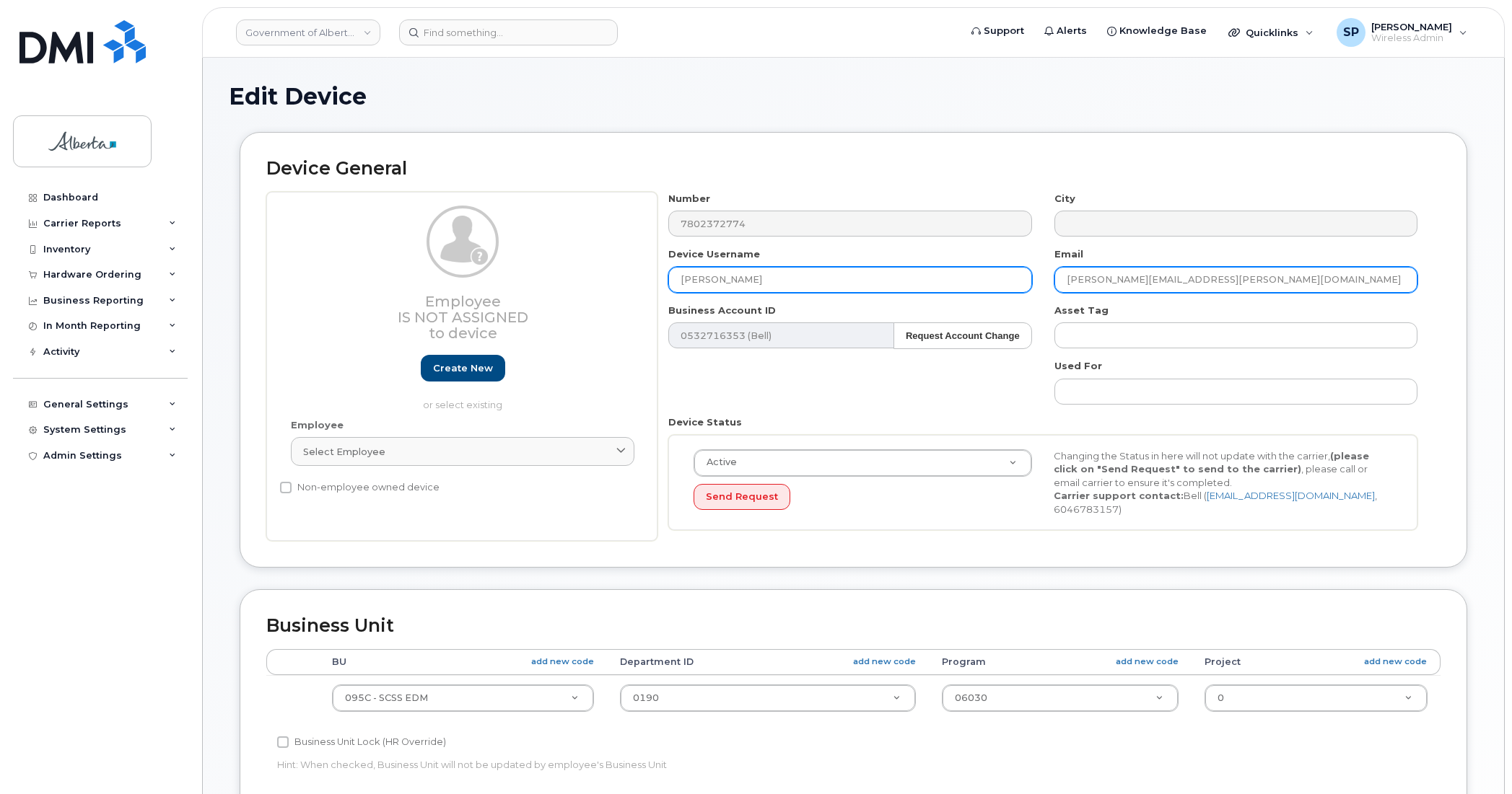
click at [1010, 280] on div "Number 7802372774 City Device Username Kevin Wiens Email lori.m.allen@gov.ab.ca…" at bounding box center [1043, 366] width 771 height 350
paste input "kevin.wiens"
type input "kevin.wiens@gov.ab.ca"
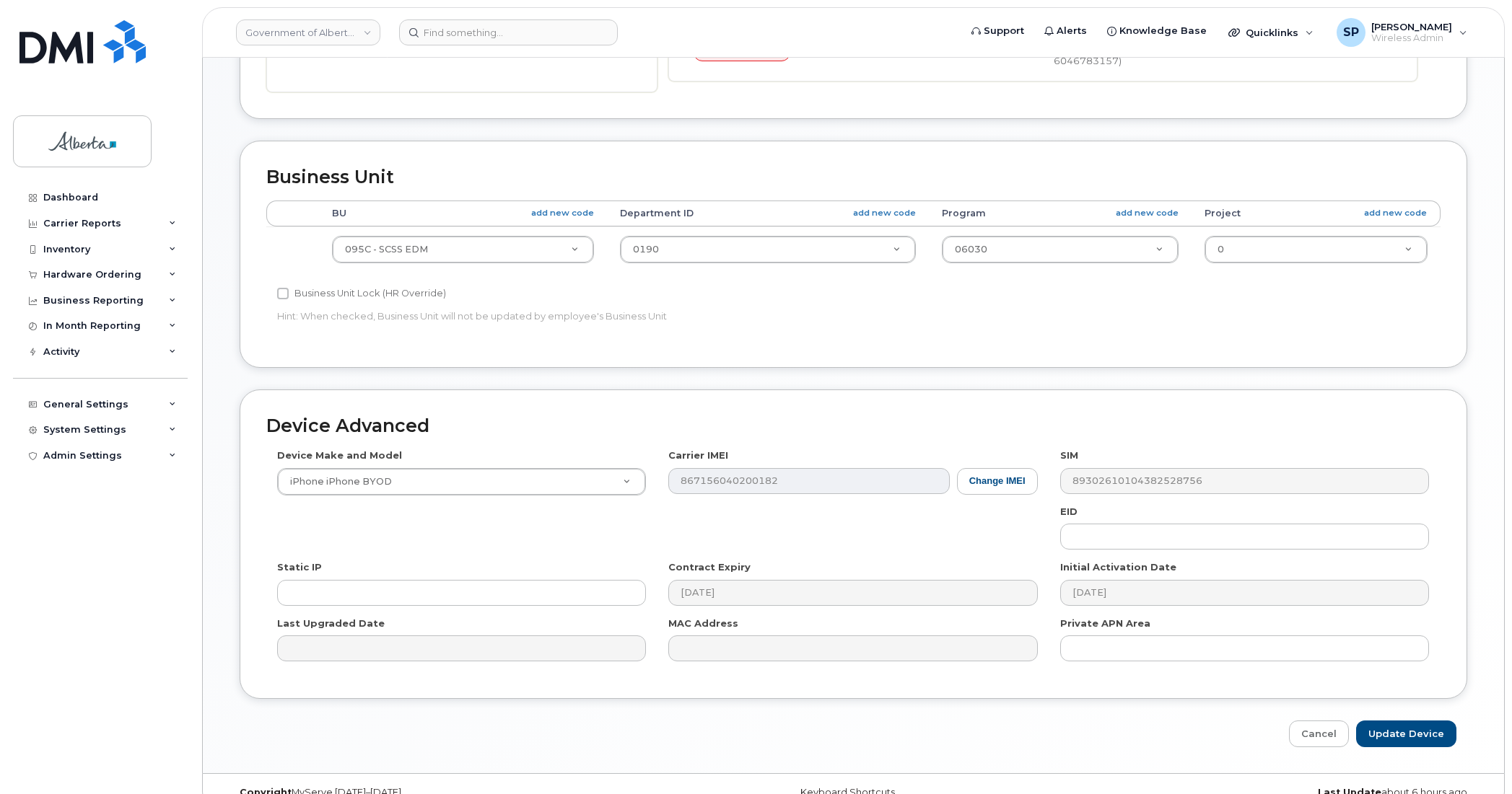
scroll to position [455, 0]
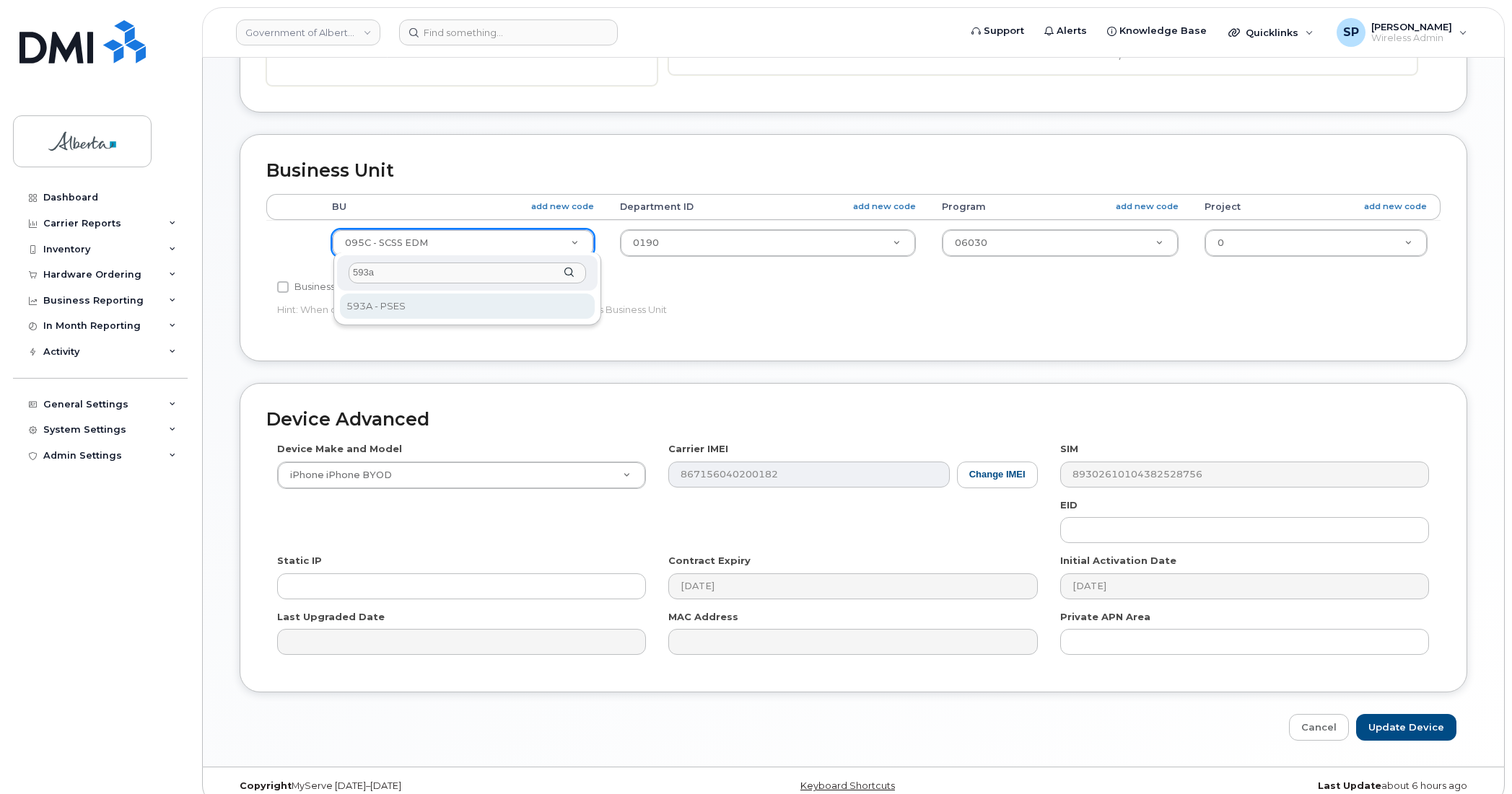
type input "593a"
select select "4797682"
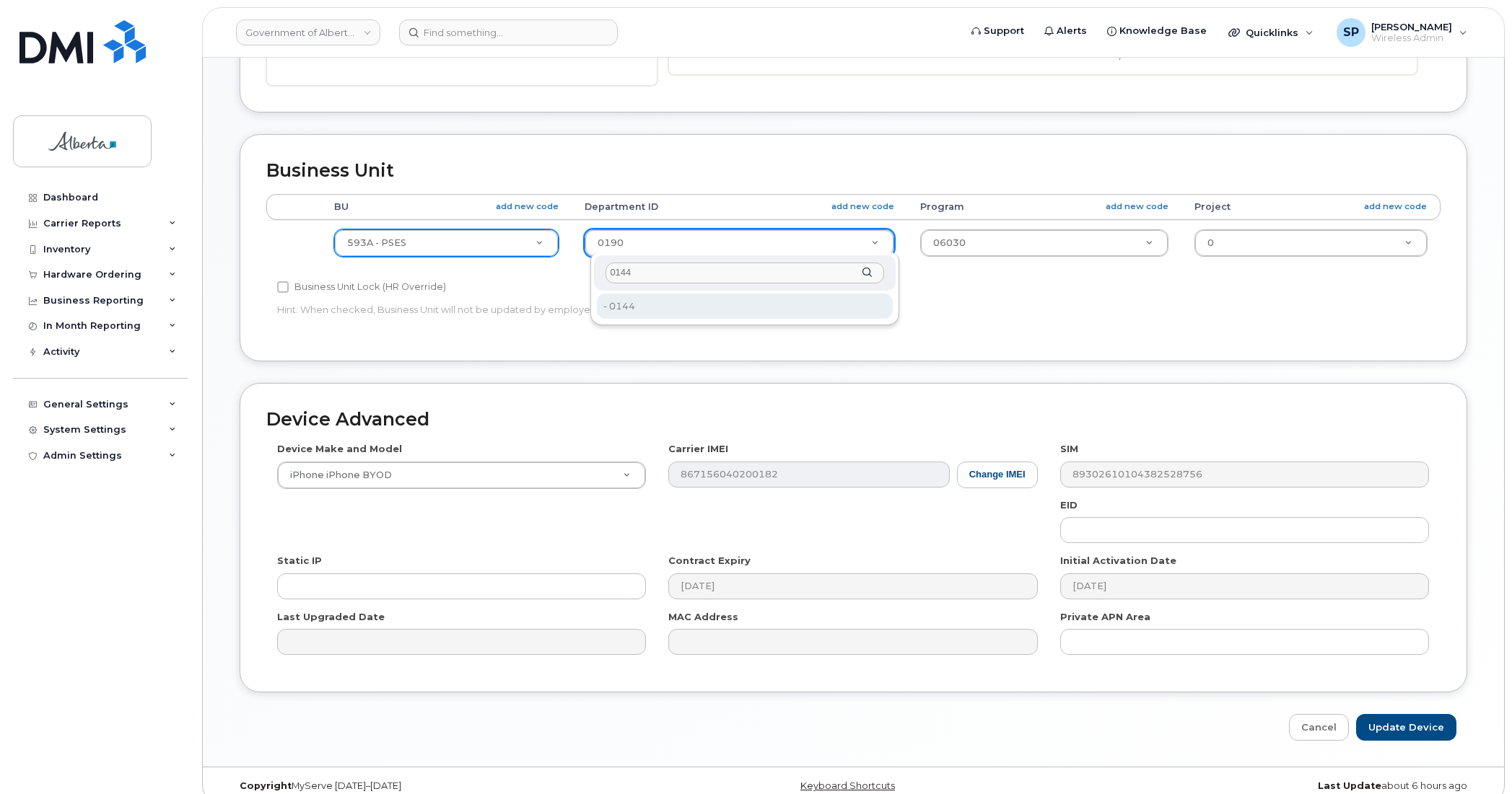
type input "0144"
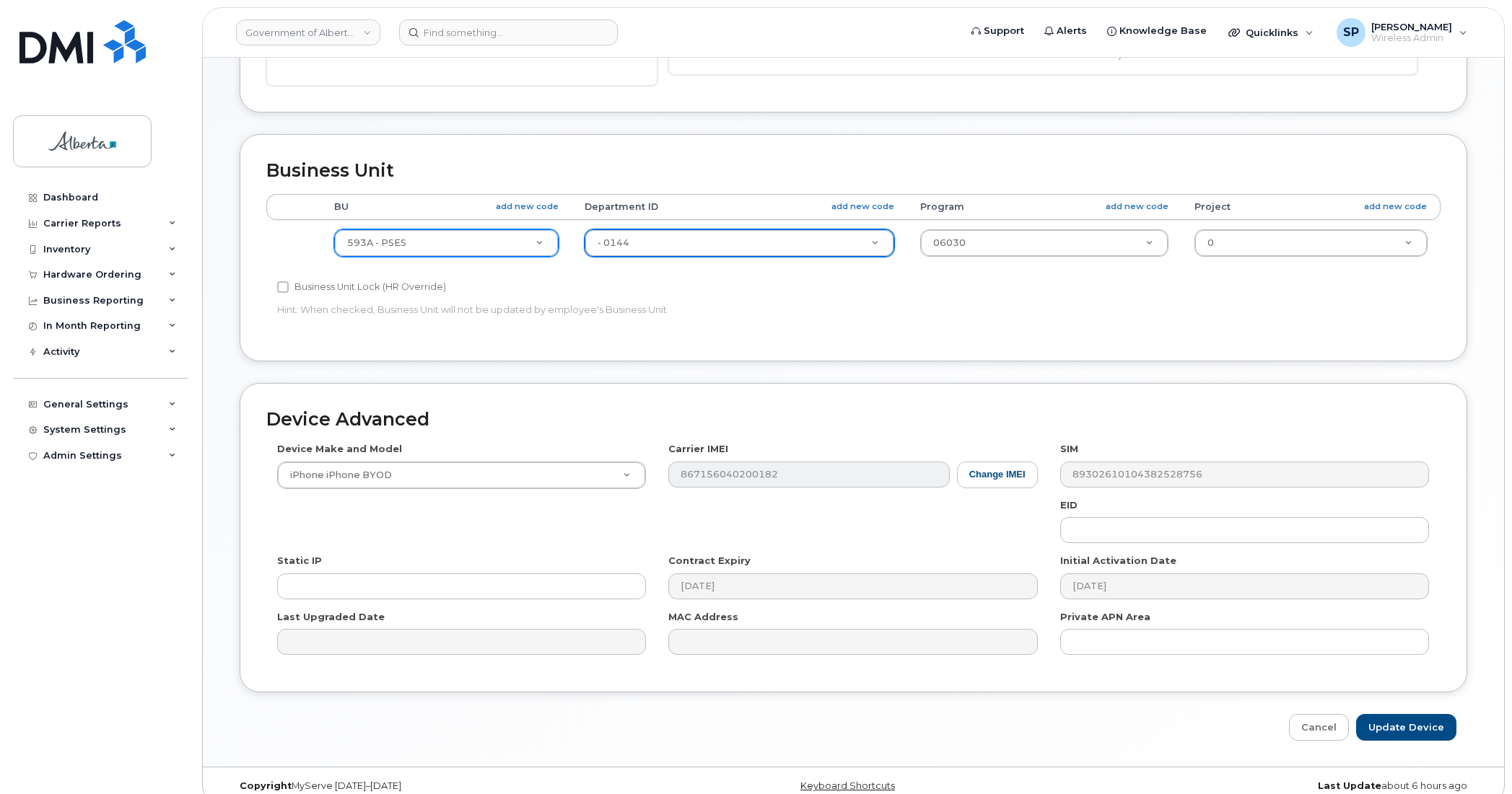
type input "4751911"
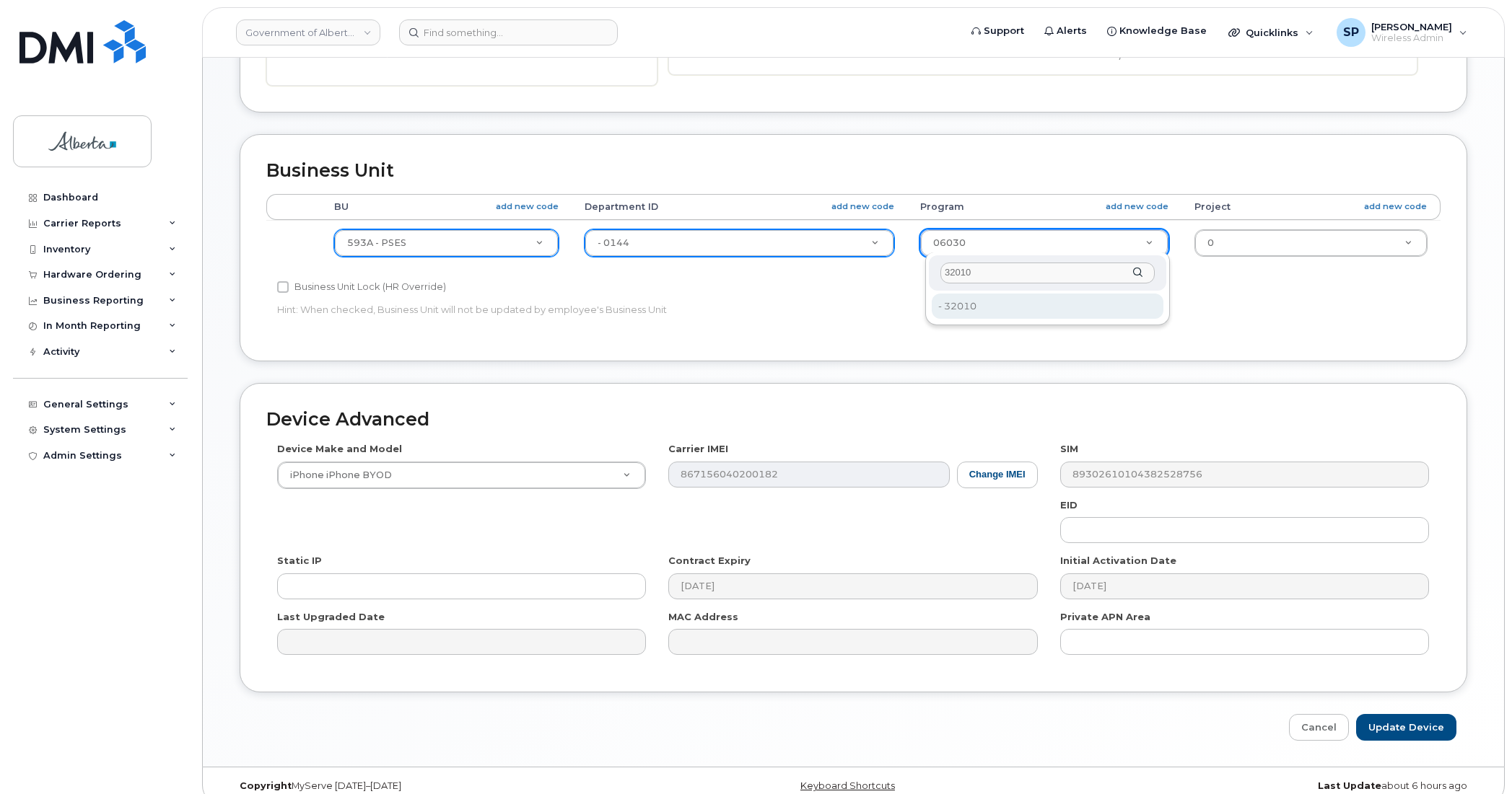
type input "32010"
type input "4753256"
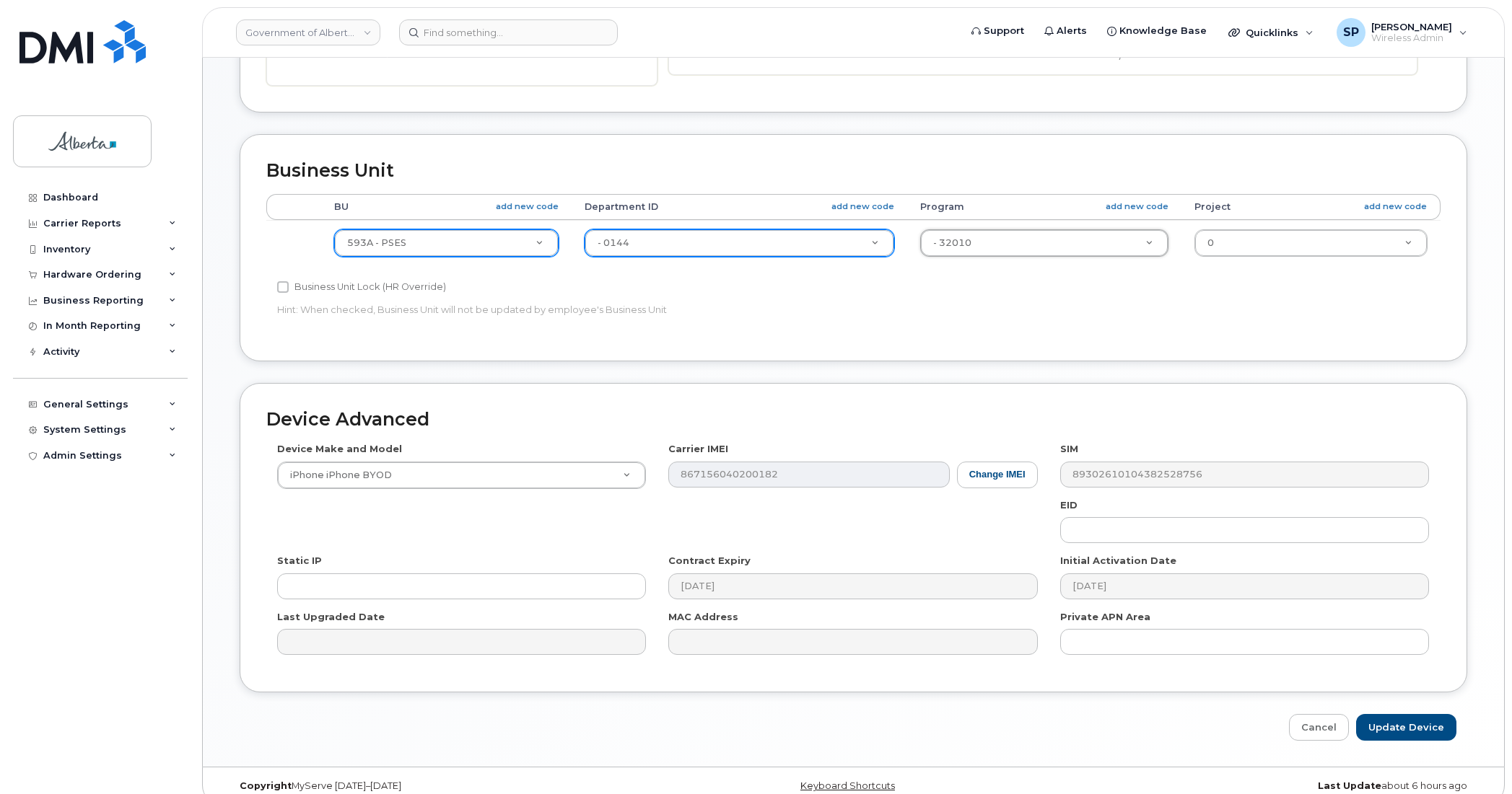
scroll to position [471, 0]
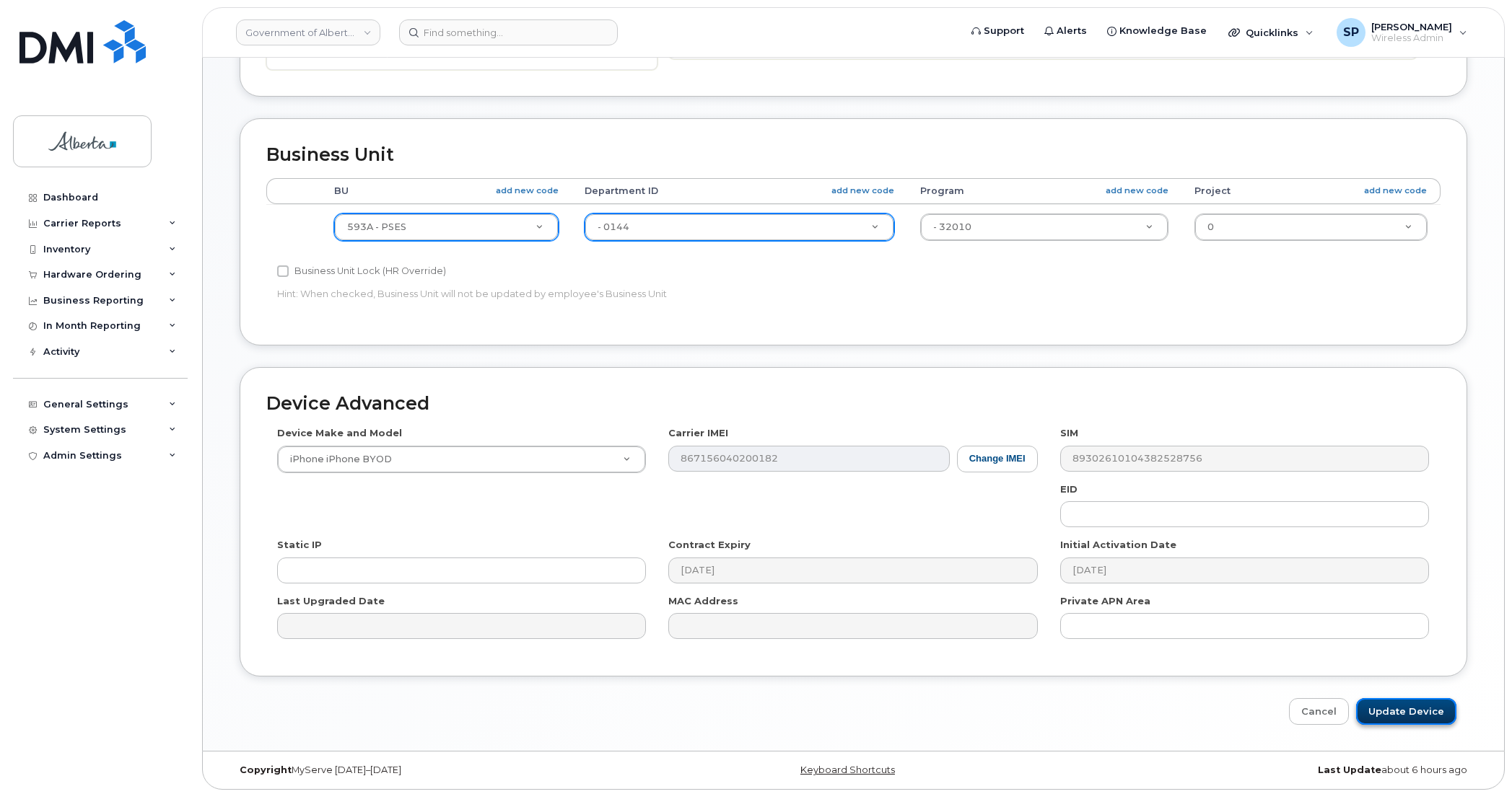
click at [1394, 709] on input "Update Device" at bounding box center [1406, 711] width 101 height 27
type input "Saving..."
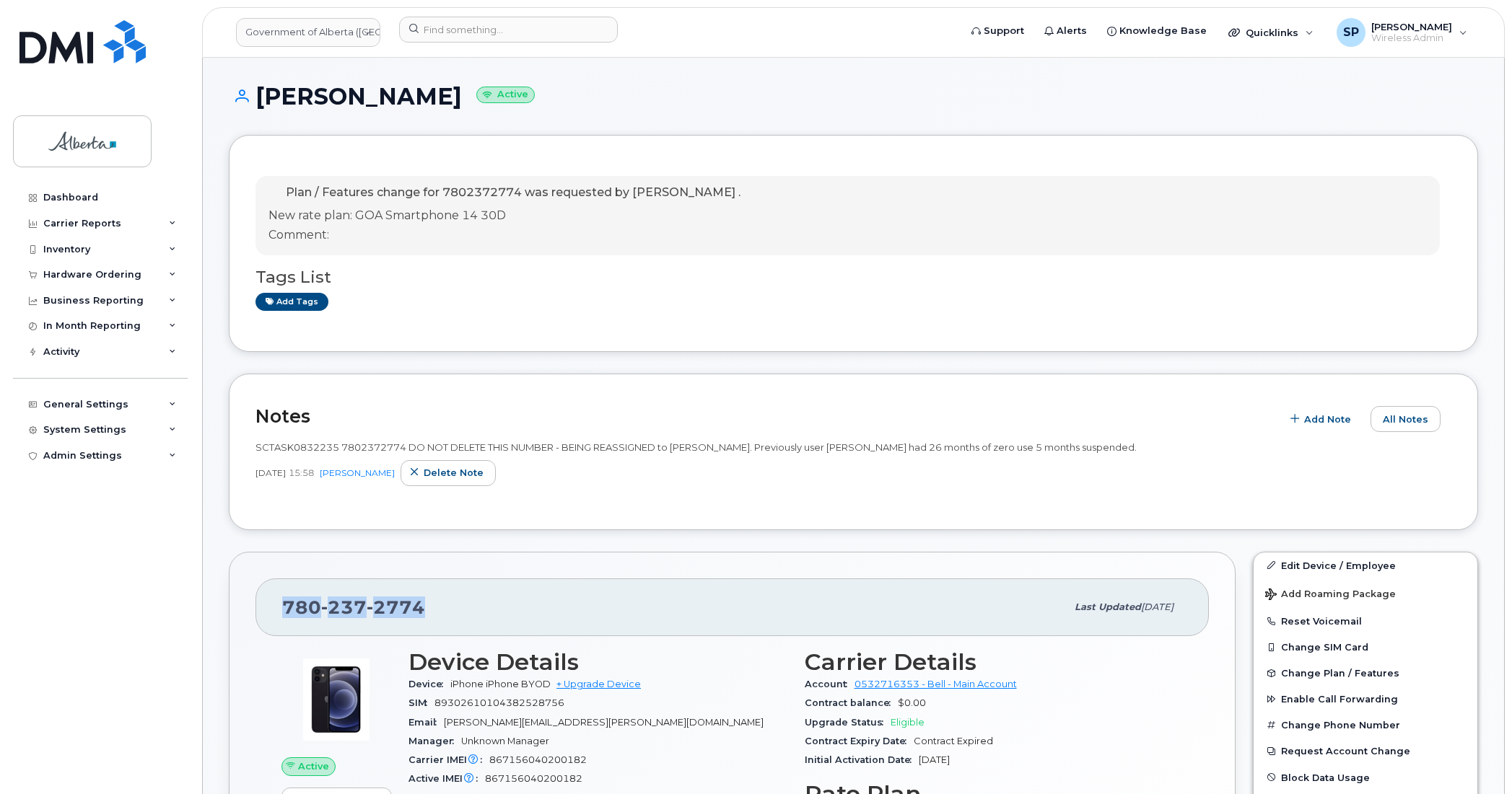
drag, startPoint x: 433, startPoint y: 606, endPoint x: 284, endPoint y: 609, distance: 149.0
click at [284, 609] on div "780 237 2774" at bounding box center [674, 607] width 784 height 30
copy span "780 237 2774"
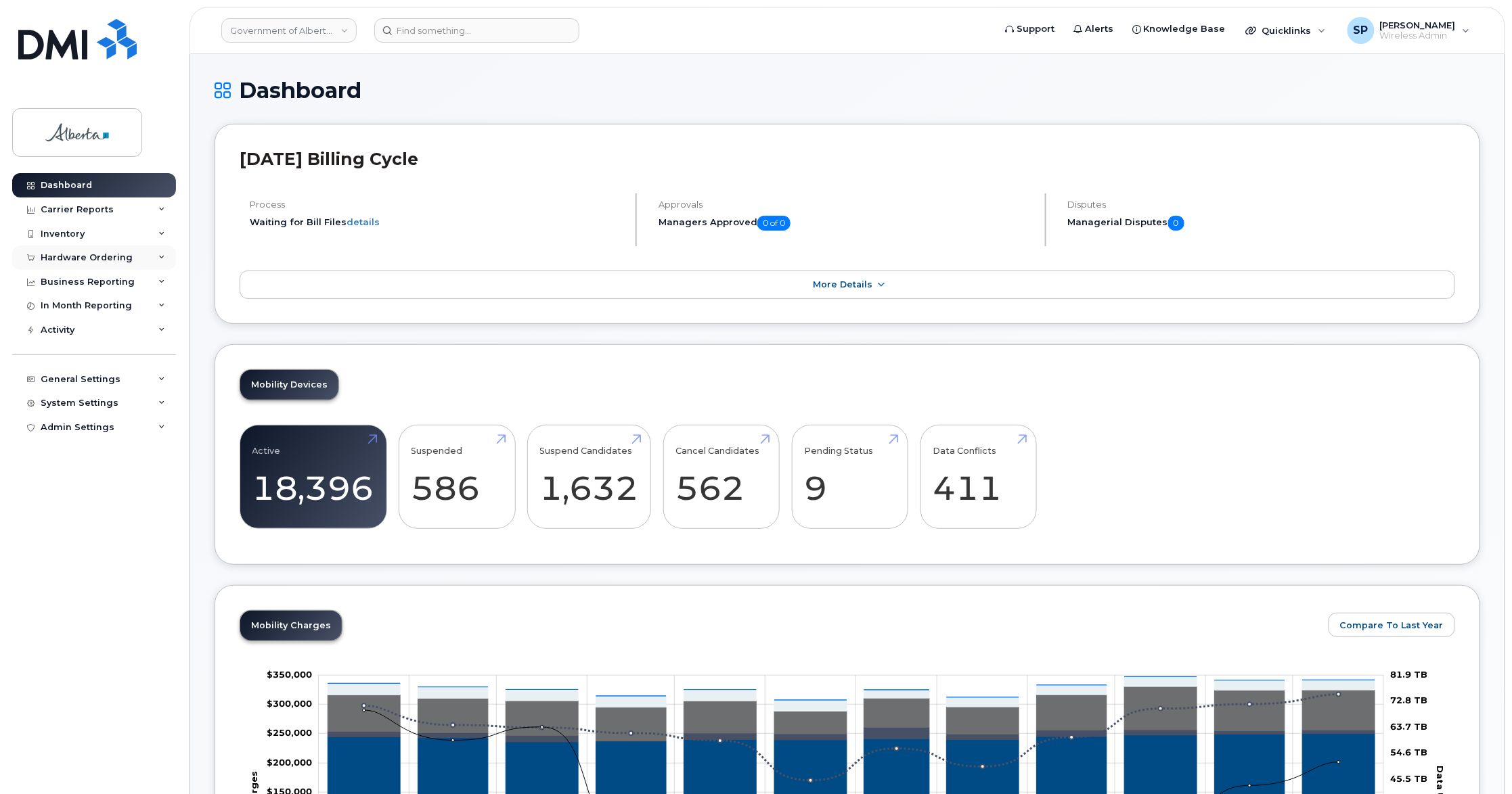
click at [119, 255] on div "Hardware Ordering" at bounding box center [87, 258] width 92 height 11
click at [71, 311] on div "Orders" at bounding box center [63, 309] width 33 height 12
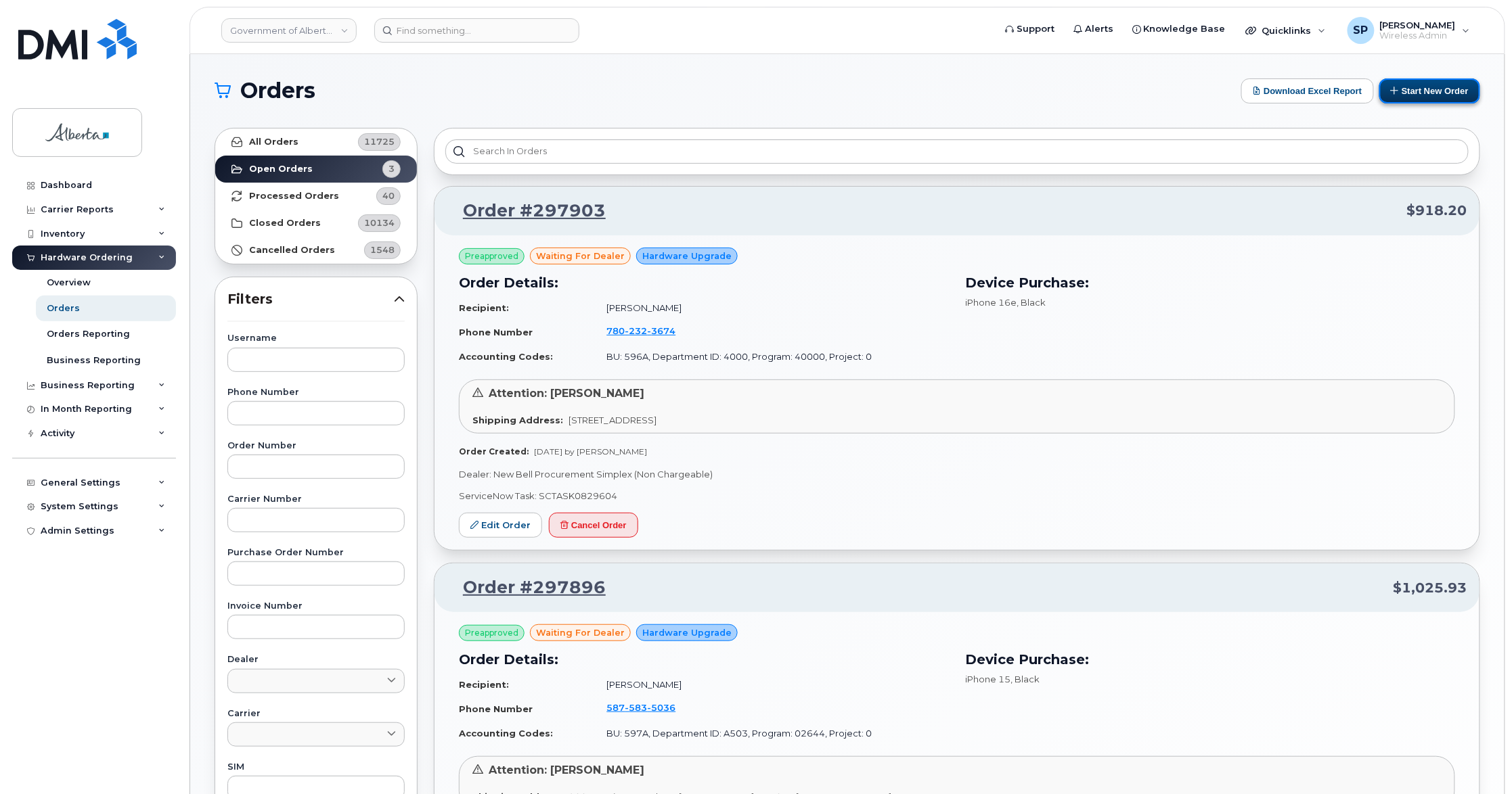
click at [1406, 81] on button "Start New Order" at bounding box center [1429, 91] width 101 height 25
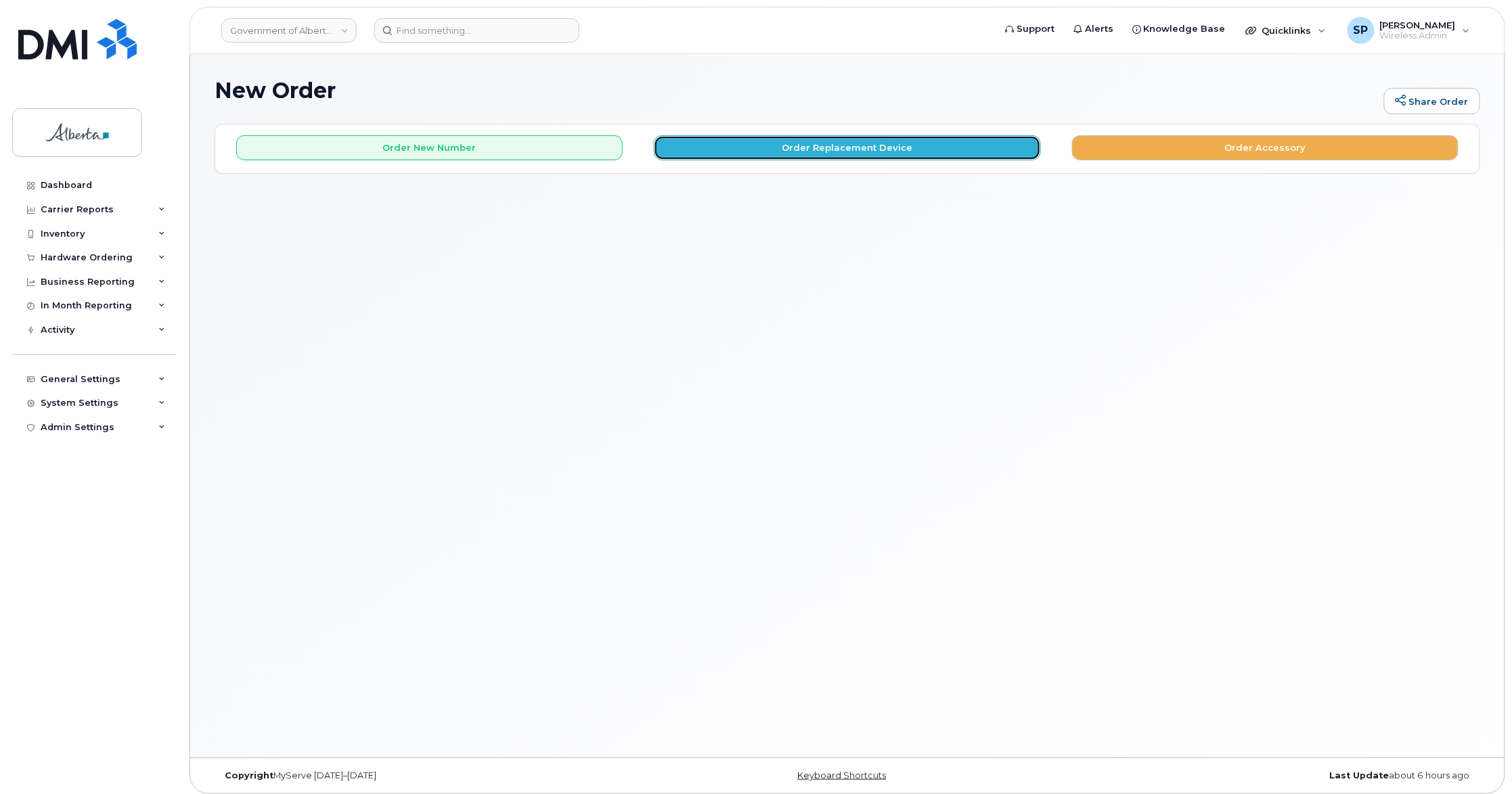
click at [927, 149] on button "Order Replacement Device" at bounding box center [847, 147] width 386 height 25
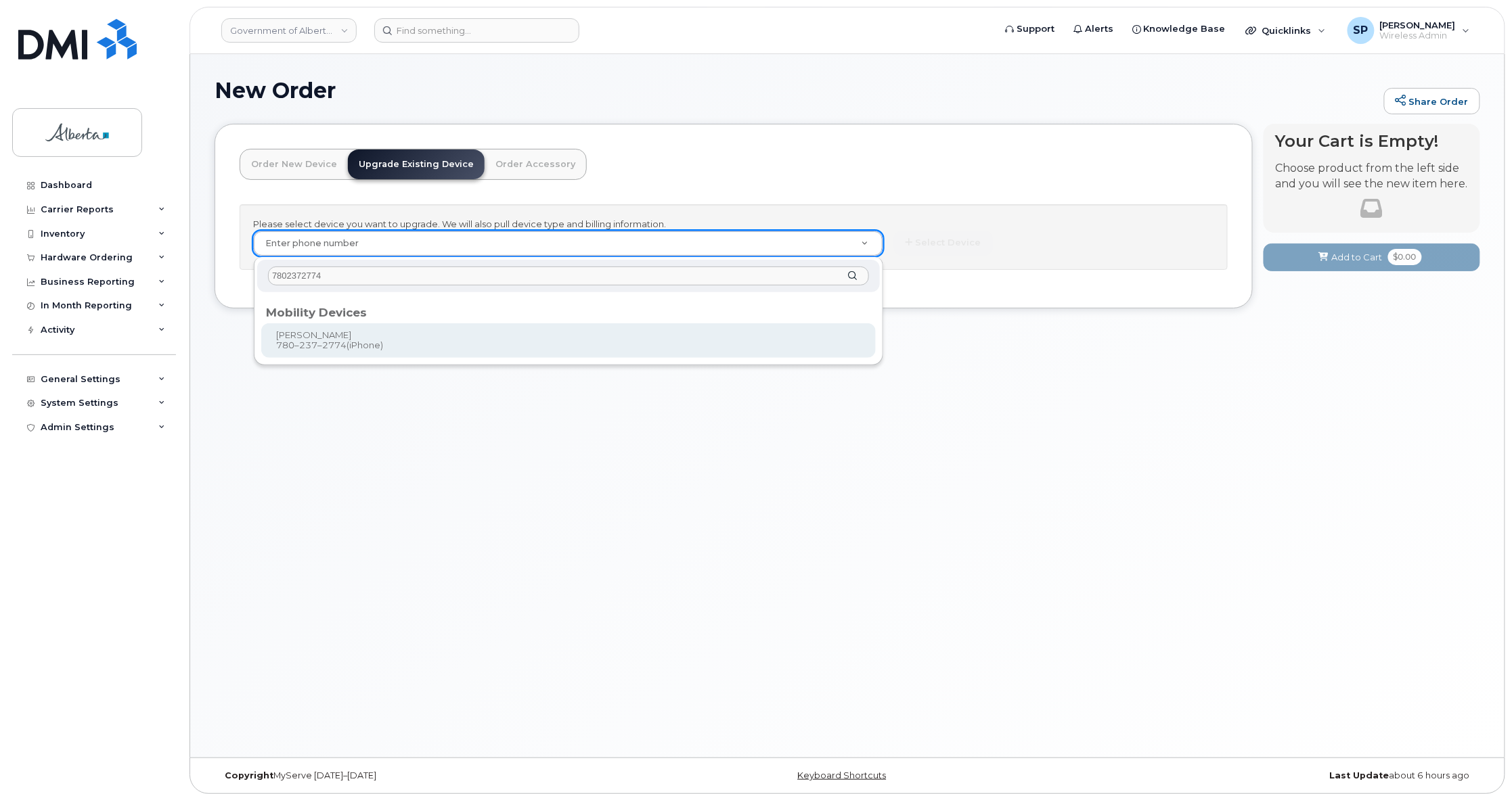
type input "7802372774"
type input "838029"
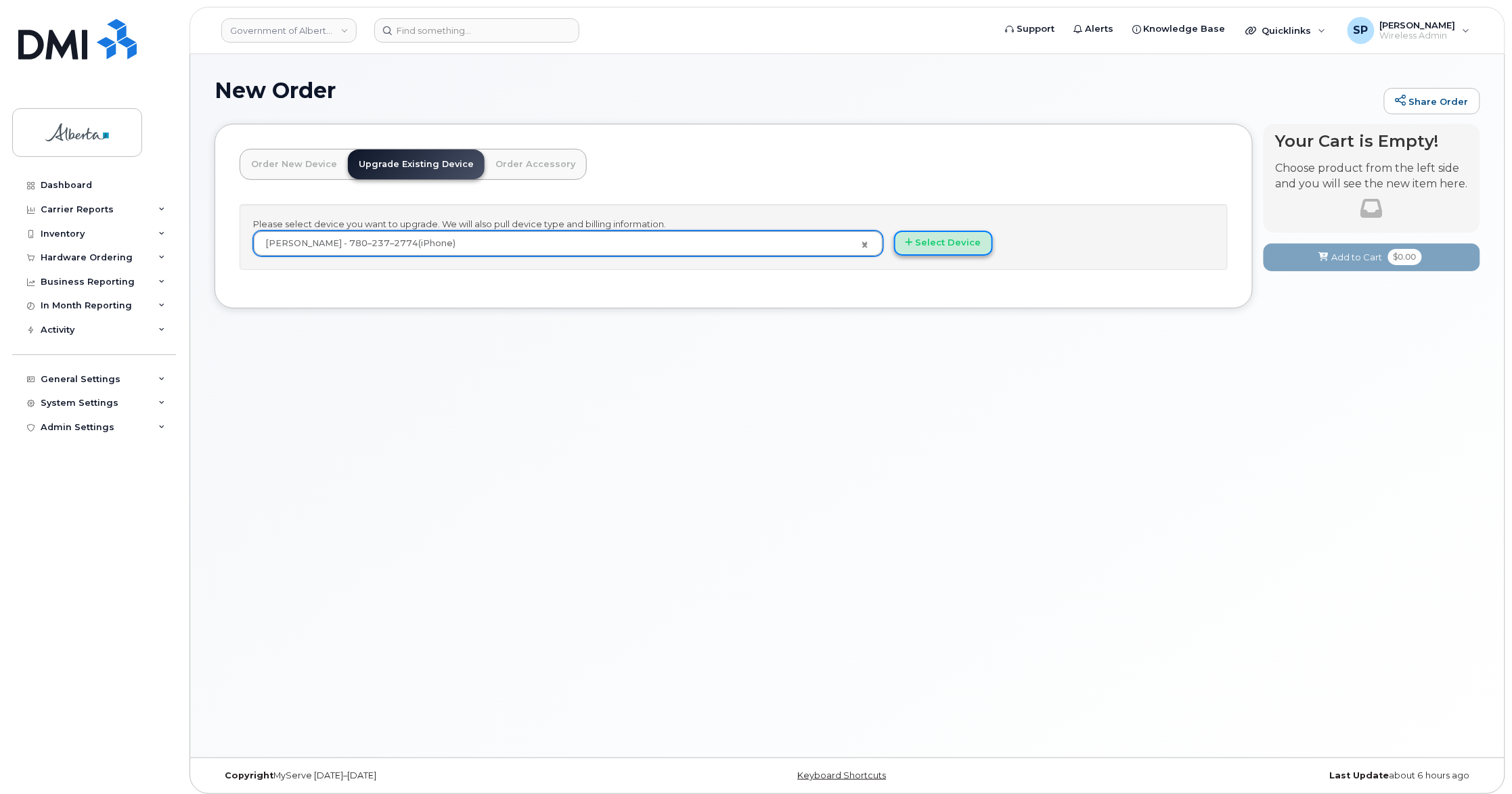
click at [923, 245] on button "Select Device" at bounding box center [944, 243] width 99 height 25
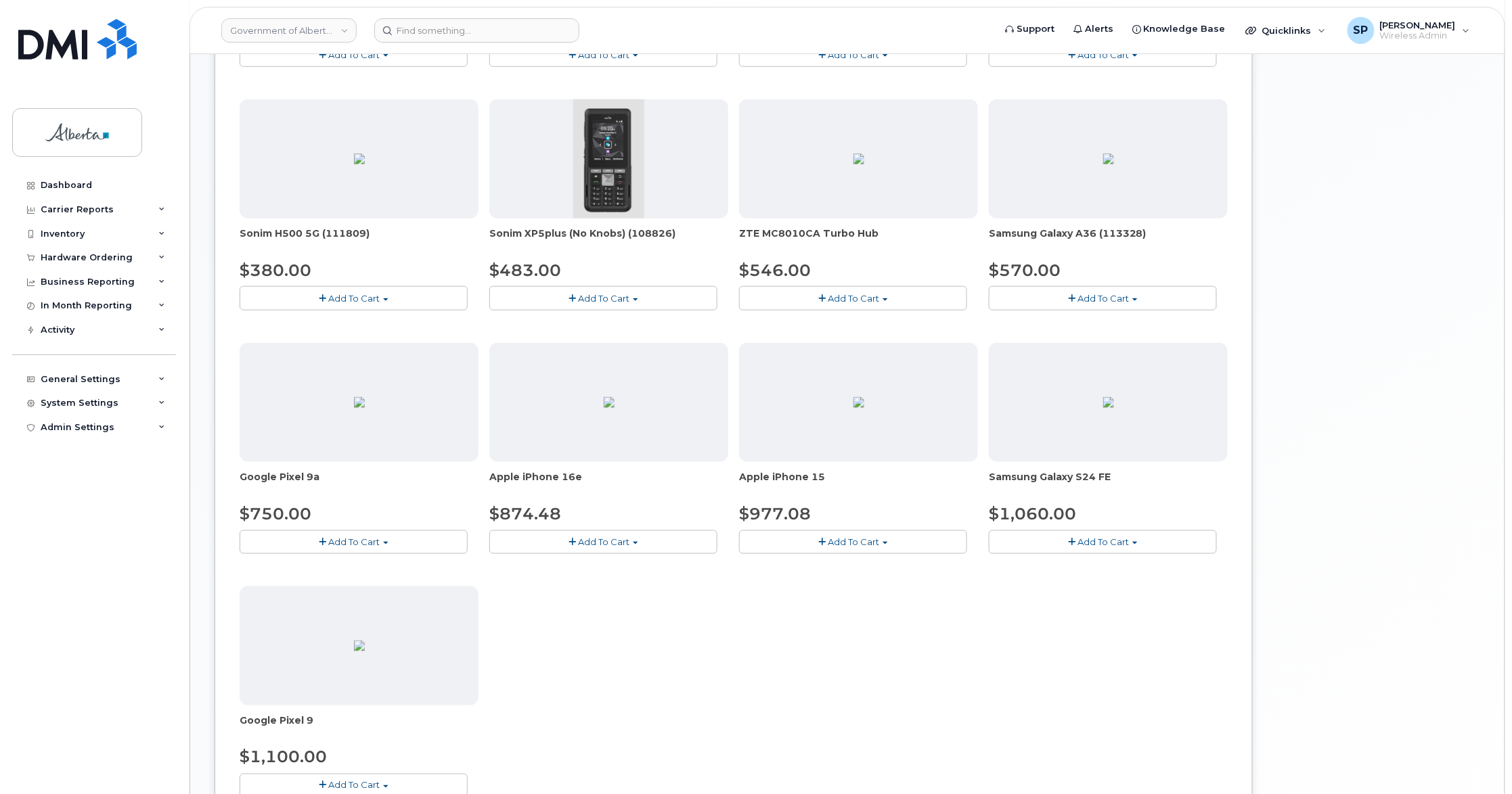
scroll to position [420, 0]
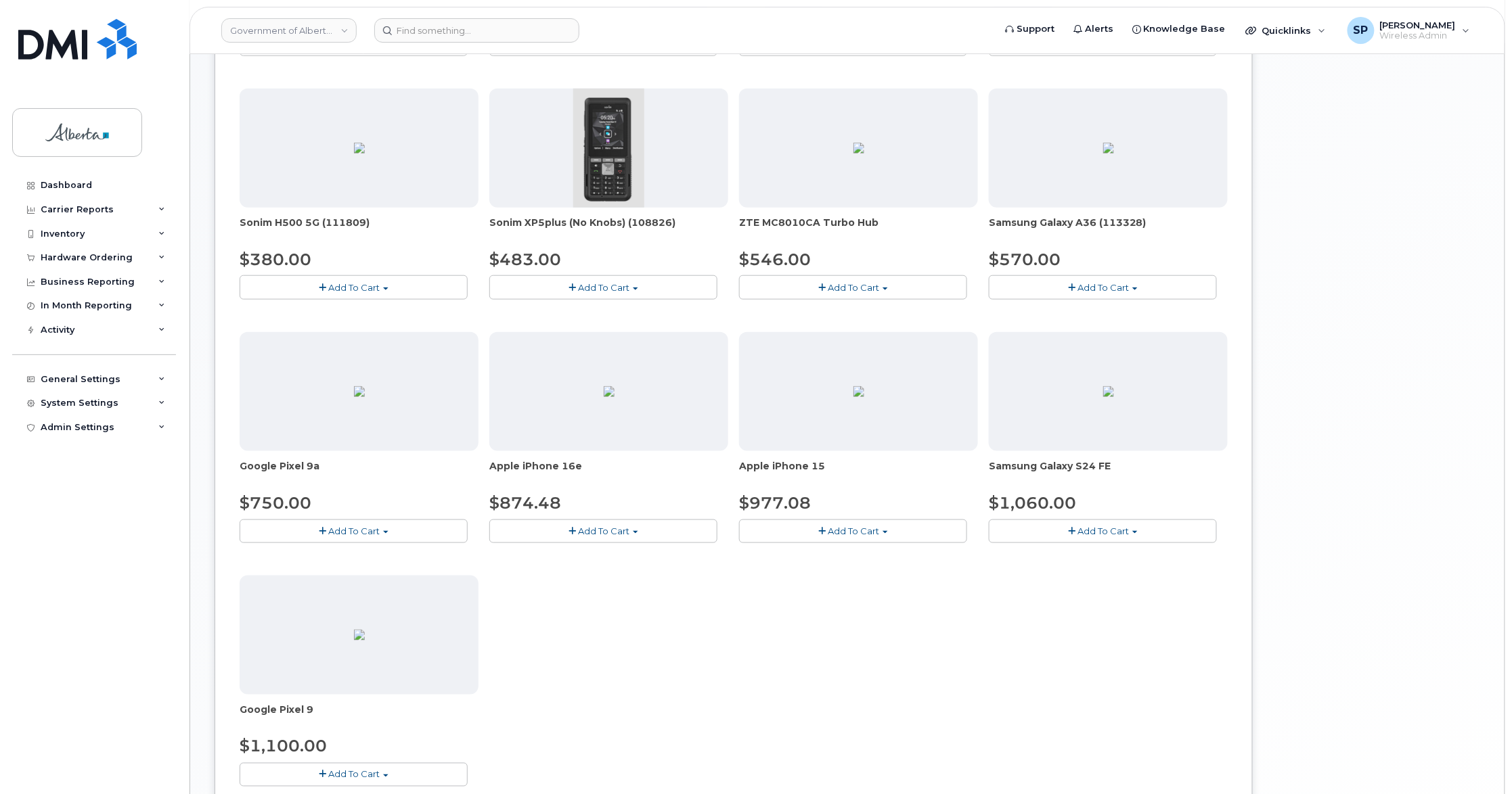
click at [838, 536] on span "Add To Cart" at bounding box center [853, 531] width 52 height 11
click at [832, 573] on link "$977.08 - 30-day upgrade (128GB model)" at bounding box center [849, 573] width 215 height 17
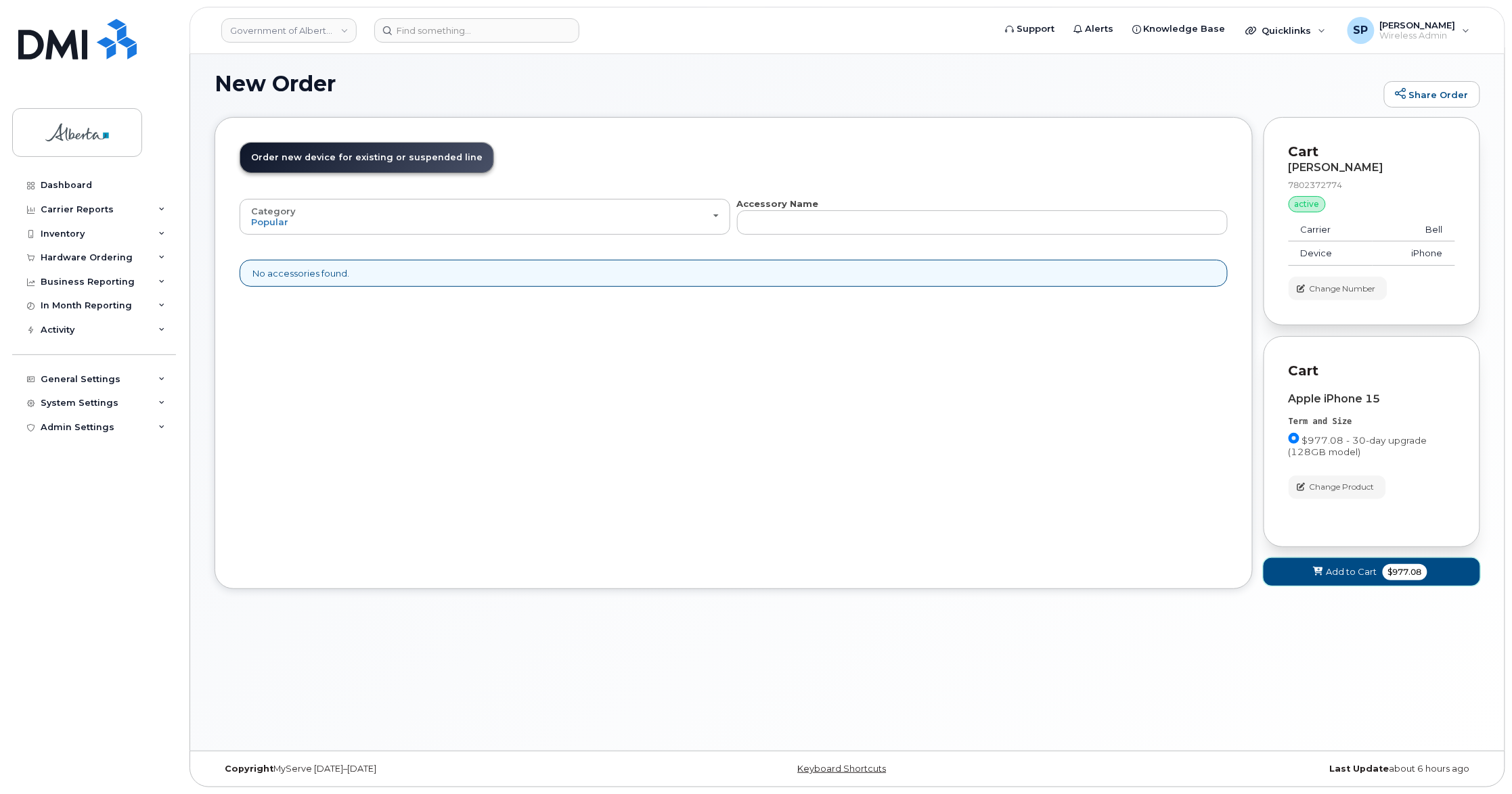
click at [1341, 574] on span "Add to Cart" at bounding box center [1351, 571] width 51 height 13
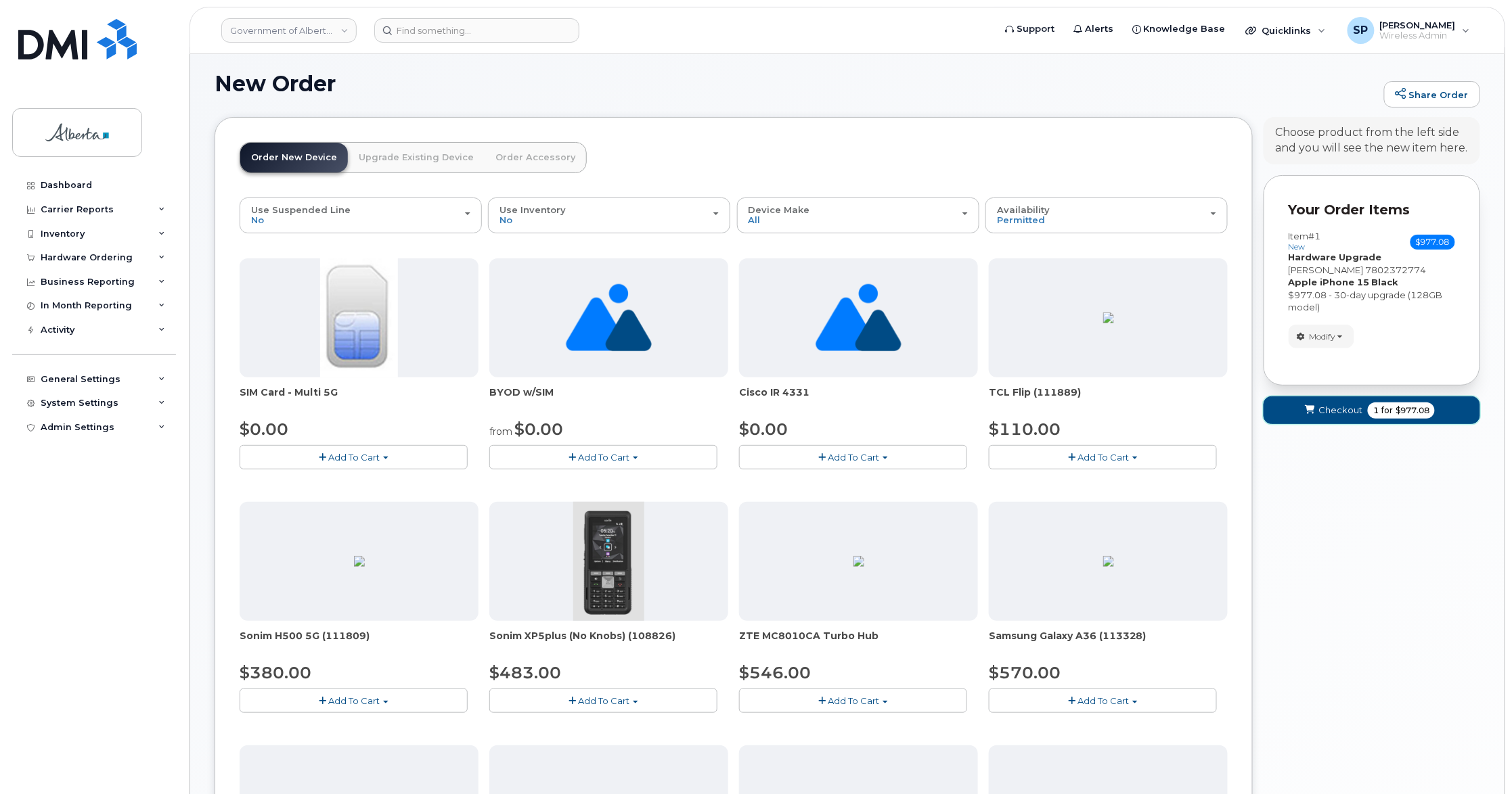
click at [1337, 409] on span "Checkout" at bounding box center [1340, 410] width 44 height 13
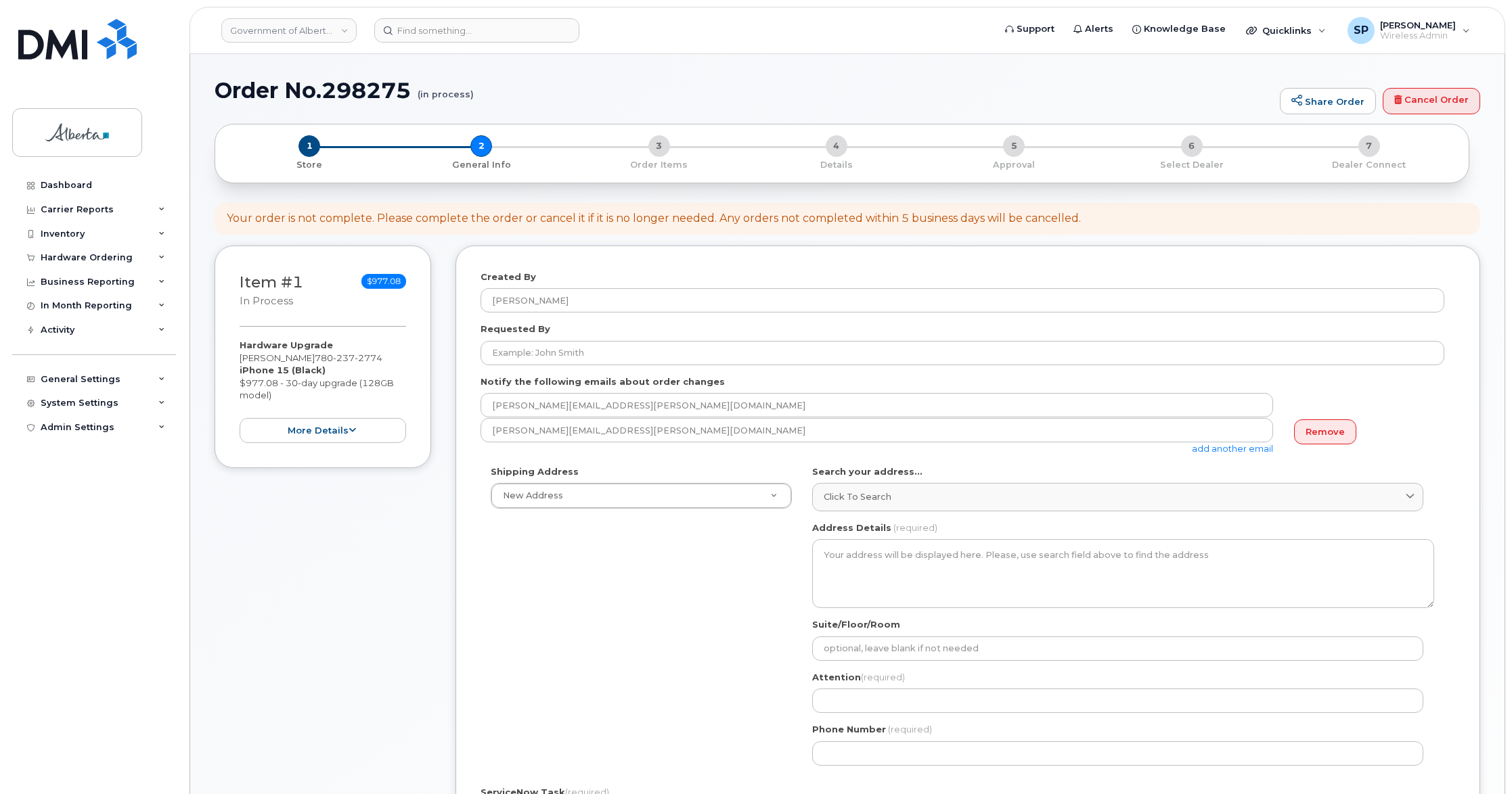
select select
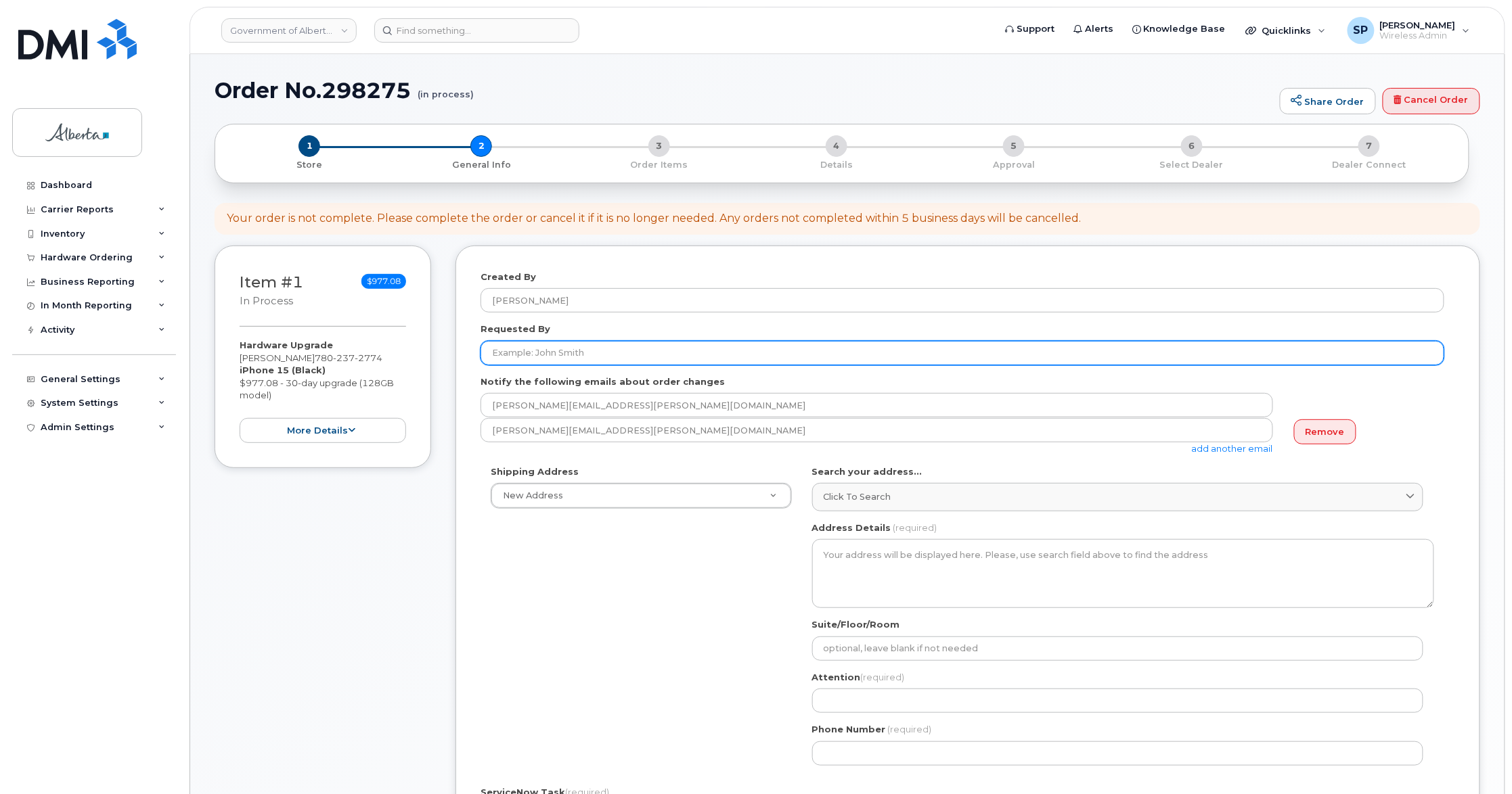
click at [525, 350] on input "Requested By" at bounding box center [962, 353] width 963 height 24
paste input "[PERSON_NAME]"
type input "[PERSON_NAME]"
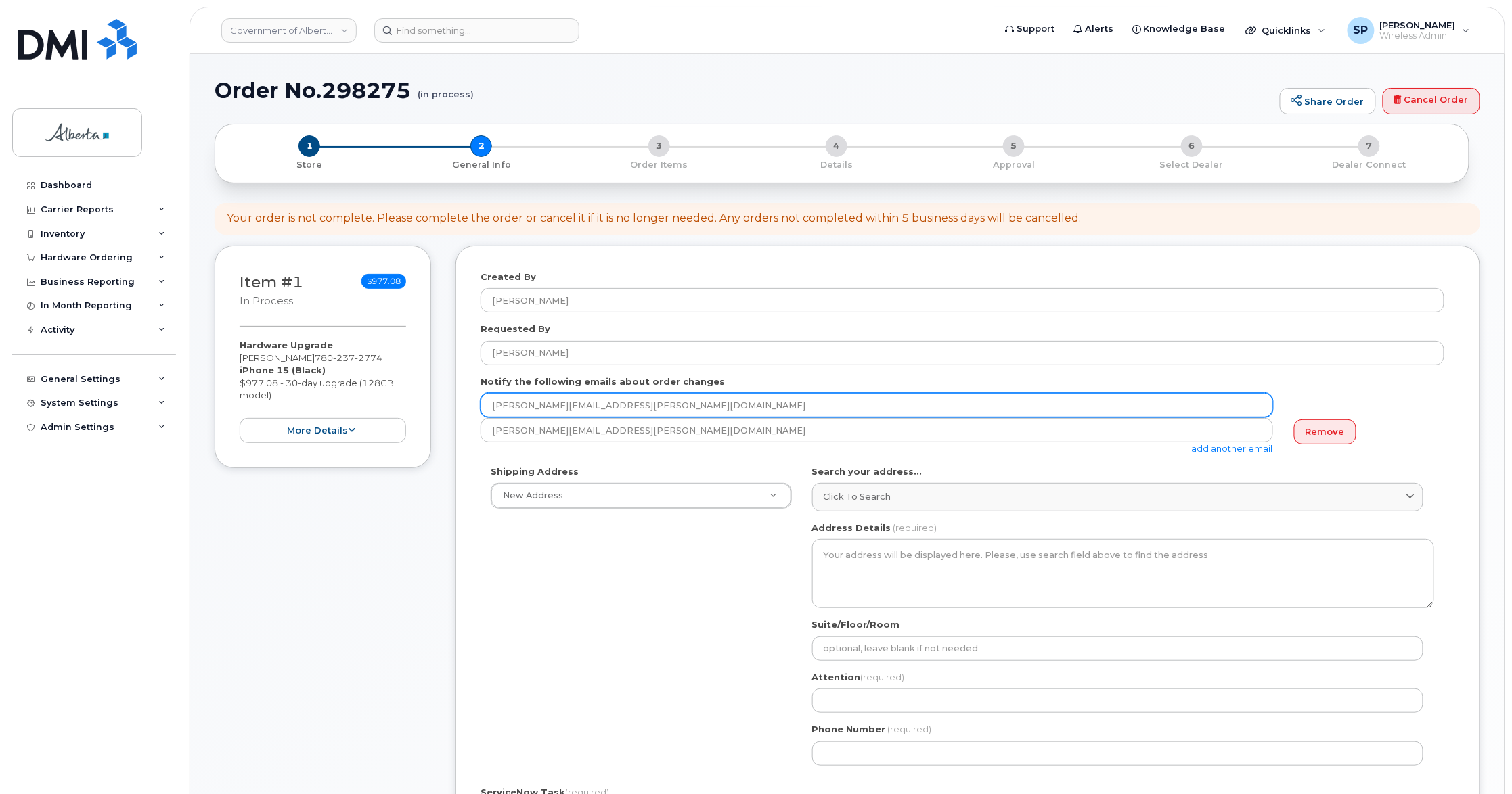
drag, startPoint x: 604, startPoint y: 406, endPoint x: 470, endPoint y: 417, distance: 134.5
click at [470, 417] on div "Created By Susannah Parlee Requested By Elva Kosinski Notify the following emai…" at bounding box center [967, 646] width 1025 height 801
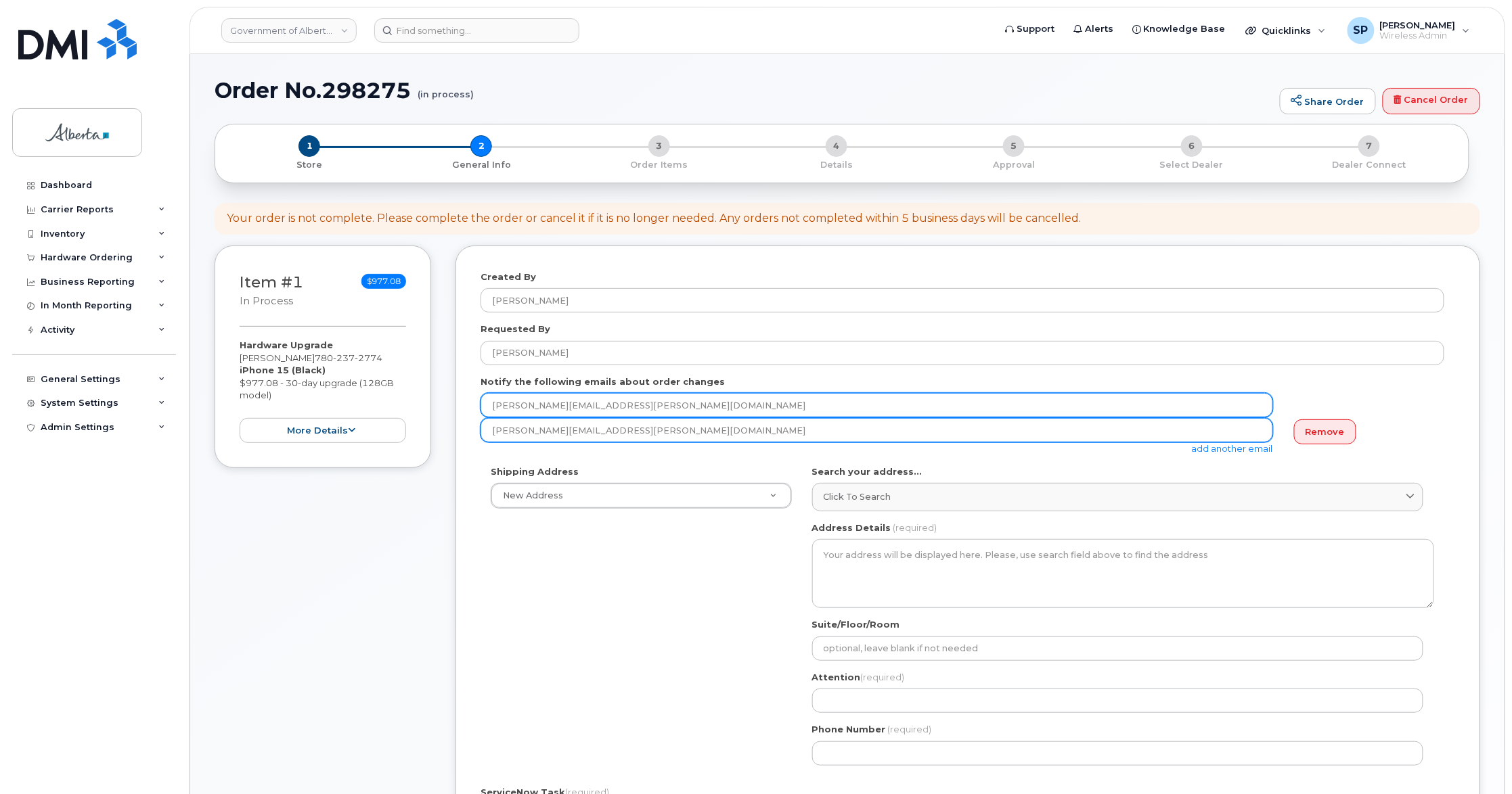
paste input "Elva.Kosinski"
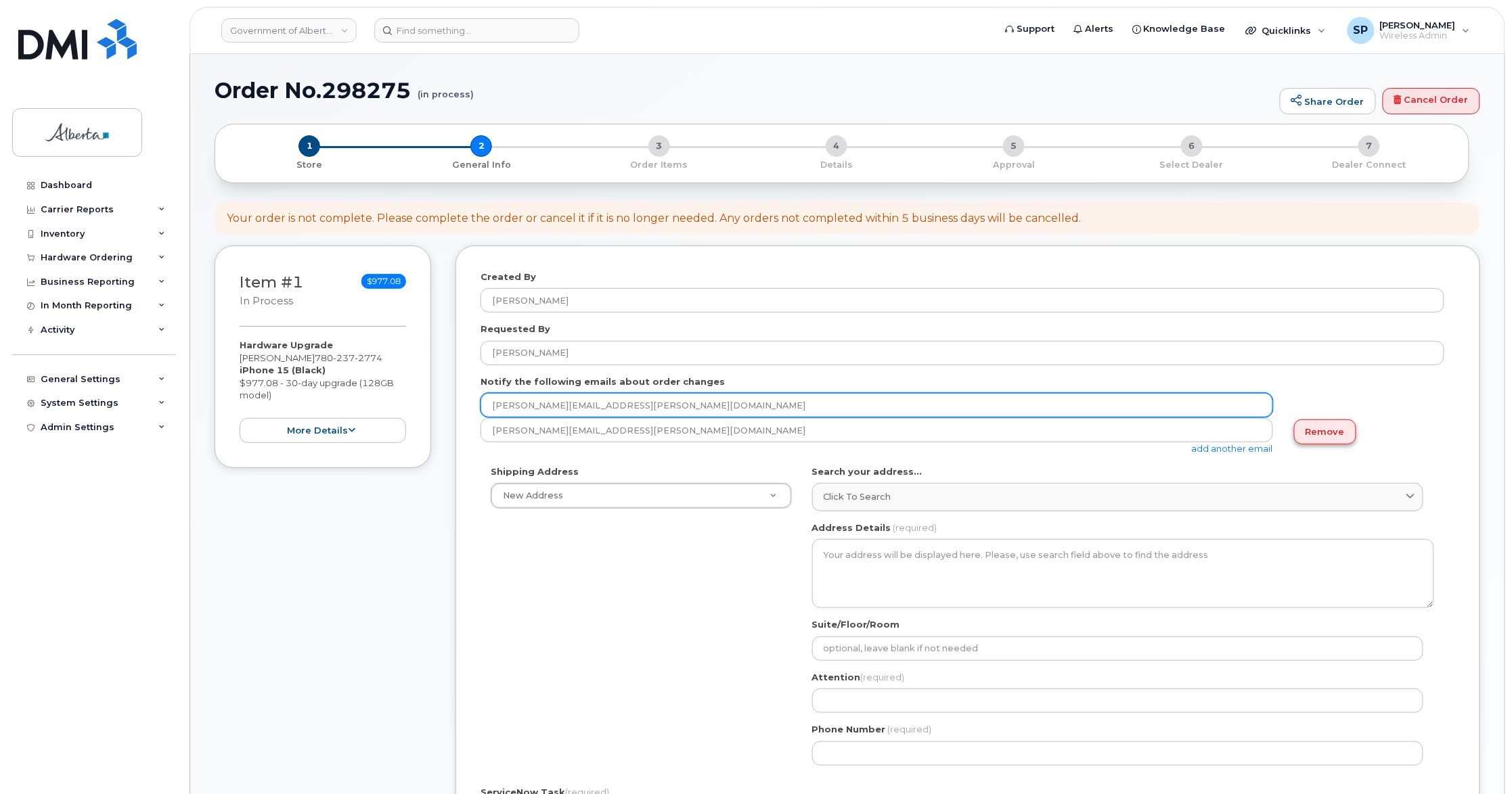
type input "Elva.Kosinski@gov.ab.ca"
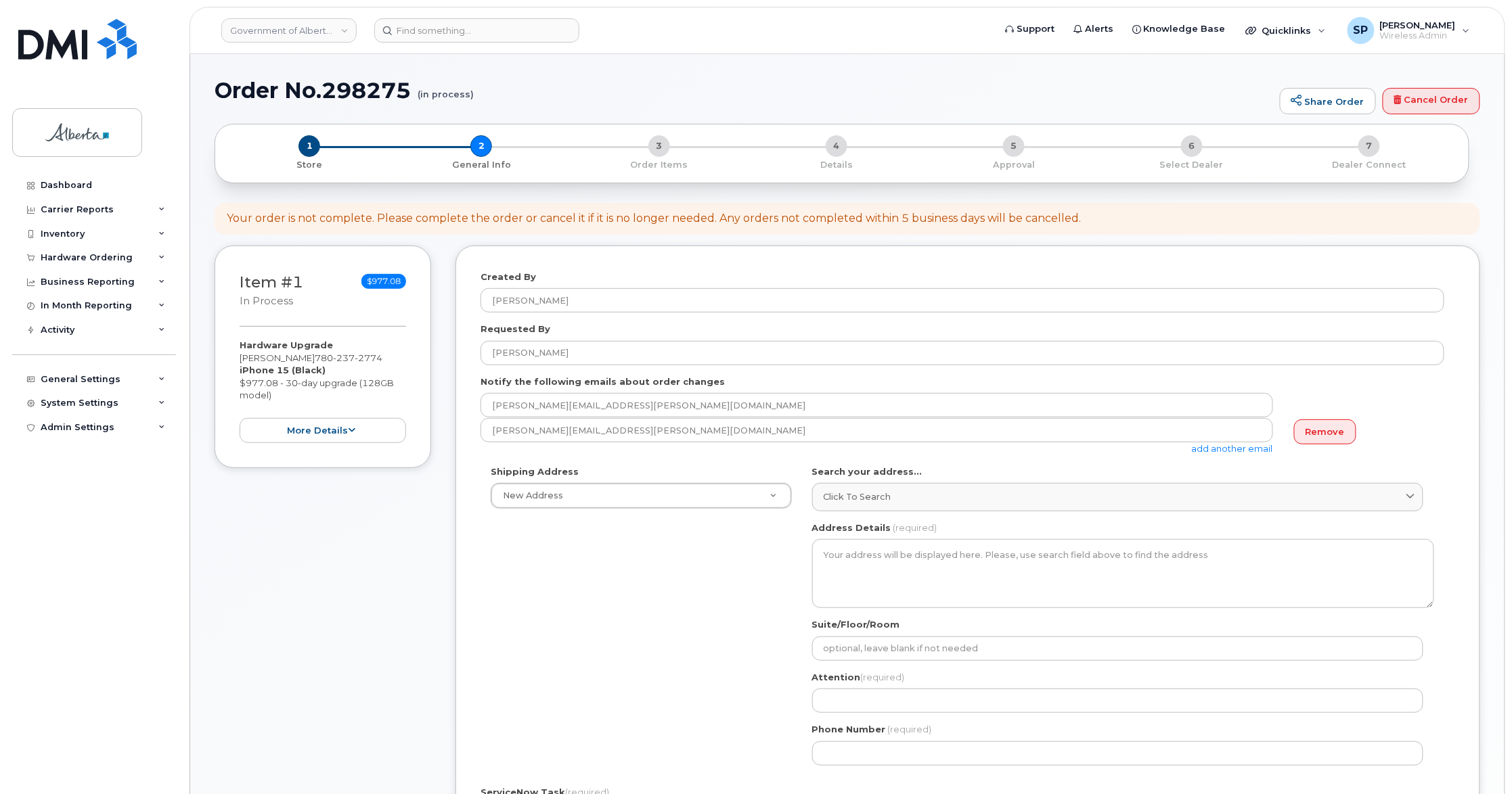
click at [1329, 440] on link "Remove" at bounding box center [1325, 432] width 62 height 25
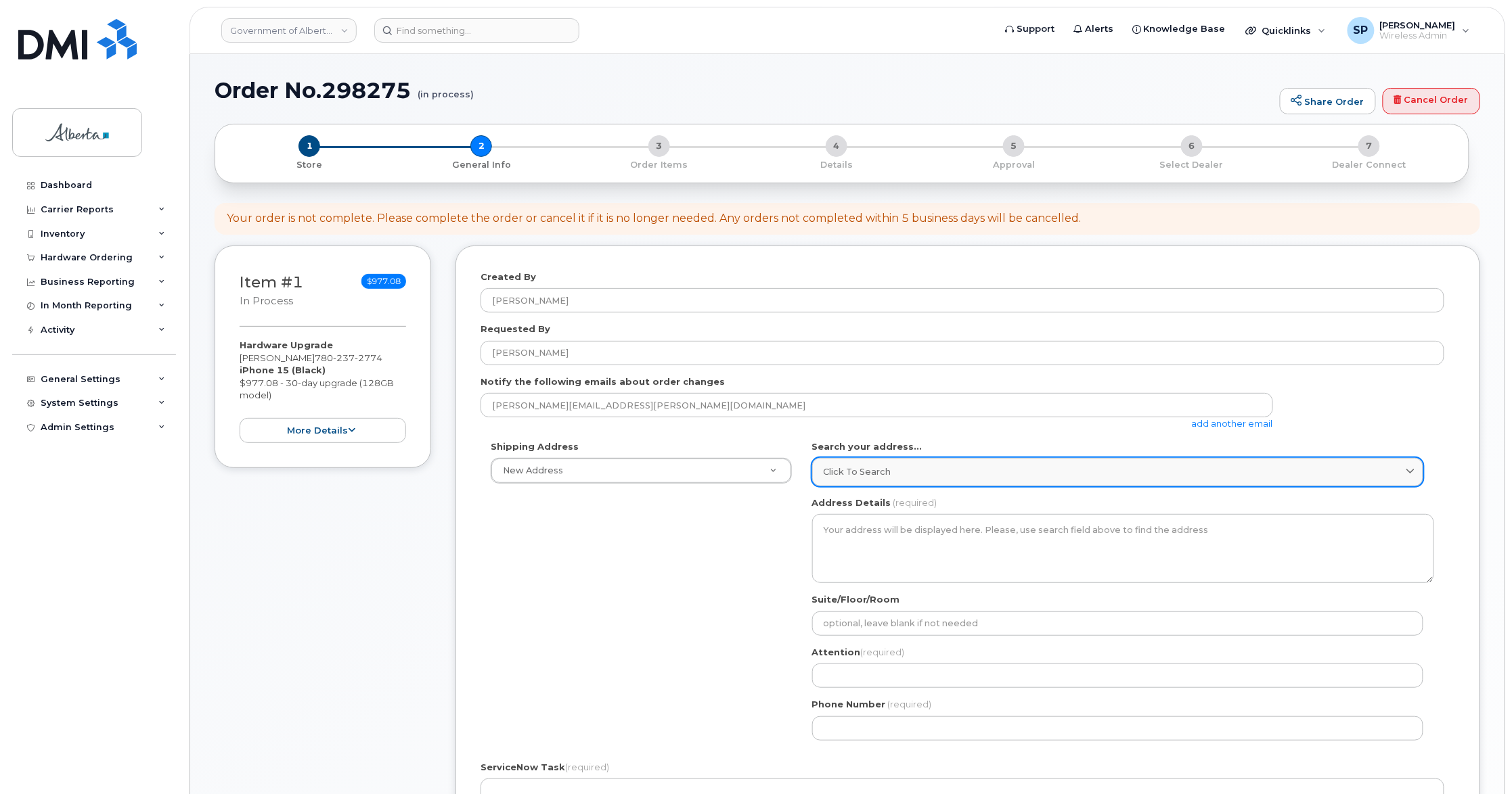
click at [857, 474] on span "Click to search" at bounding box center [858, 472] width 68 height 13
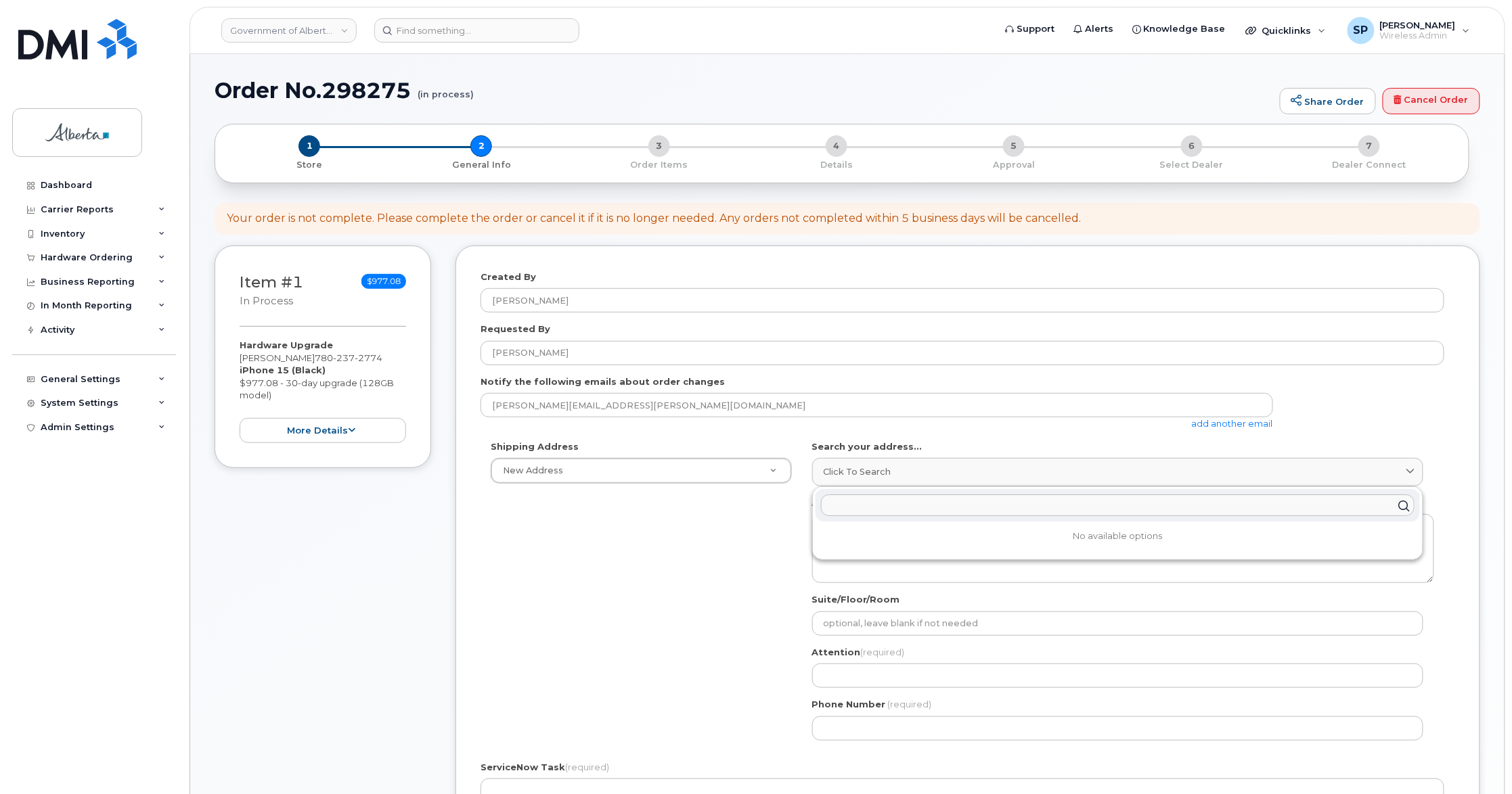
click at [838, 499] on input "text" at bounding box center [1118, 506] width 593 height 22
paste input "7802 - 101 Street"
click at [848, 507] on input "7802 - 101 Street" at bounding box center [1118, 506] width 593 height 22
click at [829, 508] on input "7802 - 101 Street" at bounding box center [1118, 506] width 593 height 22
click at [813, 508] on div "7802 - 101 Street 101-7802 99 St Peace River AB T8S 1B8" at bounding box center [1118, 521] width 610 height 69
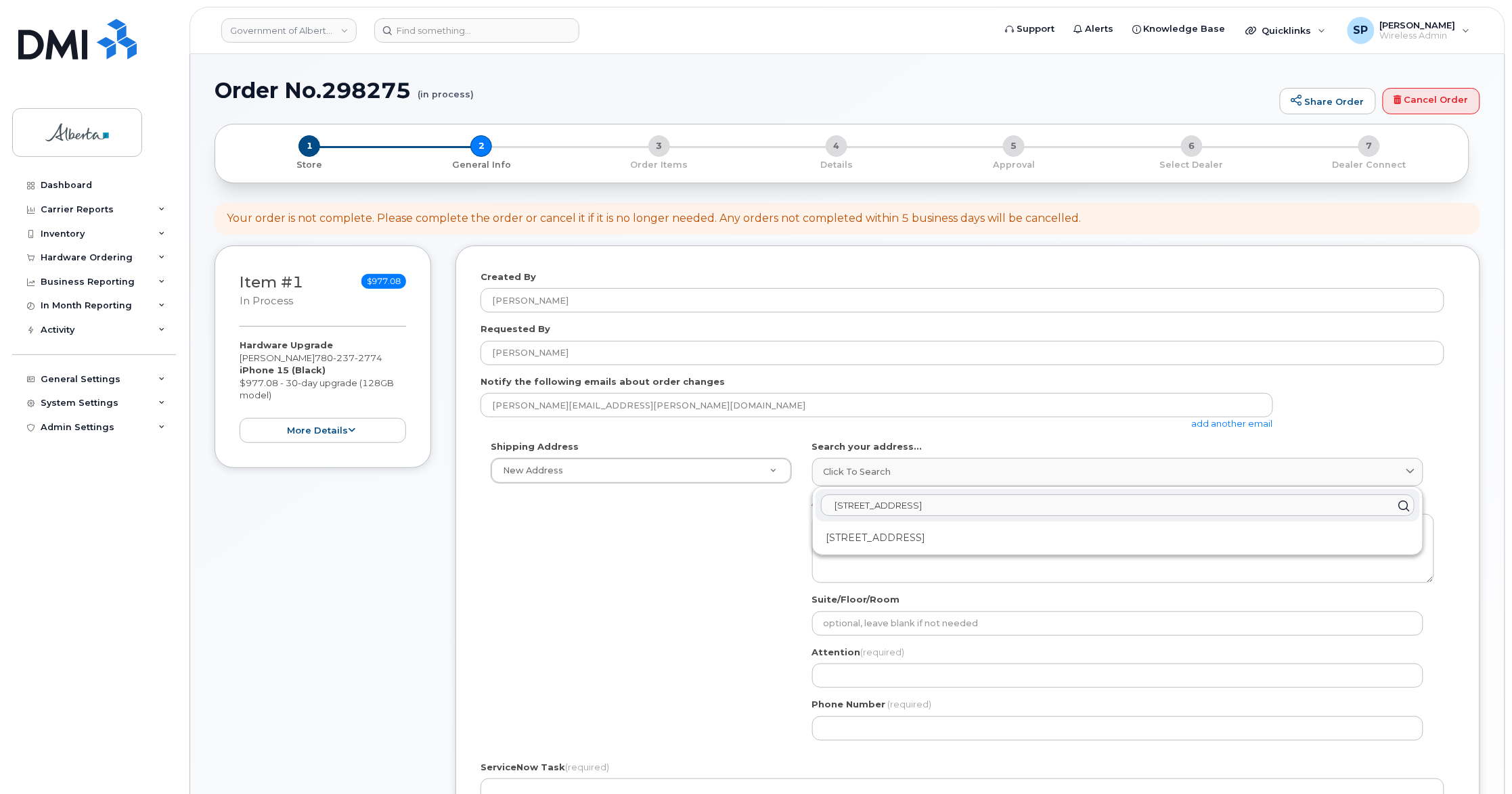
click at [918, 512] on input "7802 - 101 Street" at bounding box center [1118, 506] width 593 height 22
drag, startPoint x: 934, startPoint y: 511, endPoint x: 800, endPoint y: 506, distance: 134.1
click at [800, 506] on div "Shipping Address New Address New Address 10025 Jasper Ave NW 2711 61 Ave SE 700…" at bounding box center [962, 595] width 963 height 310
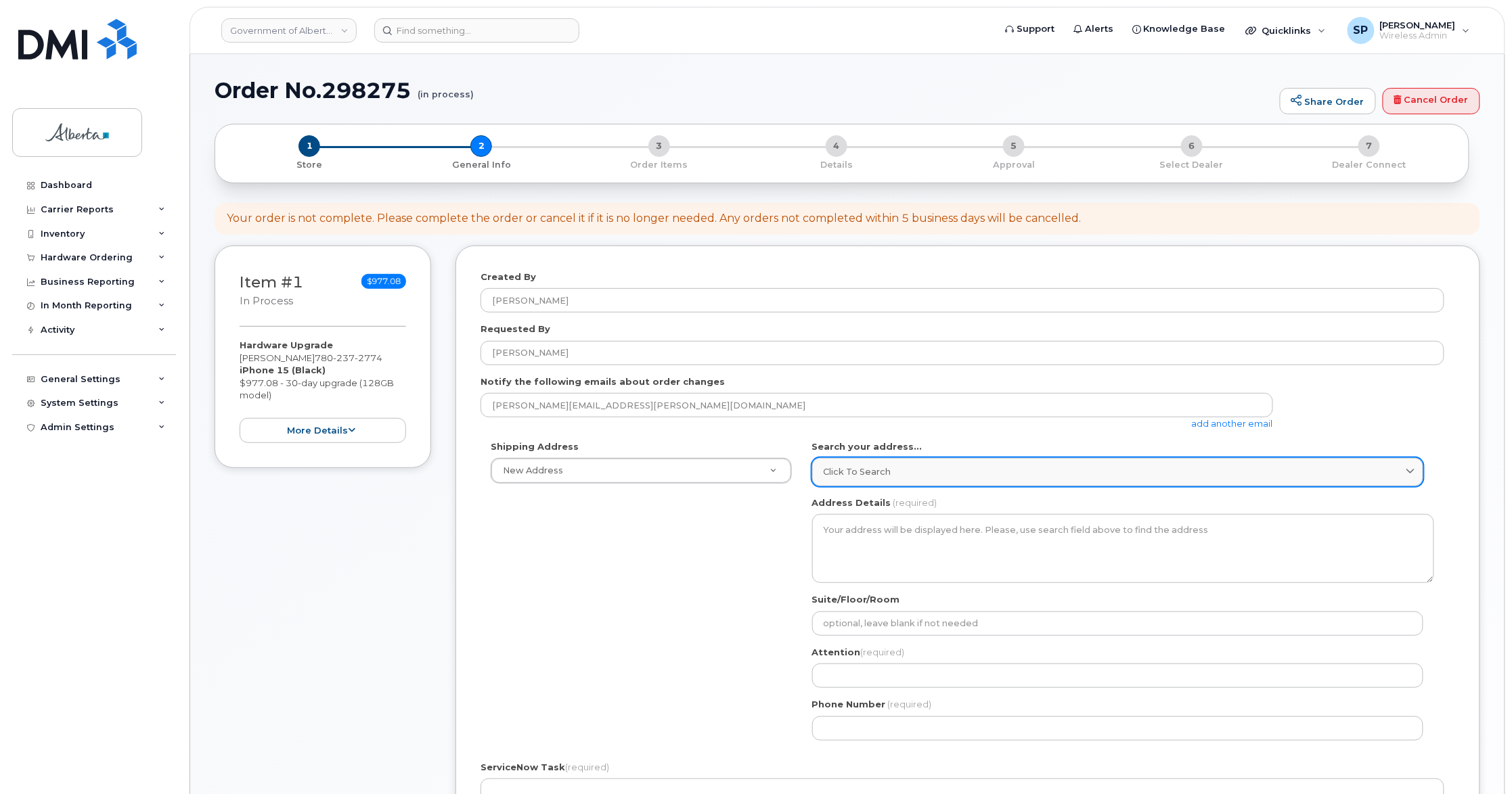
click at [862, 470] on span "Click to search" at bounding box center [858, 472] width 68 height 13
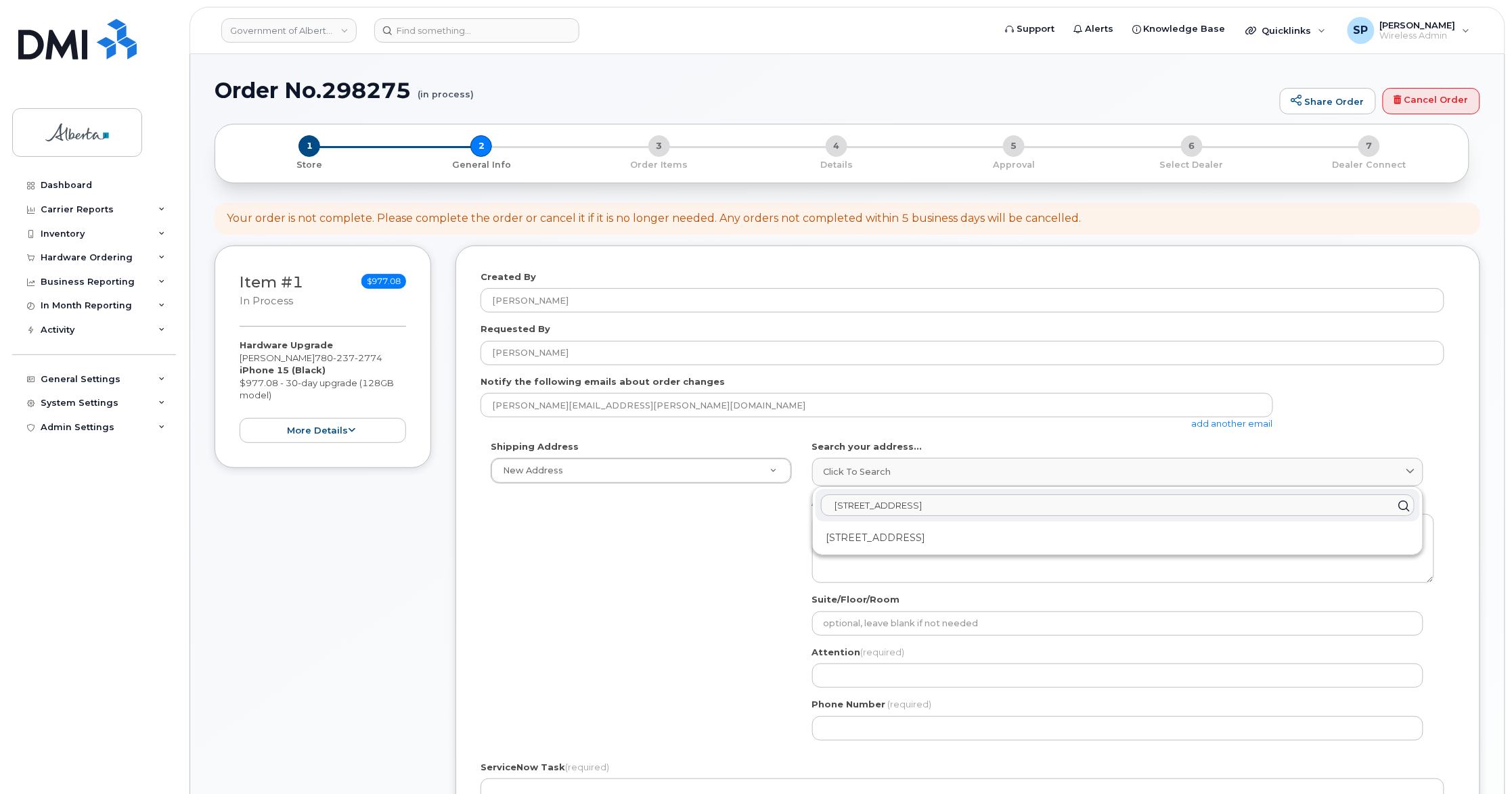
click at [927, 509] on input "7802 - 101 Street" at bounding box center [1118, 506] width 593 height 22
drag, startPoint x: 929, startPoint y: 507, endPoint x: 796, endPoint y: 510, distance: 133.0
click at [796, 510] on div "Shipping Address New Address New Address 10025 Jasper Ave NW 2711 61 Ave SE 700…" at bounding box center [962, 595] width 963 height 310
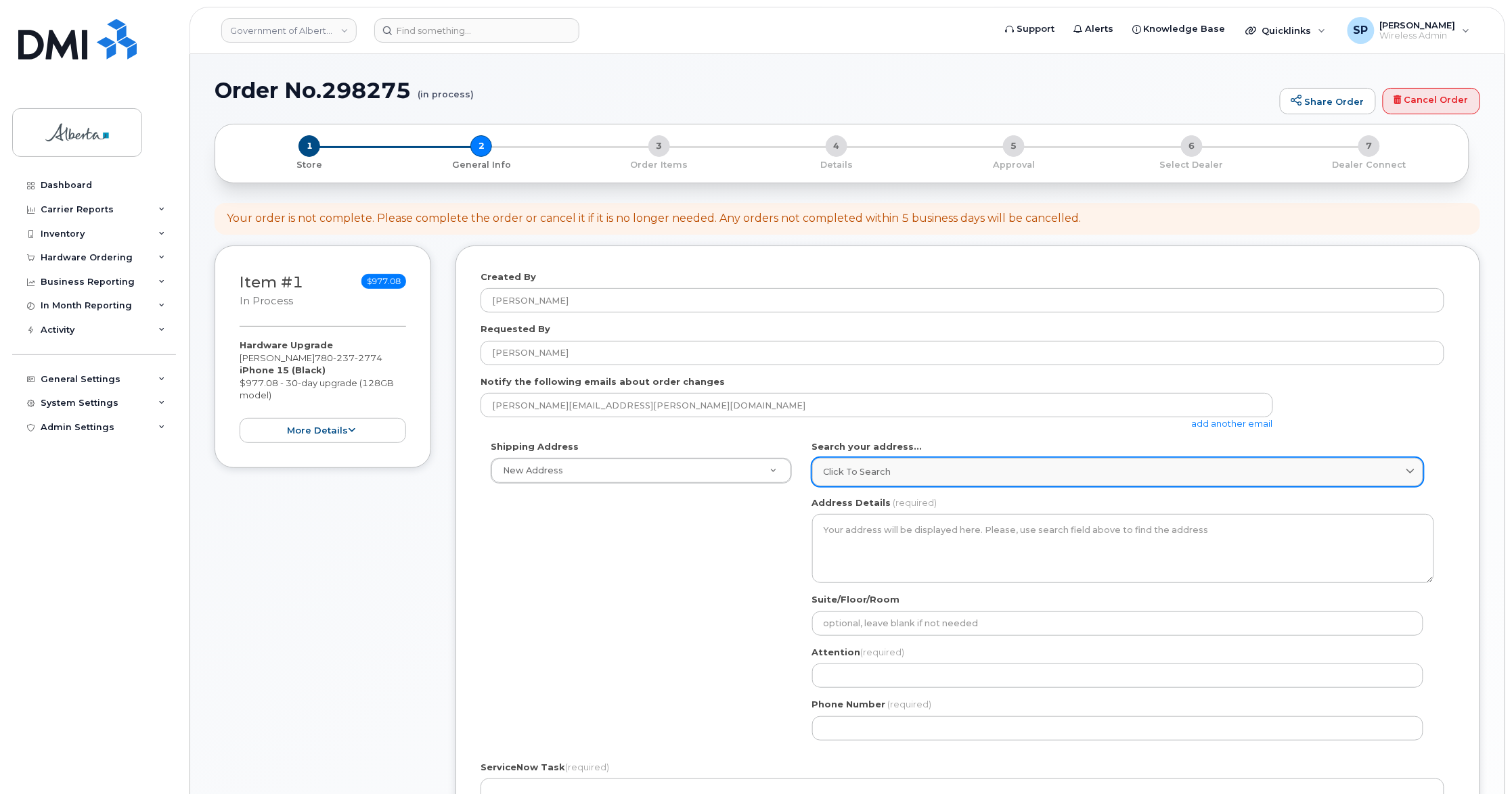
click at [891, 468] on div "Click to search" at bounding box center [1118, 472] width 588 height 13
paste input "7802 - 101 Street  Fort Saskatchewan AB, T8L2P3"
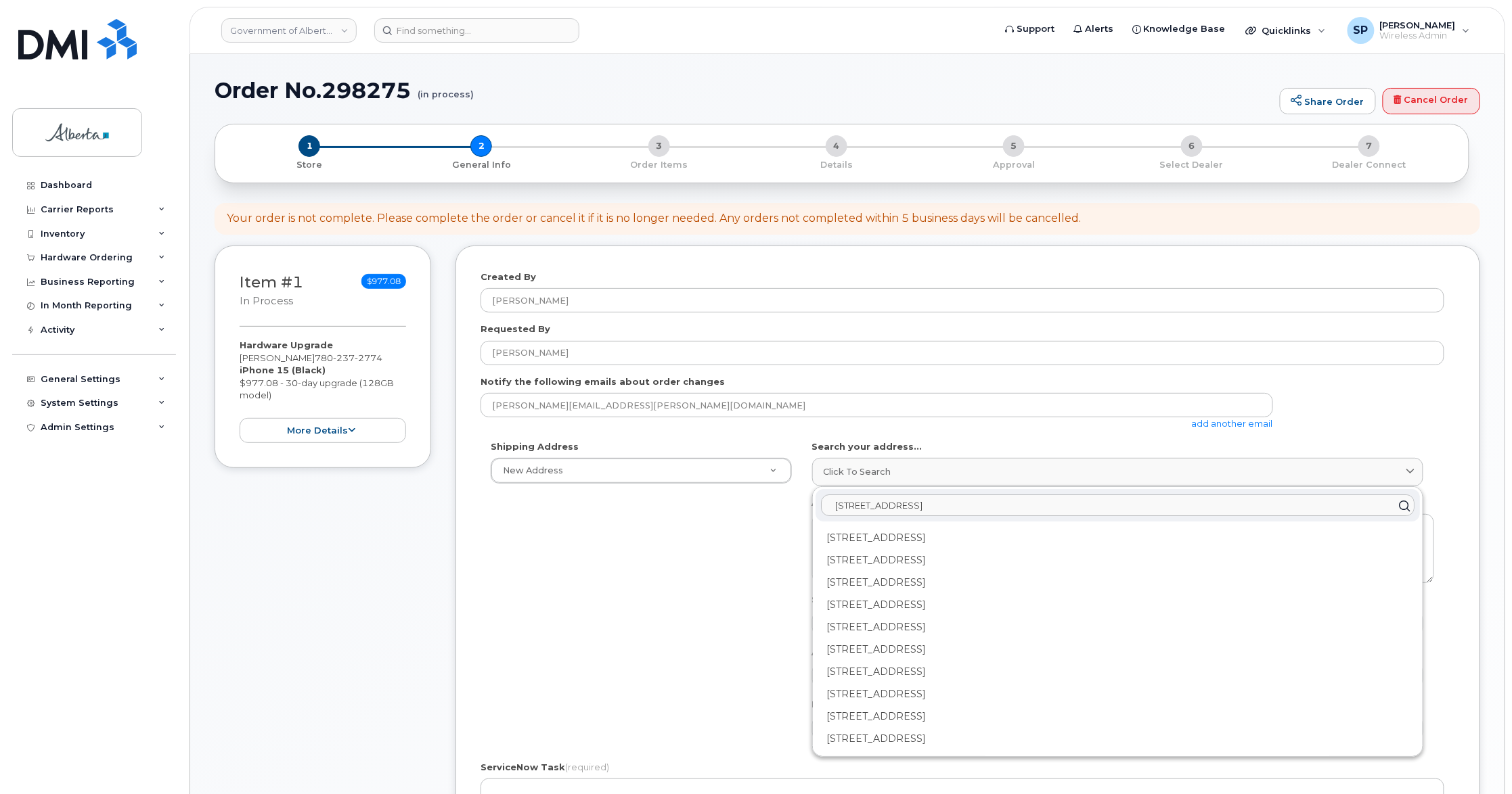
type input "7802 - 101 Street  Fort Saskatchewan AB, T8L2P3"
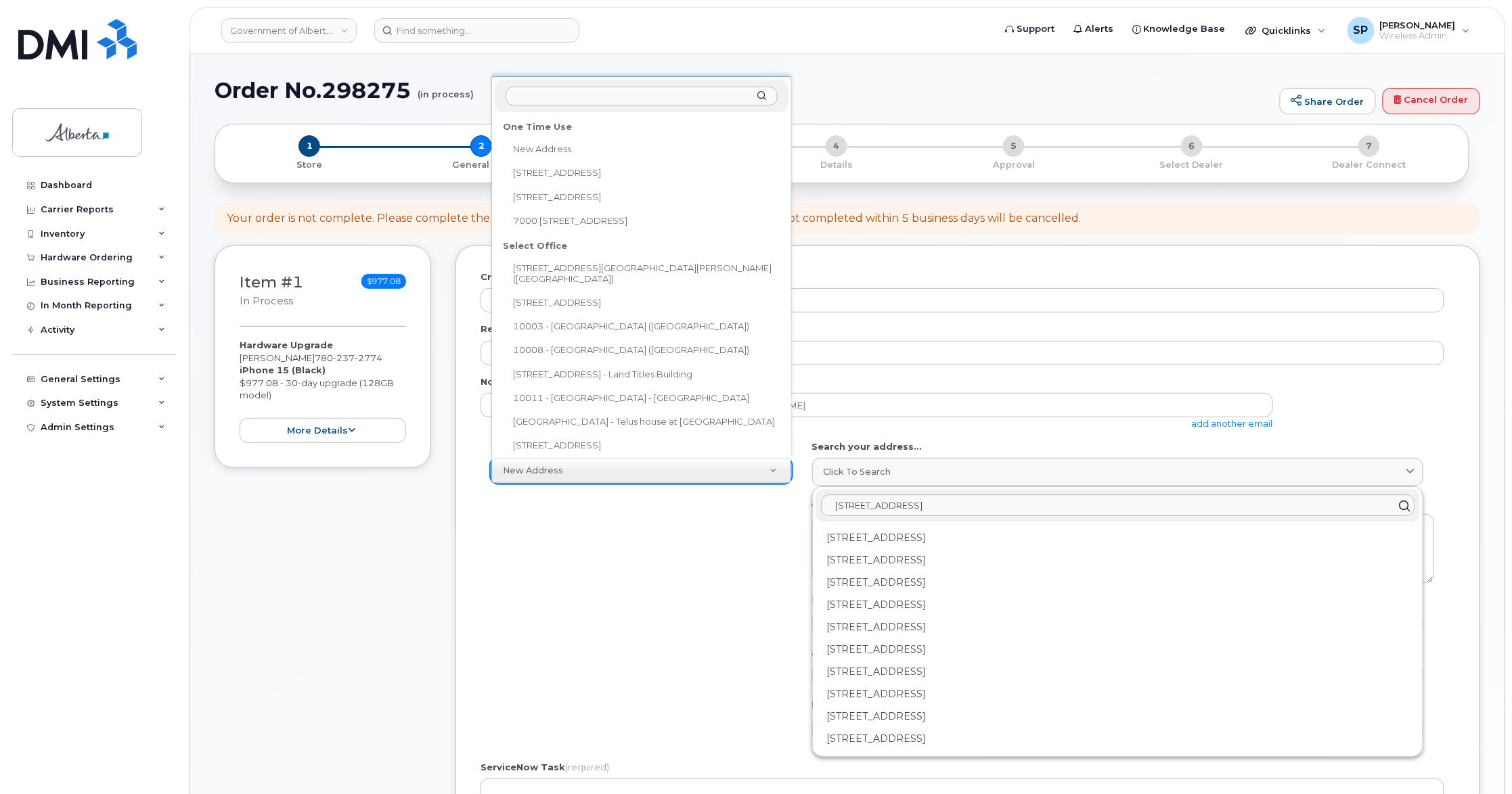
click at [578, 95] on input "text" at bounding box center [642, 96] width 272 height 20
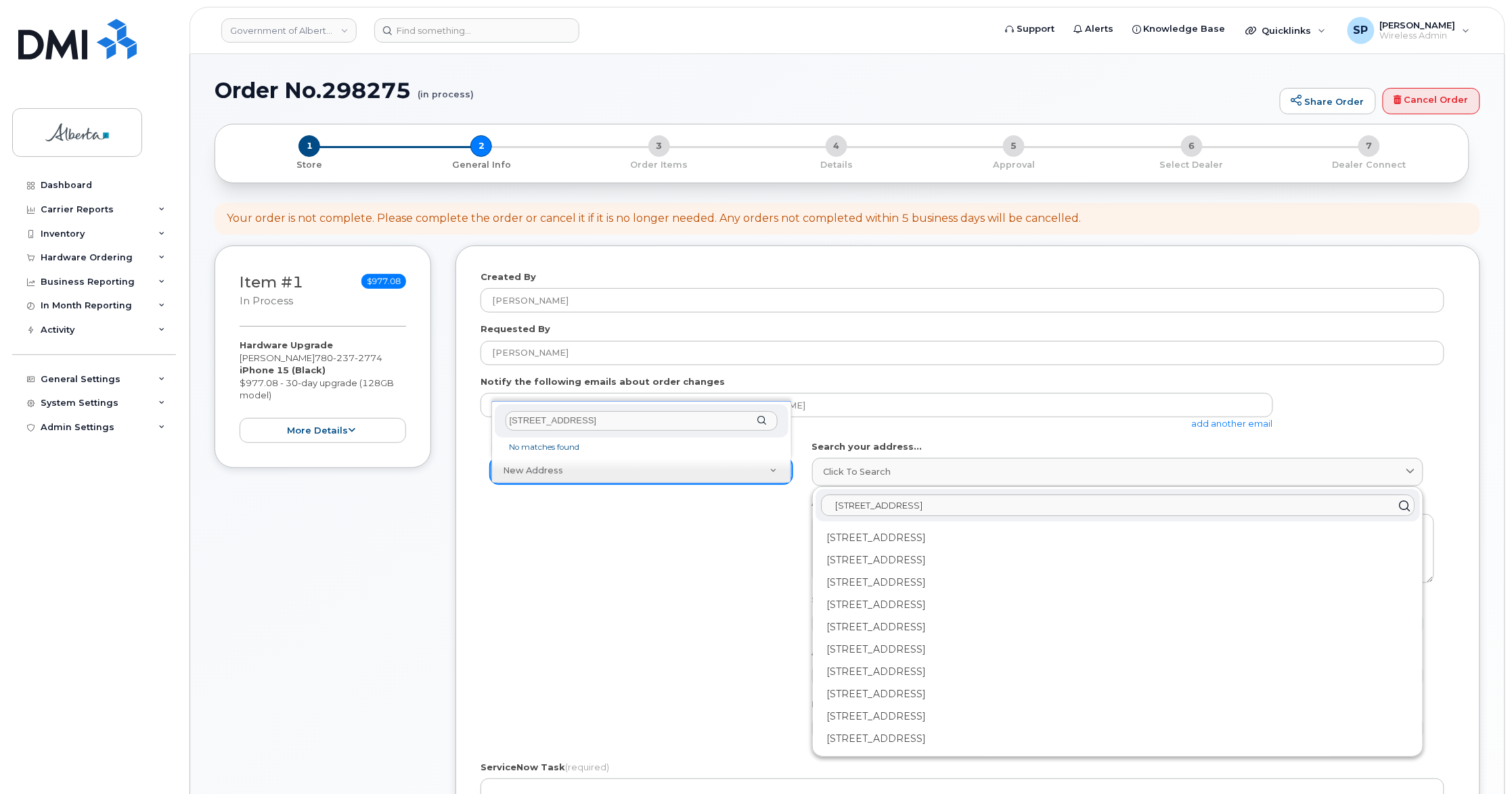
drag, startPoint x: 739, startPoint y: 423, endPoint x: 591, endPoint y: 432, distance: 148.3
click at [591, 432] on div "7802 - 101 Street  Fort Saskatchewan AB, T8L2P3" at bounding box center [642, 421] width 294 height 33
type input "7802 - 101 Street"
drag, startPoint x: 552, startPoint y: 489, endPoint x: 558, endPoint y: 493, distance: 7.2
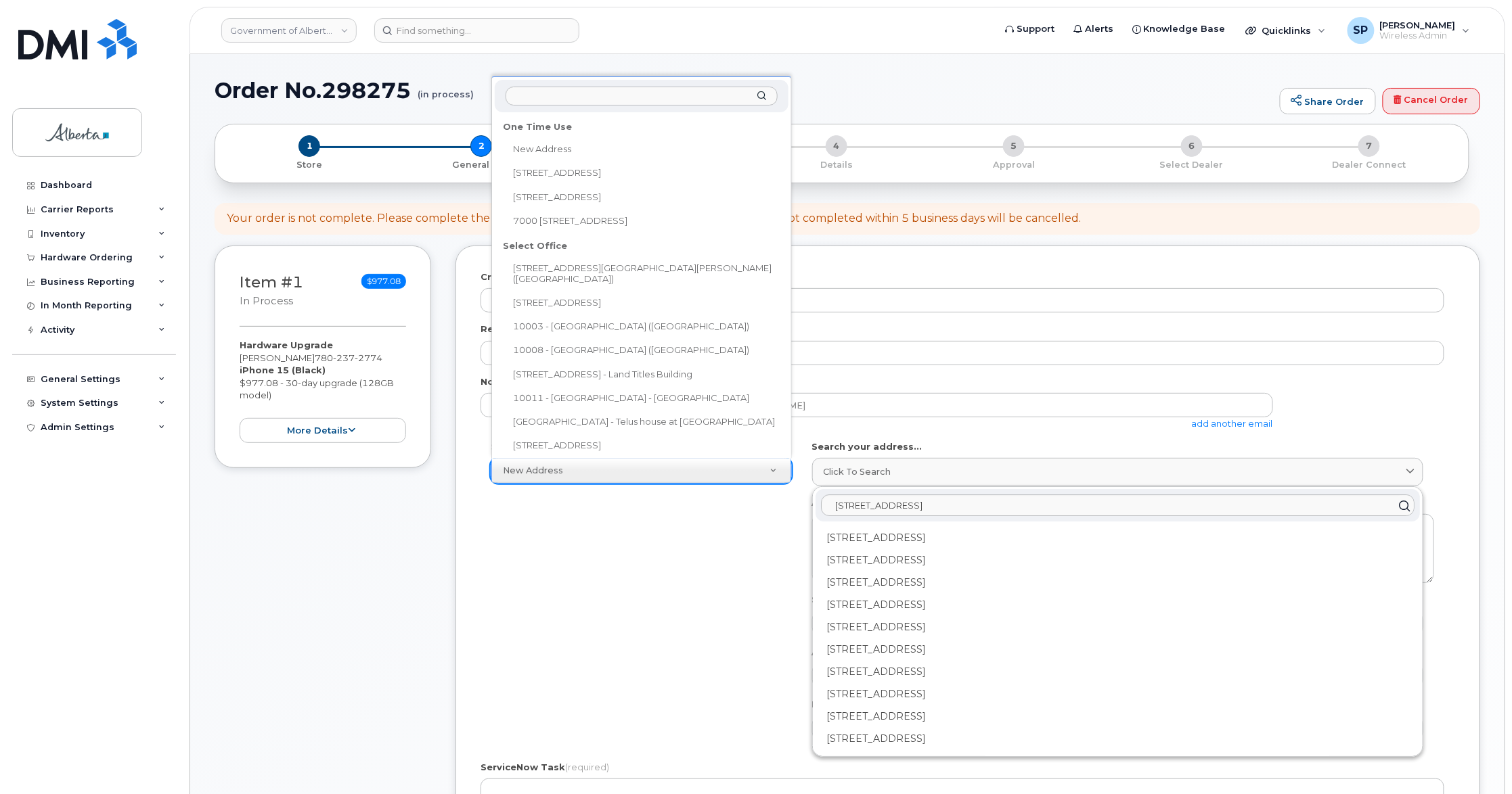
click at [626, 93] on input "text" at bounding box center [642, 96] width 272 height 20
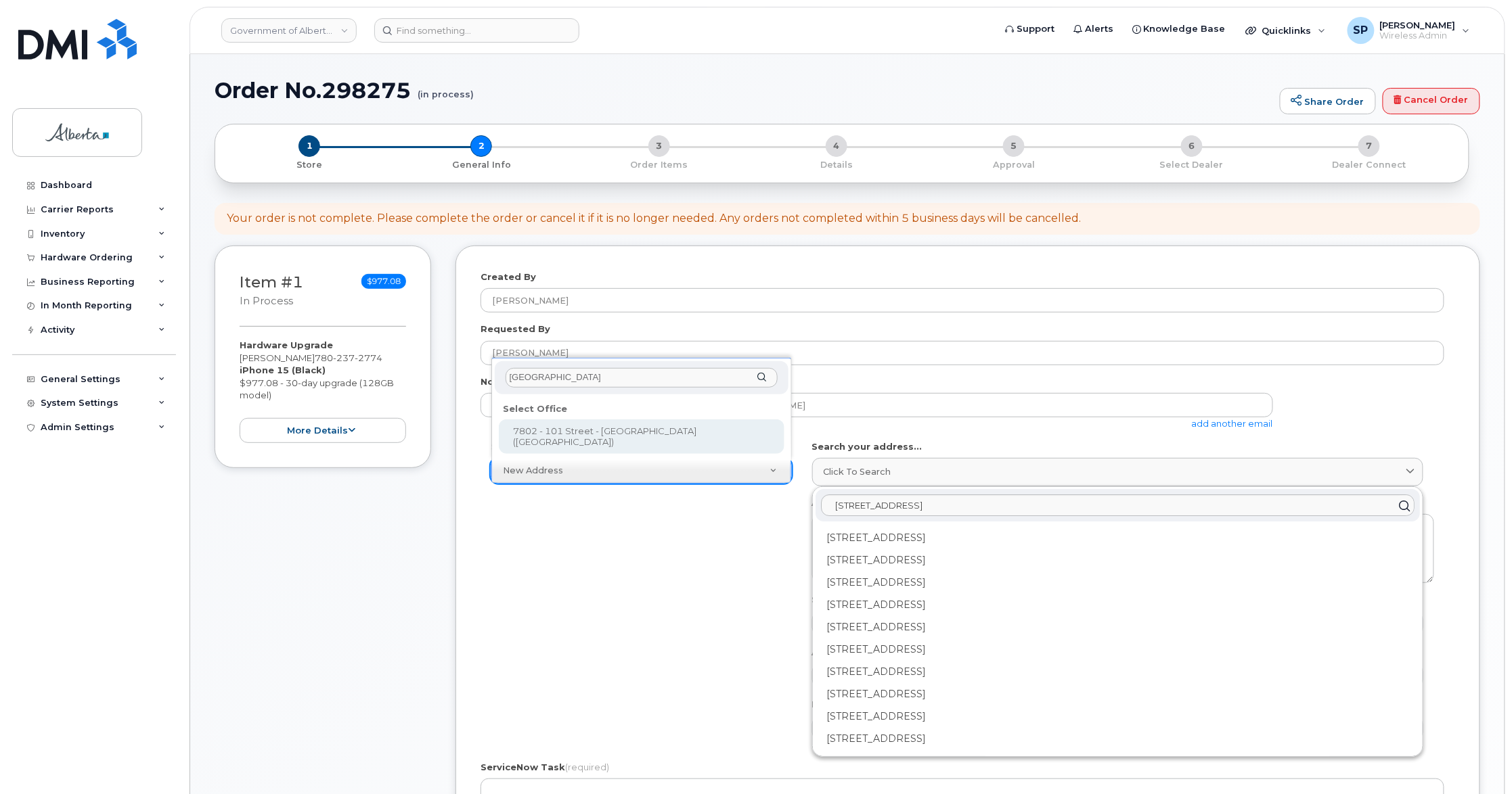
type input "fort sas"
select select
type textarea "7802 - 101 Street Fort Saskatchewan Alberta T8L2P3"
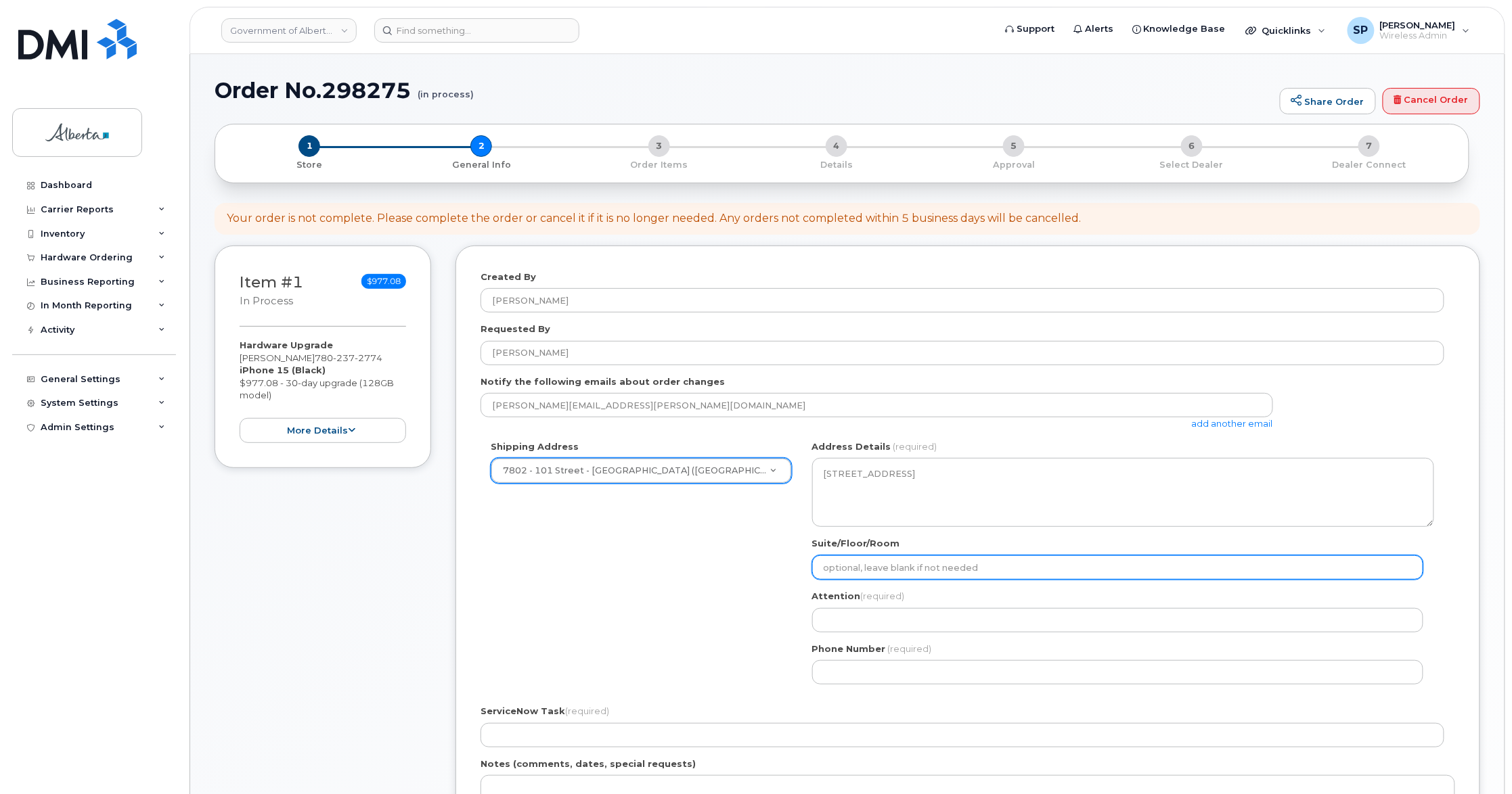
click at [937, 574] on input "Suite/Floor/Room" at bounding box center [1118, 567] width 611 height 24
type input "Main Floor"
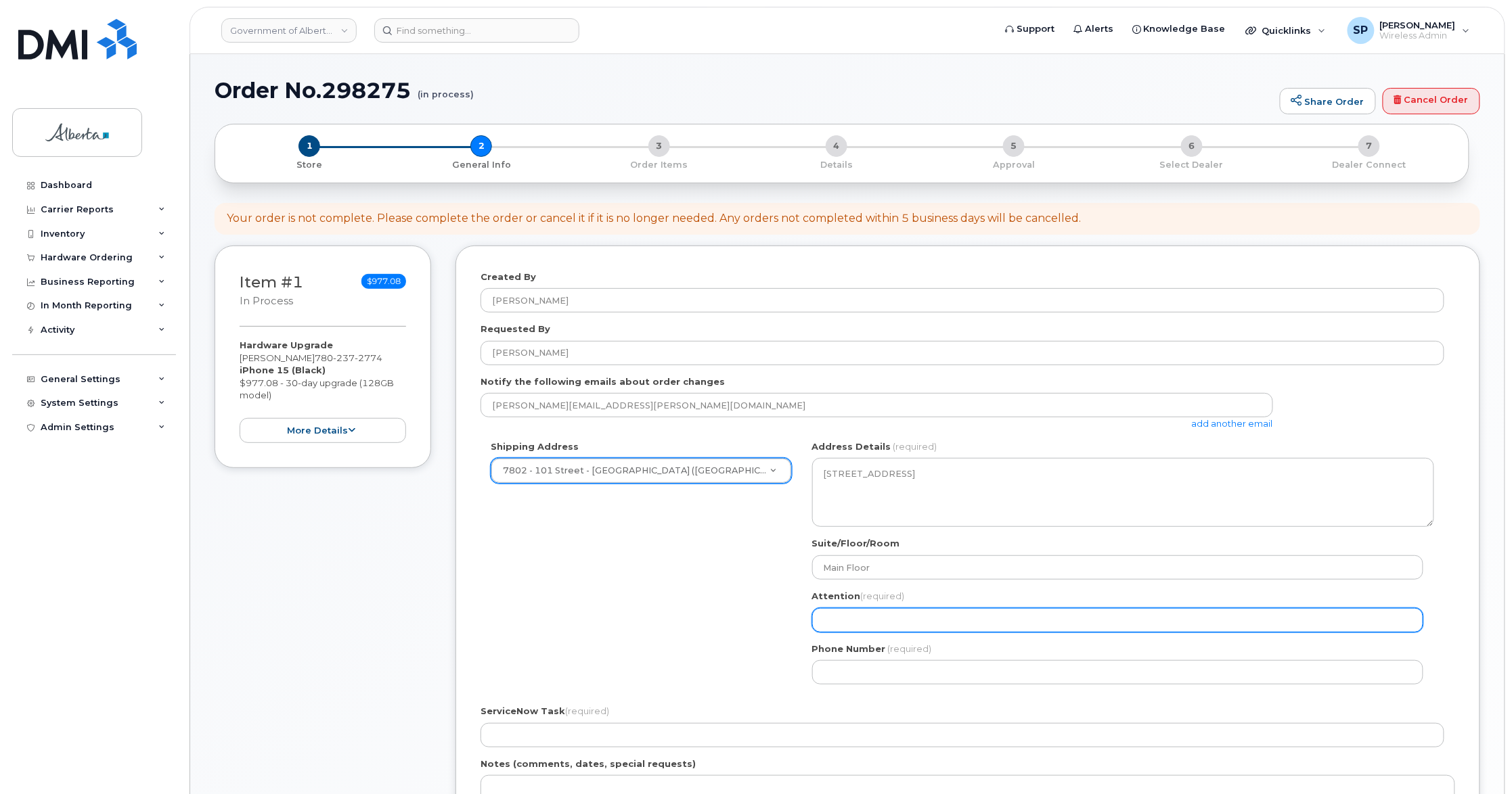
click at [862, 615] on input "Attention (required)" at bounding box center [1118, 620] width 611 height 24
click at [837, 616] on input "Attention (required)" at bounding box center [1118, 620] width 611 height 24
paste input "Elva Kosinski"
select select
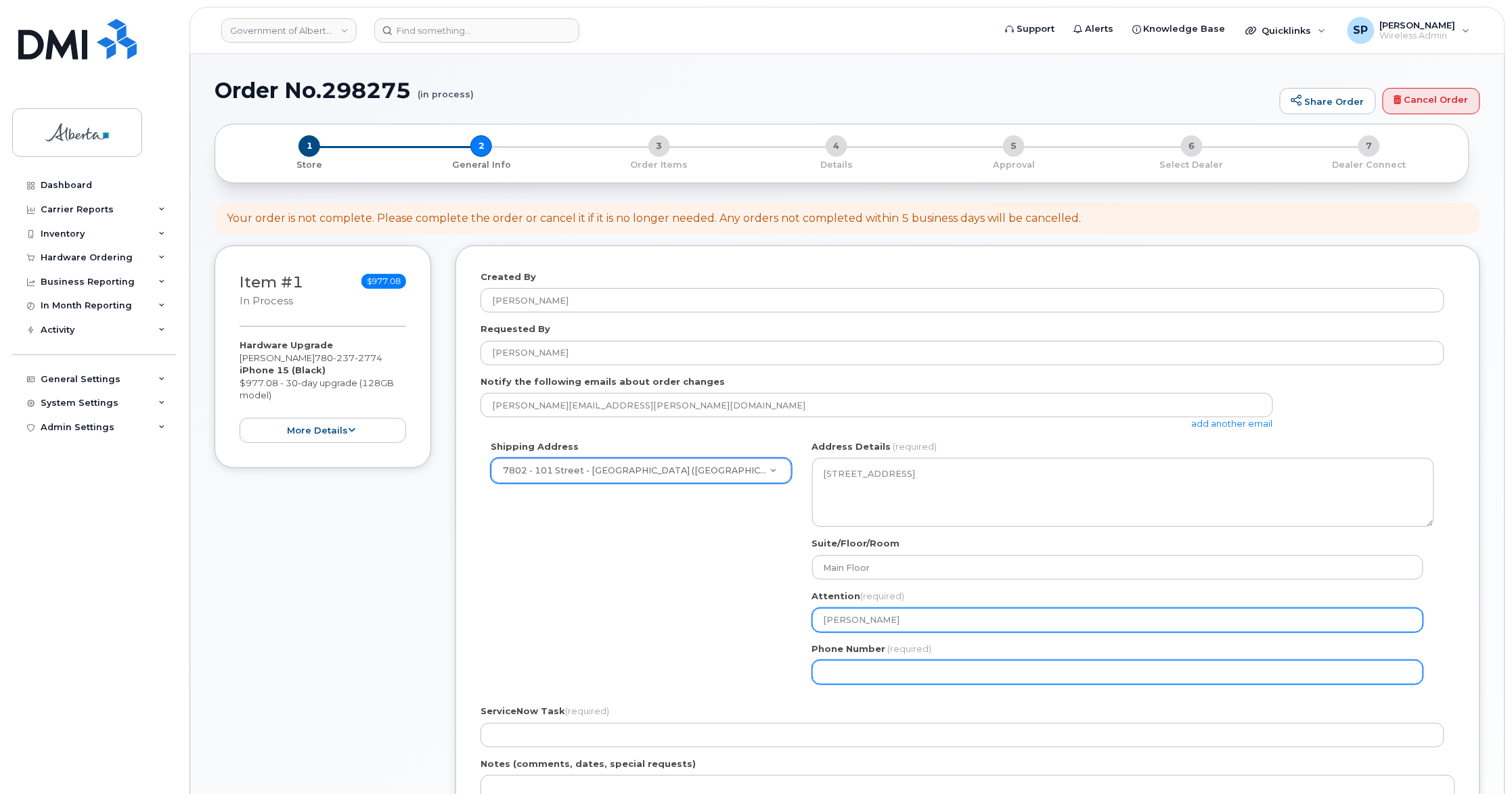
type input "Elva Kosinski"
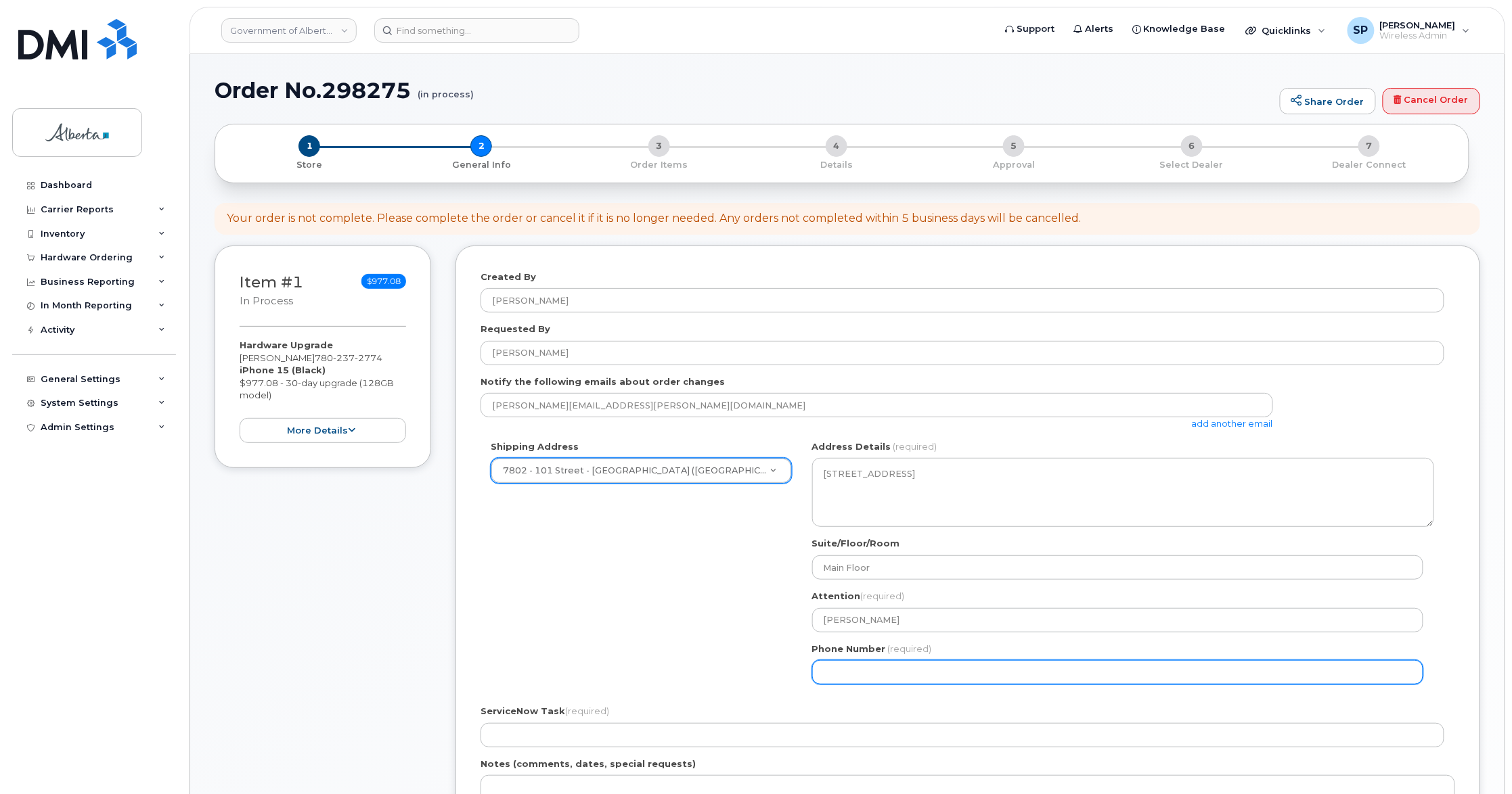
click at [845, 675] on input "Phone Number" at bounding box center [1118, 673] width 611 height 24
click at [839, 672] on input "Phone Number" at bounding box center [1118, 673] width 611 height 24
paste input "7809925902"
select select
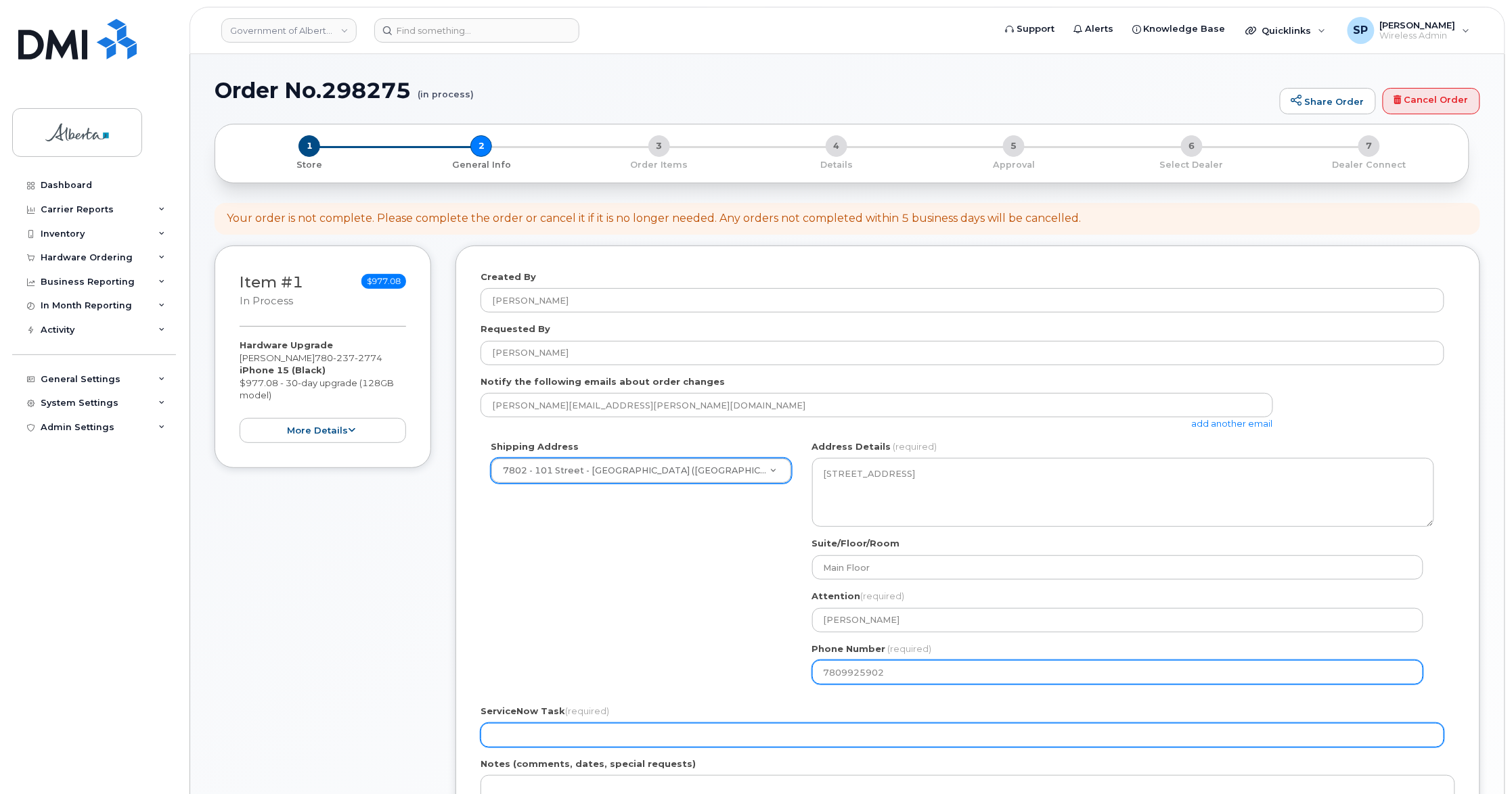
type input "7809925902"
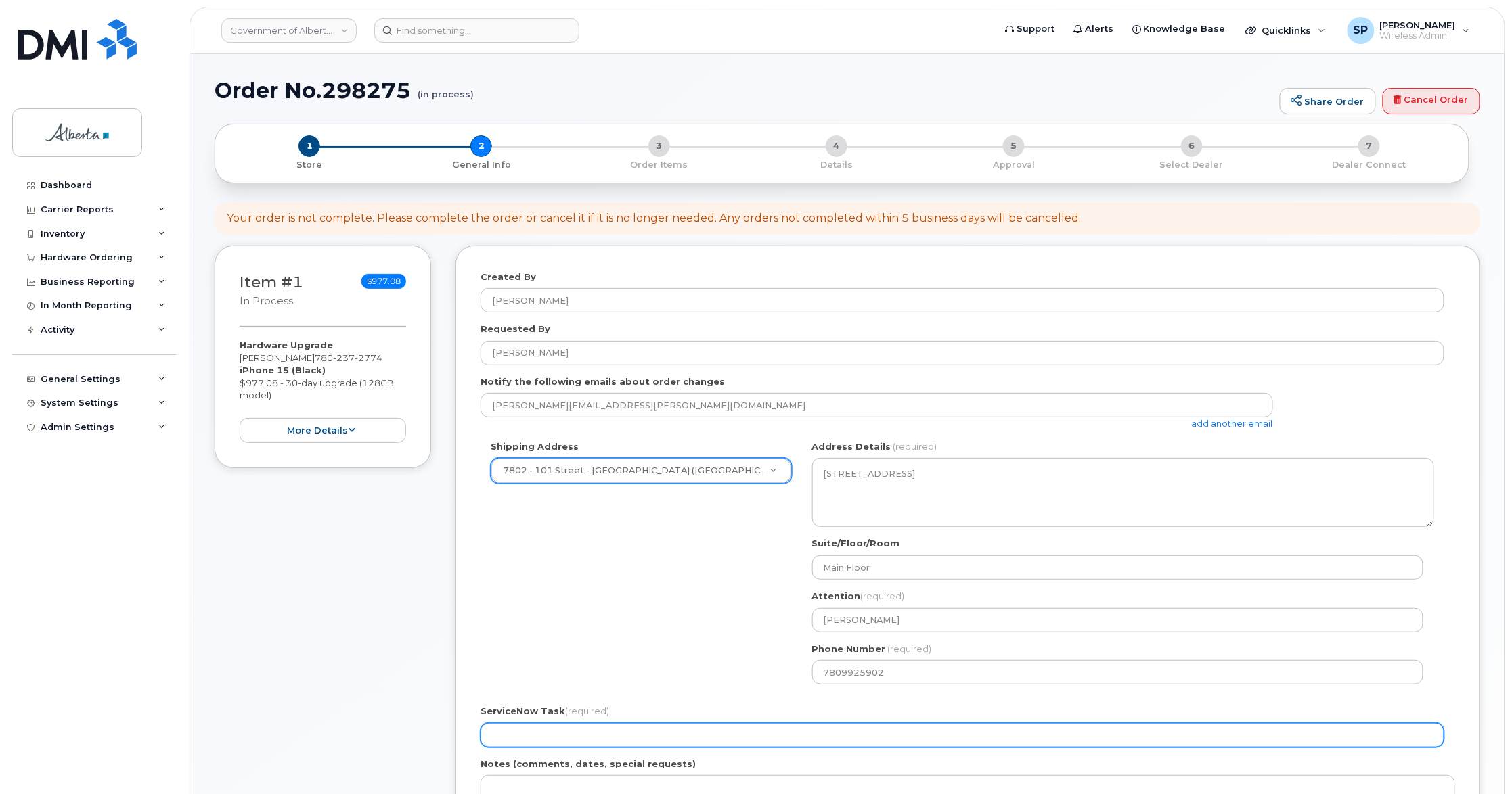
drag, startPoint x: 502, startPoint y: 731, endPoint x: 508, endPoint y: 734, distance: 6.7
click at [502, 731] on input "ServiceNow Task (required)" at bounding box center [962, 735] width 963 height 24
click at [548, 740] on input "ServiceNow Task (required)" at bounding box center [962, 735] width 963 height 24
paste input "SCTASK0832235"
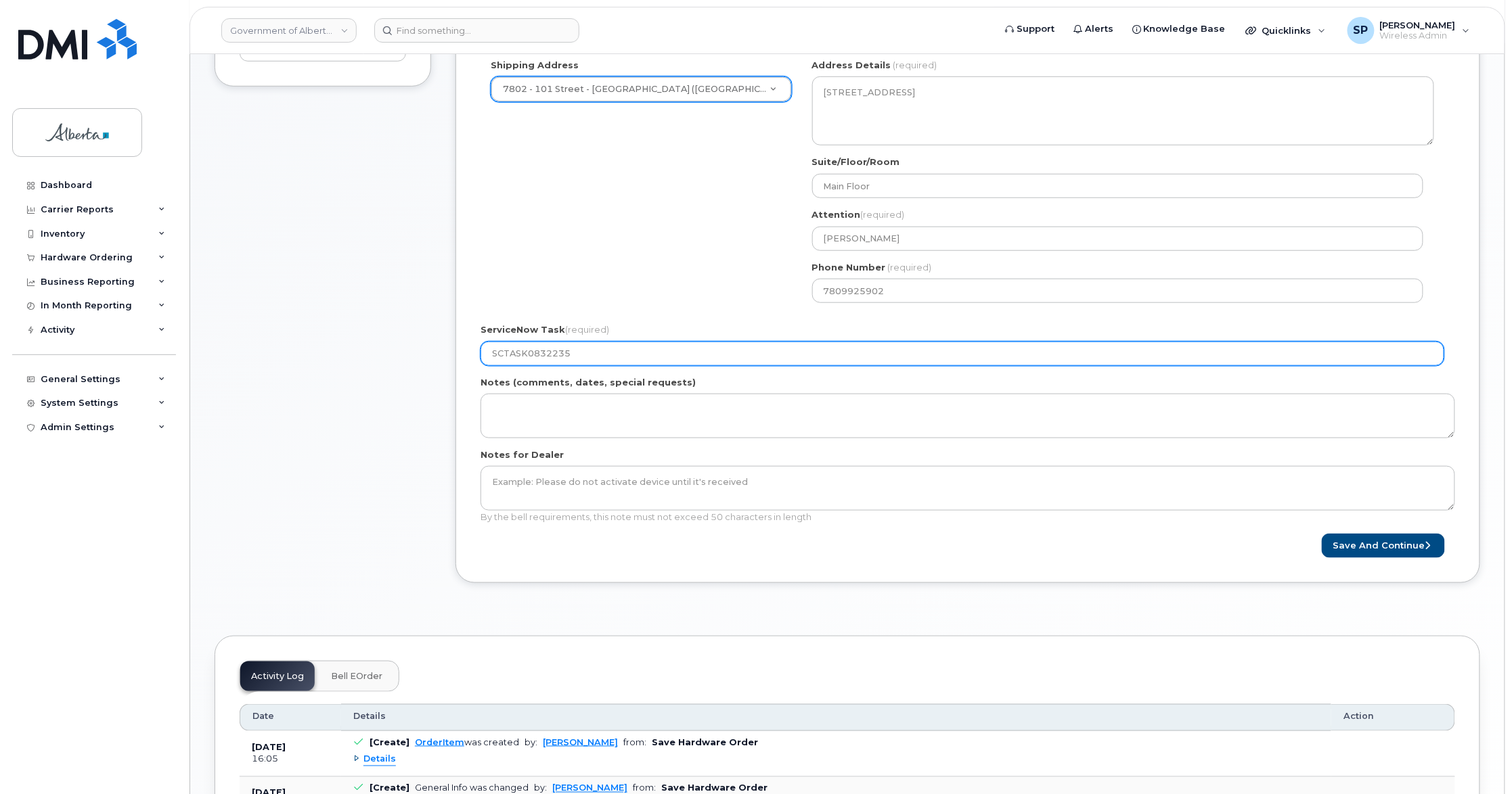
scroll to position [388, 0]
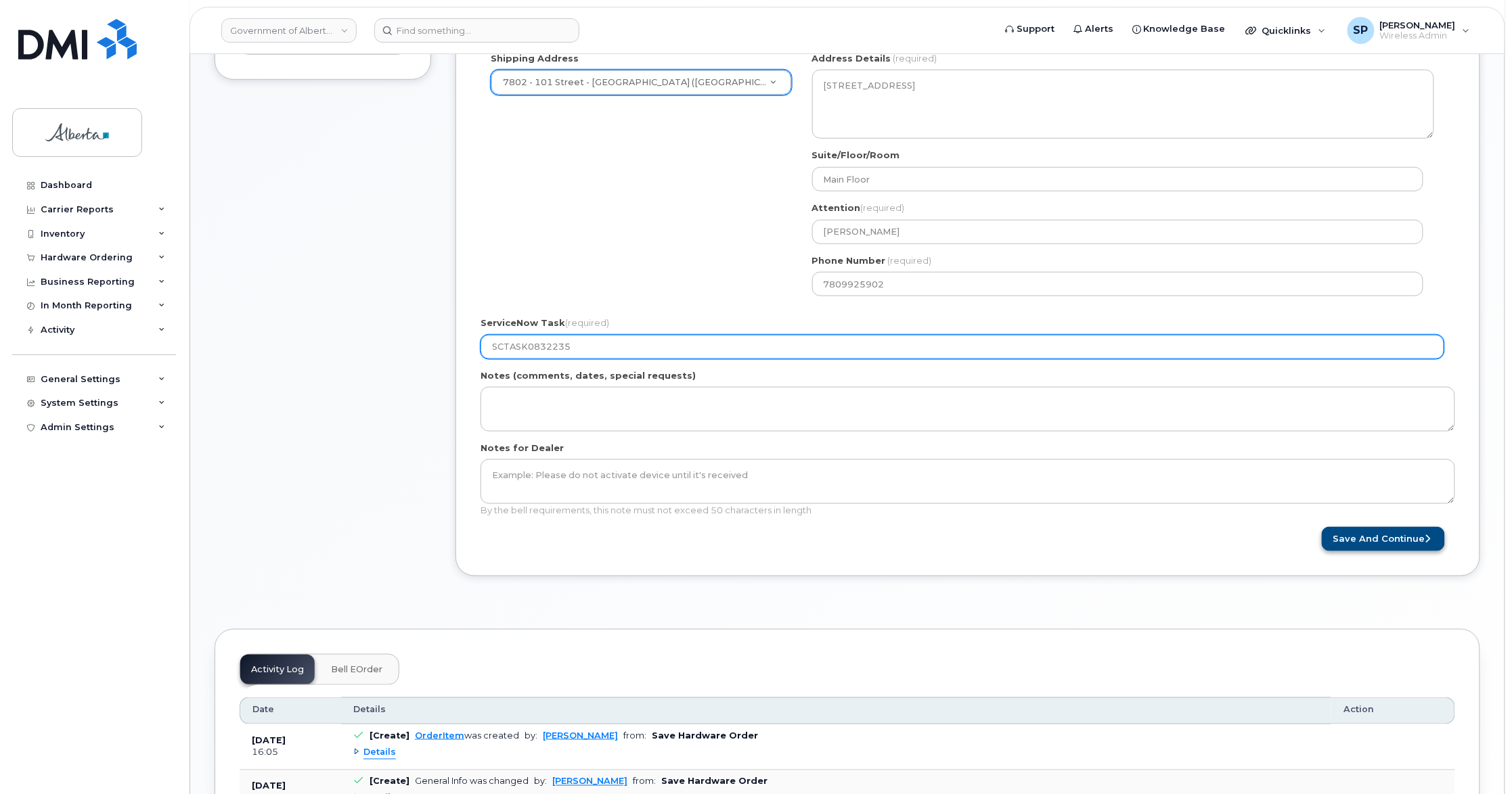
type input "SCTASK0832235"
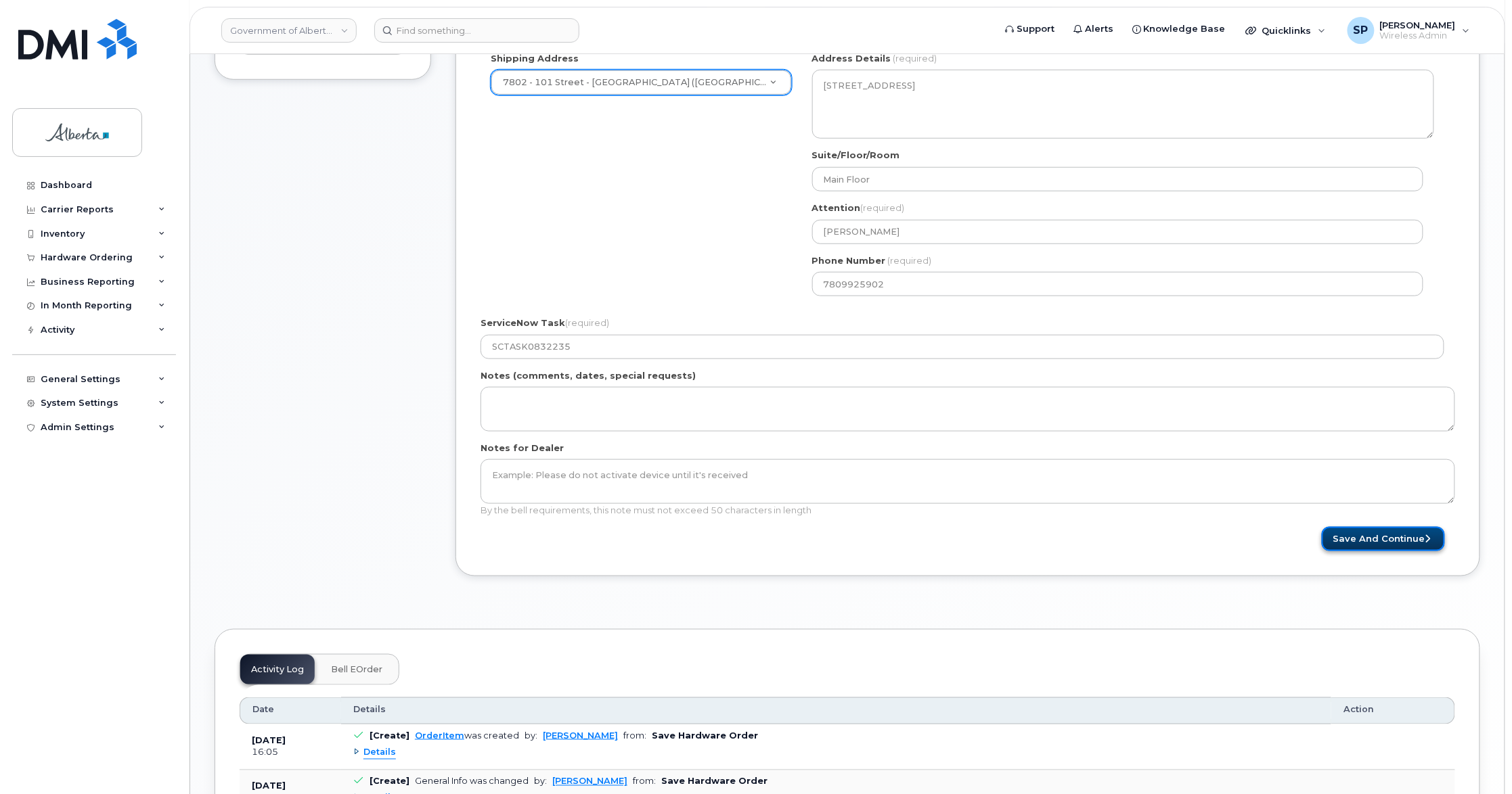
click at [1400, 544] on button "Save and Continue" at bounding box center [1383, 539] width 123 height 25
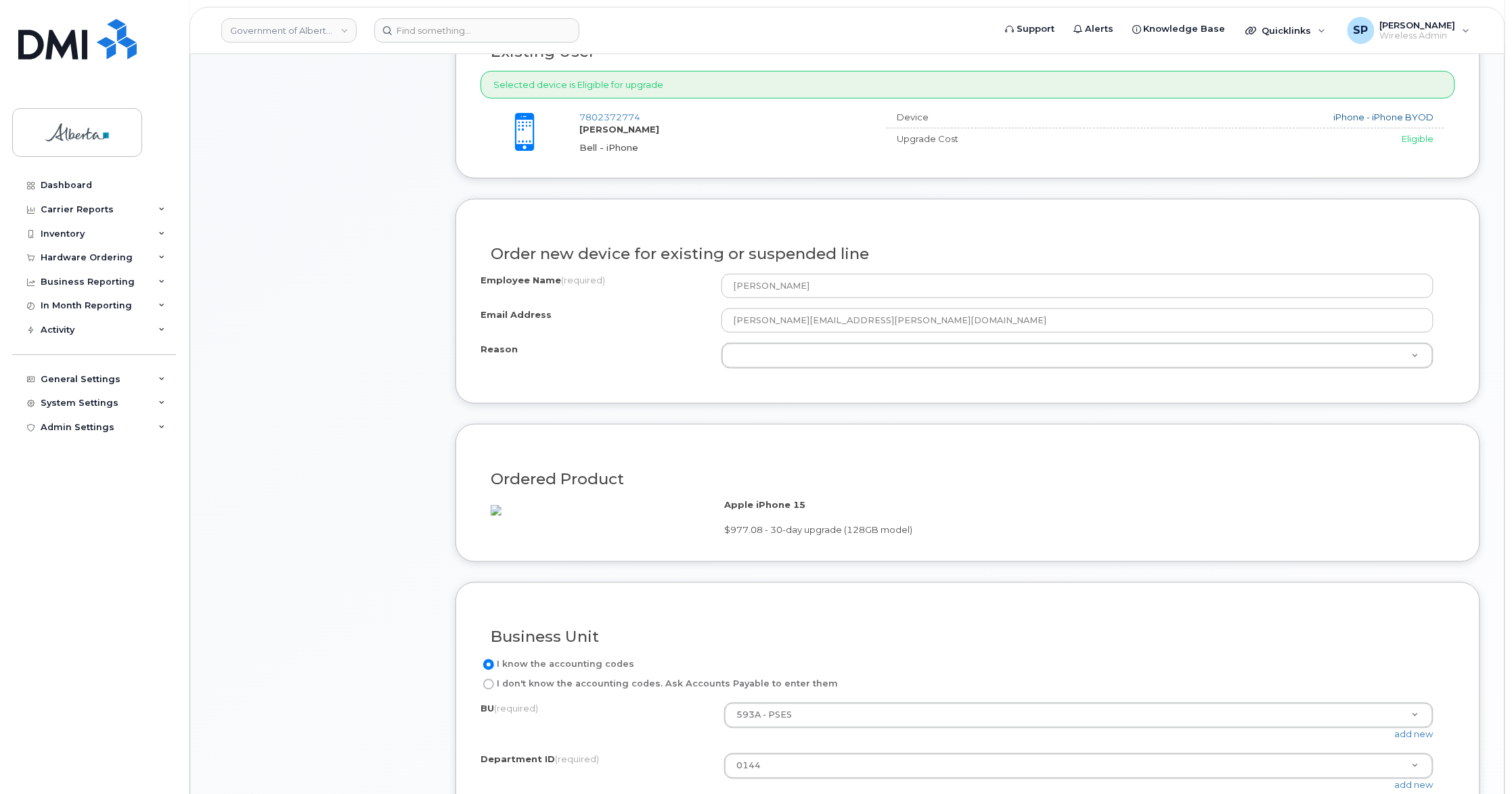
scroll to position [561, 0]
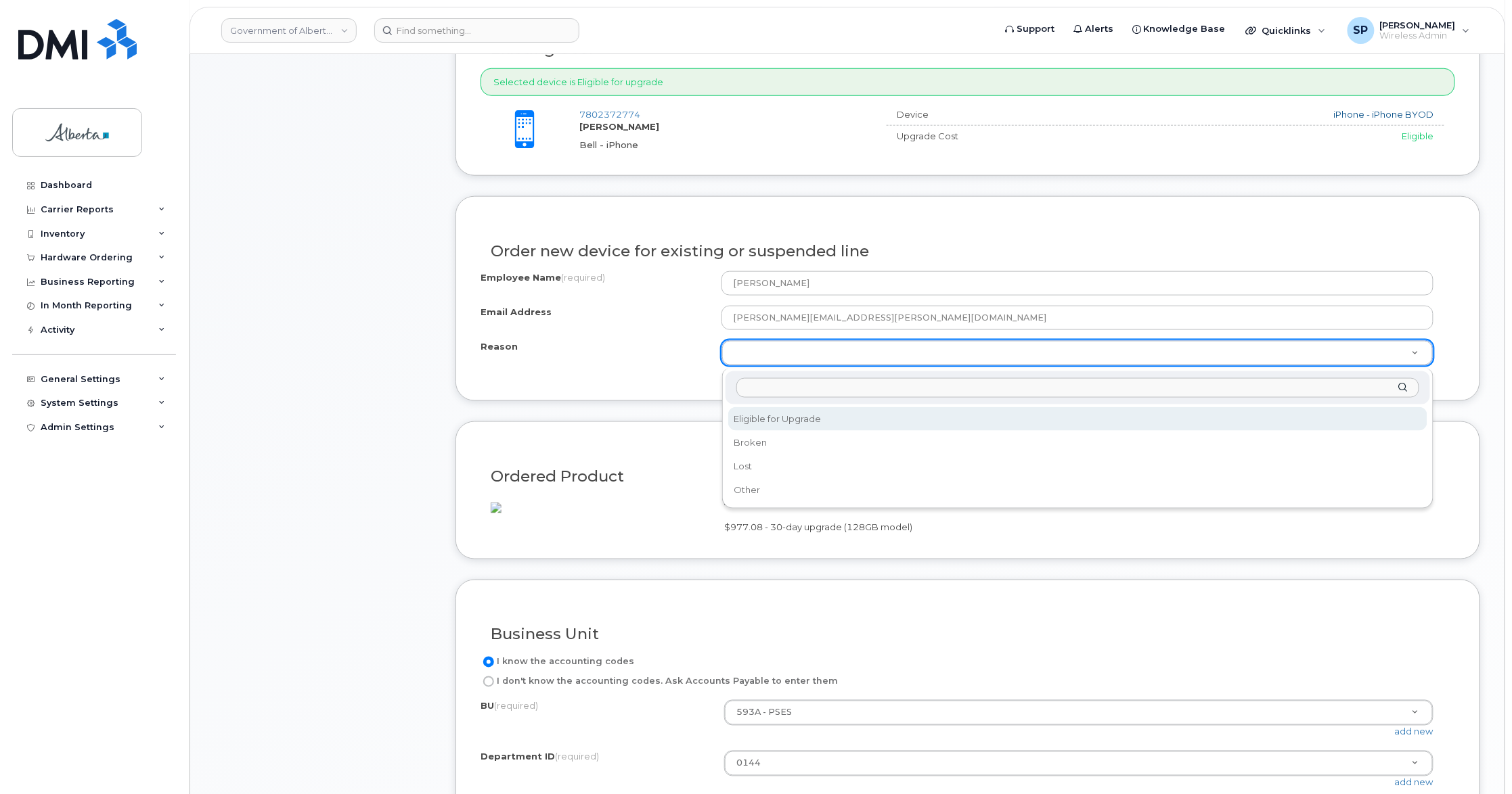
select select "eligible_for_upgrade"
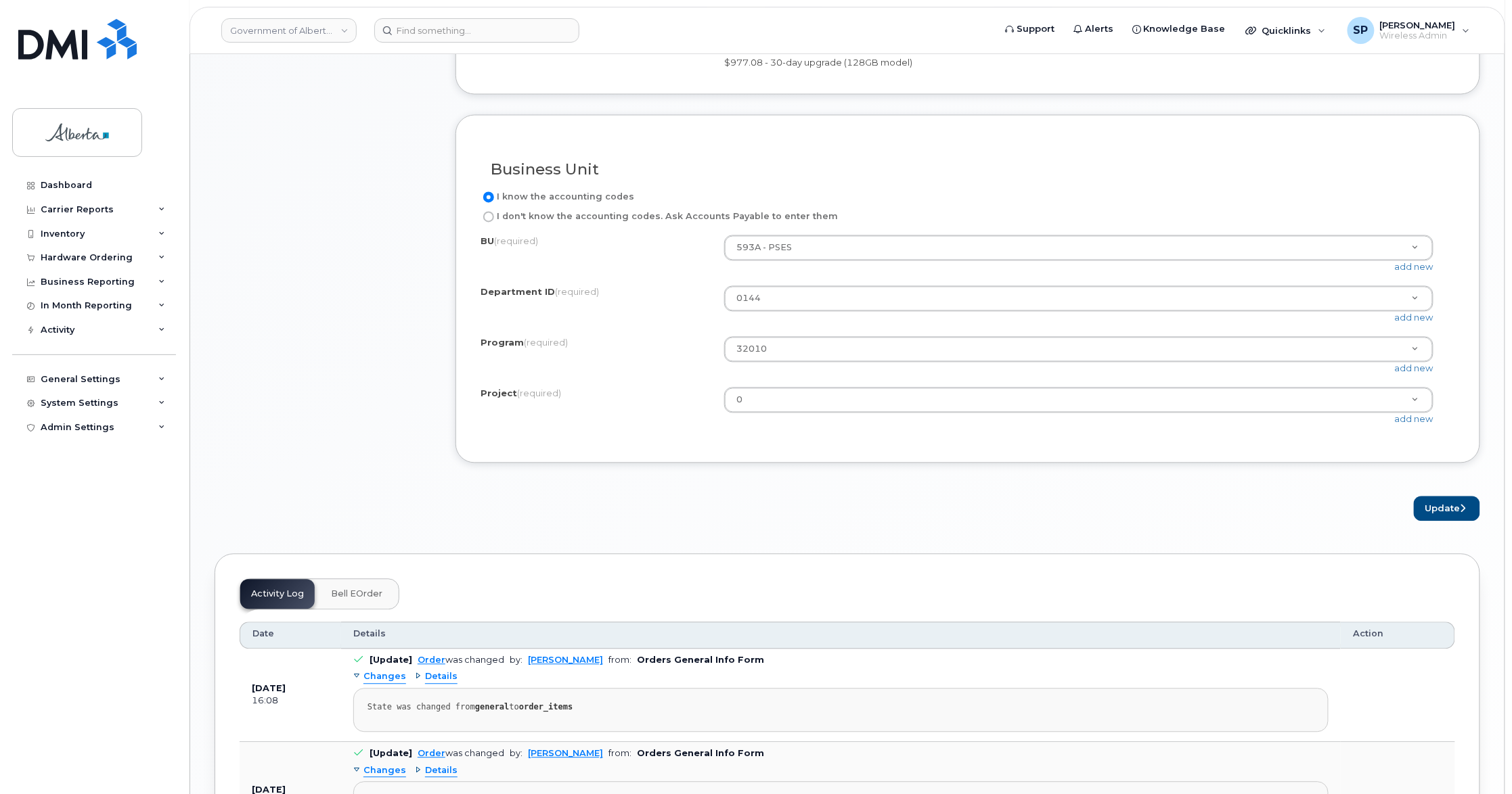
scroll to position [1038, 0]
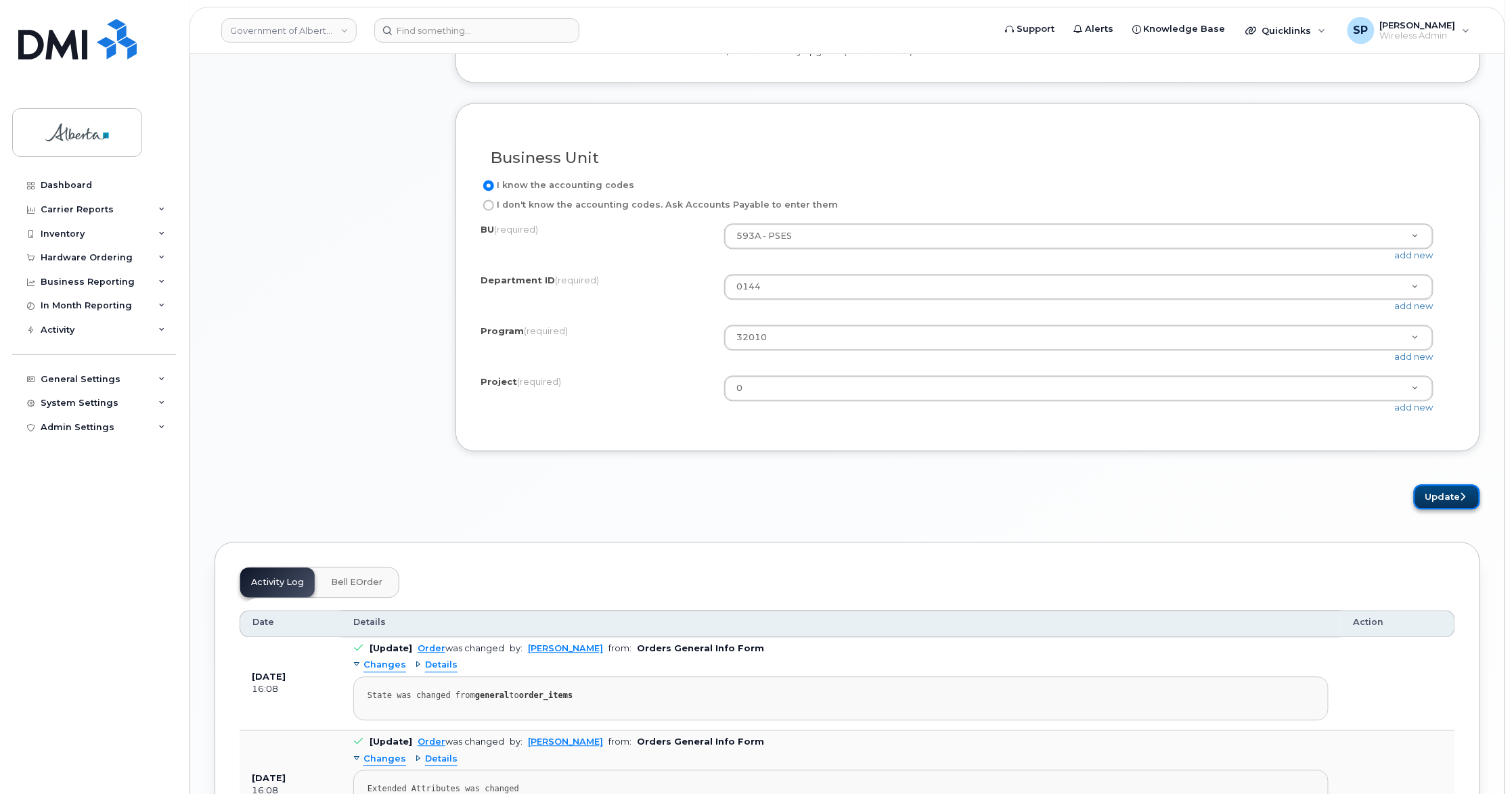
drag, startPoint x: 1438, startPoint y: 523, endPoint x: 1416, endPoint y: 531, distance: 23.4
click at [1437, 510] on button "Update" at bounding box center [1447, 497] width 67 height 25
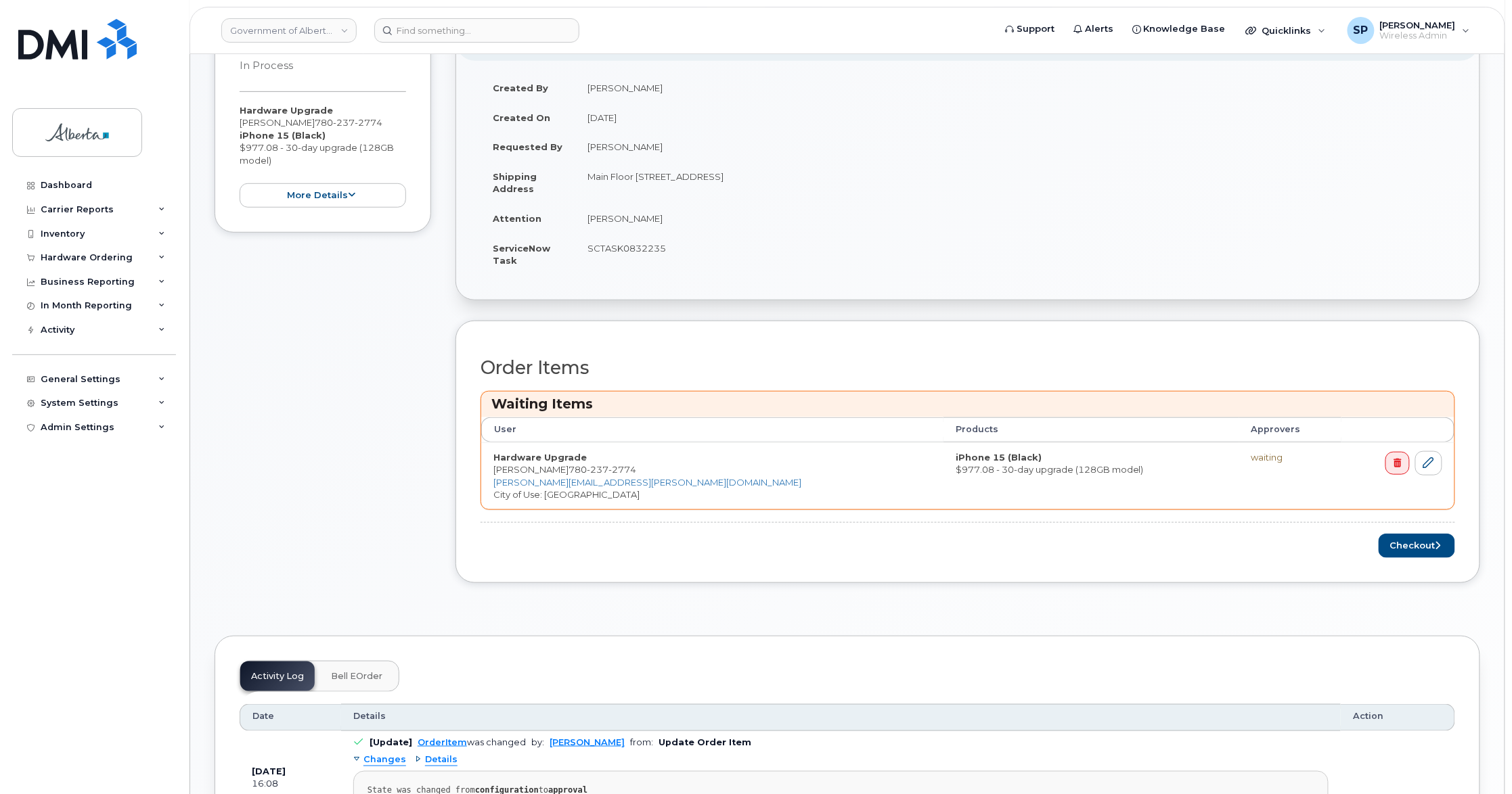
scroll to position [295, 0]
click at [1419, 547] on button "Checkout" at bounding box center [1416, 544] width 77 height 25
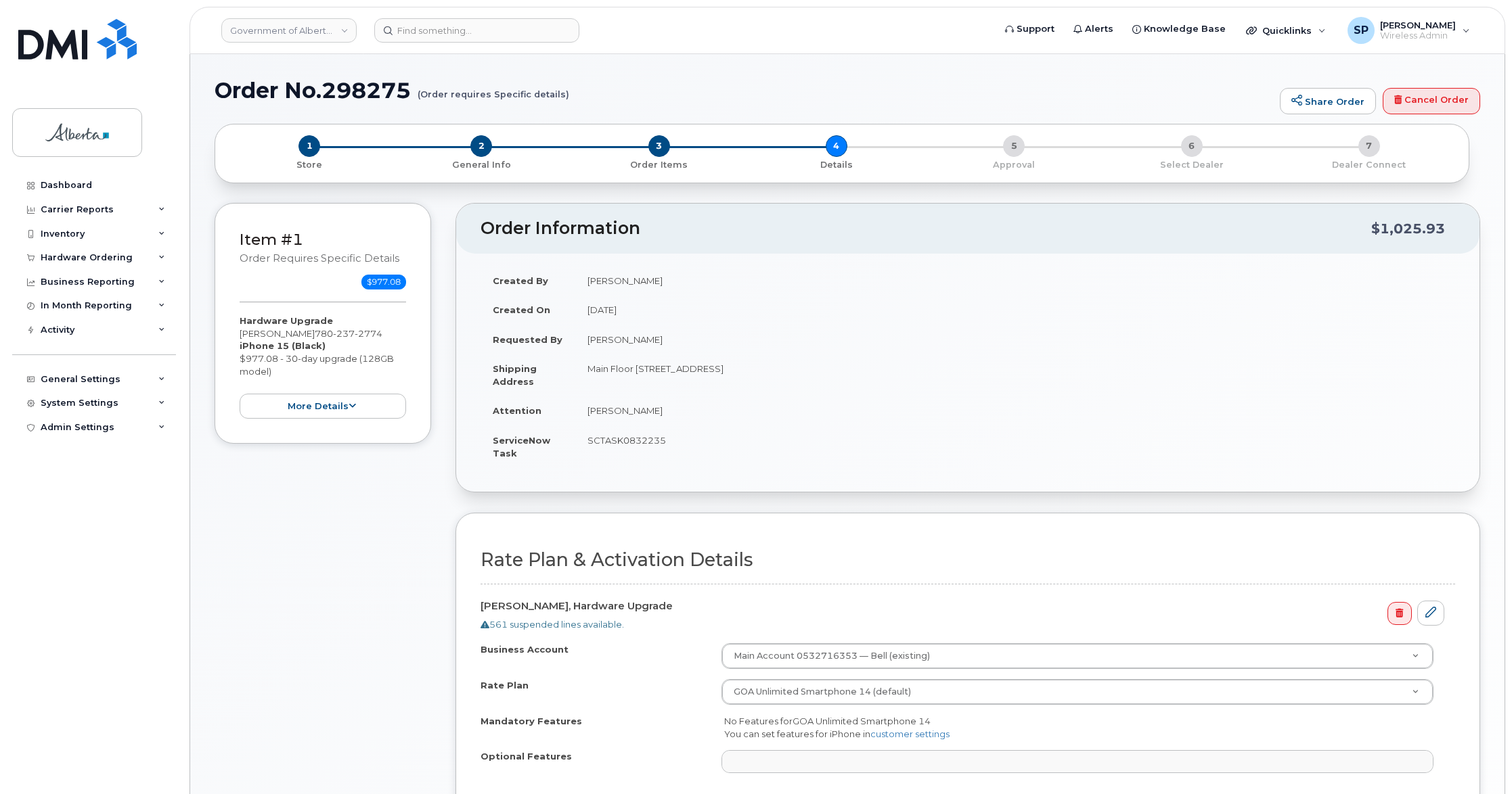
select select
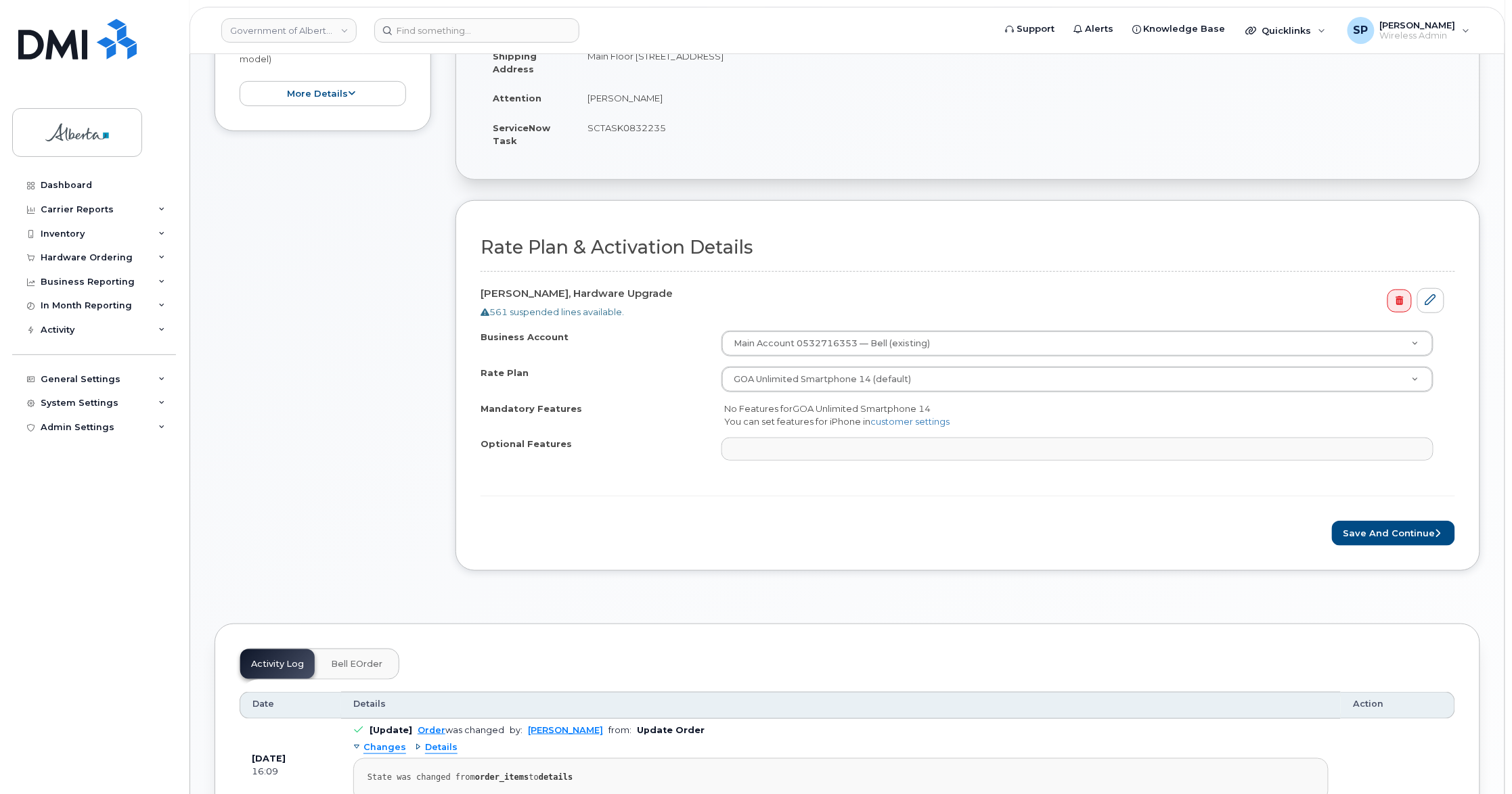
scroll to position [314, 0]
click at [1365, 539] on button "Save and Continue" at bounding box center [1393, 531] width 123 height 25
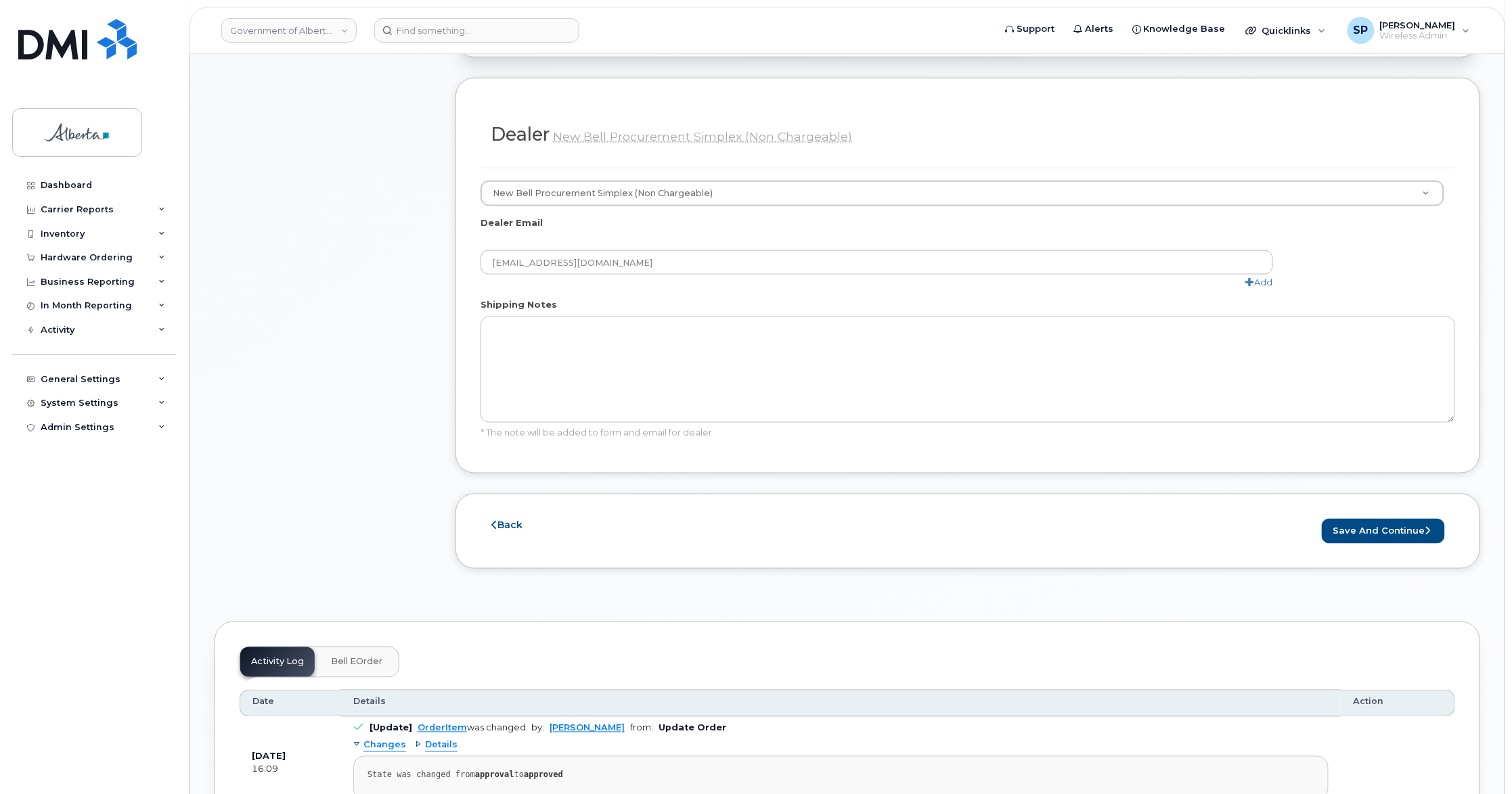
scroll to position [639, 0]
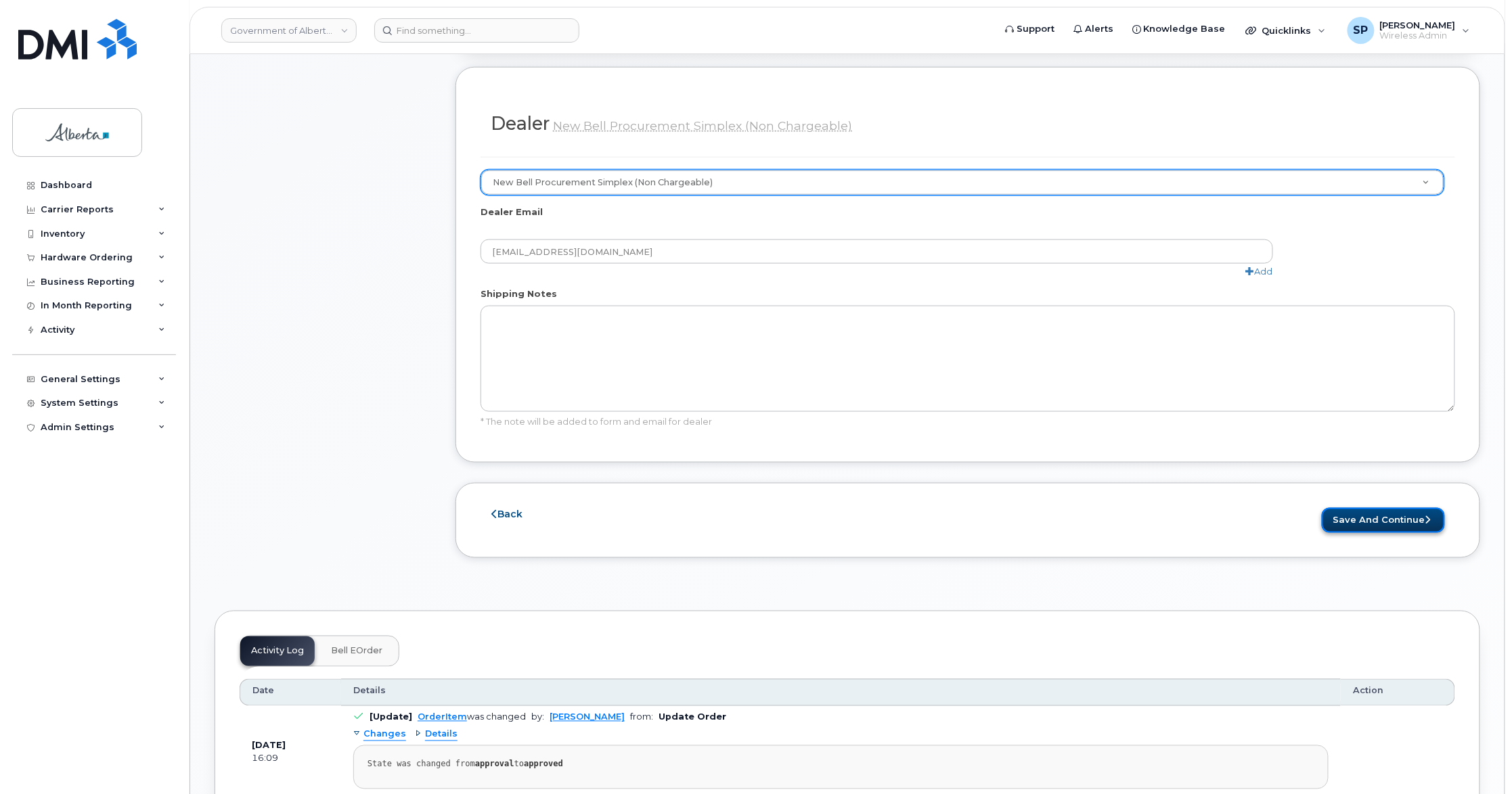
click at [1416, 529] on button "Save and Continue" at bounding box center [1383, 521] width 123 height 25
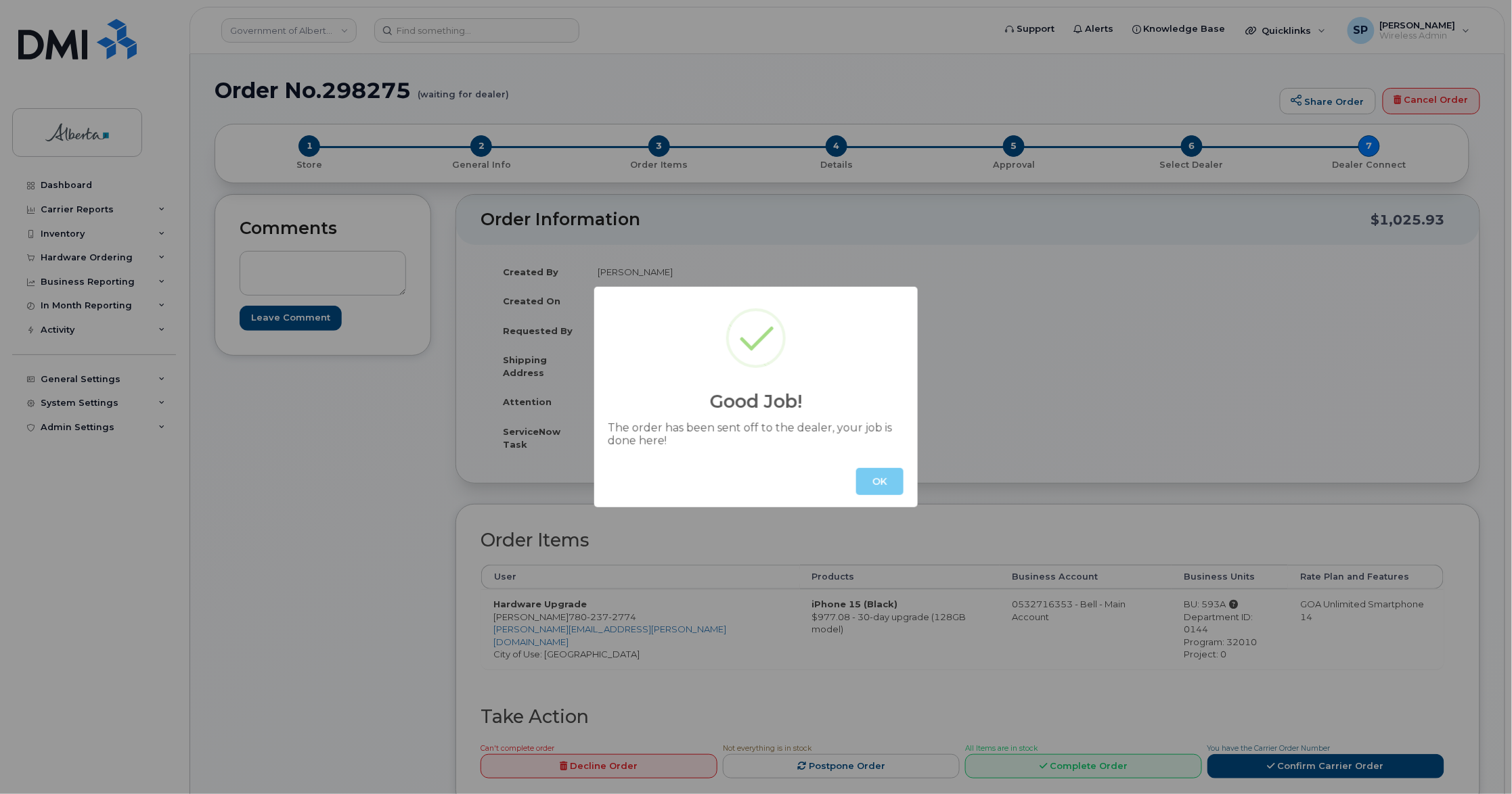
click at [884, 480] on button "OK" at bounding box center [880, 482] width 48 height 27
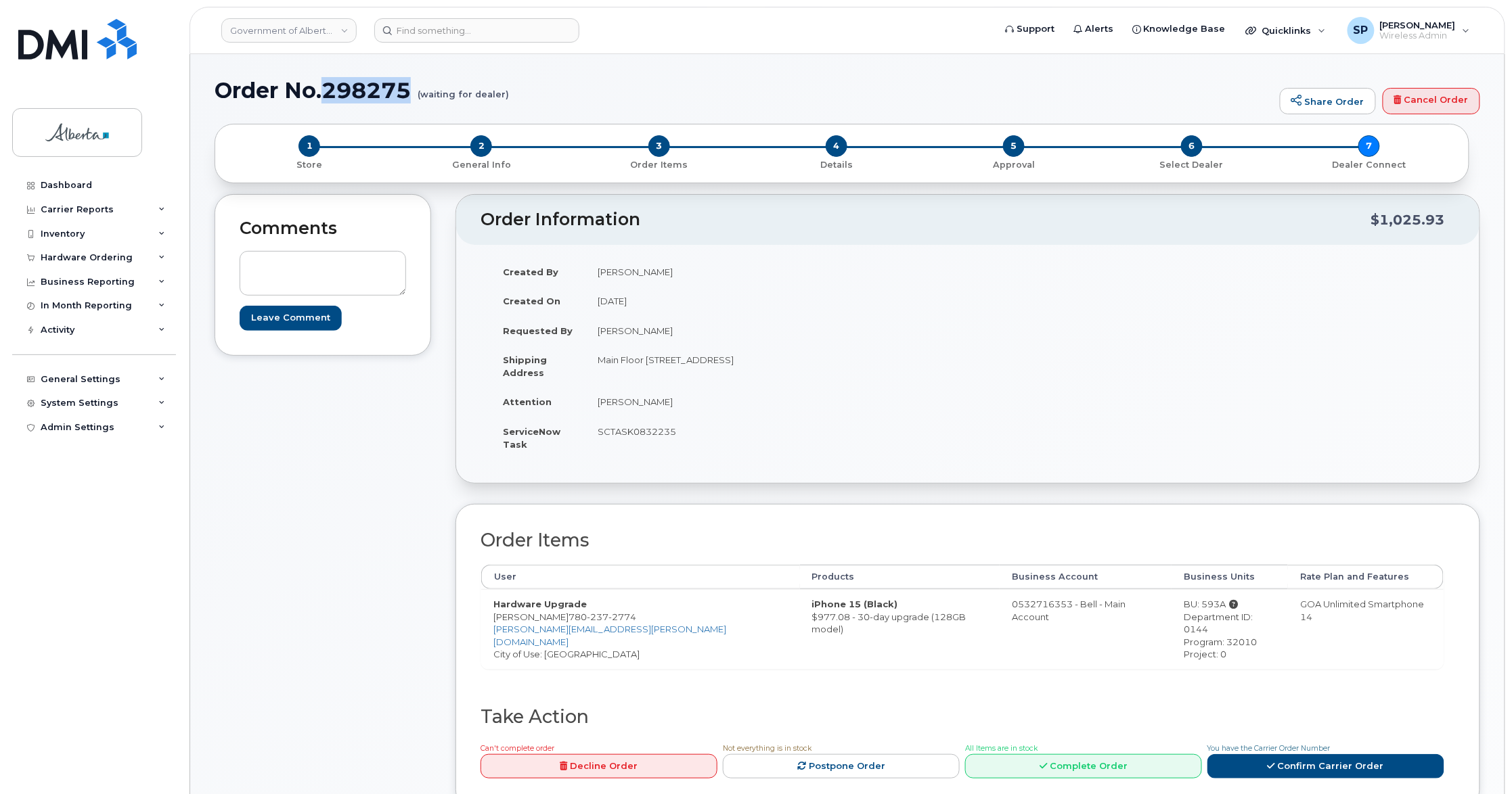
drag, startPoint x: 412, startPoint y: 90, endPoint x: 326, endPoint y: 94, distance: 86.1
click at [326, 94] on h1 "Order No.298275 (waiting for dealer)" at bounding box center [743, 90] width 1058 height 24
copy h1 "298275"
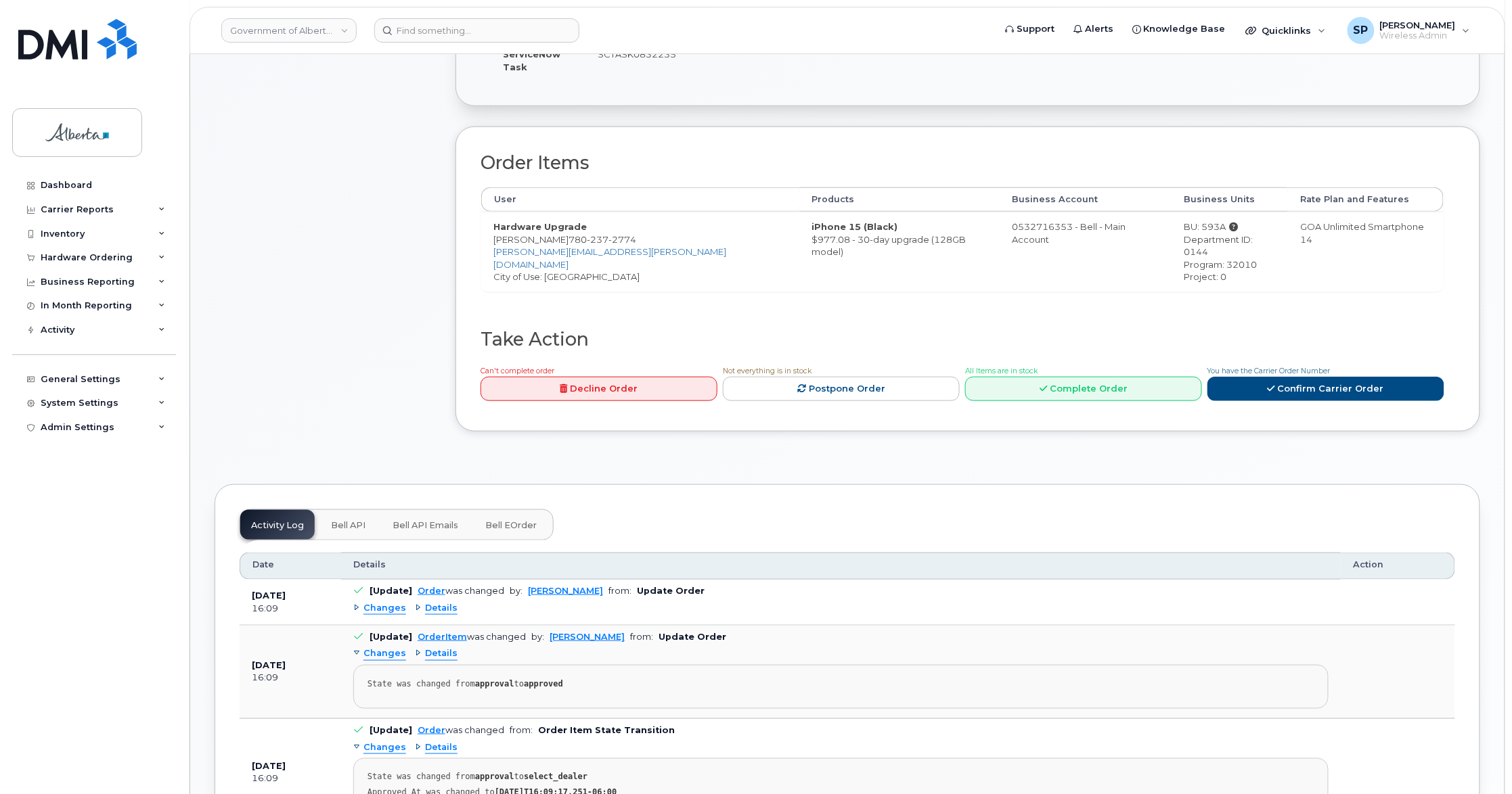
scroll to position [599, 0]
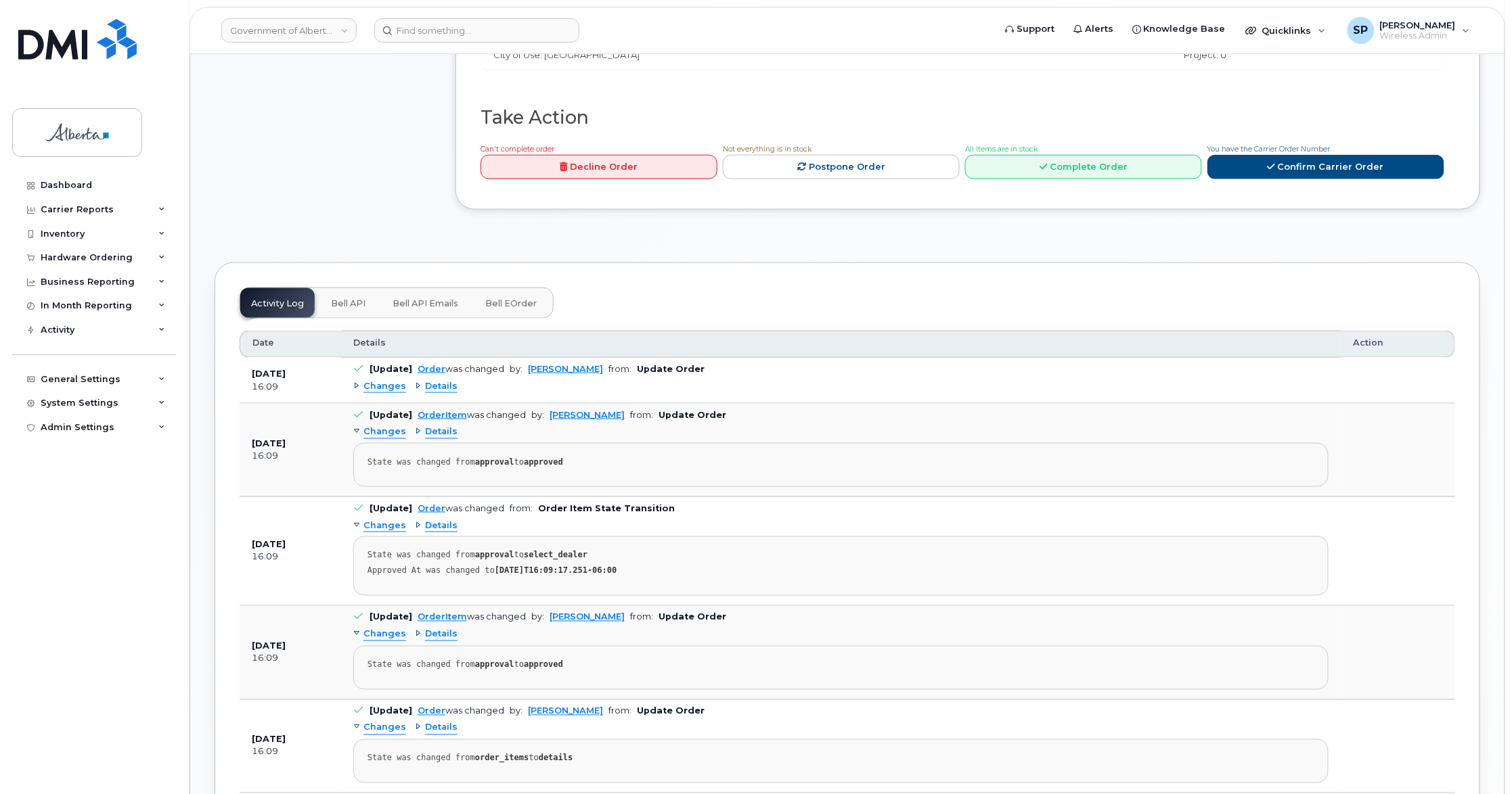
click at [350, 288] on button "Bell API" at bounding box center [348, 303] width 56 height 30
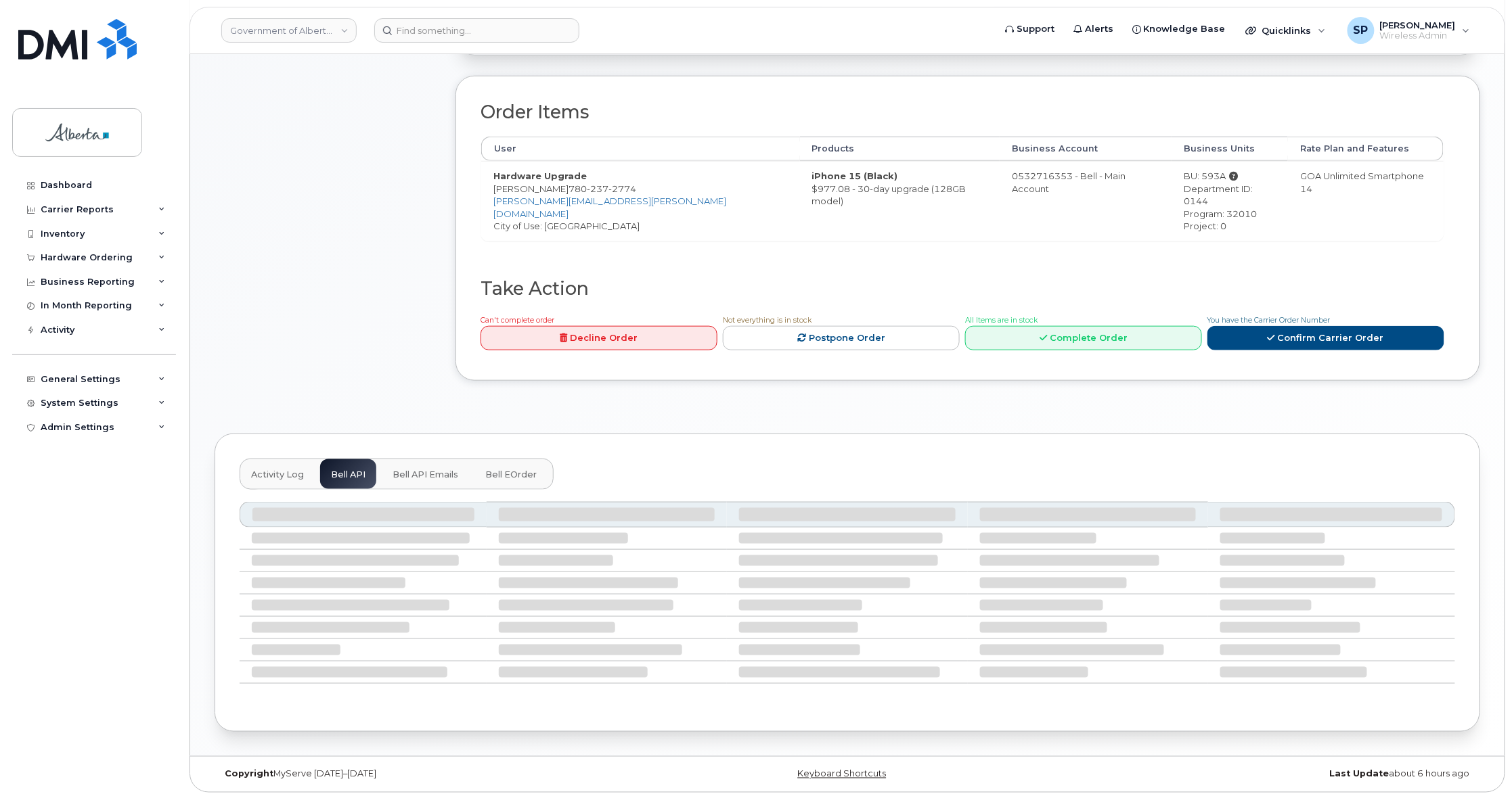
scroll to position [307, 0]
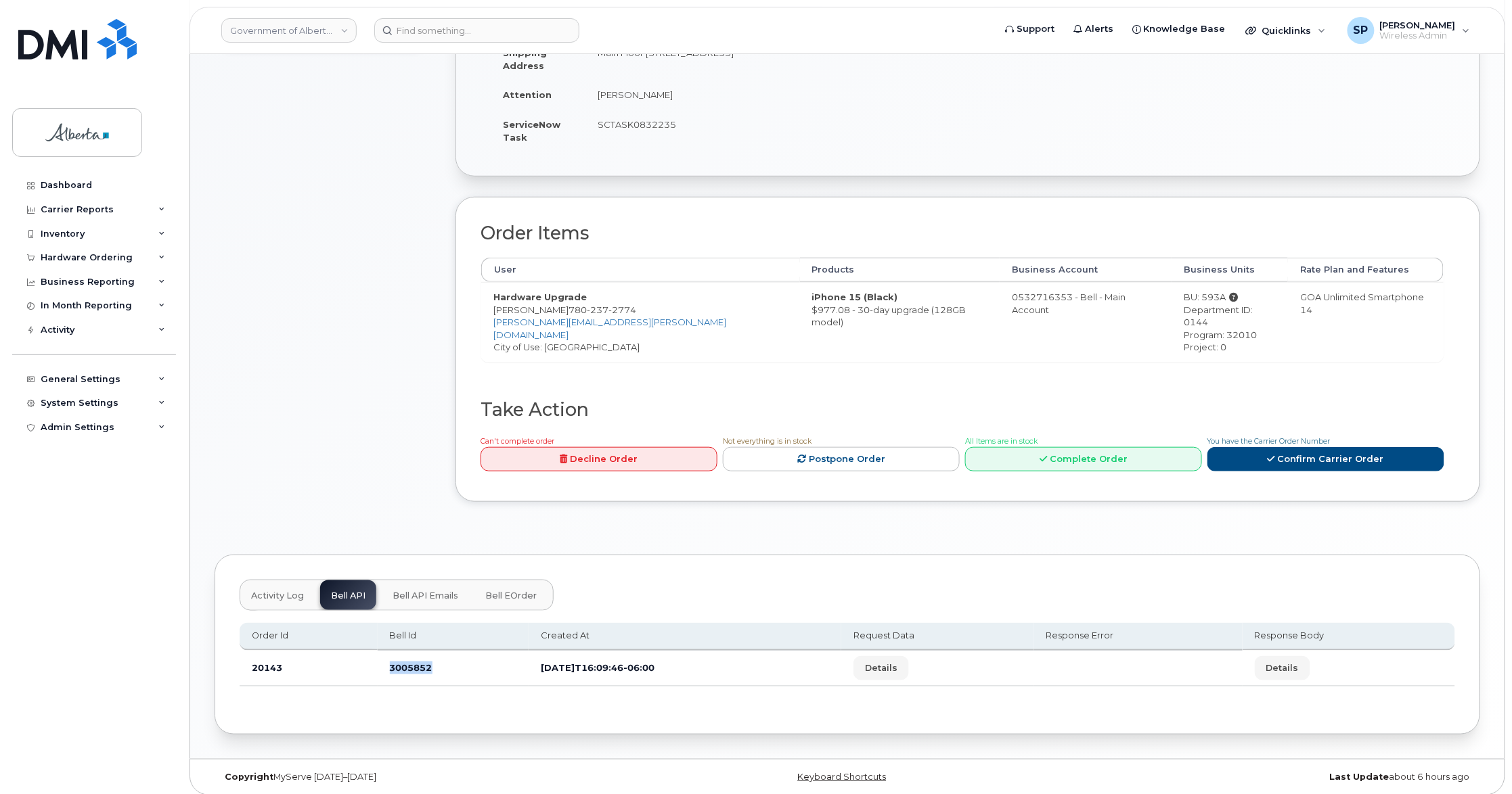
drag, startPoint x: 434, startPoint y: 654, endPoint x: 380, endPoint y: 658, distance: 54.1
click at [380, 658] on td "3005852" at bounding box center [453, 668] width 151 height 36
copy td "3005852"
click at [1219, 88] on div "Created By [PERSON_NAME] Created On [DATE] Requested By [PERSON_NAME] Shipping …" at bounding box center [967, 57] width 974 height 214
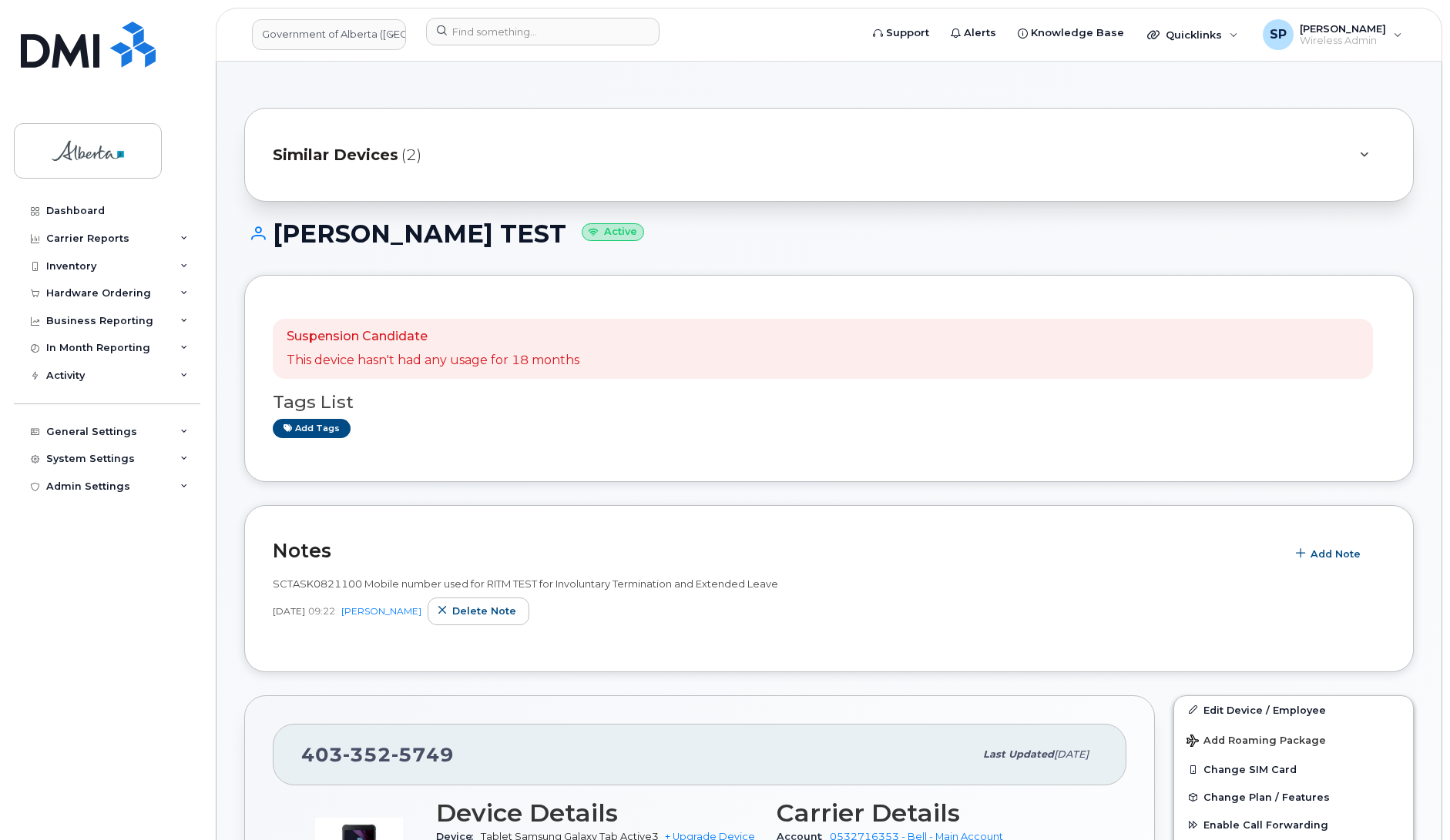
scroll to position [262, 0]
